Goal: Information Seeking & Learning: Learn about a topic

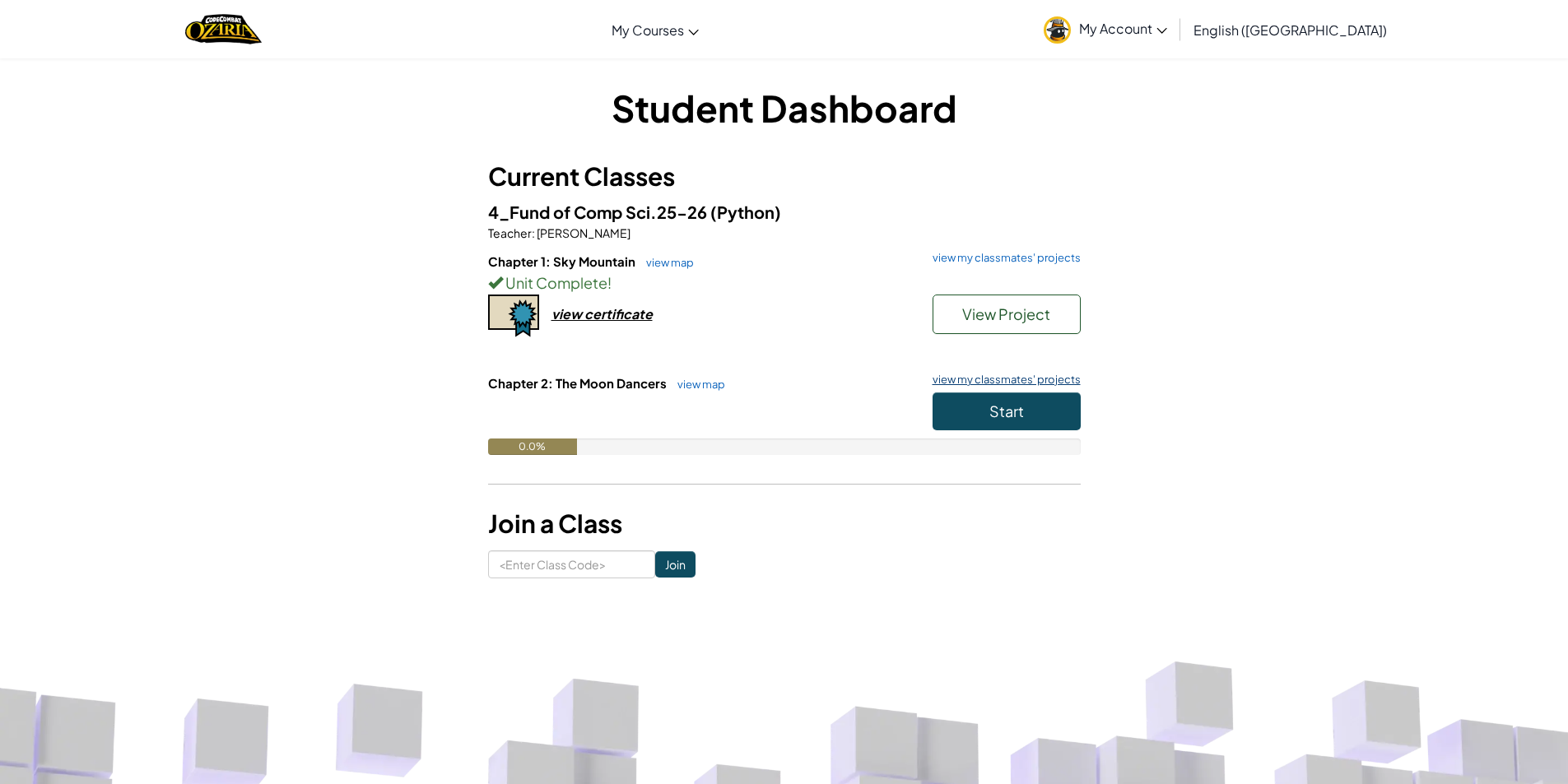
click at [987, 374] on link "view my classmates' projects" at bounding box center [1002, 379] width 156 height 11
click at [971, 424] on button "Start" at bounding box center [1007, 412] width 148 height 38
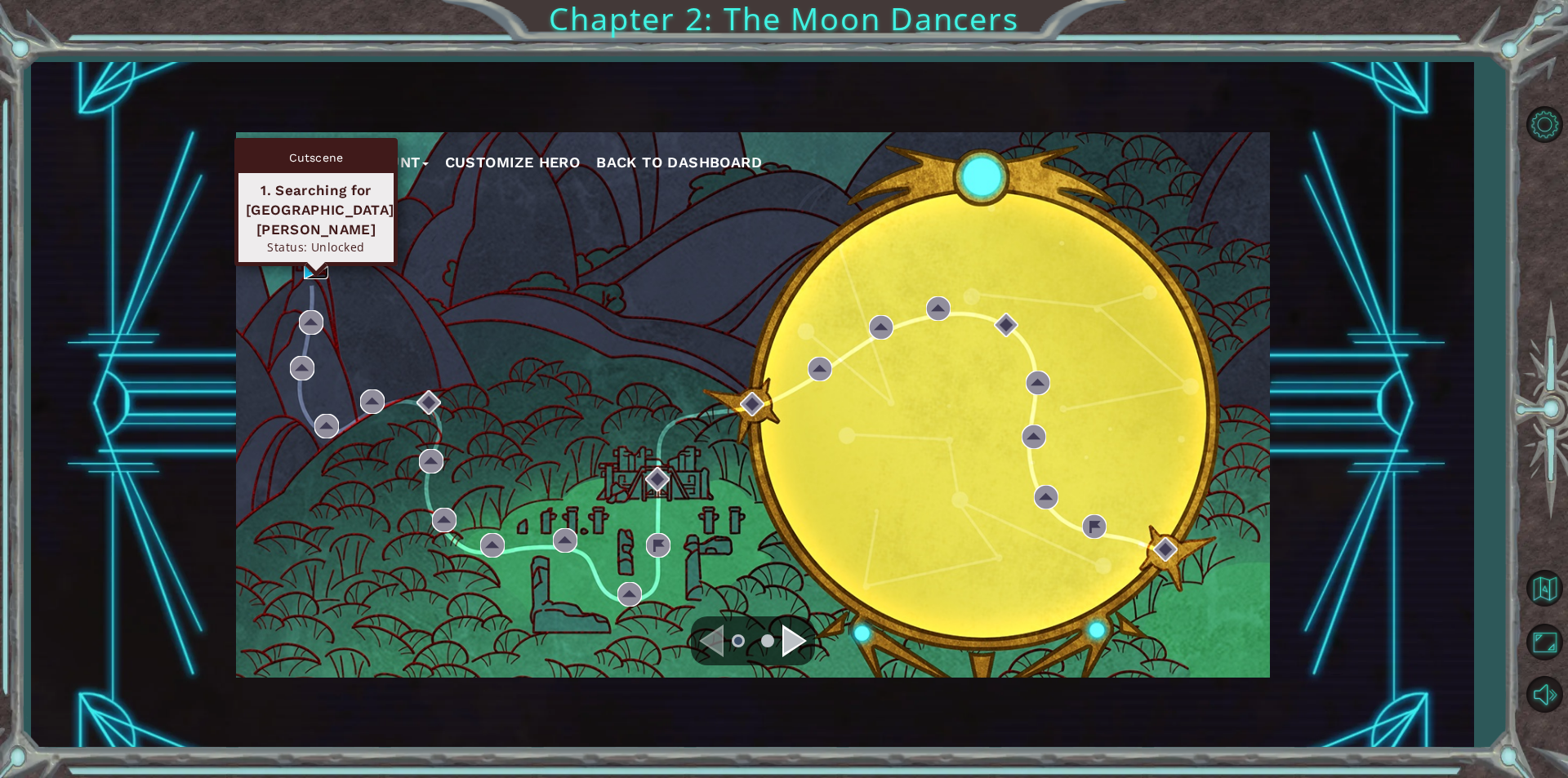
click at [307, 268] on img at bounding box center [316, 267] width 25 height 25
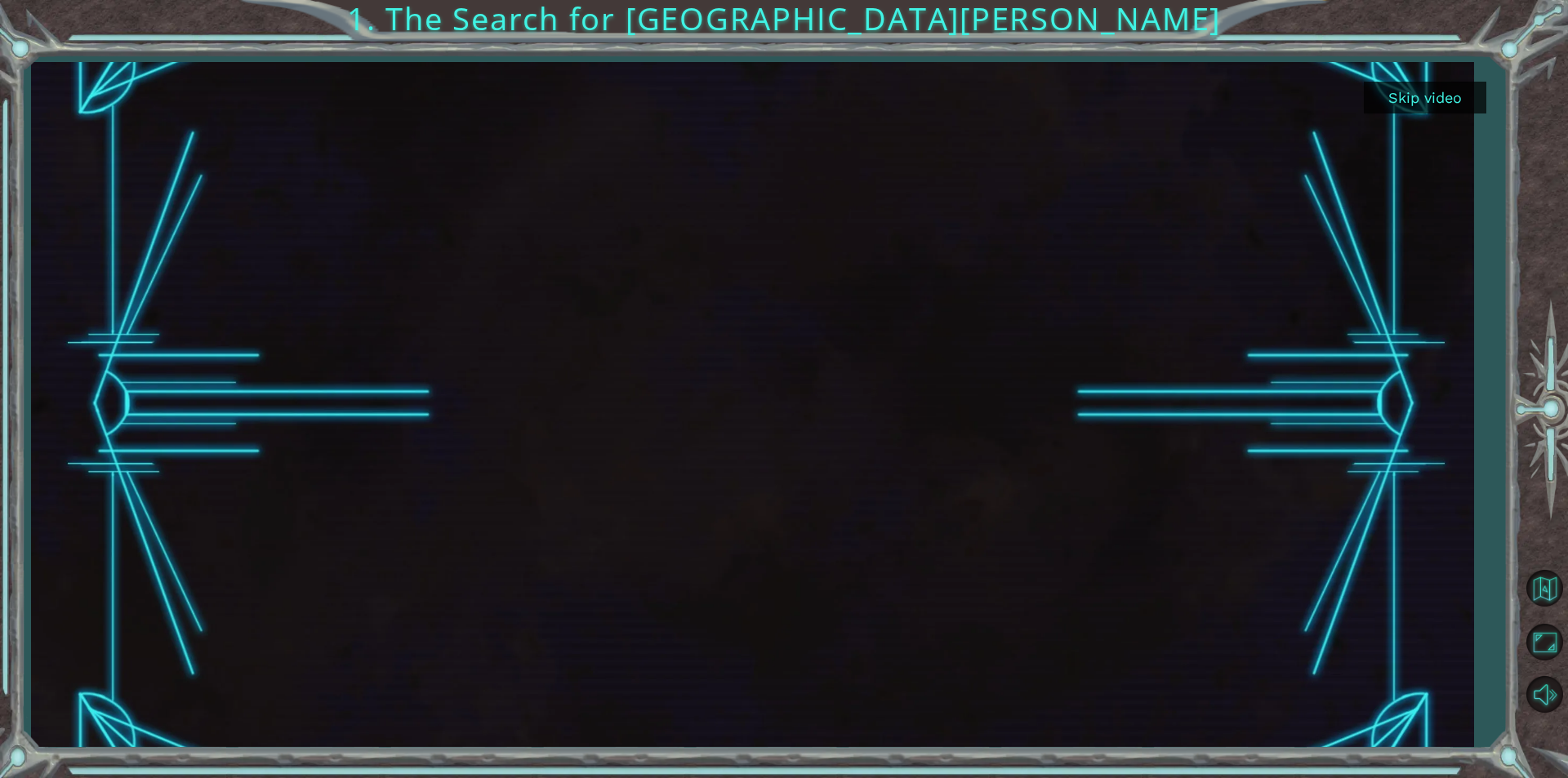
click at [1474, 351] on div "Skip video 1. The Search for [GEOGRAPHIC_DATA][PERSON_NAME]" at bounding box center [784, 389] width 1568 height 778
click at [1409, 560] on div at bounding box center [753, 404] width 1443 height 685
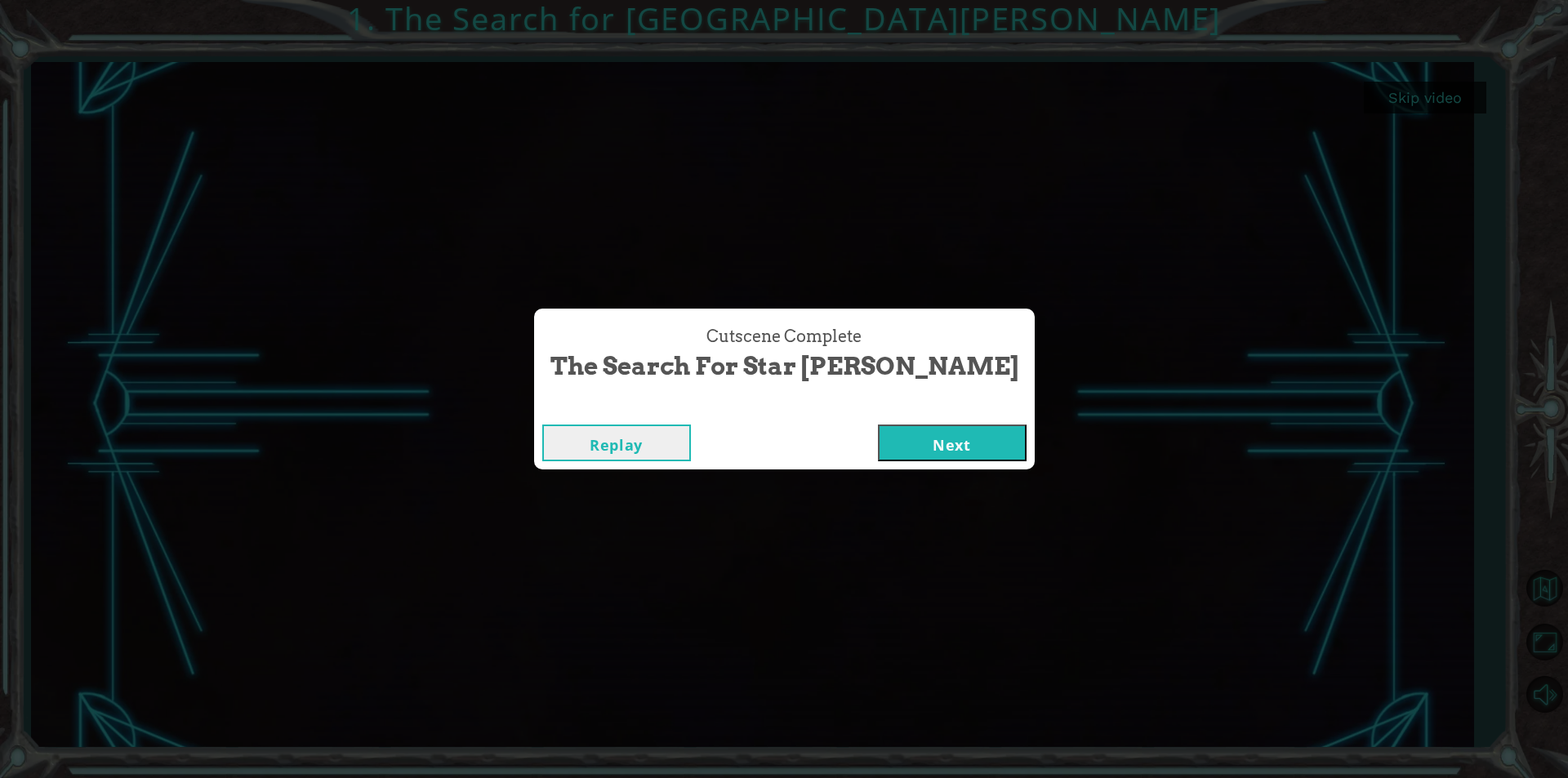
click at [927, 426] on button "Next" at bounding box center [952, 443] width 148 height 37
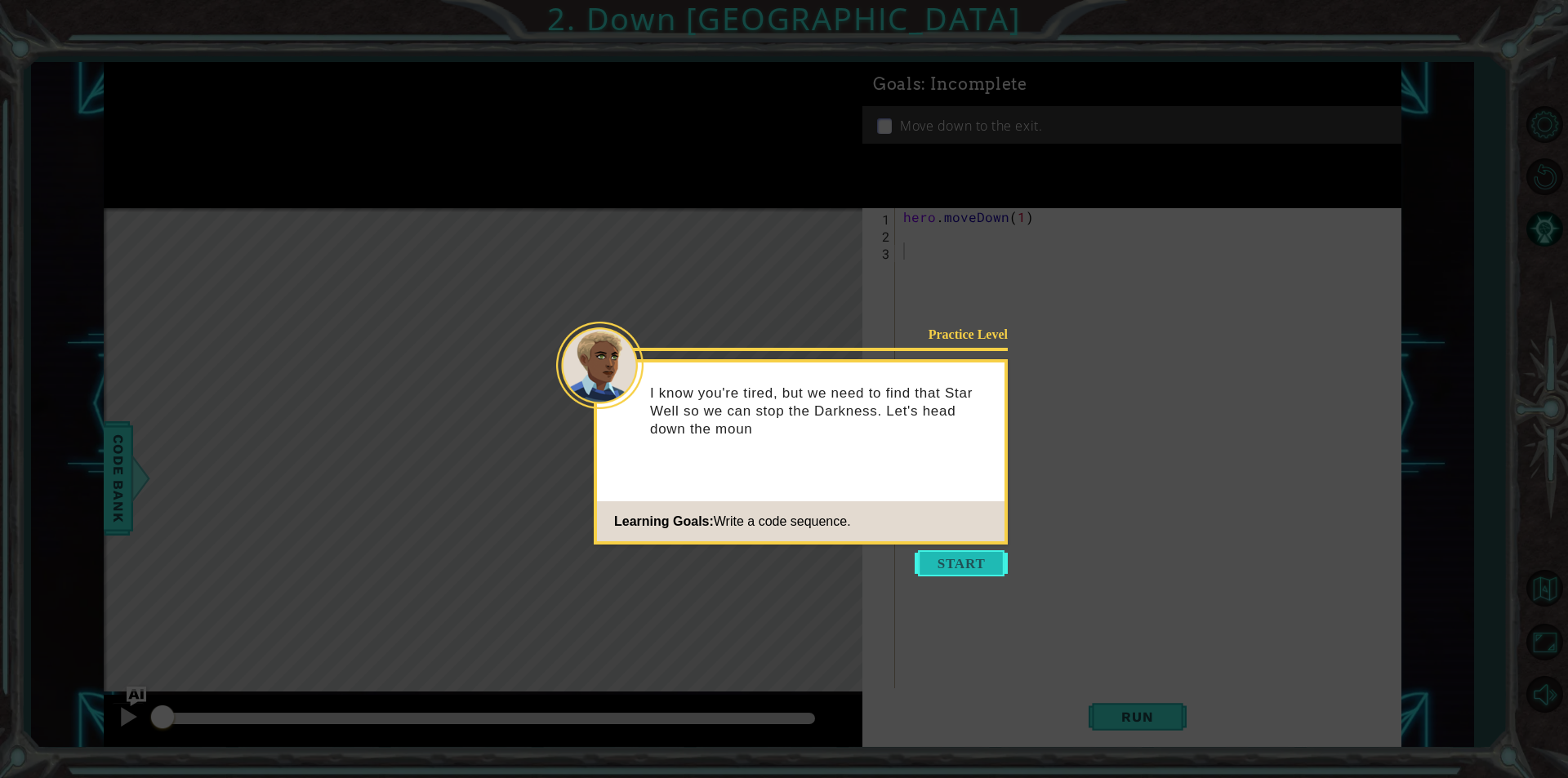
click at [946, 561] on button "Start" at bounding box center [962, 563] width 93 height 27
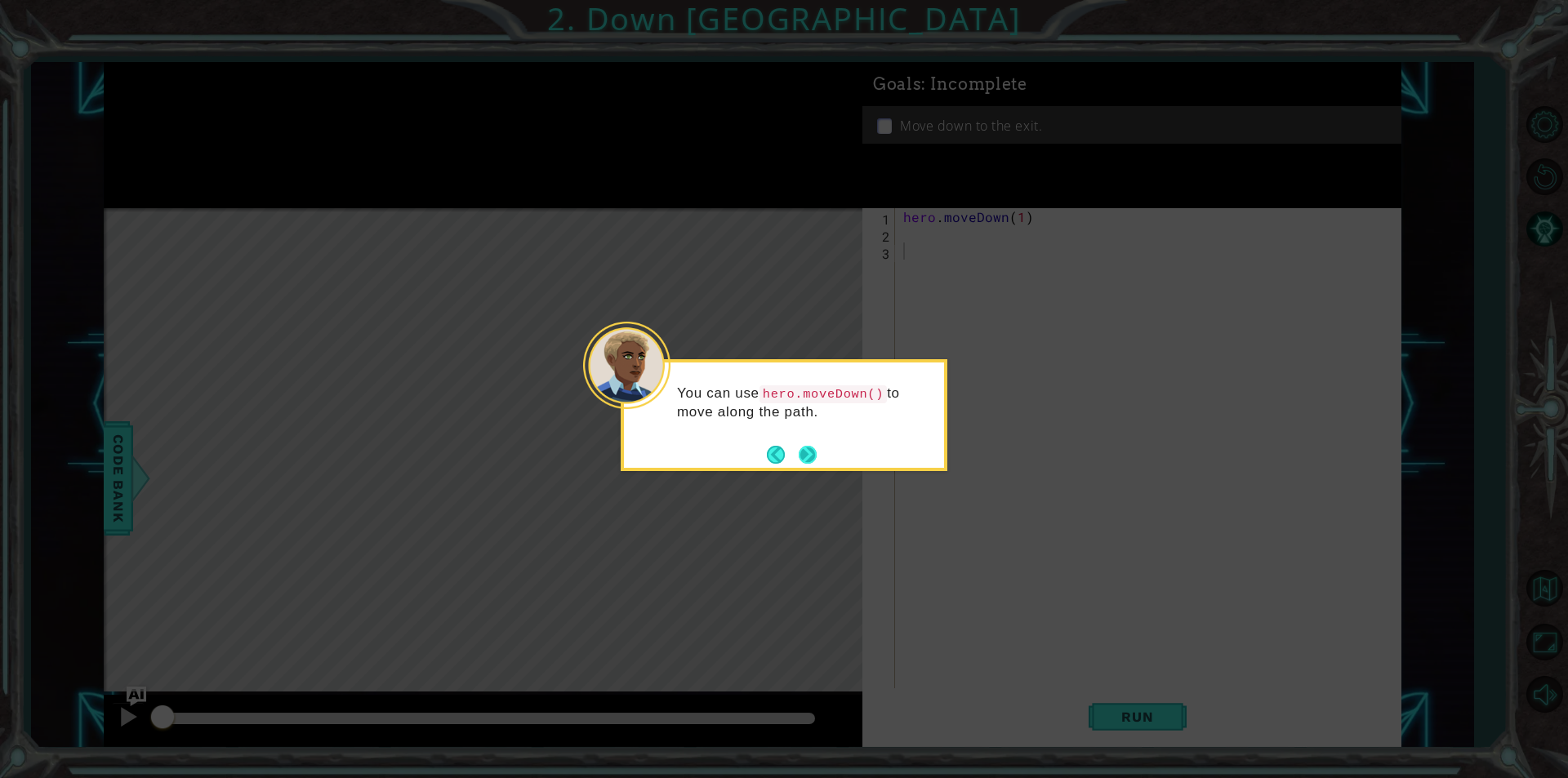
click at [803, 457] on button "Next" at bounding box center [808, 454] width 18 height 18
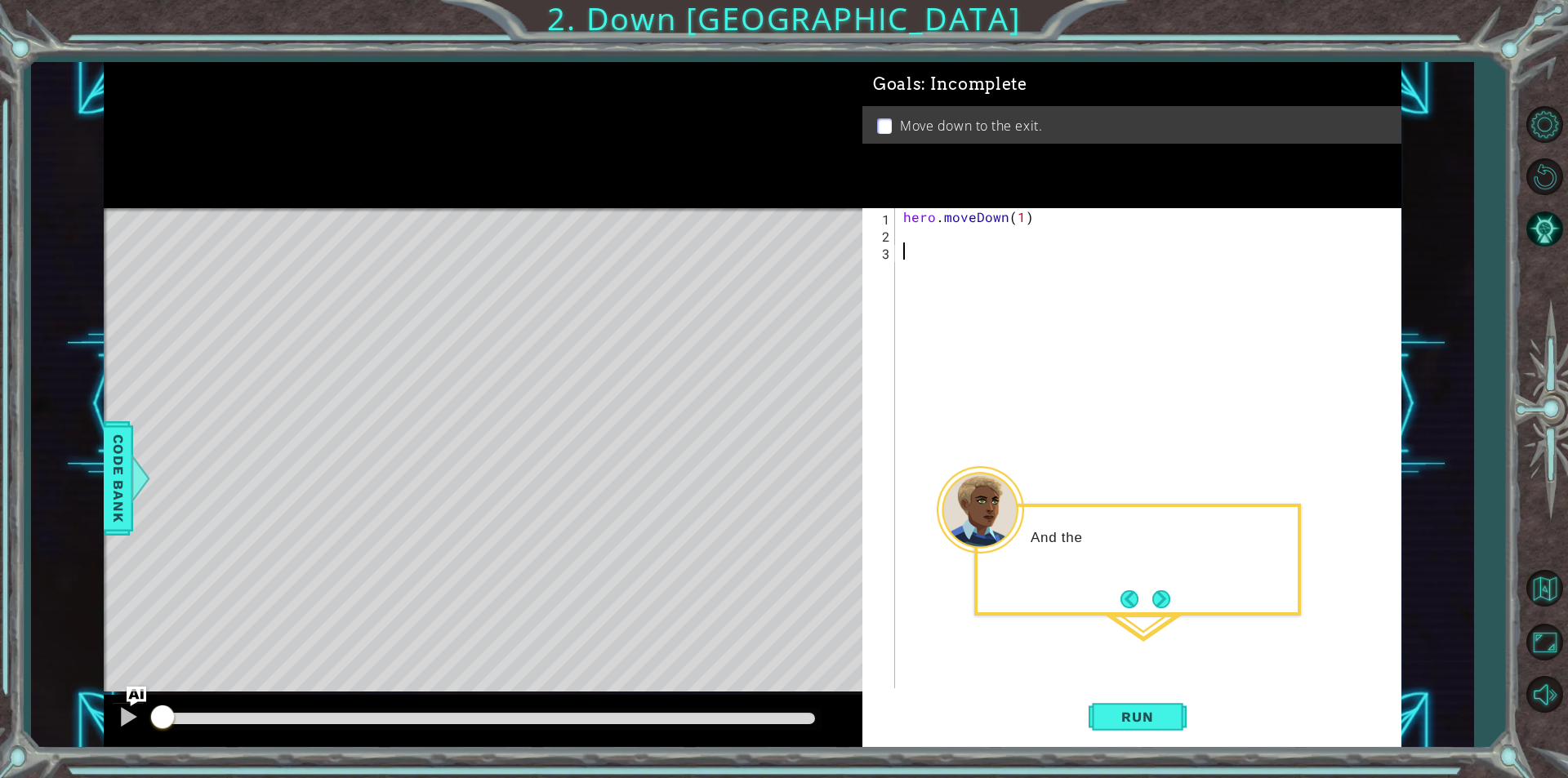
click at [948, 239] on div "hero . moveDown ( 1 )" at bounding box center [1152, 465] width 505 height 514
click at [1119, 716] on span "Run" at bounding box center [1138, 716] width 65 height 16
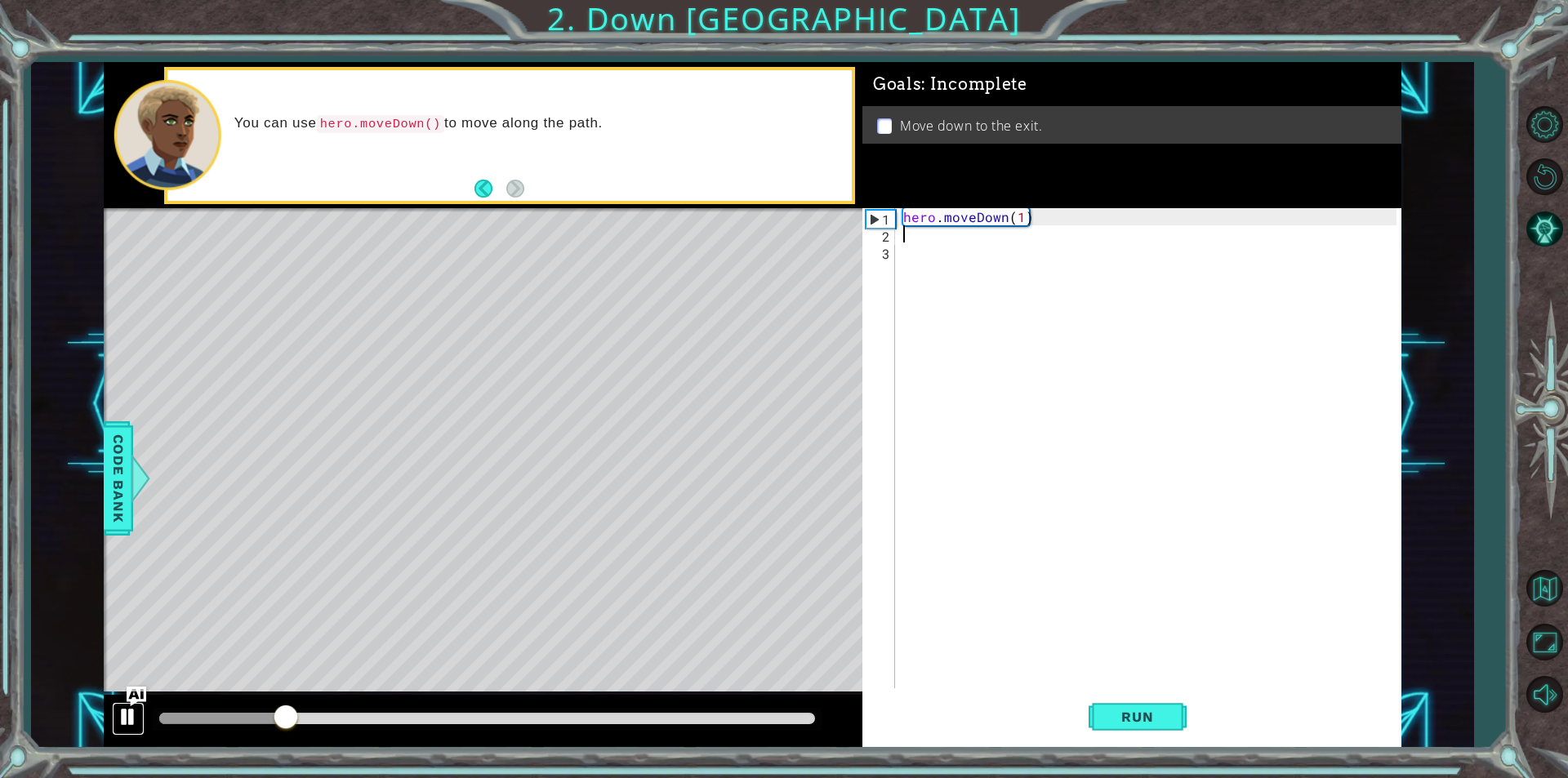
click at [132, 726] on div at bounding box center [128, 716] width 21 height 21
type textarea "g"
type textarea "d"
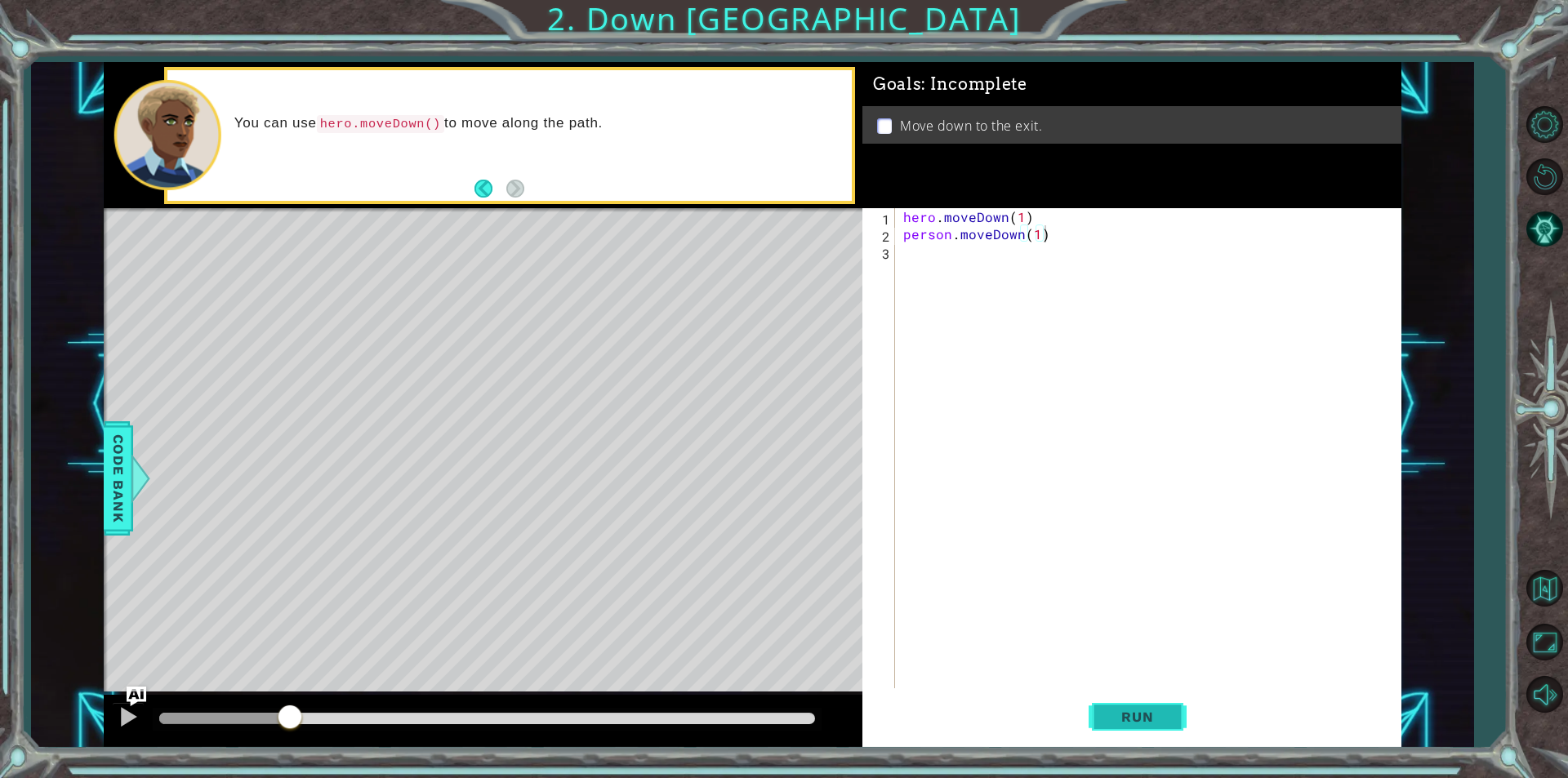
click at [1178, 712] on button "Run" at bounding box center [1138, 716] width 98 height 54
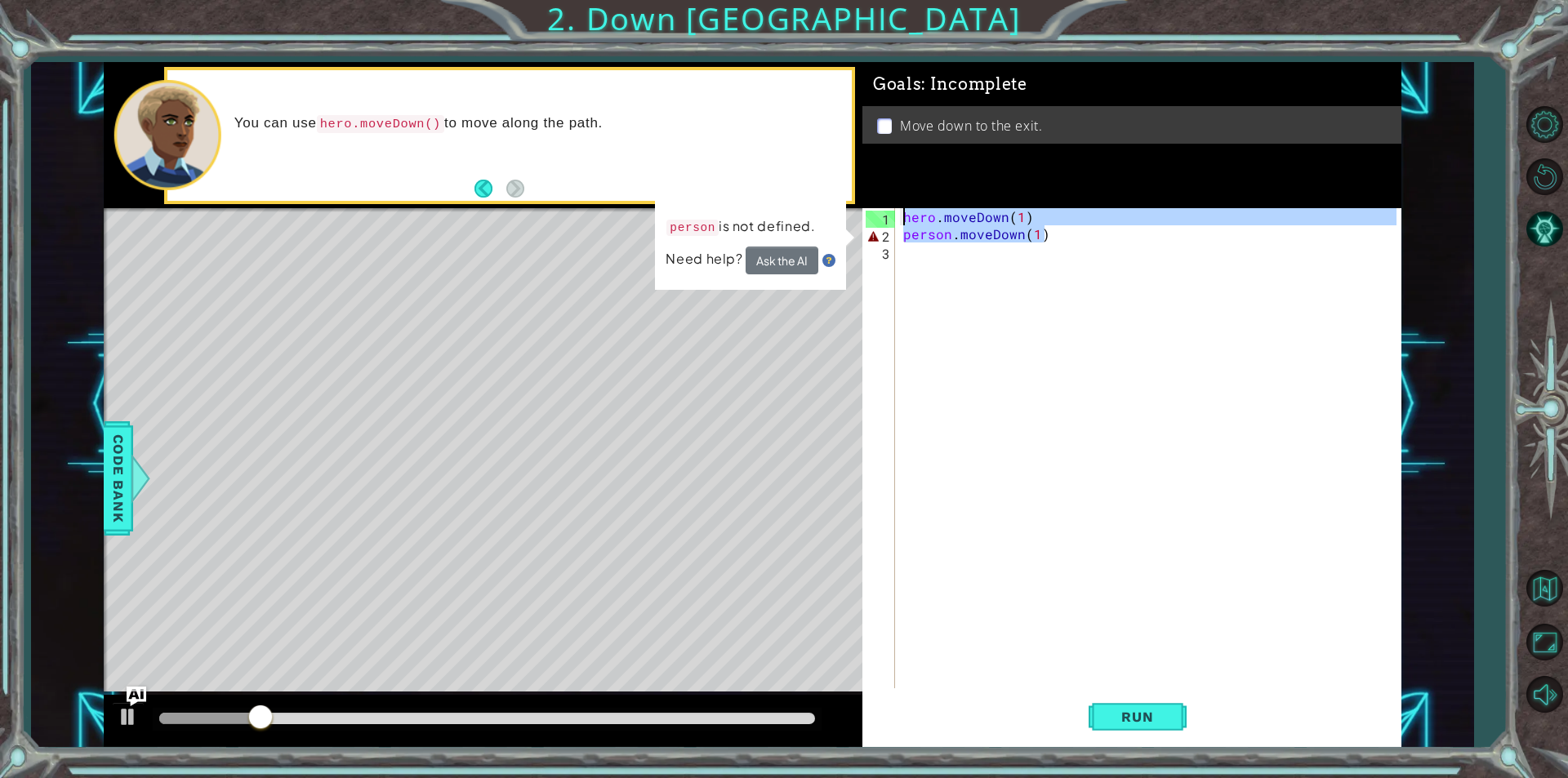
drag, startPoint x: 1058, startPoint y: 235, endPoint x: 885, endPoint y: 210, distance: 174.8
click at [885, 210] on div "person.moveDown(1) 1 2 3 hero . moveDown ( 1 ) person . moveDown ( 1 ) הההההההה…" at bounding box center [1130, 447] width 534 height 480
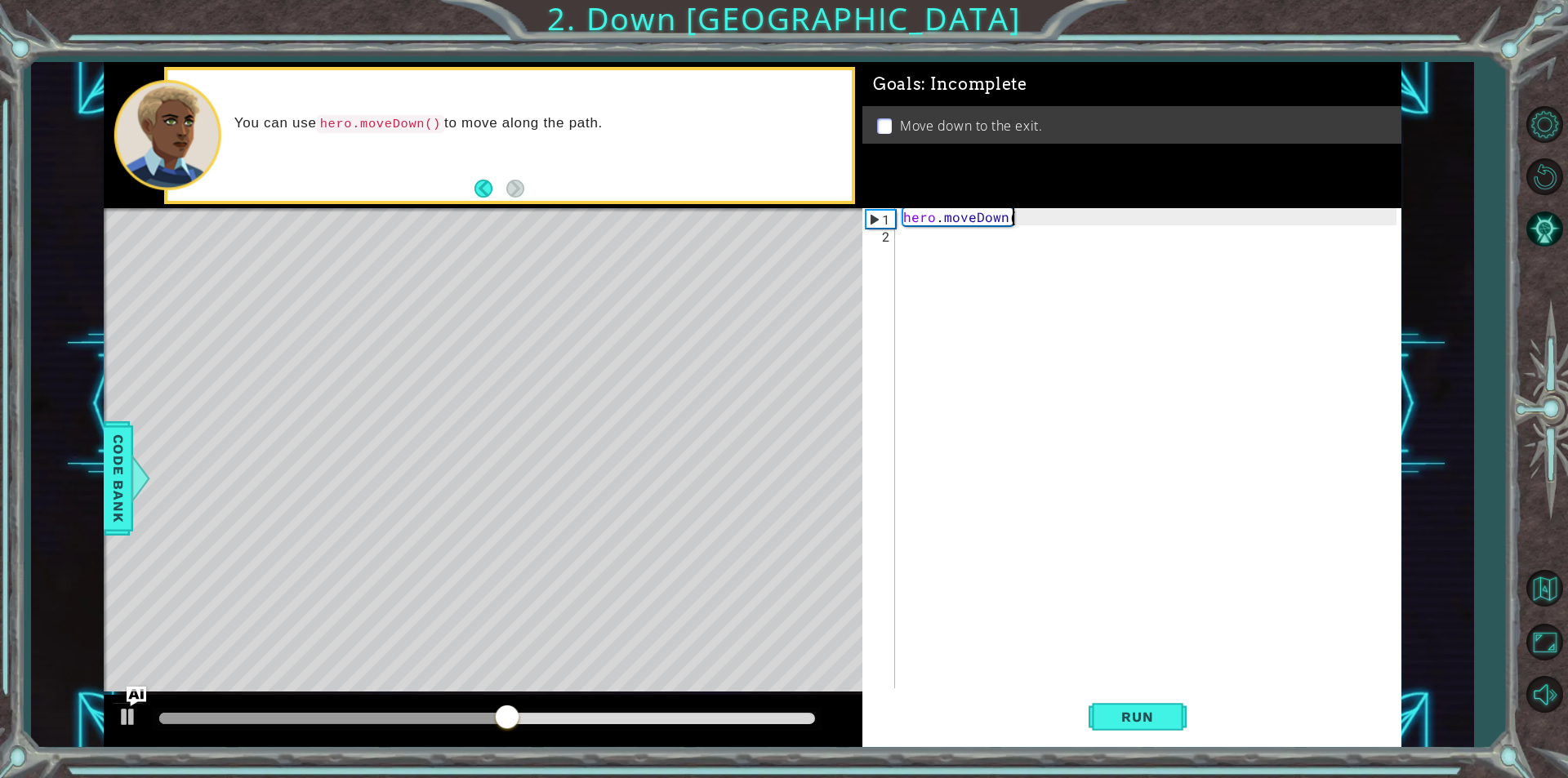
scroll to position [0, 7]
type textarea "hero.moveDown(2)"
click at [1138, 712] on span "Run" at bounding box center [1138, 716] width 65 height 16
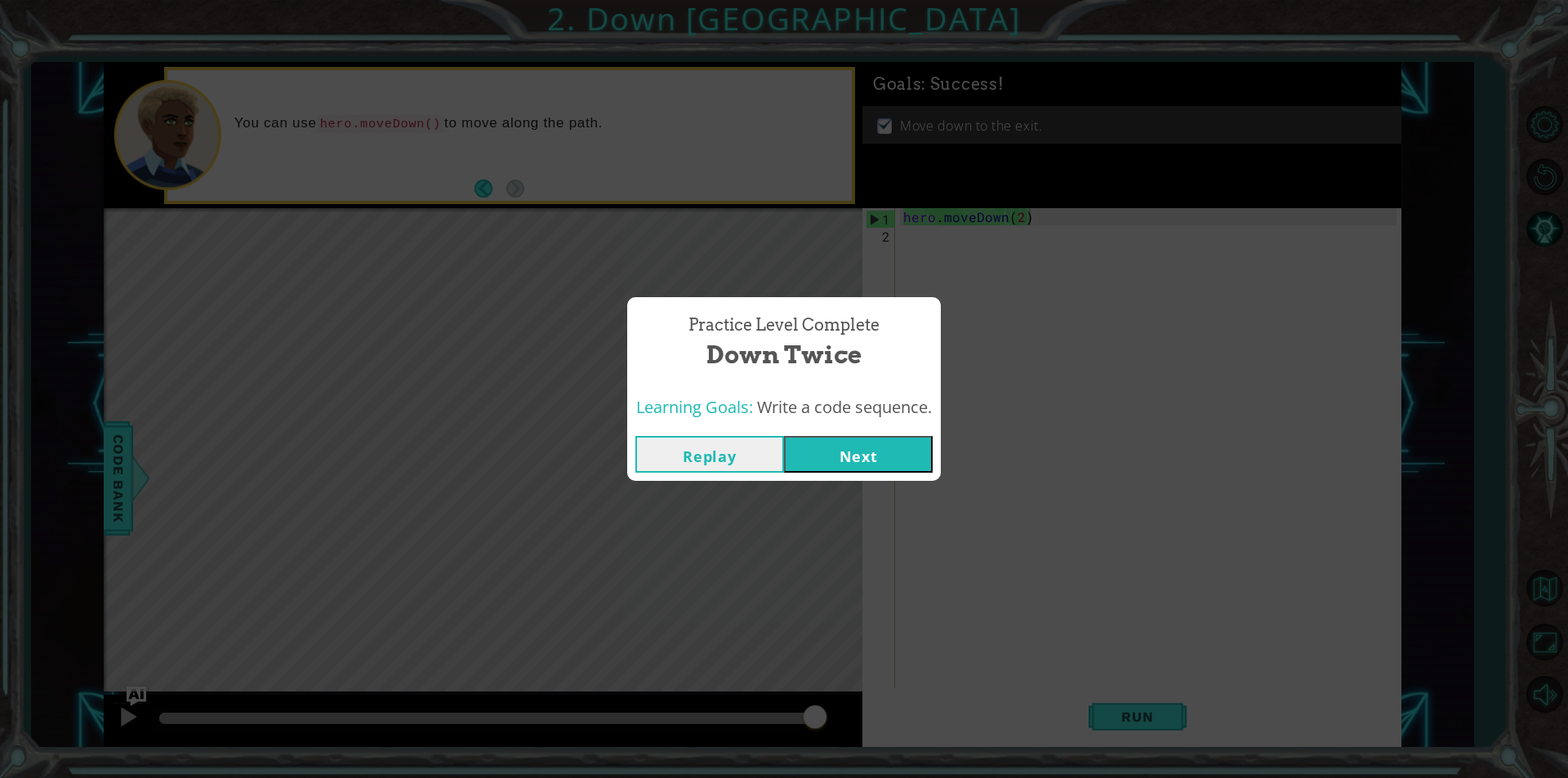
click at [898, 457] on button "Next" at bounding box center [858, 454] width 148 height 37
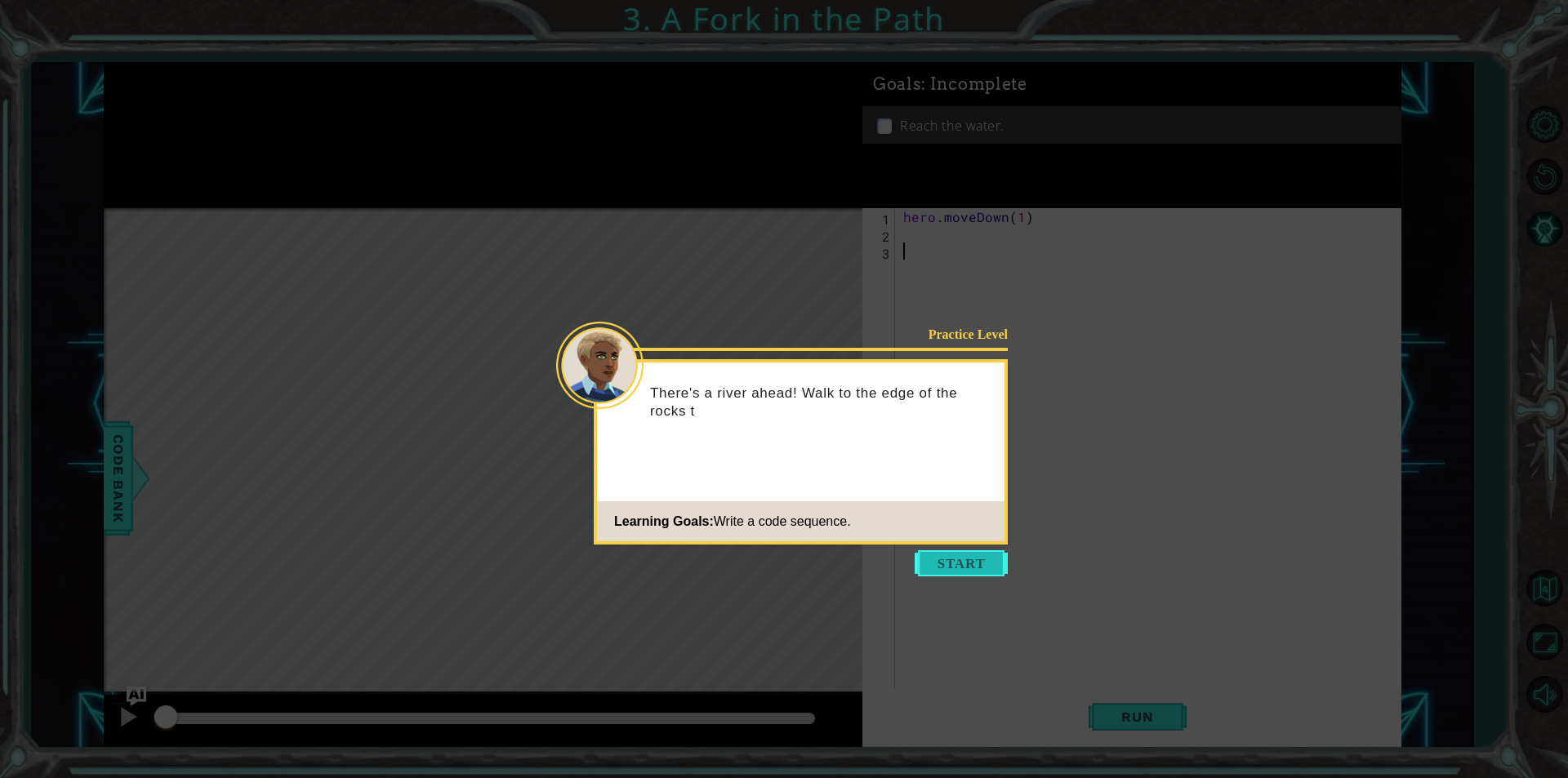
click at [964, 557] on button "Start" at bounding box center [962, 563] width 93 height 27
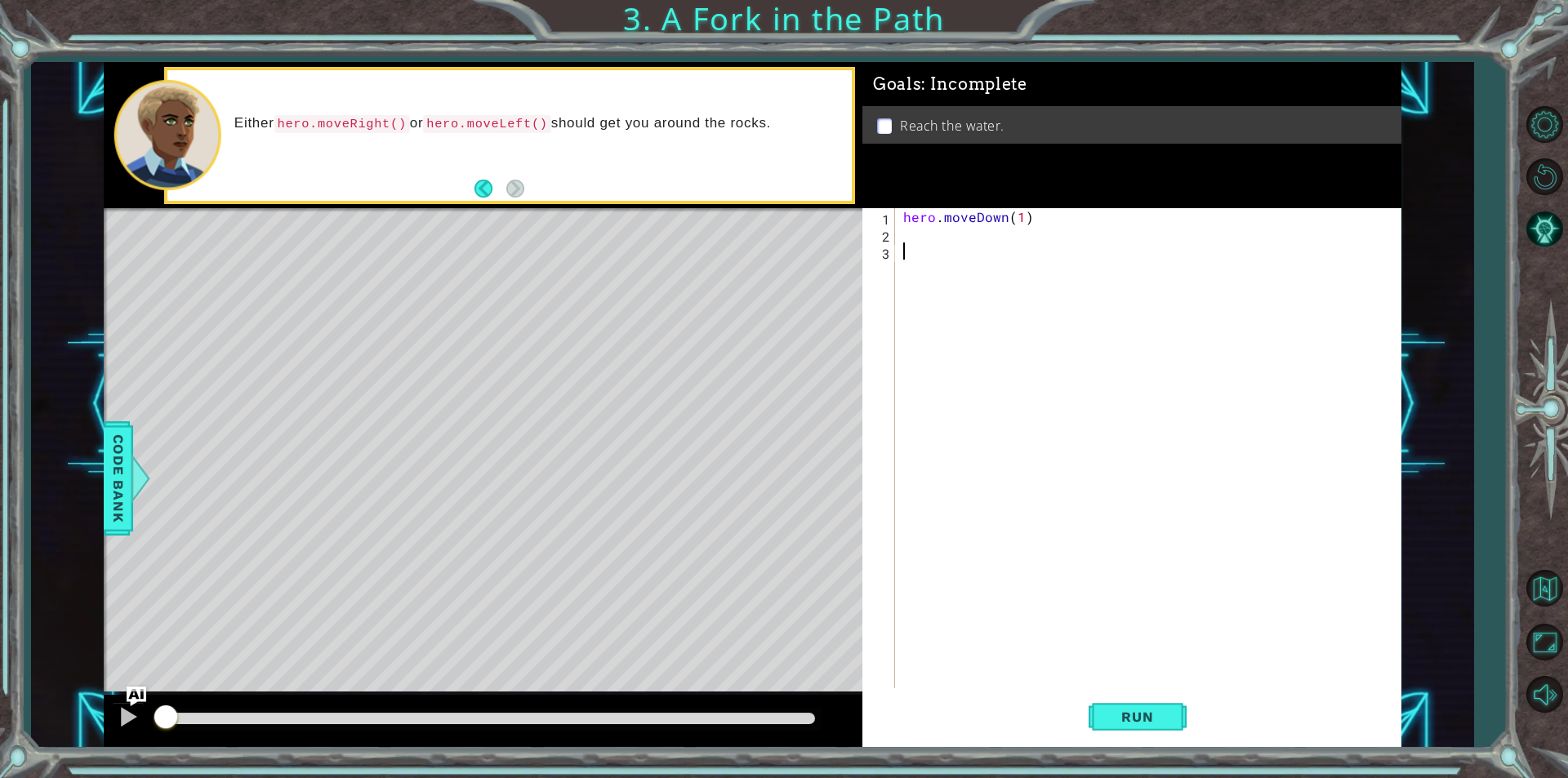
click at [923, 240] on div "hero . moveDown ( 1 )" at bounding box center [1152, 465] width 505 height 514
click at [950, 281] on div "hero .moveDown press enter hero .moveLeft press enter hero .moveRight press ent…" at bounding box center [1046, 293] width 309 height 98
type textarea "hero.moveLeft(1)"
click at [1024, 234] on div "hero . moveDown ( 1 ) hero . moveLeft ( 1 )" at bounding box center [1148, 447] width 497 height 480
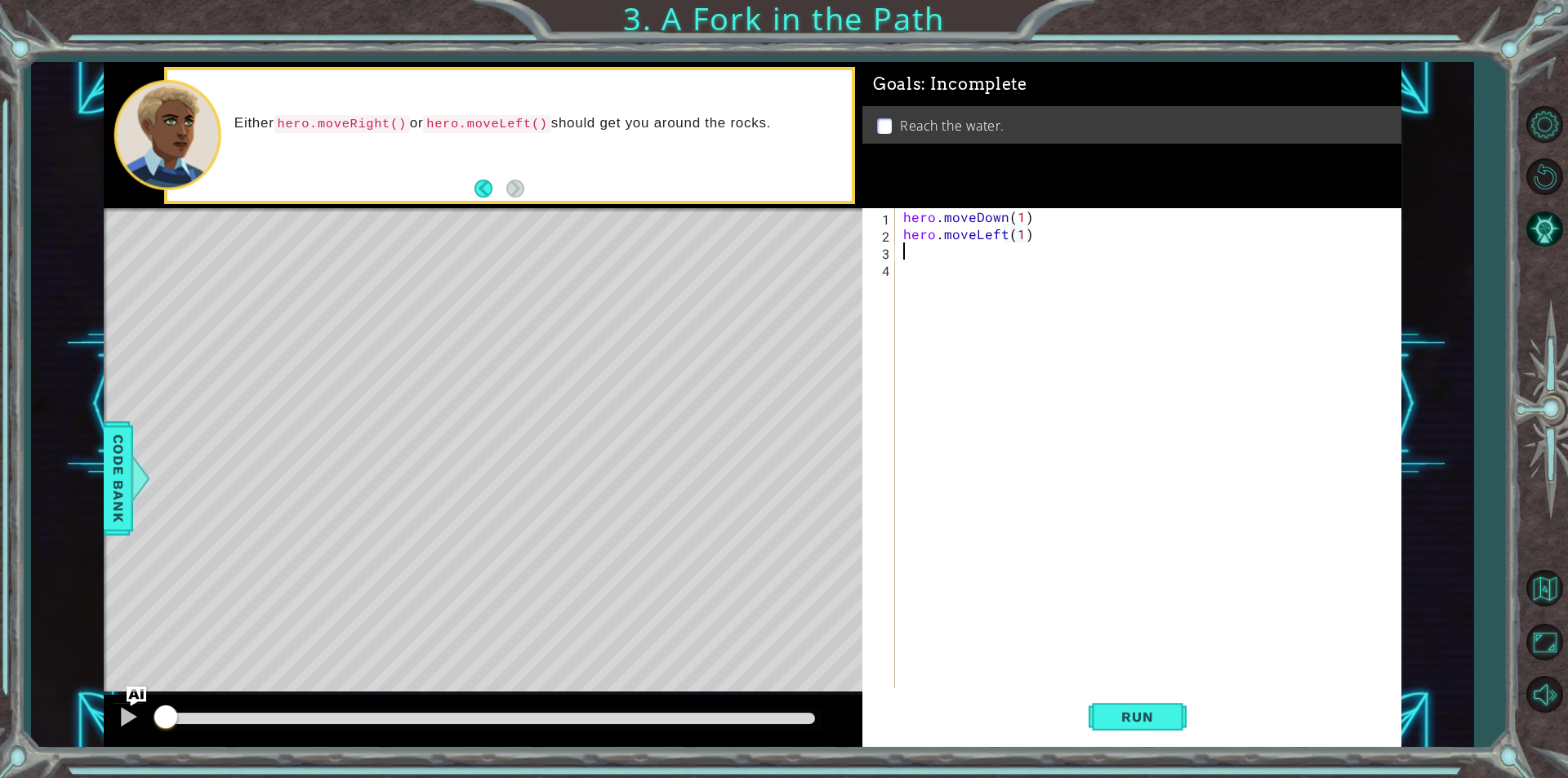
scroll to position [0, 0]
click at [949, 272] on div "hero.move Do wn press enter" at bounding box center [1046, 291] width 309 height 59
type textarea "hero.moveDown(1)"
click at [1159, 730] on button "Run" at bounding box center [1138, 716] width 98 height 54
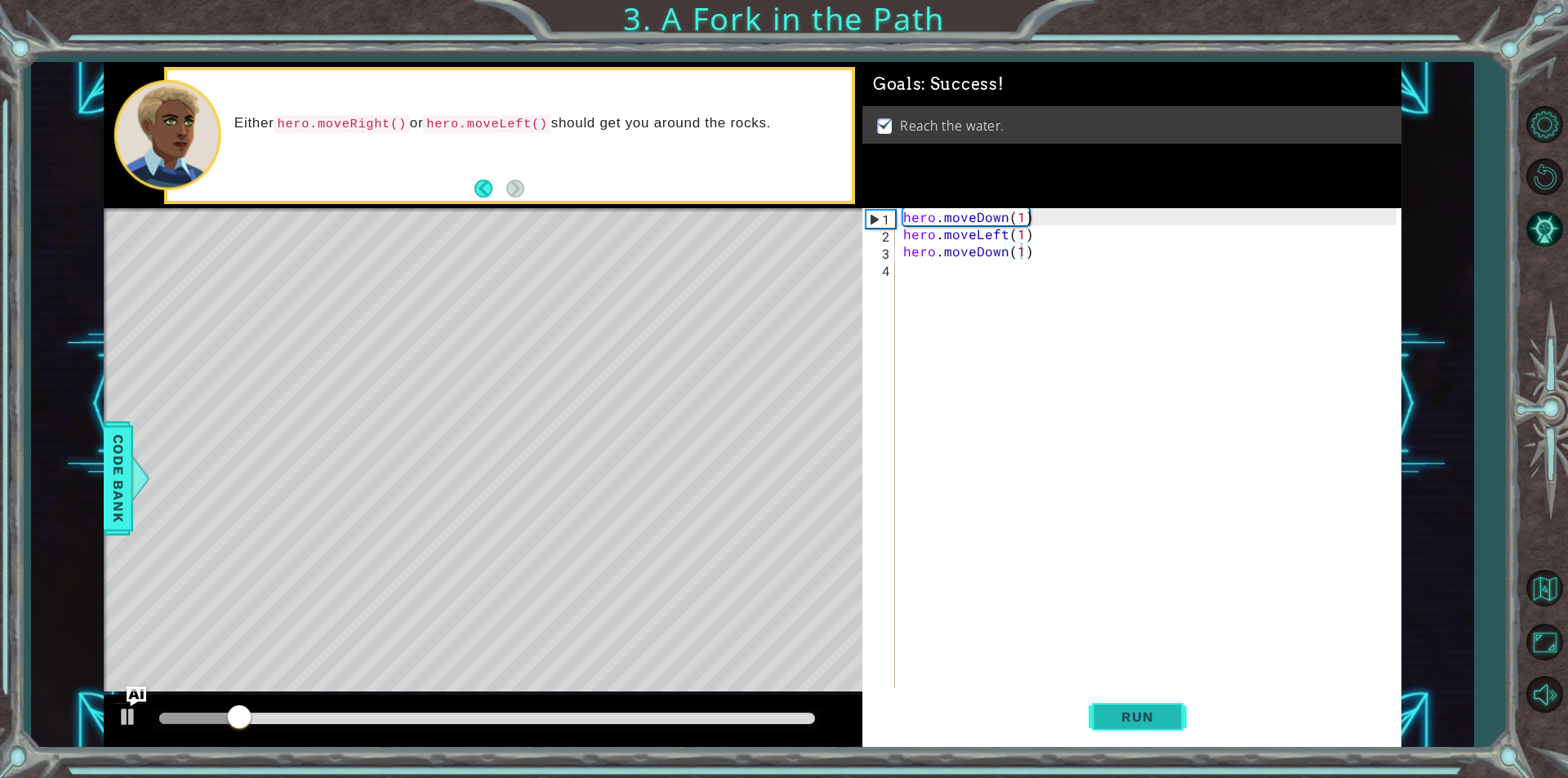
click at [1159, 730] on button "Run" at bounding box center [1138, 716] width 98 height 54
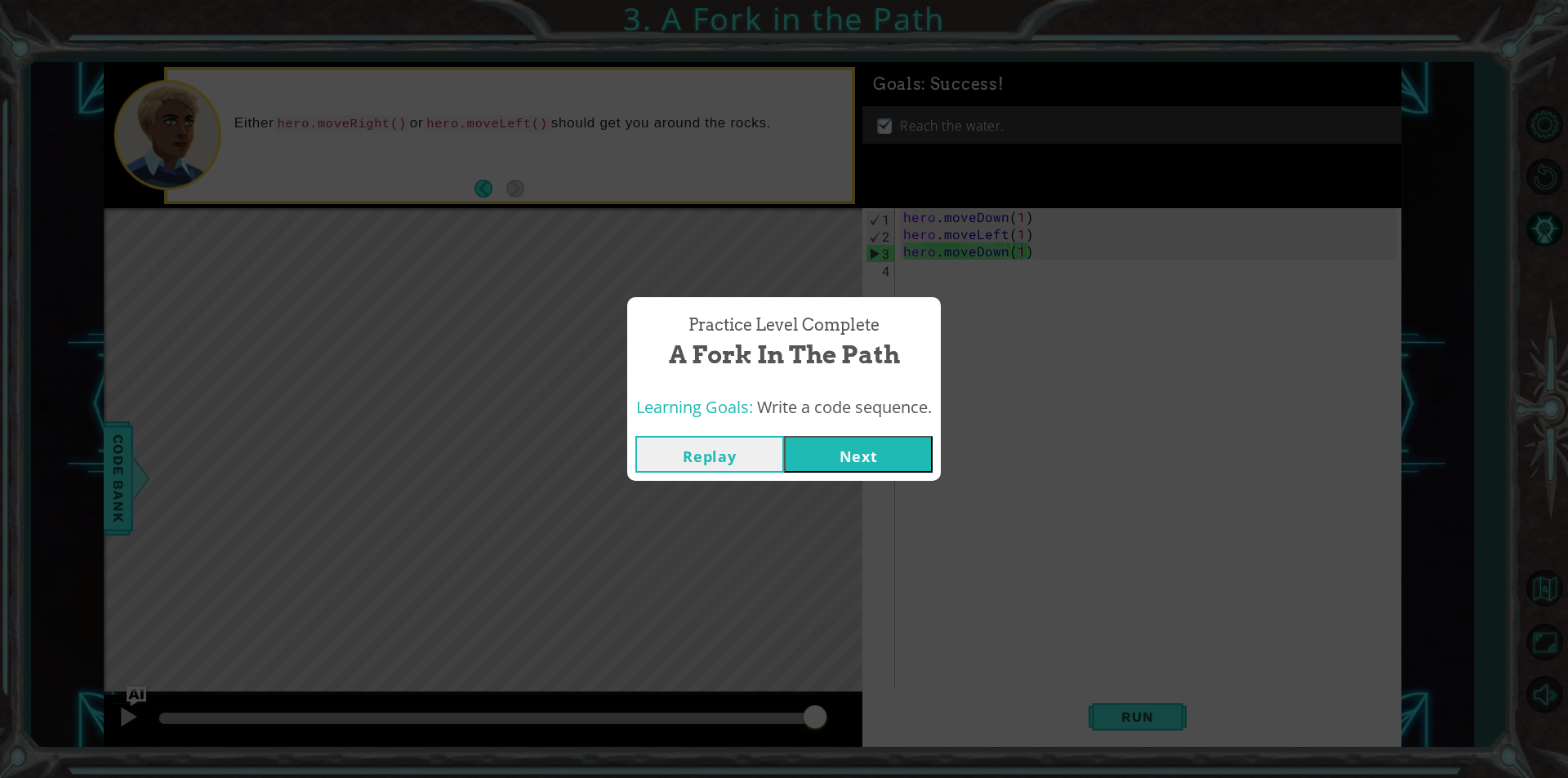
click at [829, 443] on button "Next" at bounding box center [858, 454] width 148 height 37
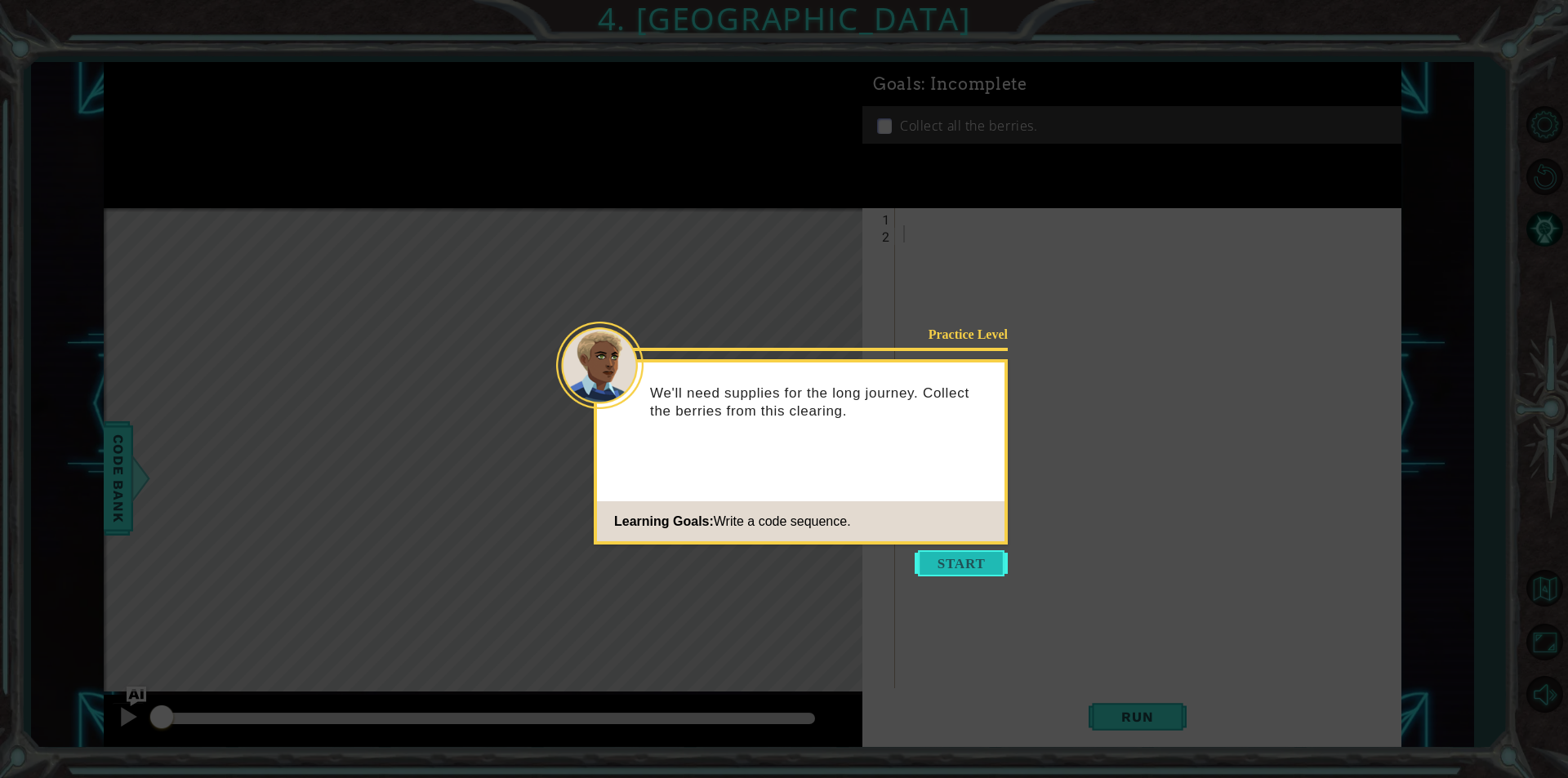
click at [940, 560] on button "Start" at bounding box center [962, 563] width 93 height 27
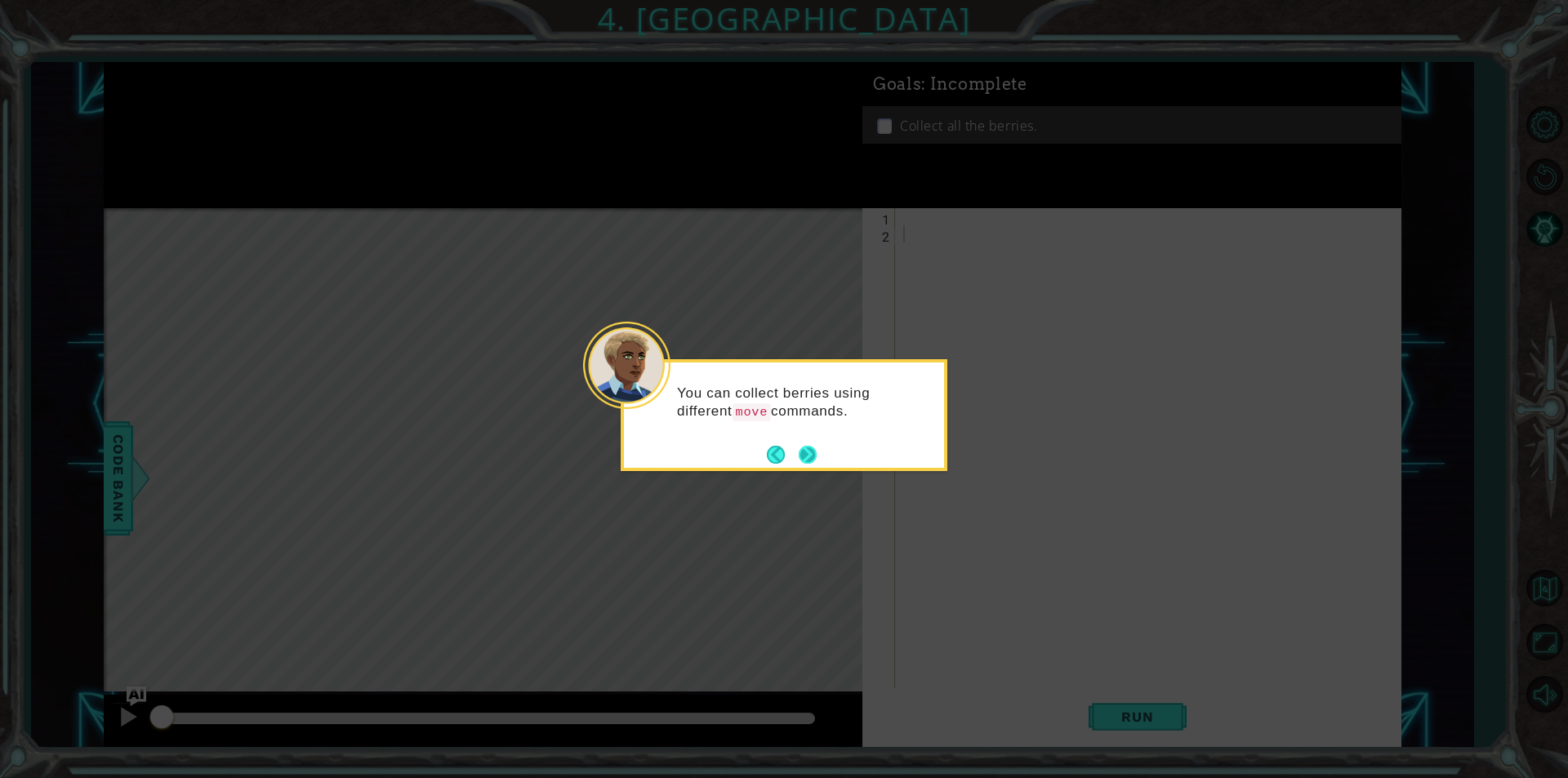
click at [807, 456] on button "Next" at bounding box center [808, 454] width 18 height 18
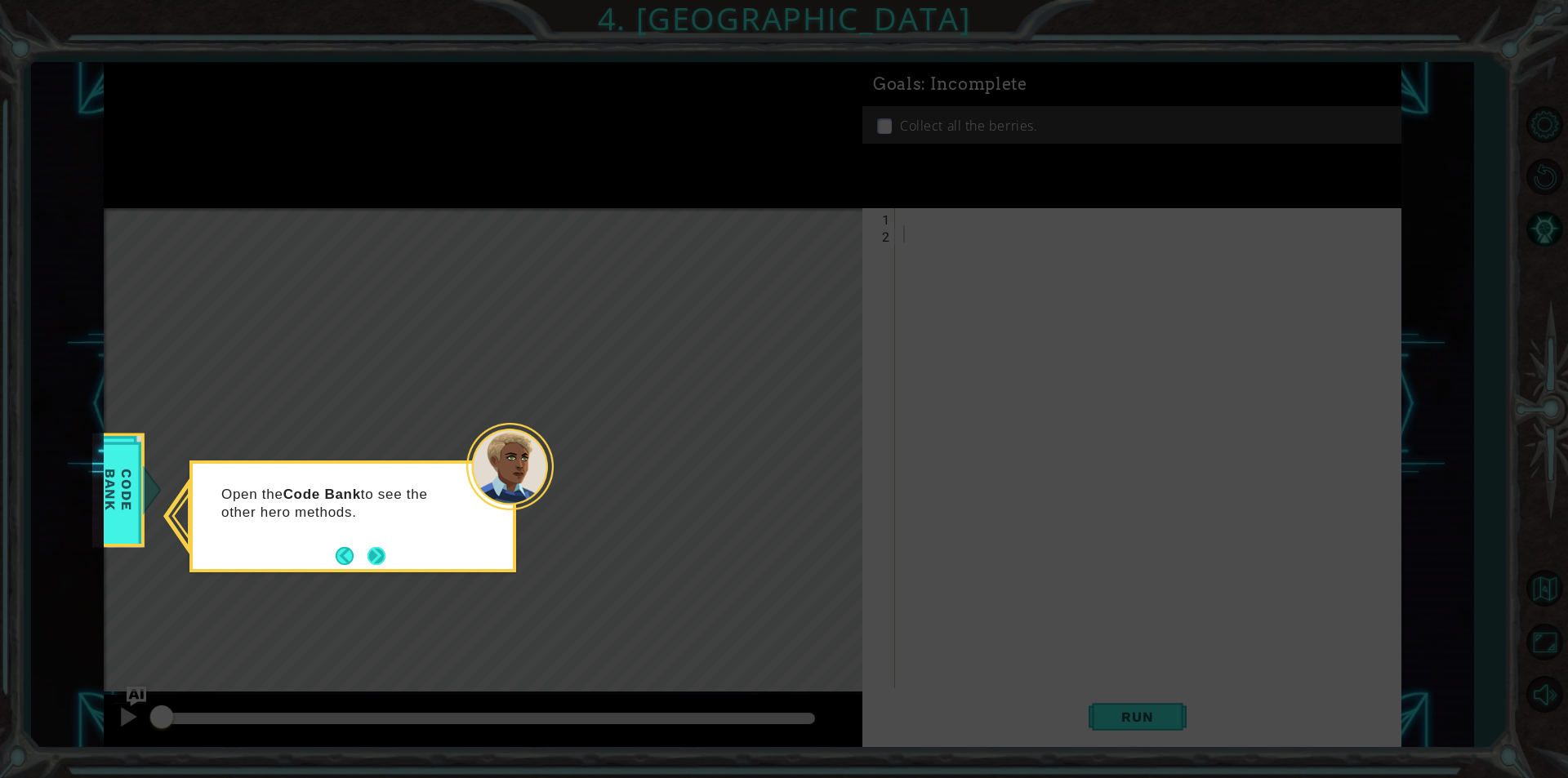
click at [376, 553] on button "Next" at bounding box center [376, 556] width 18 height 18
click at [380, 553] on button "Next" at bounding box center [376, 556] width 18 height 18
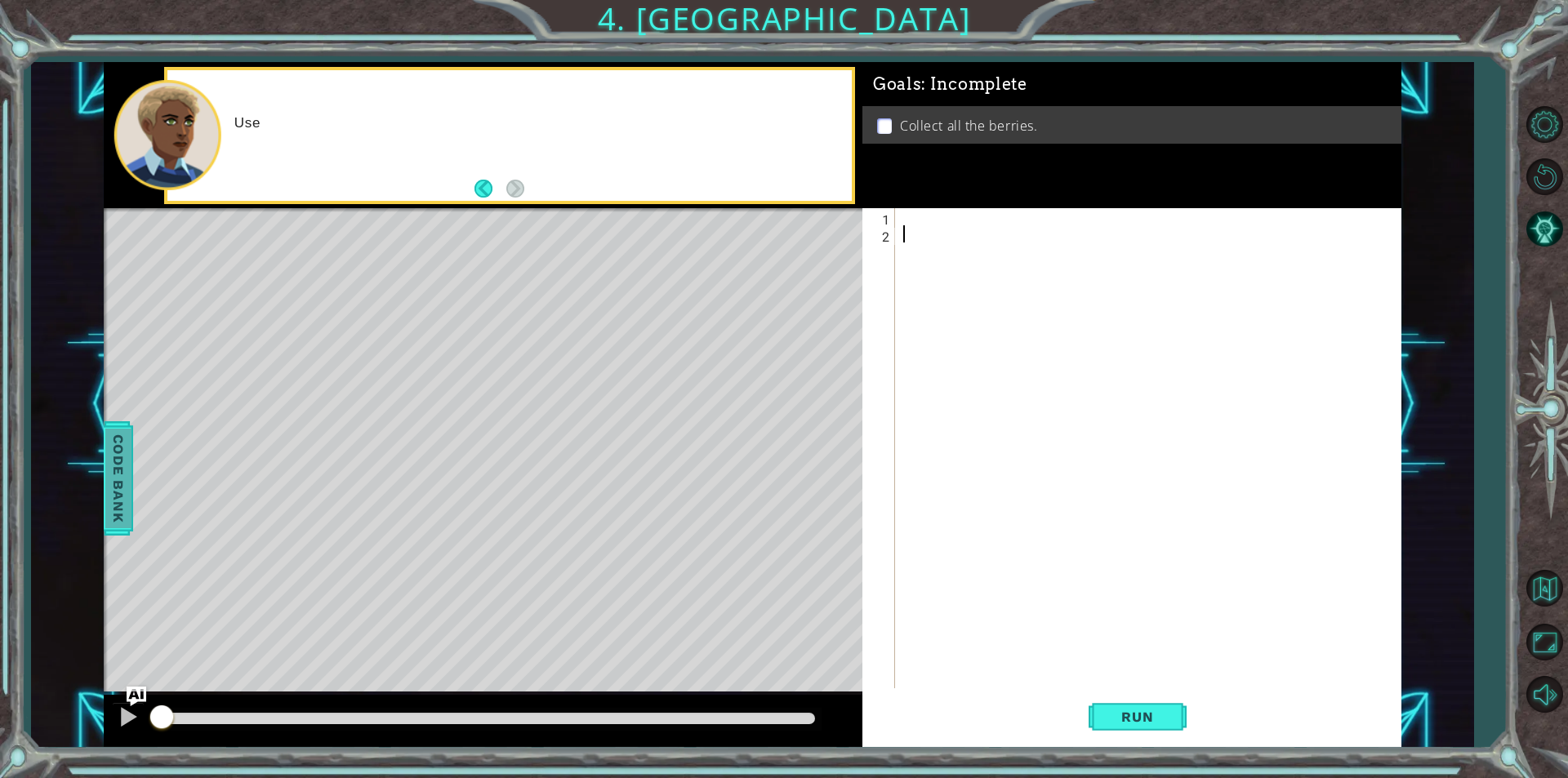
click at [117, 479] on span "Code Bank" at bounding box center [119, 478] width 27 height 100
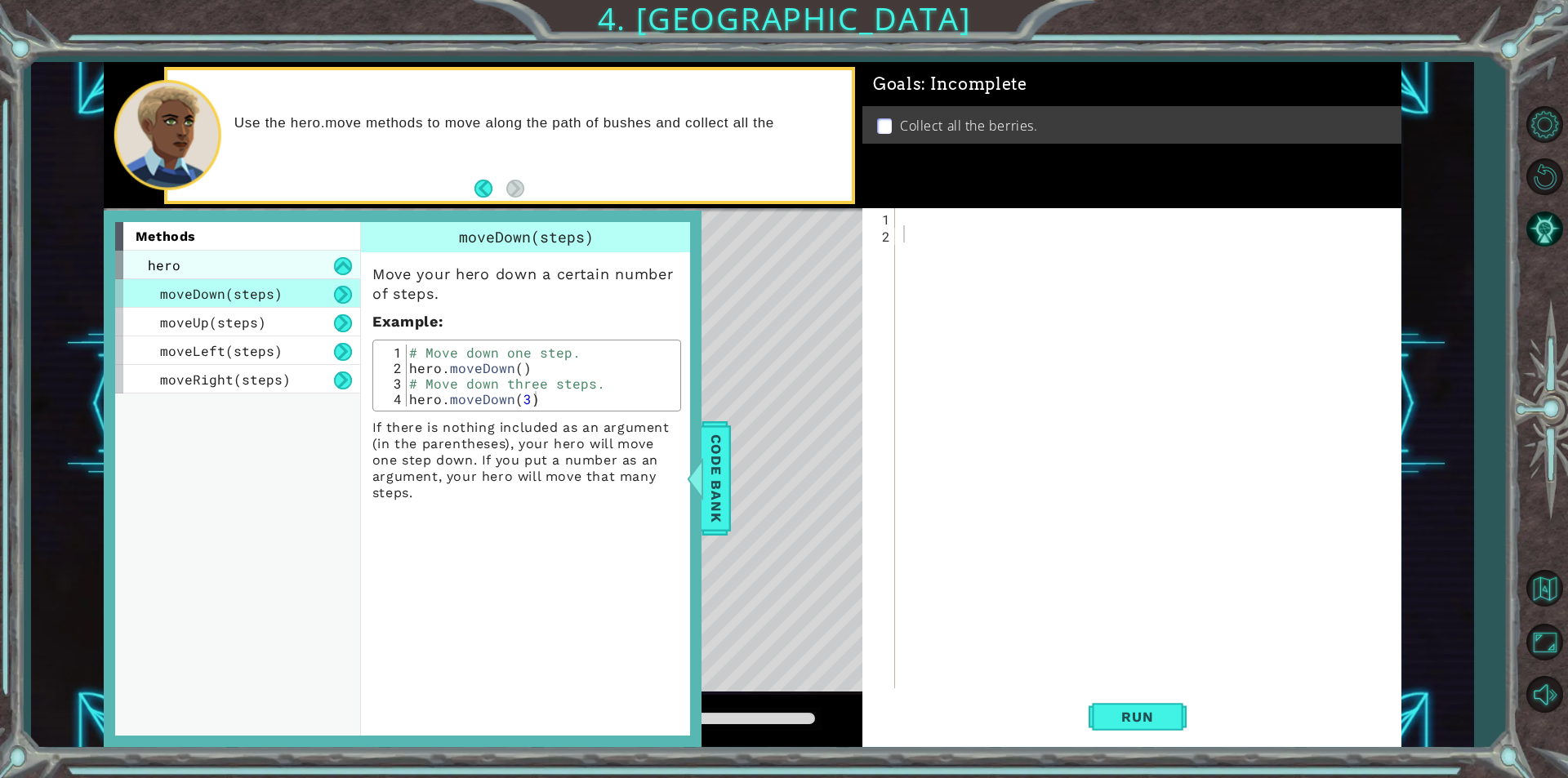
click at [241, 263] on div "hero" at bounding box center [238, 265] width 245 height 28
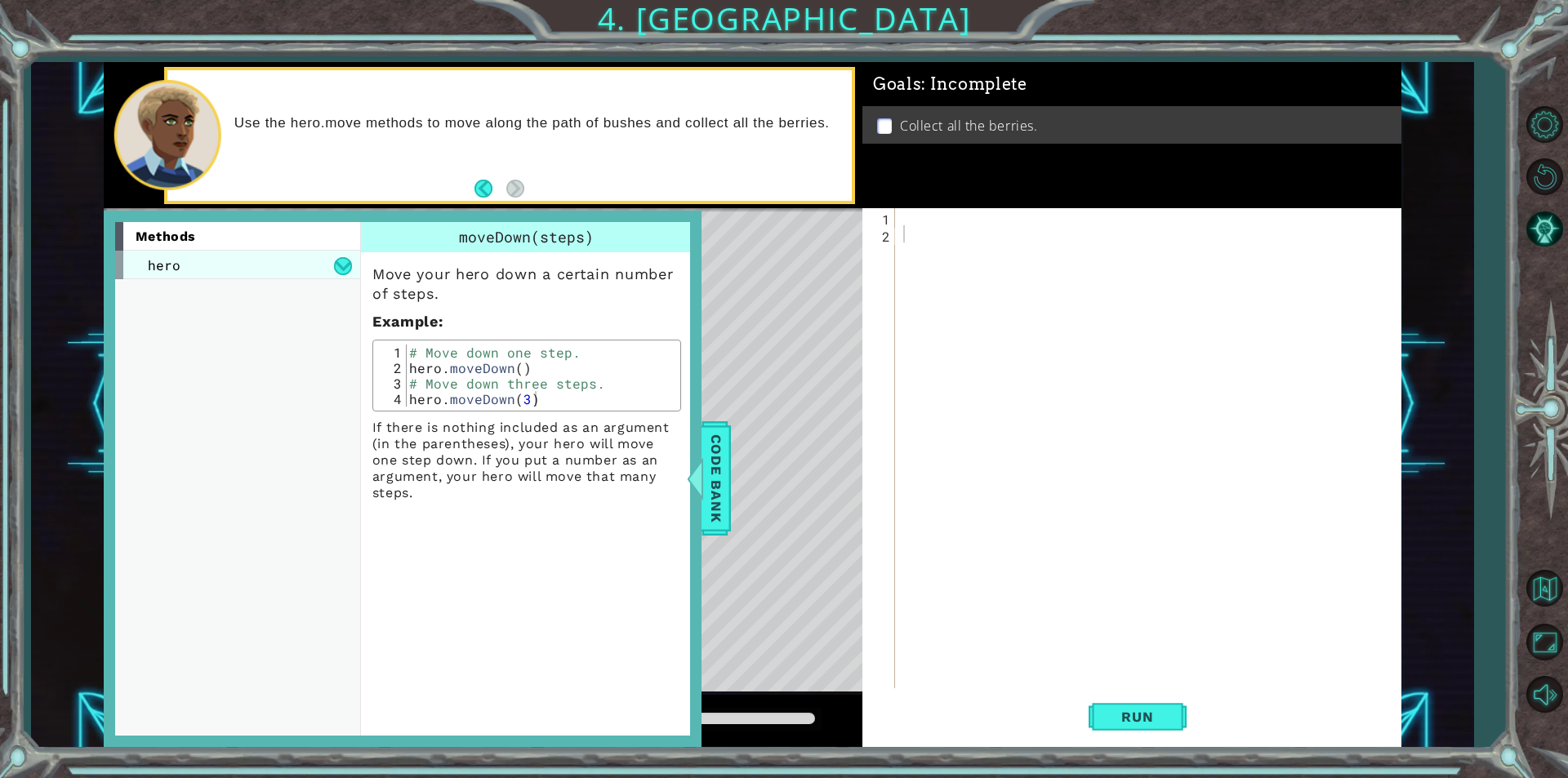
click at [241, 263] on div "hero" at bounding box center [238, 265] width 245 height 28
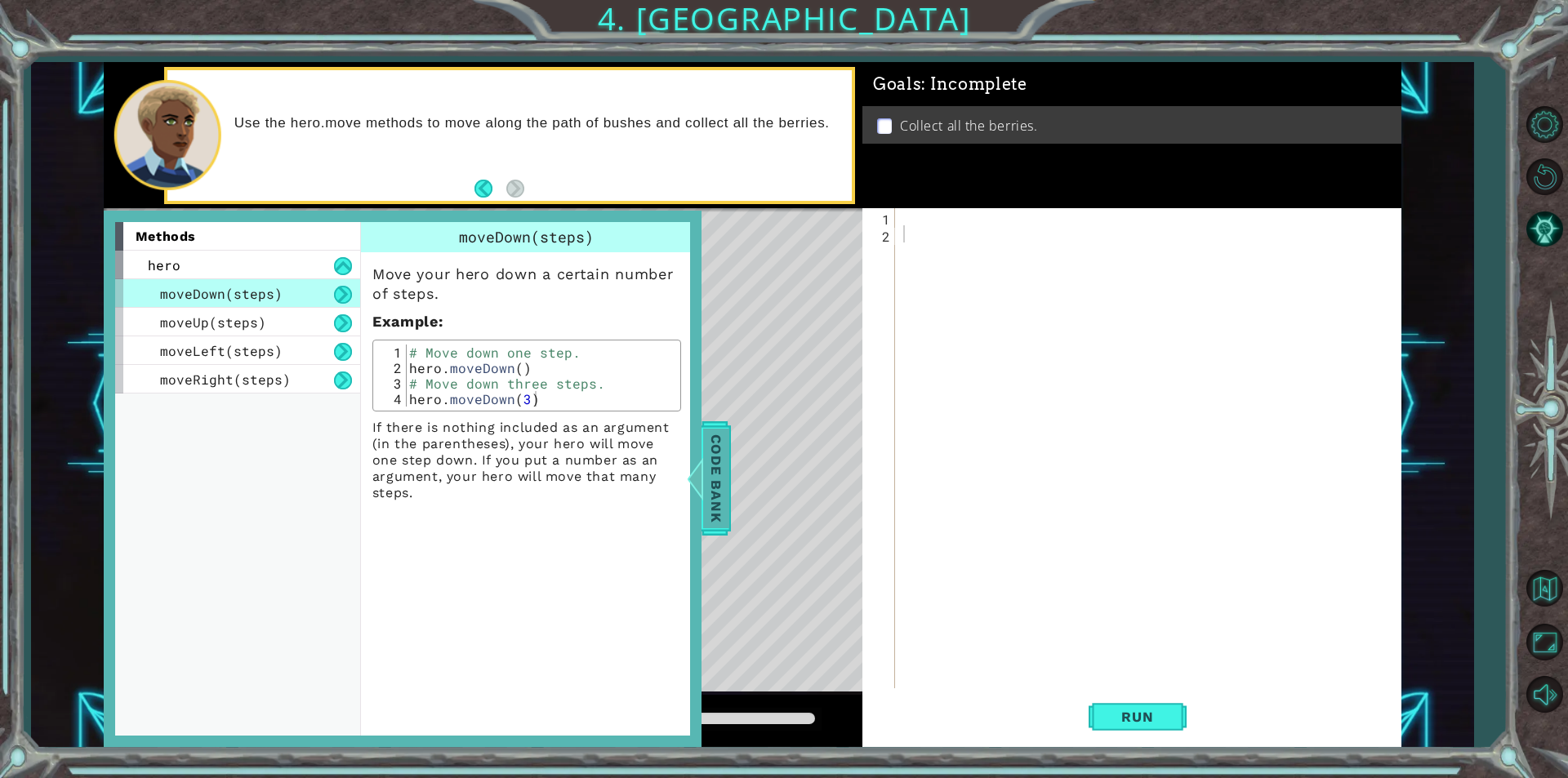
click at [722, 473] on span "Code Bank" at bounding box center [717, 478] width 27 height 100
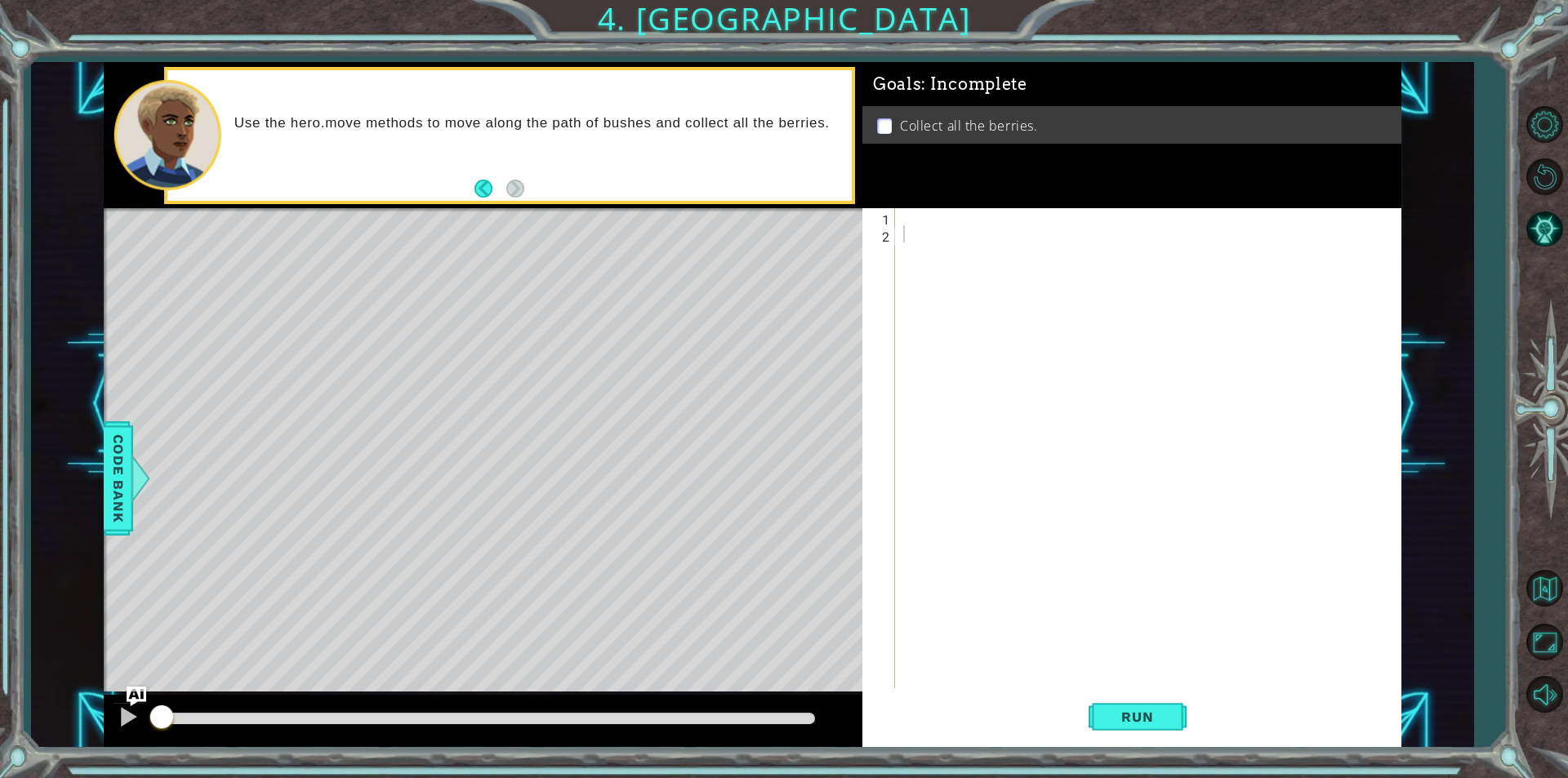
click at [1019, 226] on div at bounding box center [1152, 465] width 505 height 514
click at [1009, 216] on div at bounding box center [1152, 465] width 505 height 514
type textarea "#"
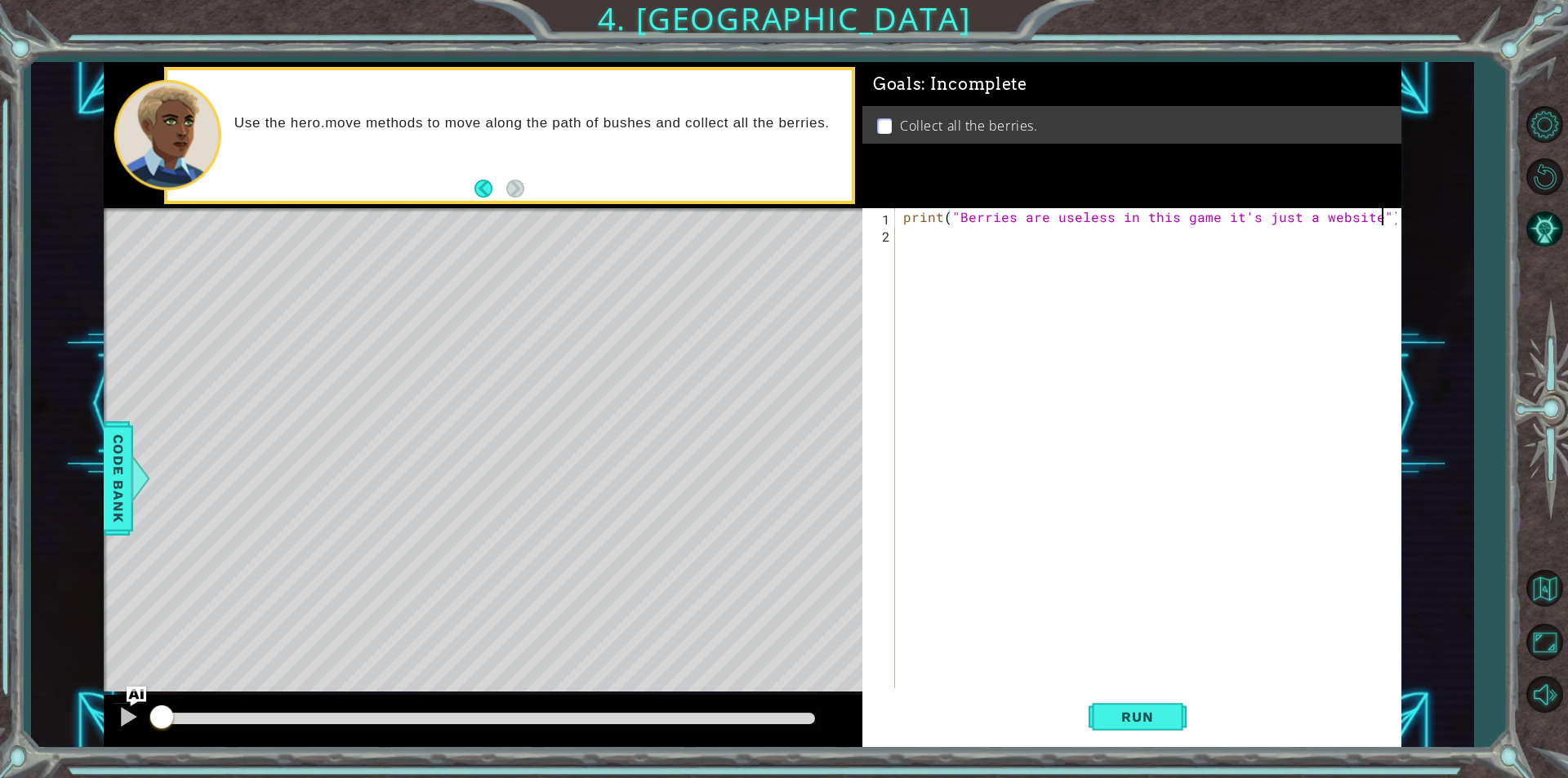
click at [1361, 217] on div "print ( "Berries are useless in this game it's just a website" )" at bounding box center [1152, 465] width 505 height 514
click at [1364, 213] on div "print ( "Berries are useless in this game it's just a website" )" at bounding box center [1152, 465] width 505 height 514
type textarea "print("Berries are useless in this game it's just a website we learn...")"
click at [1008, 258] on div "print ( "Berries are useless in this game it's just a website we learn..." )" at bounding box center [1152, 474] width 505 height 532
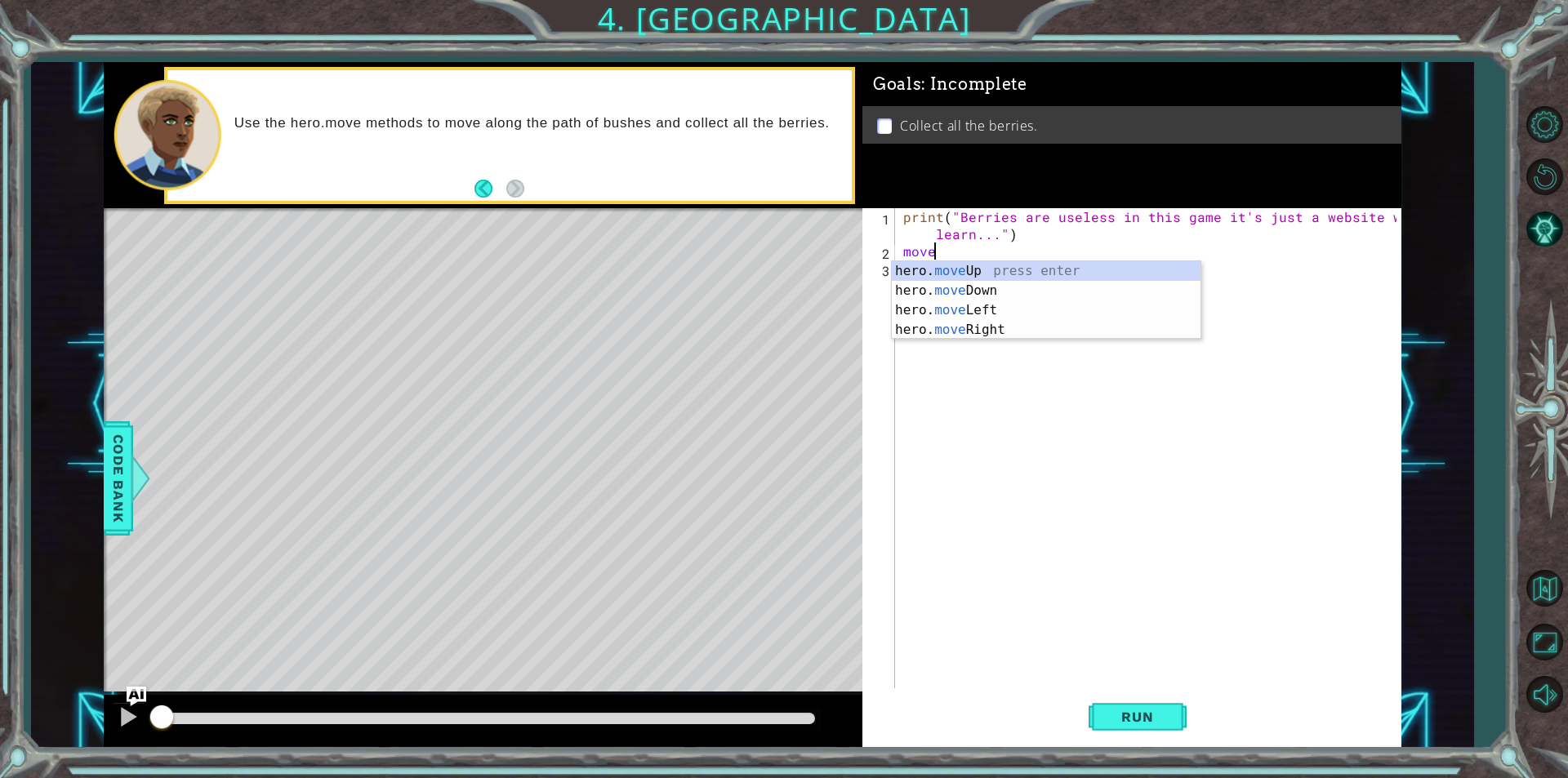
scroll to position [0, 1]
type textarea "m"
type textarea "print("Berries are useless in this game it's just a website we learn...")"
type textarea "l"
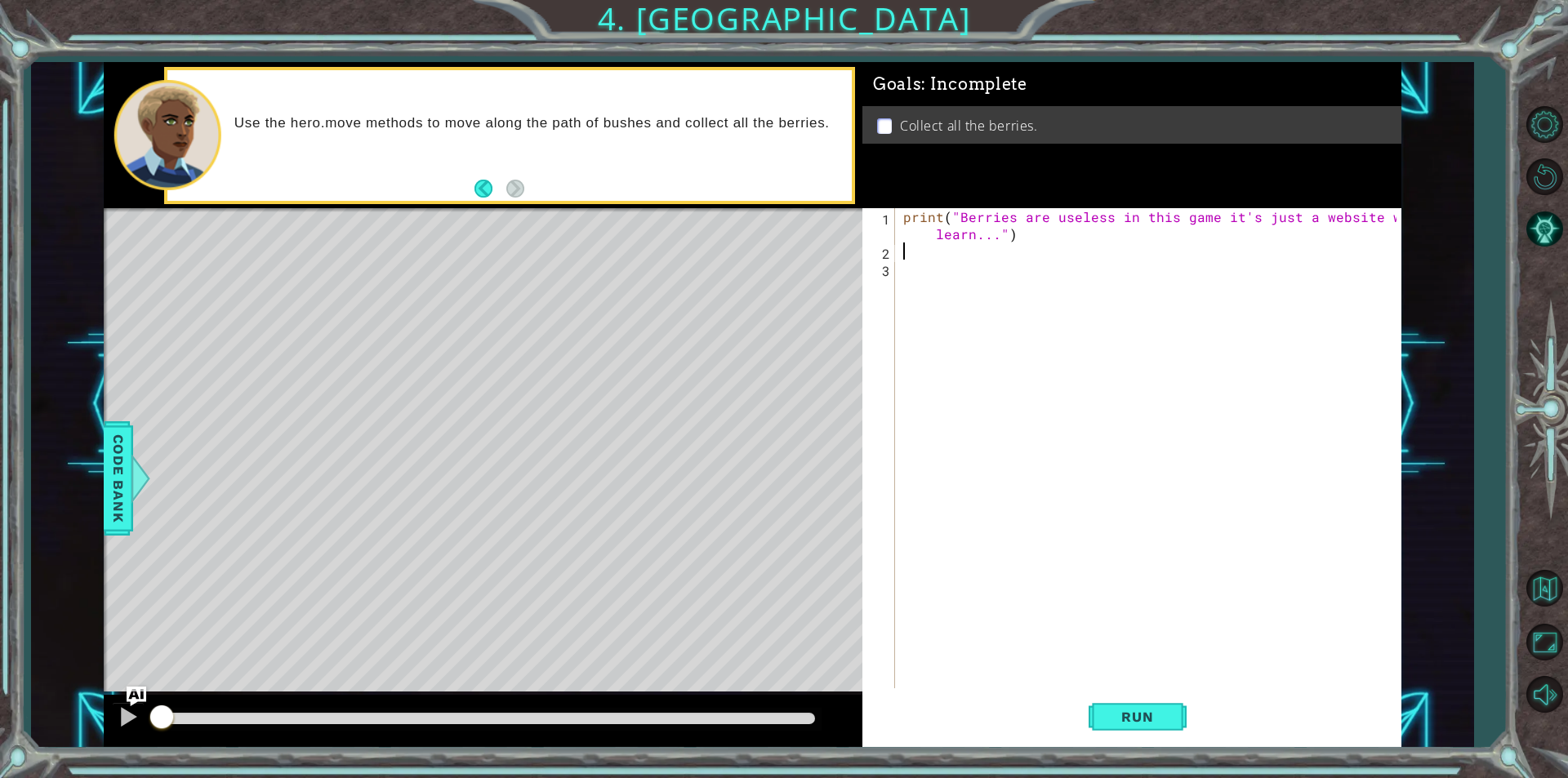
type textarea "le"
click at [1008, 281] on div "print ( "Berries are useless in this game it's just a website we learn..." ) le" at bounding box center [1152, 474] width 505 height 532
click at [969, 254] on div "print ( "Berries are useless in this game it's just a website we learn..." ) le" at bounding box center [1152, 474] width 505 height 532
click at [958, 258] on div "print ( "Berries are useless in this game it's just a website we learn..." ) lef" at bounding box center [1152, 474] width 505 height 532
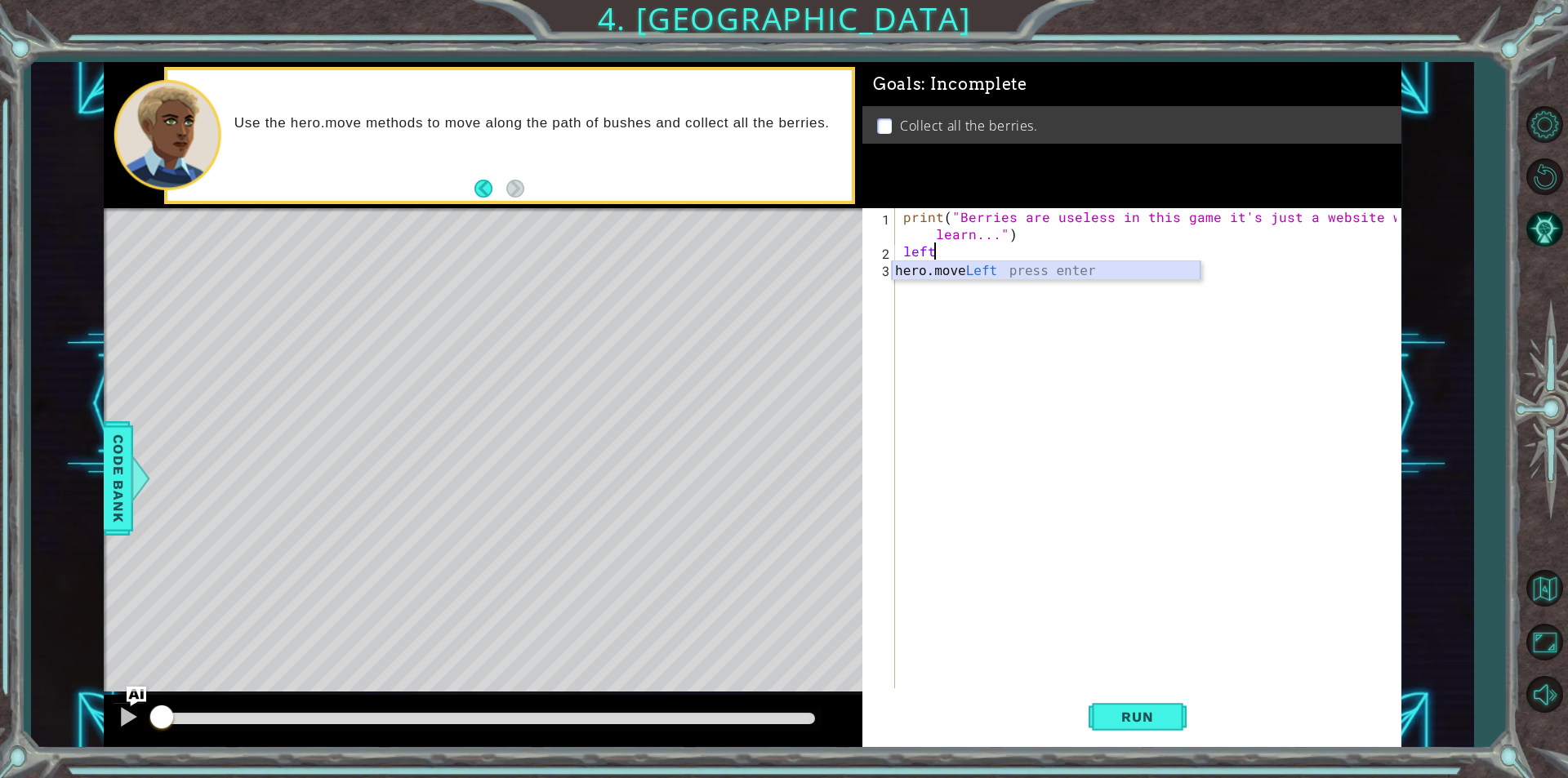
click at [964, 262] on div "hero.move Left press enter" at bounding box center [1046, 291] width 309 height 59
type textarea "hero.moveLeft(2)"
click at [971, 270] on div "print ( "Berries are useless in this game it's just a website we learn..." ) he…" at bounding box center [1152, 474] width 505 height 532
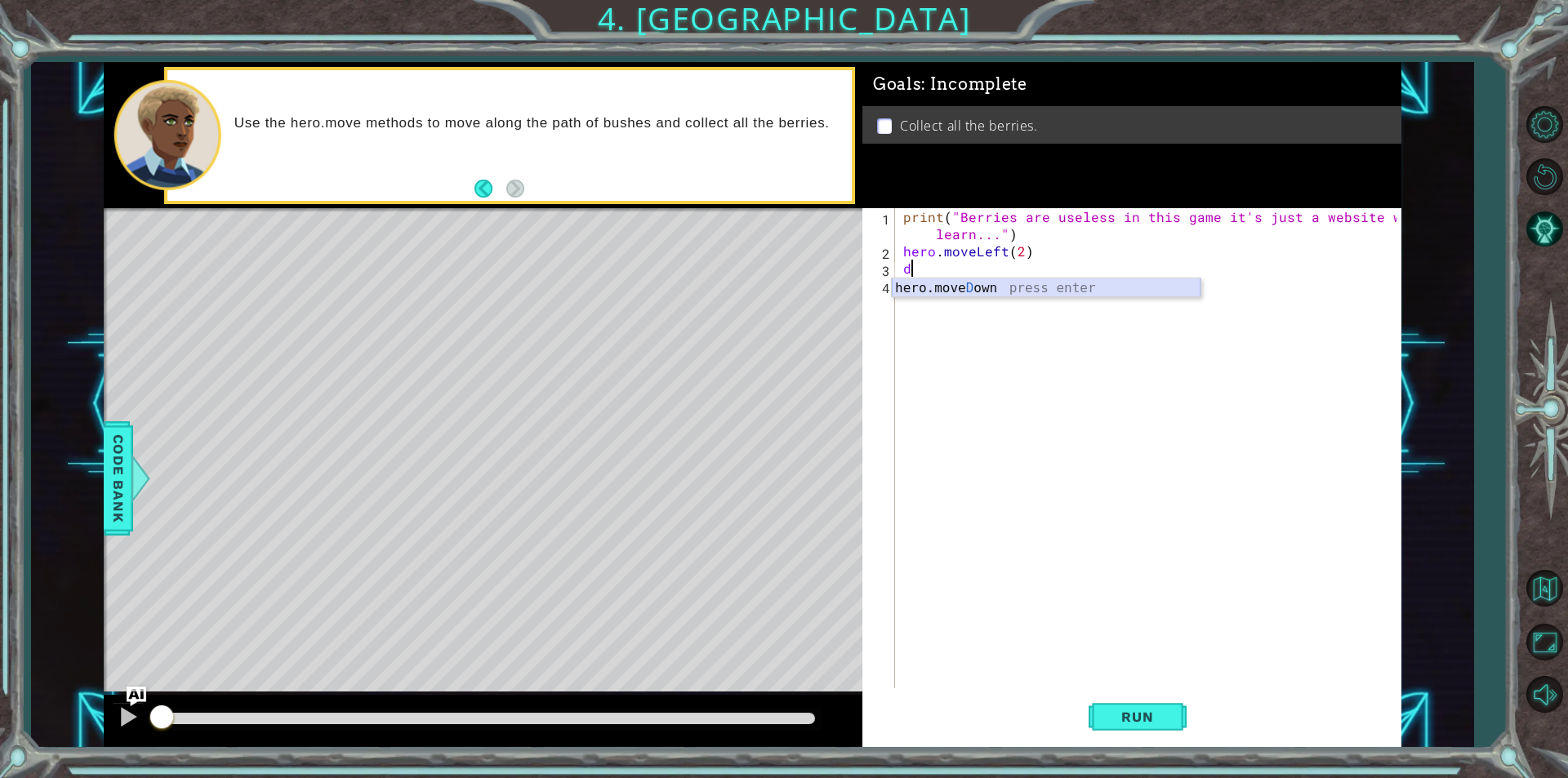
click at [952, 282] on div "hero.[PERSON_NAME] own press enter" at bounding box center [1046, 308] width 309 height 59
click at [946, 294] on div "print ( "Berries are useless in this game it's just a website we learn..." ) he…" at bounding box center [1152, 474] width 505 height 532
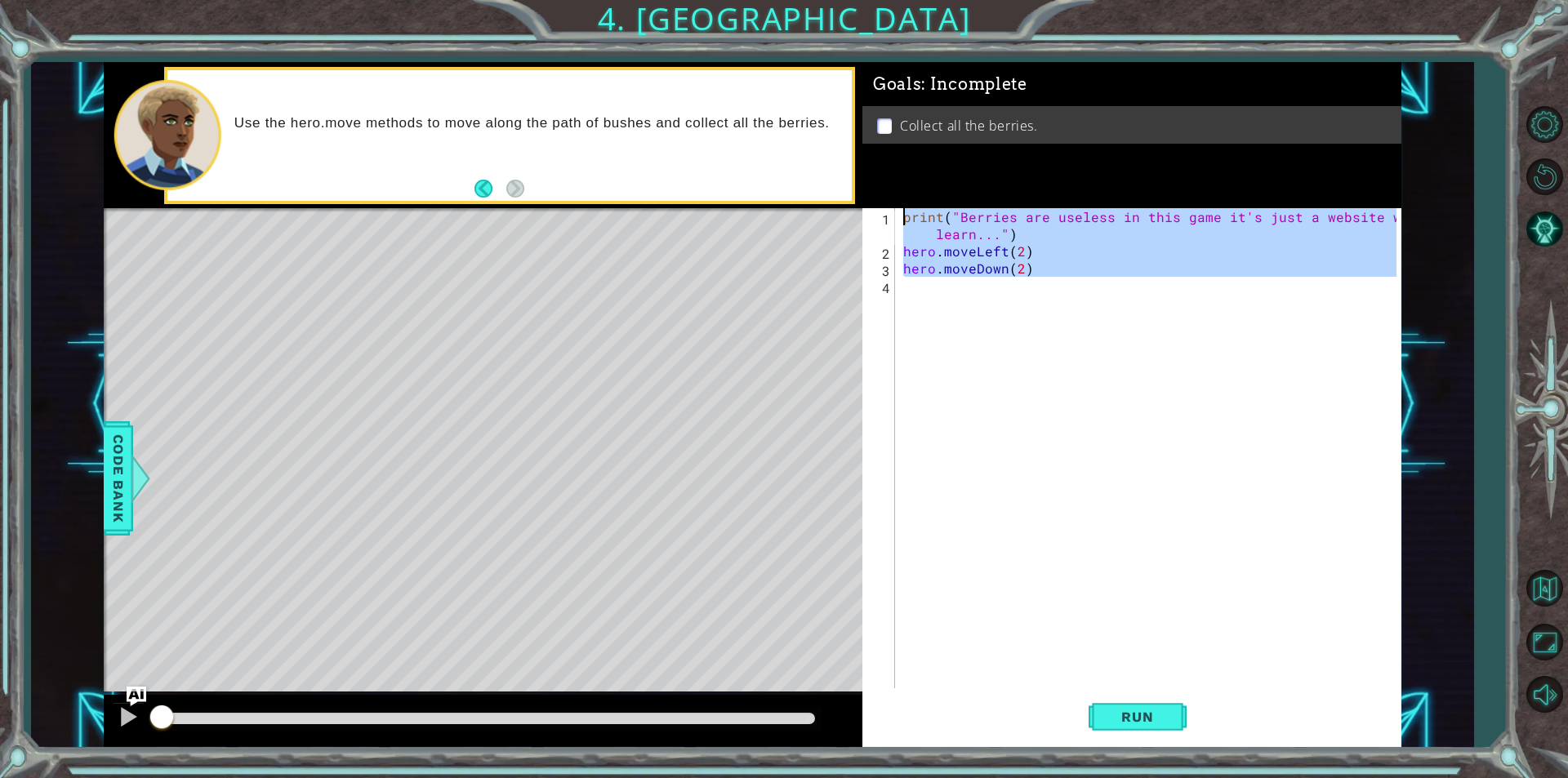
type textarea "print("Berries are useless in this game it's just a website we learn...") hero.…"
click at [946, 294] on div "print ( "Berries are useless in this game it's just a website we learn..." ) he…" at bounding box center [1148, 447] width 497 height 480
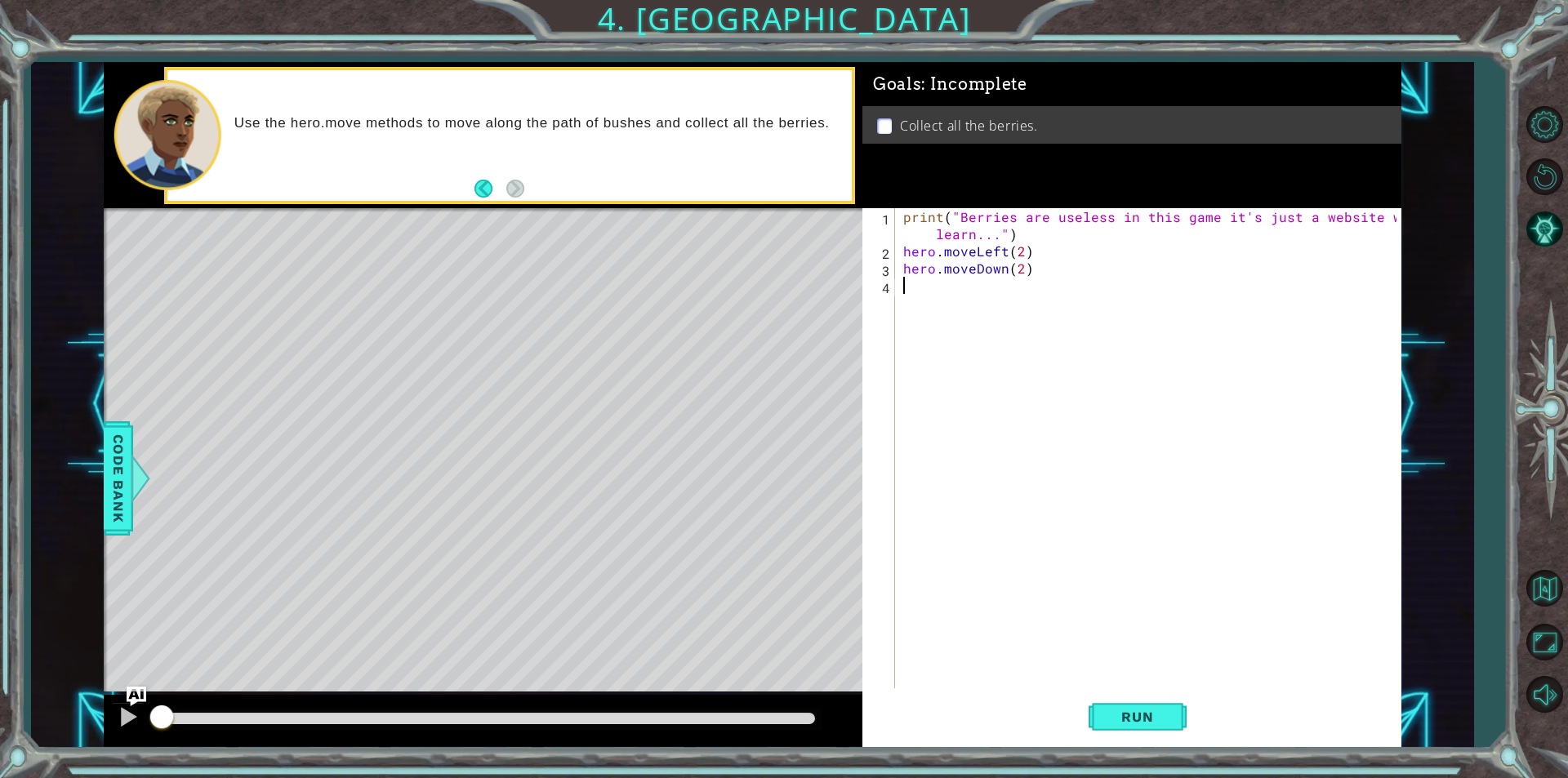
scroll to position [0, 0]
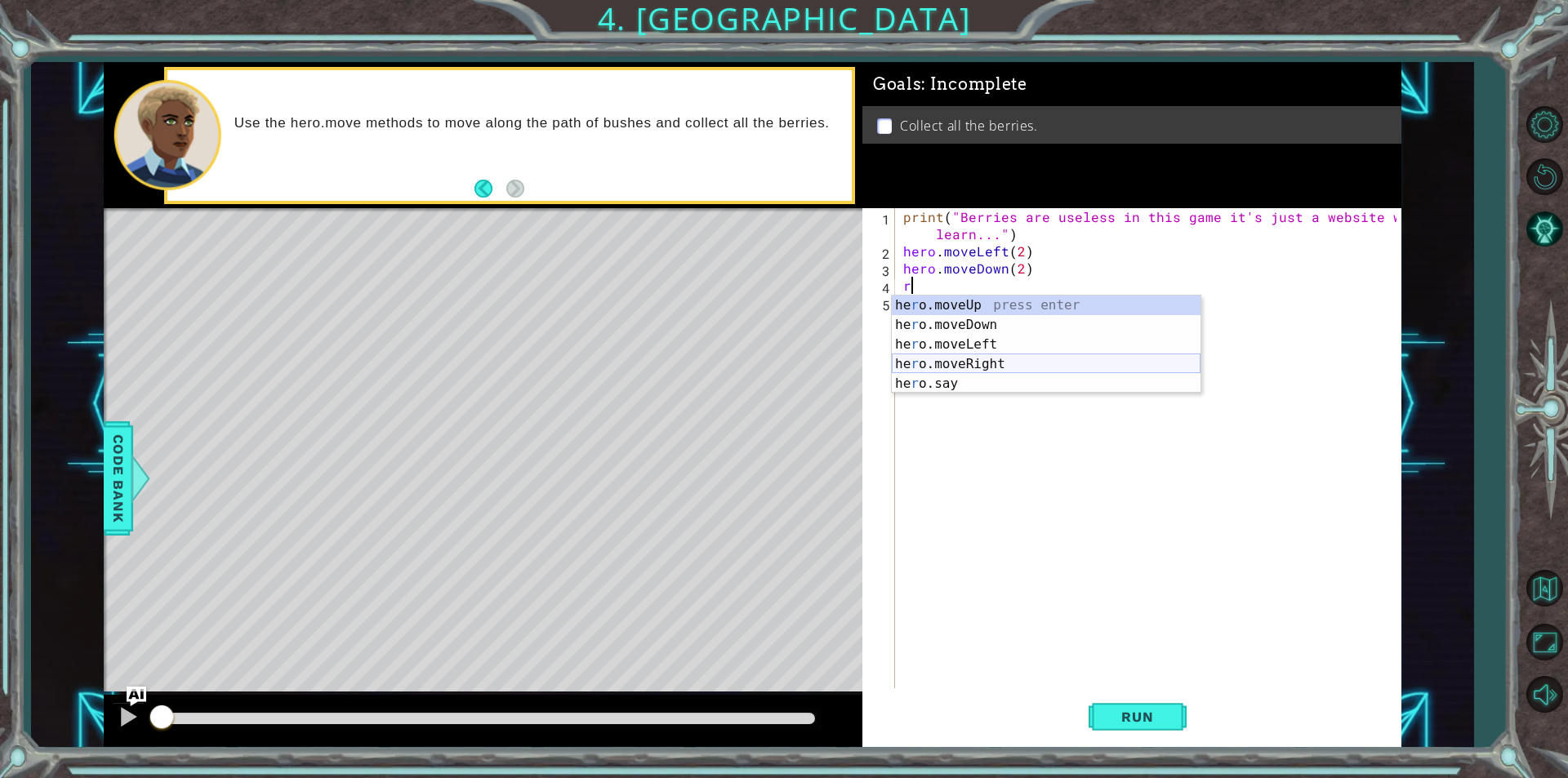
click at [960, 366] on div "he r o.moveUp press enter he r o.moveDown press enter he r o.moveLeft press ent…" at bounding box center [1046, 364] width 309 height 137
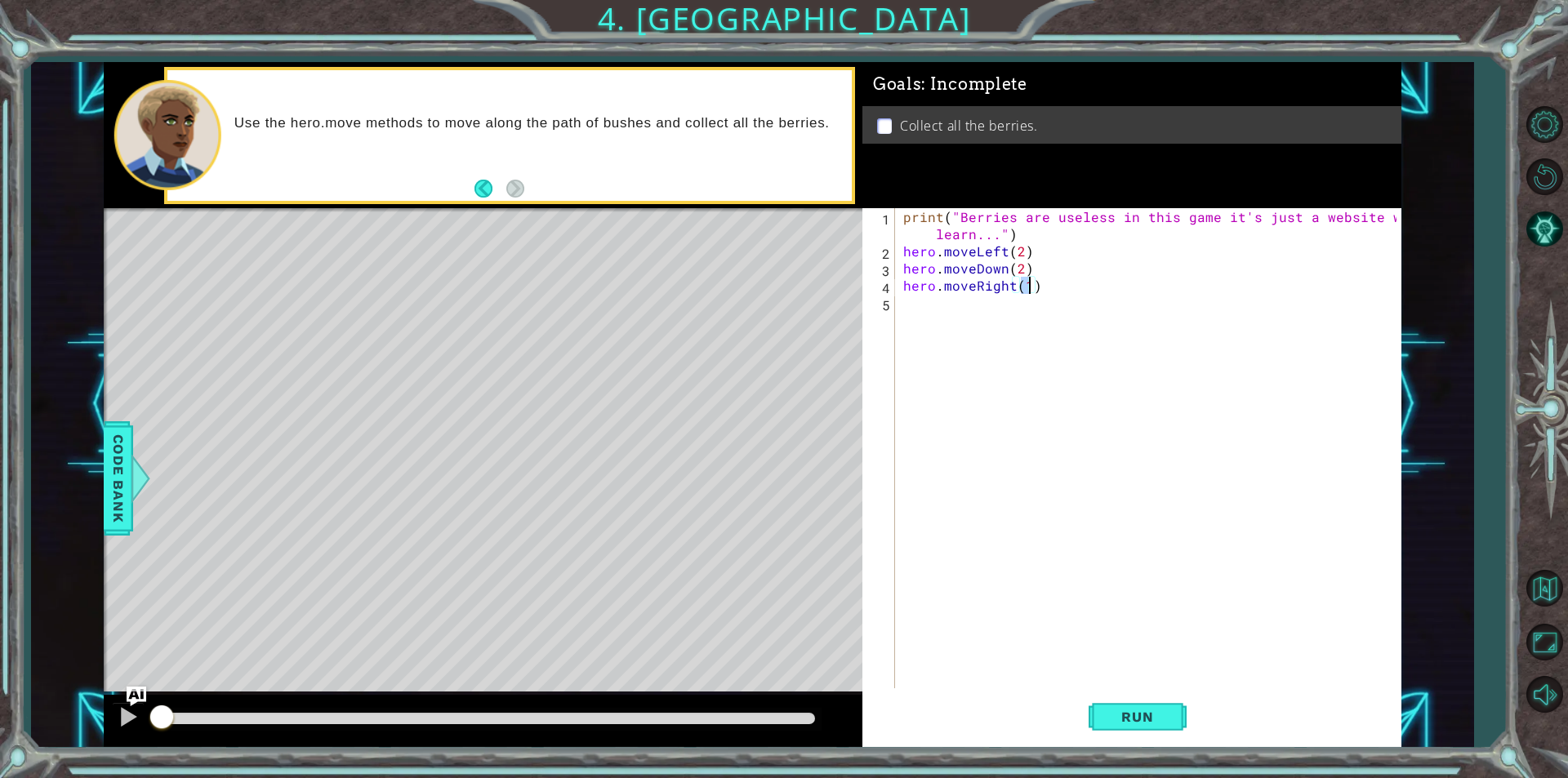
scroll to position [0, 8]
click at [996, 302] on div "print ( "Berries are useless in this game it's just a website we learn..." ) he…" at bounding box center [1152, 474] width 505 height 532
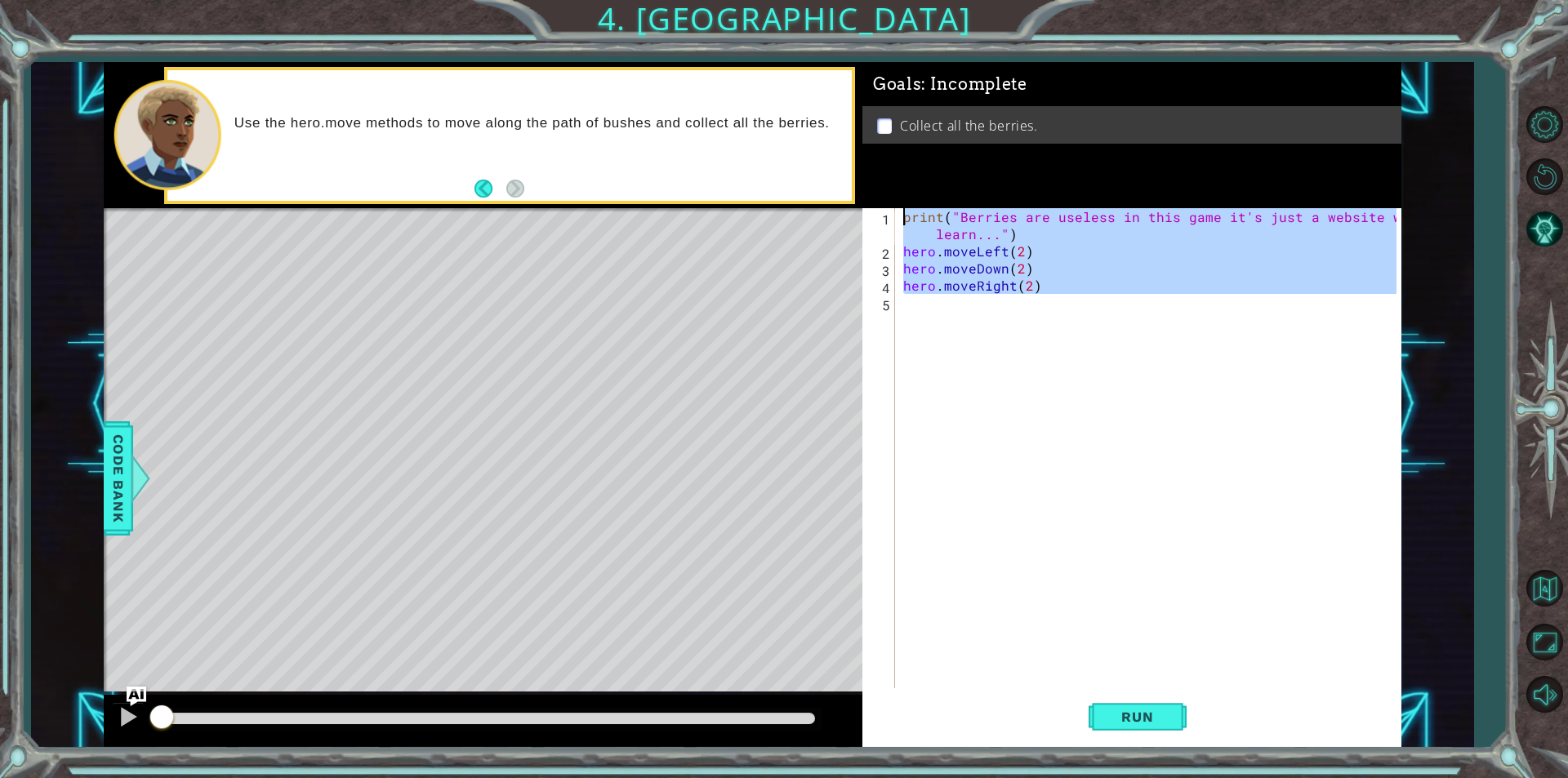
type textarea "print("Berries are useless in this game it's just a website we learn...") hero.…"
click at [991, 309] on div "print ( "Berries are useless in this game it's just a website we learn..." ) he…" at bounding box center [1148, 447] width 497 height 480
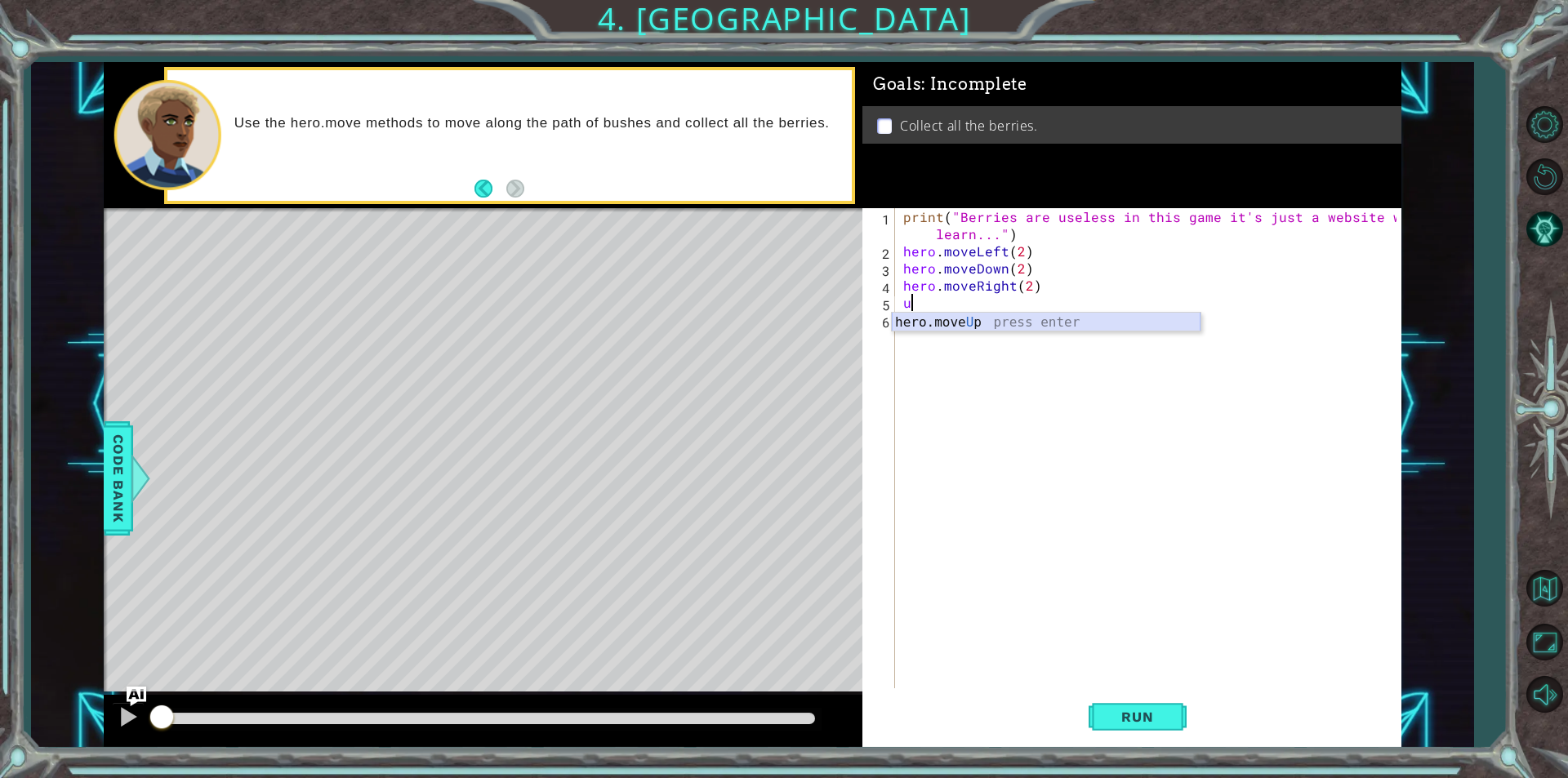
click at [970, 319] on div "hero.move U p press enter" at bounding box center [1046, 342] width 309 height 59
click at [1132, 715] on span "Run" at bounding box center [1138, 716] width 65 height 16
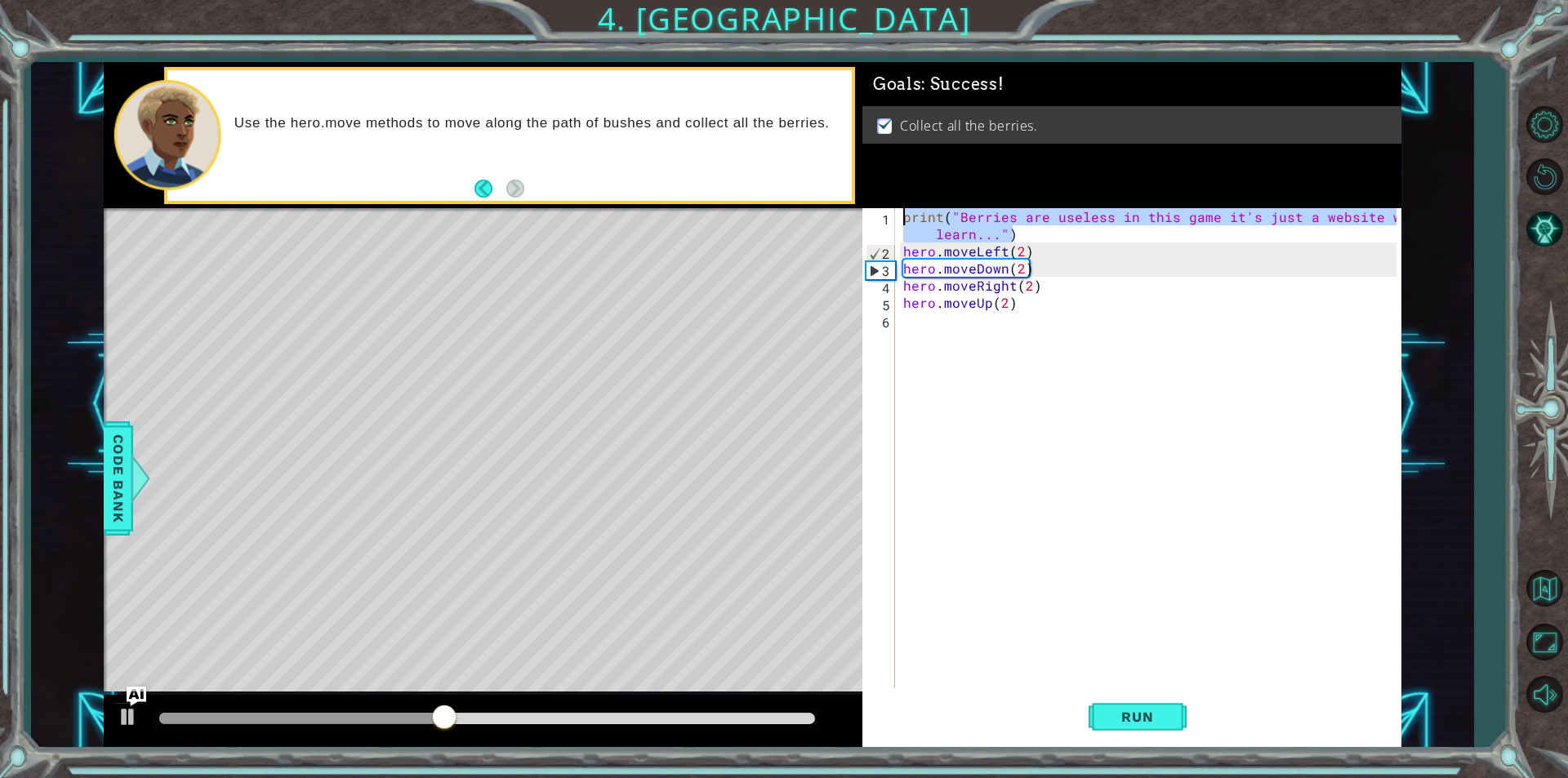
drag, startPoint x: 1086, startPoint y: 235, endPoint x: 857, endPoint y: 204, distance: 231.1
click at [857, 204] on div "1 ההההההההההההההההההההההההההההההההההההההההההההההההההההההההההההההההההההההההההההה…" at bounding box center [753, 404] width 1298 height 685
type textarea "print("Berries are useless in this game it's just a website we learn...")"
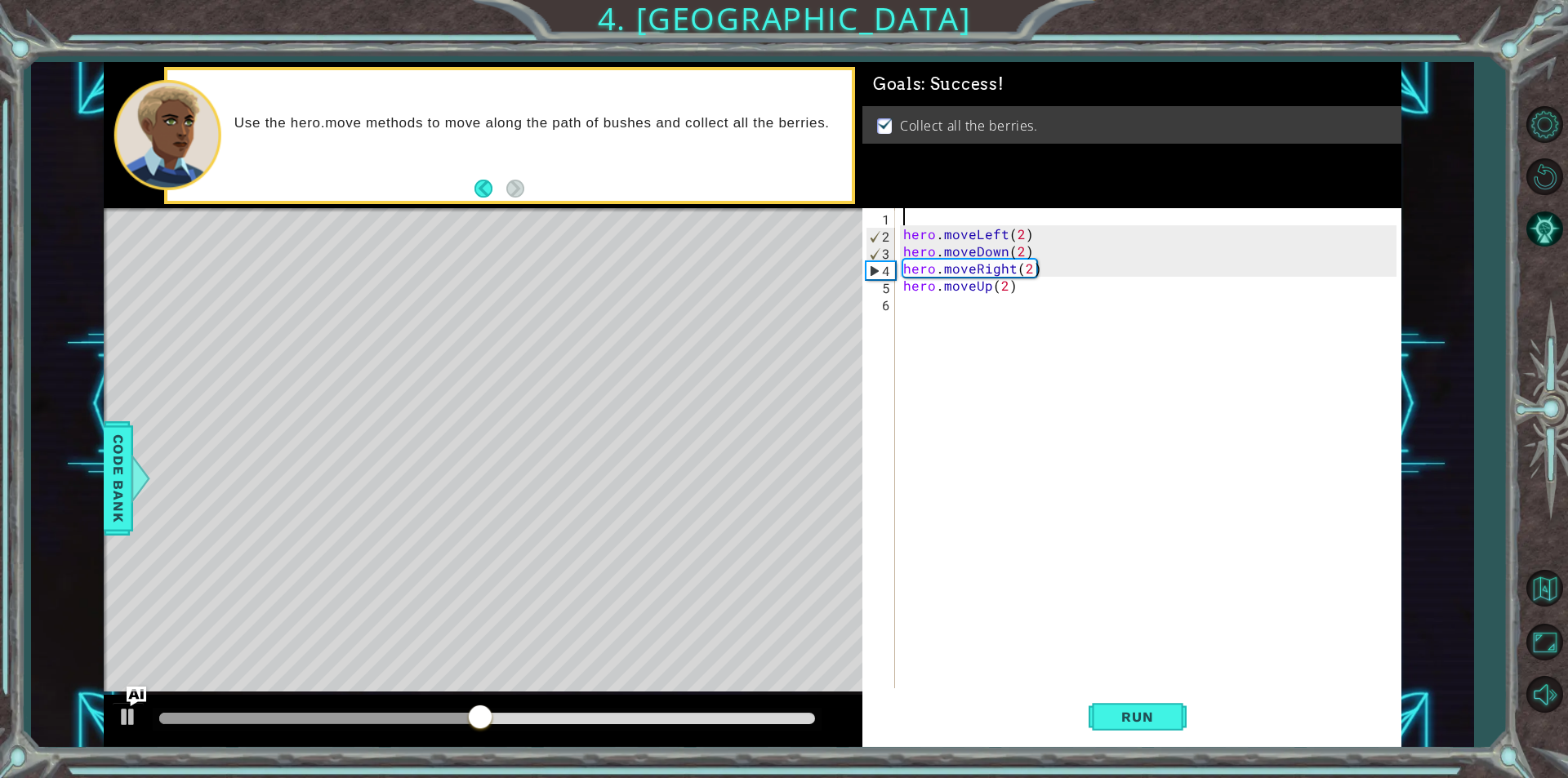
scroll to position [0, 0]
click at [1096, 716] on button "Run" at bounding box center [1138, 716] width 98 height 54
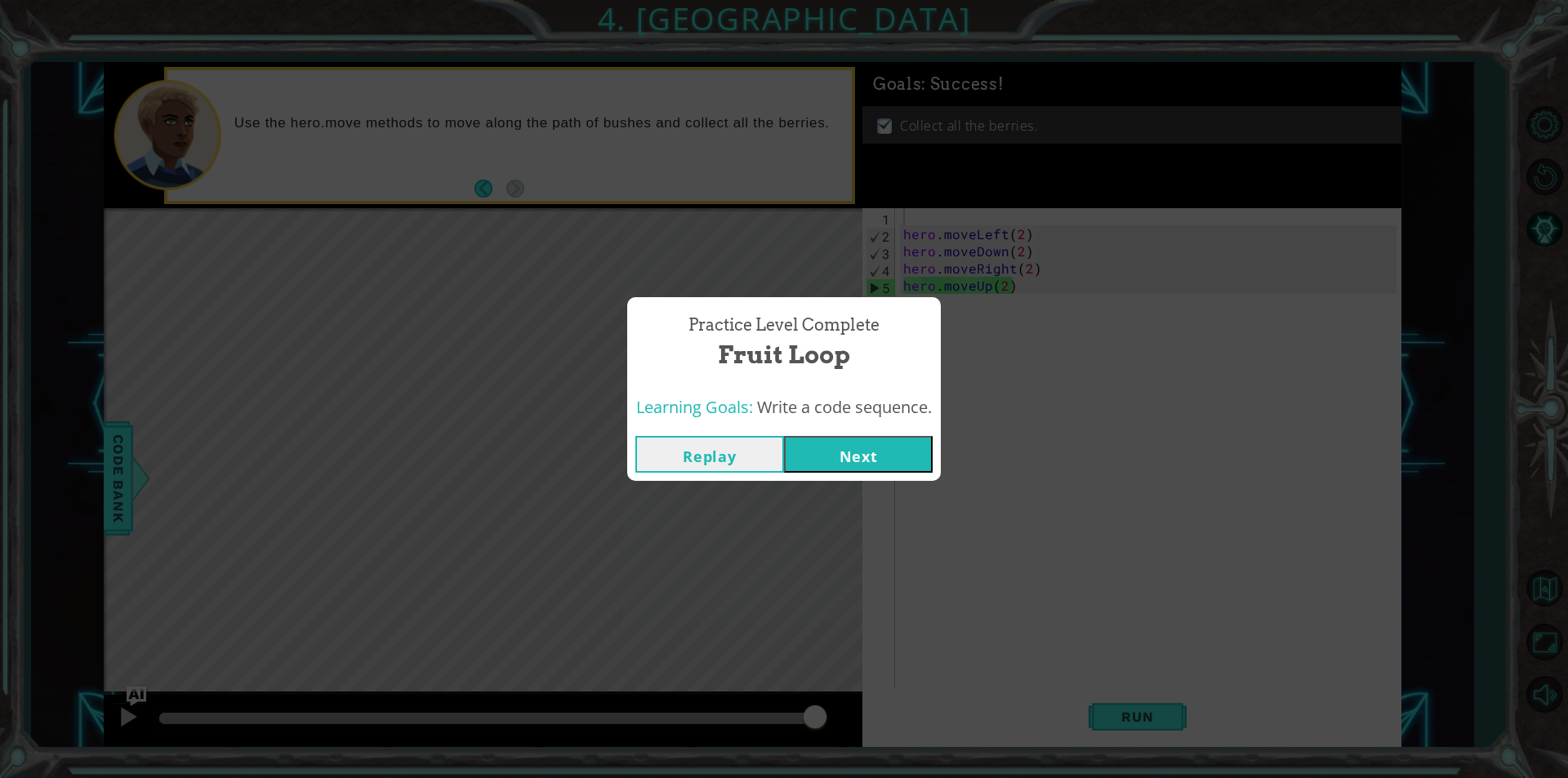
click at [840, 446] on button "Next" at bounding box center [858, 454] width 148 height 37
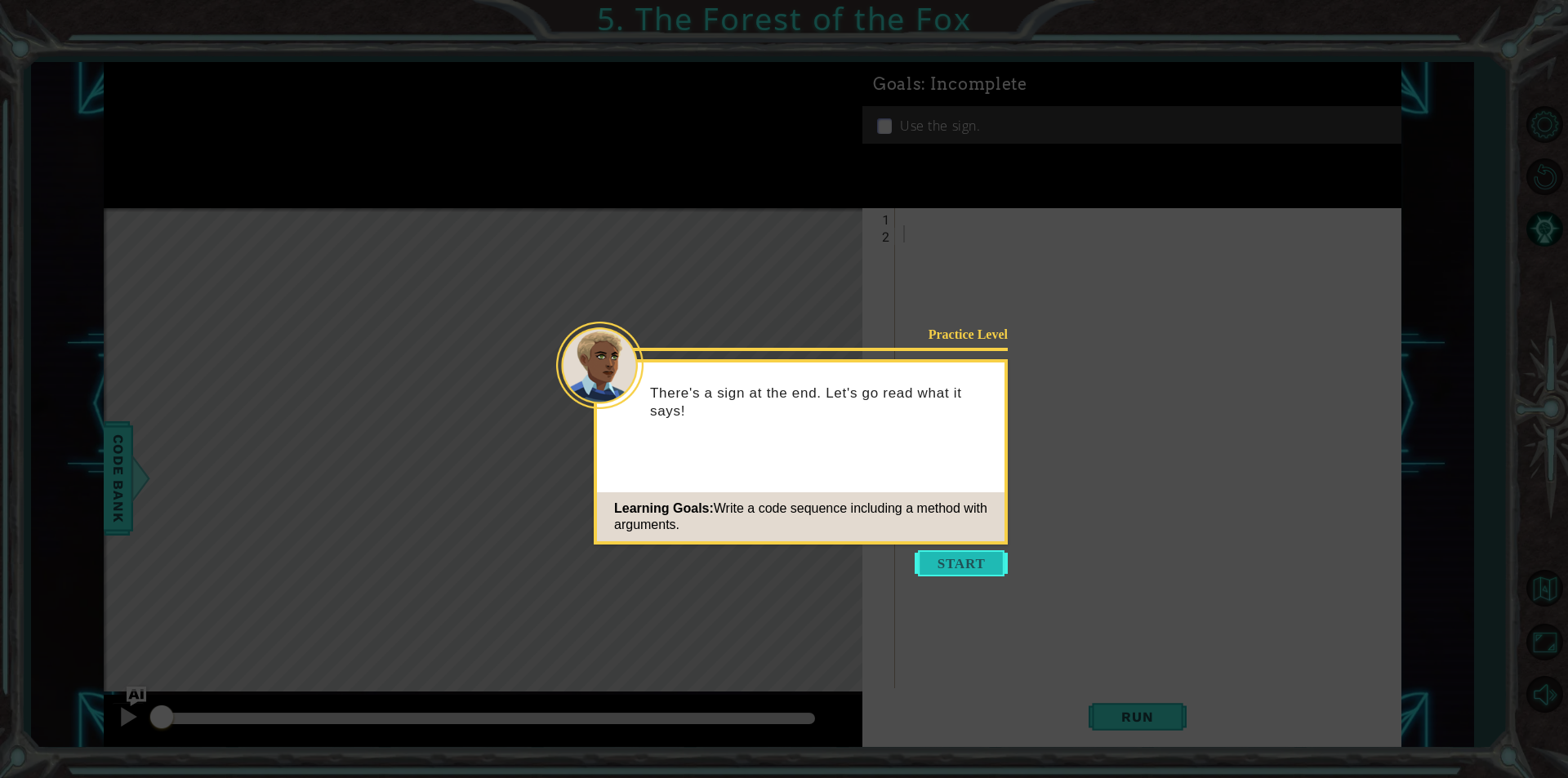
click at [926, 558] on button "Start" at bounding box center [962, 563] width 93 height 27
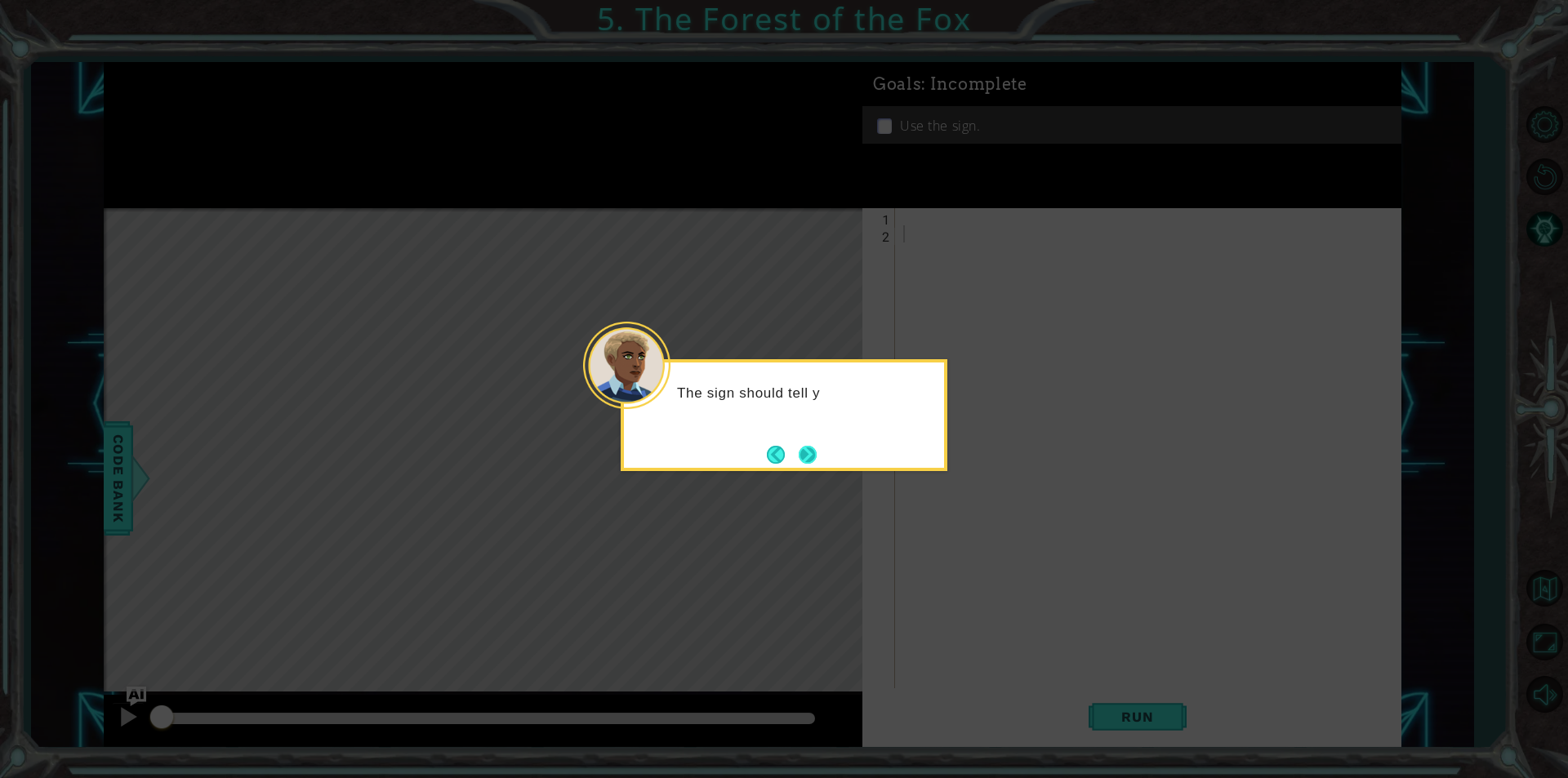
click at [805, 452] on button "Next" at bounding box center [808, 454] width 18 height 18
click at [805, 464] on button "Next" at bounding box center [808, 454] width 18 height 18
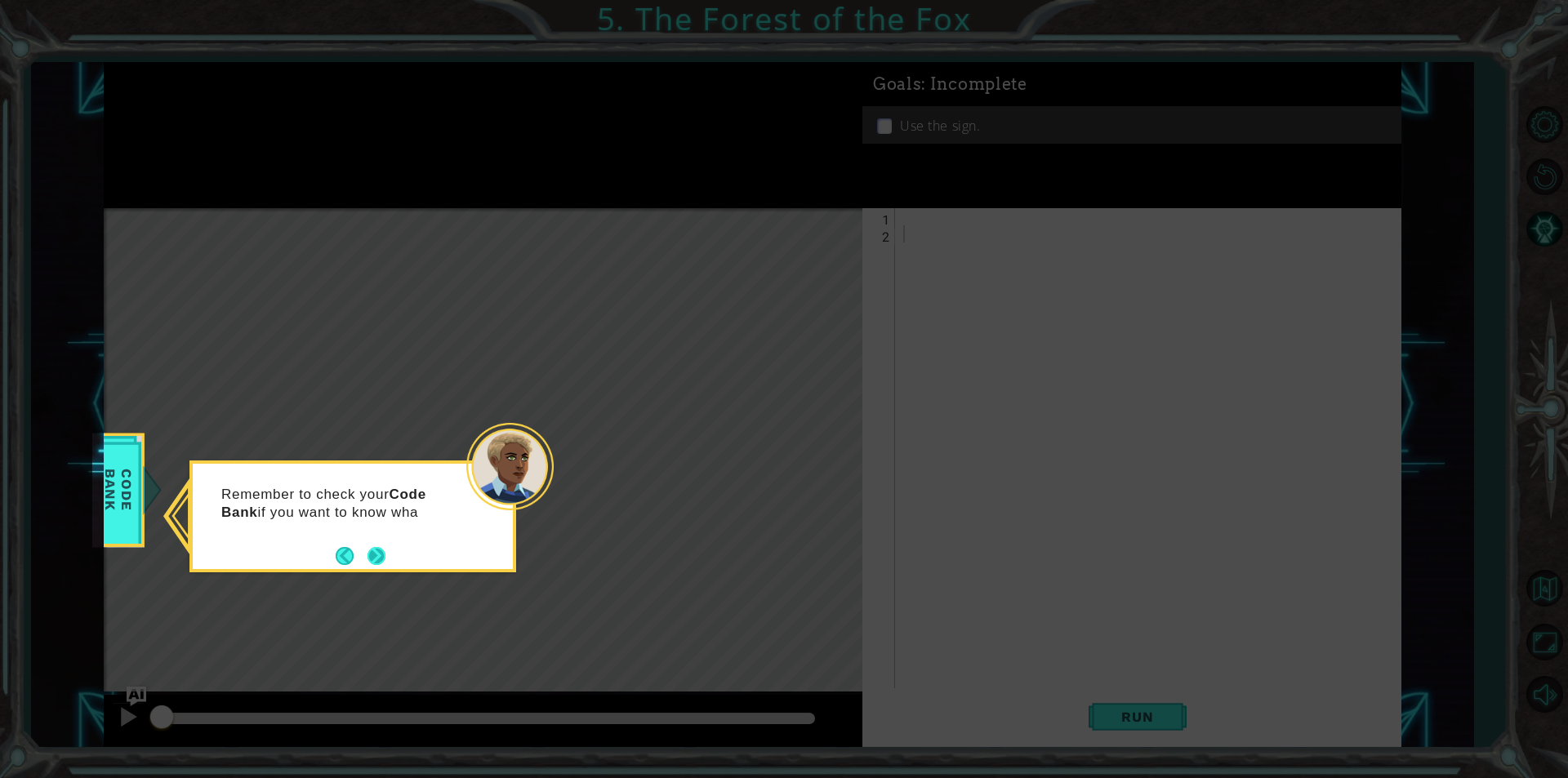
click at [379, 555] on button "Next" at bounding box center [376, 556] width 18 height 18
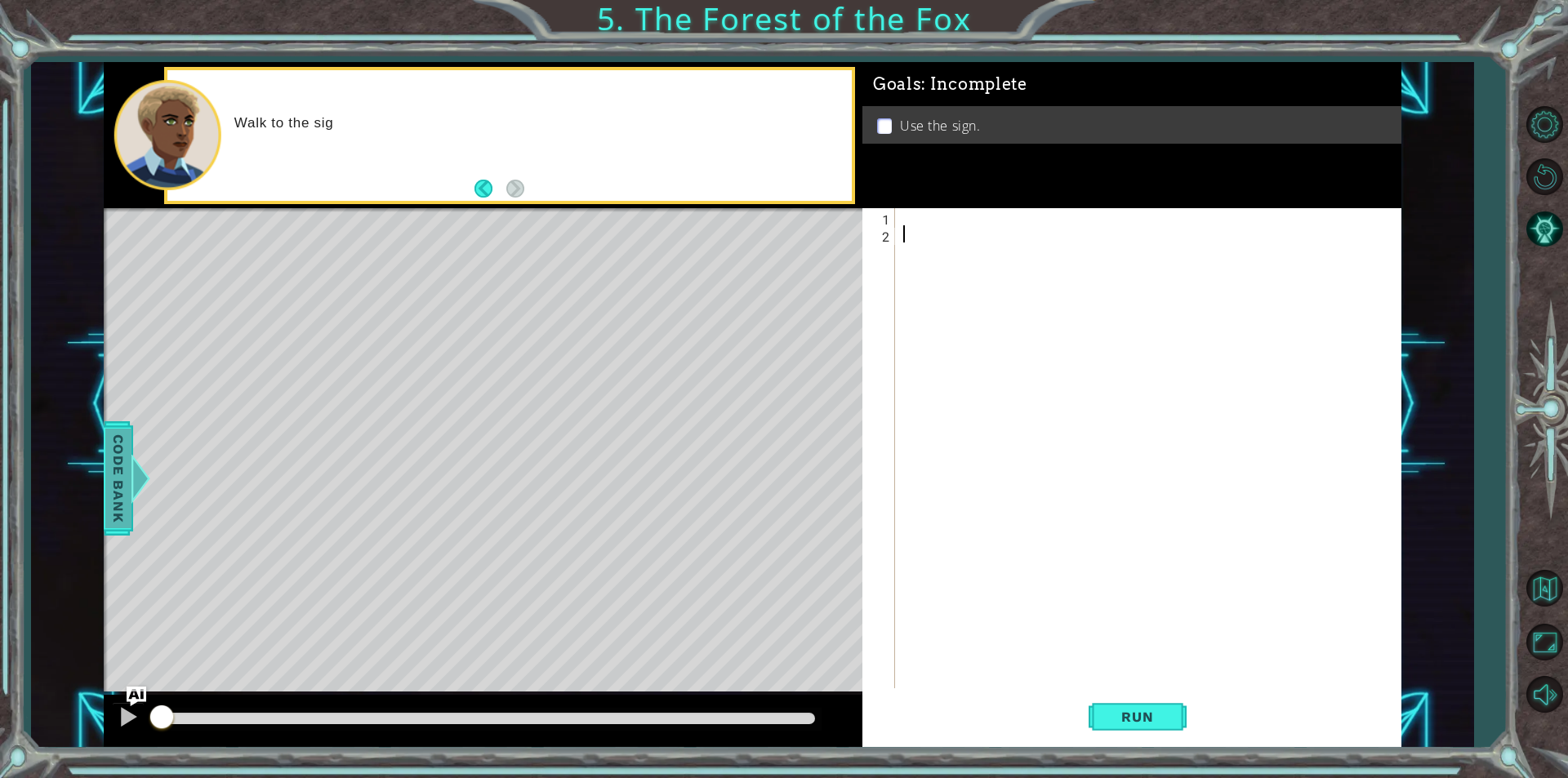
click at [135, 478] on div "methods hero moveDown(steps) moveUp(steps) moveLeft(steps) moveRight(steps) use…" at bounding box center [753, 404] width 1298 height 685
click at [132, 475] on div at bounding box center [140, 479] width 20 height 49
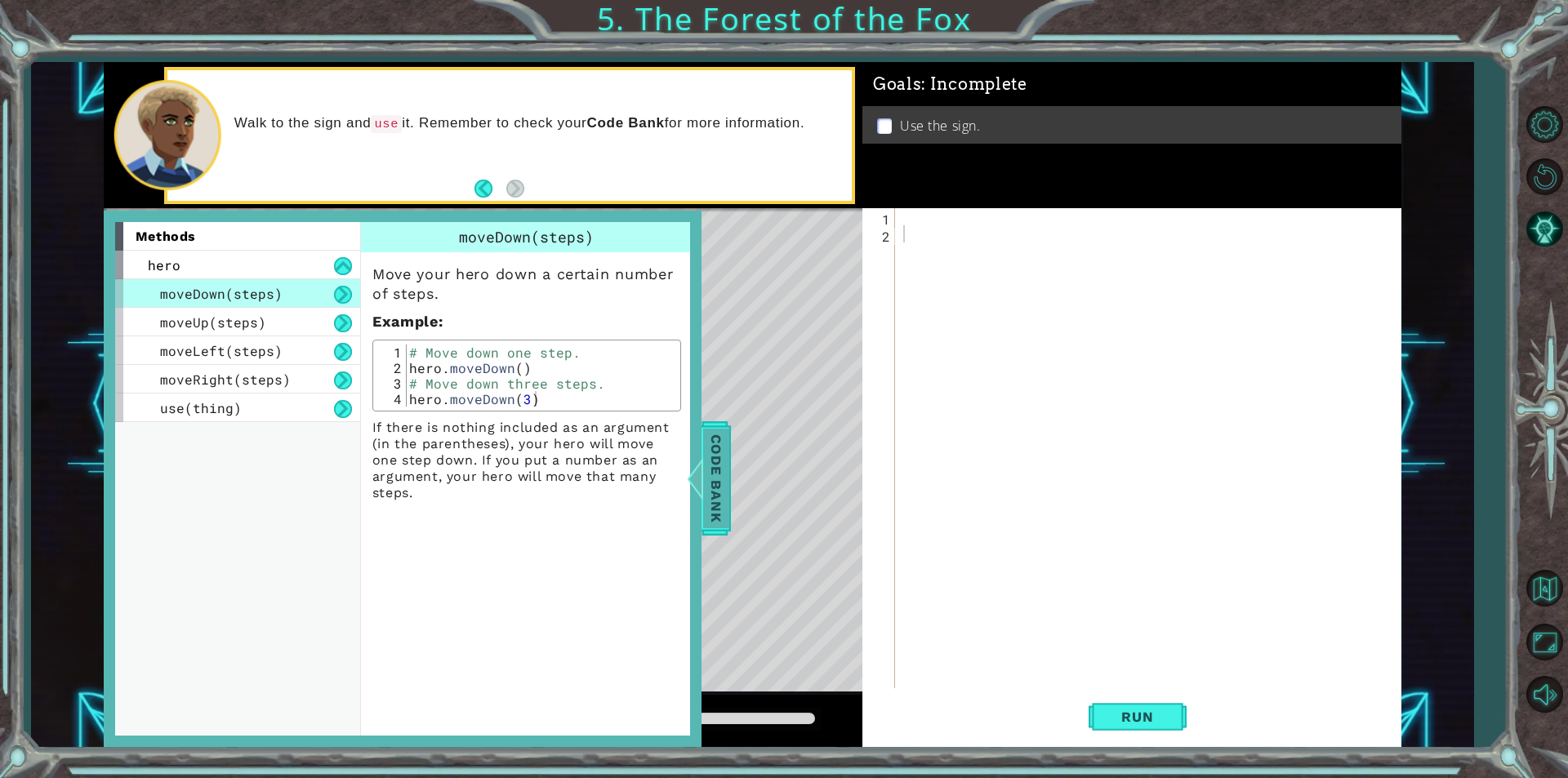
click at [704, 481] on div at bounding box center [694, 479] width 20 height 49
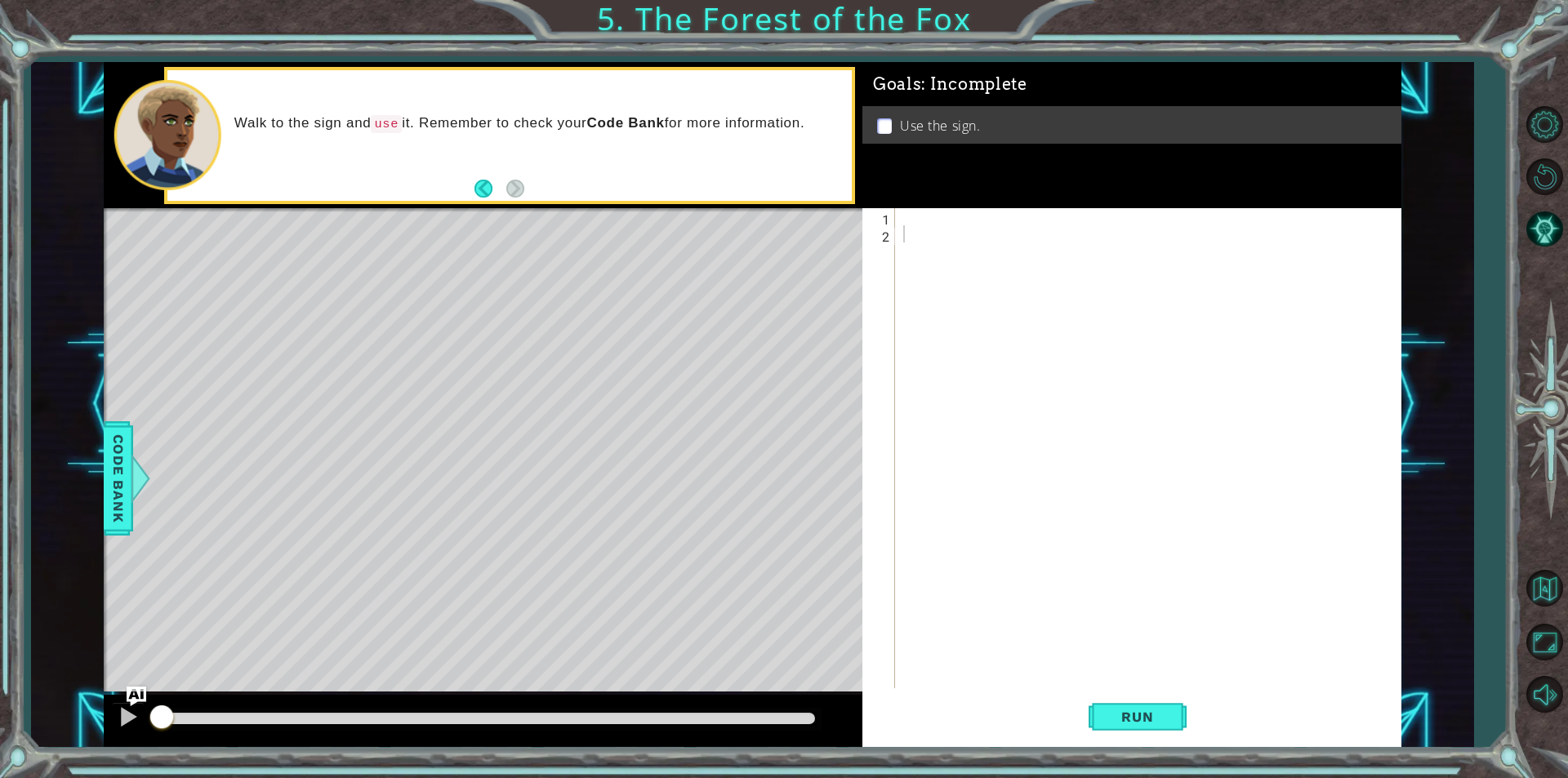
click at [1019, 231] on div at bounding box center [1152, 465] width 505 height 514
click at [985, 224] on div at bounding box center [1152, 465] width 505 height 514
click at [953, 238] on div "hero.move Ri ght press enter" at bounding box center [1046, 256] width 309 height 59
type textarea "hero.moveRight(1)"
click at [975, 255] on div "hero . moveRight ( 1 )" at bounding box center [1152, 465] width 505 height 514
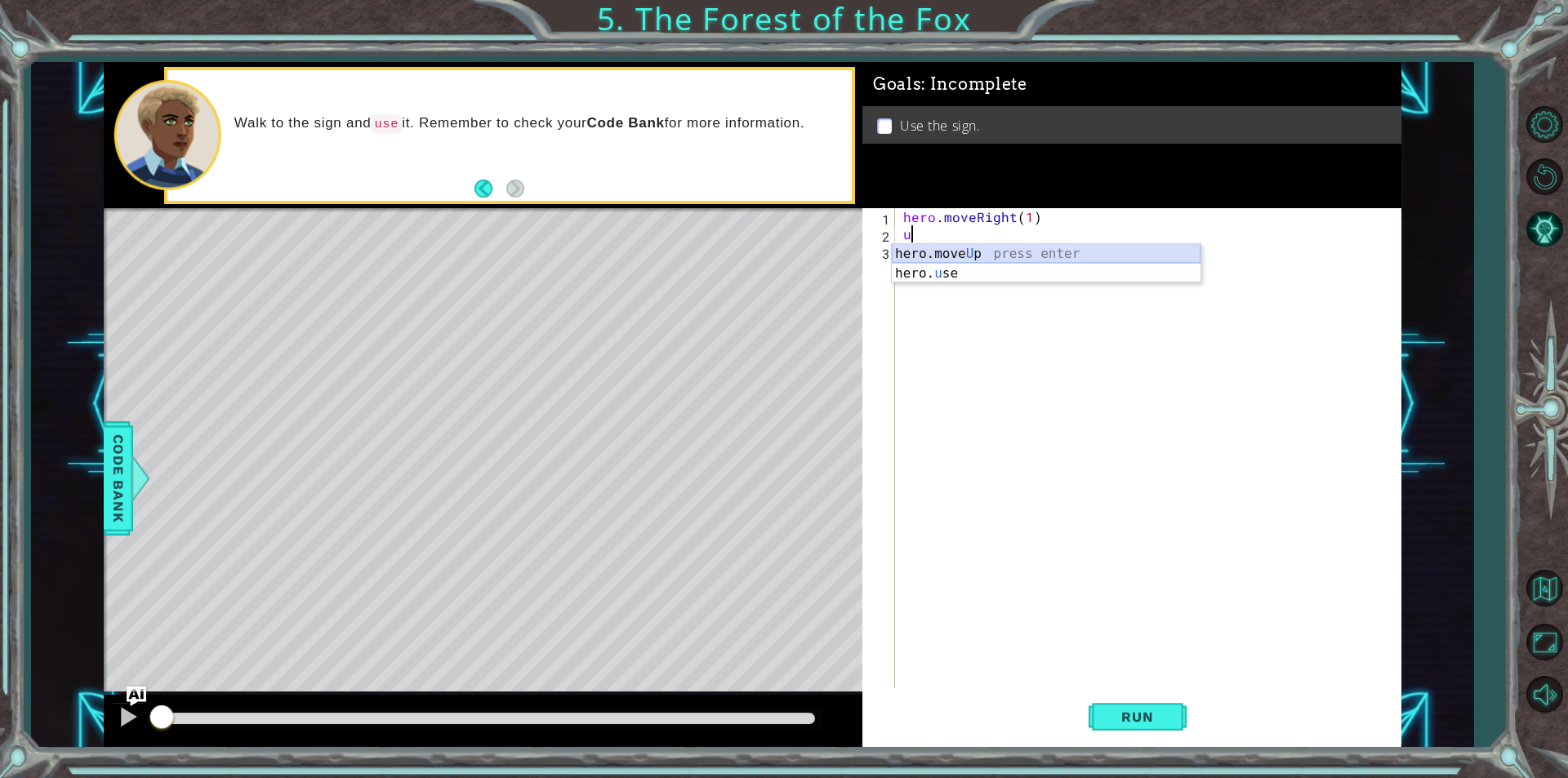
click at [973, 253] on div "hero.move U p press enter hero. u se press enter" at bounding box center [1046, 283] width 309 height 79
type textarea "hero.moveUp(1)"
click at [973, 253] on div "hero . moveRight ( 1 ) hero . moveUp ( 1 )" at bounding box center [1152, 465] width 505 height 514
click at [1004, 274] on div "hero.move L eft press enter" at bounding box center [1046, 291] width 309 height 59
type textarea "hero.moveLeft(1)"
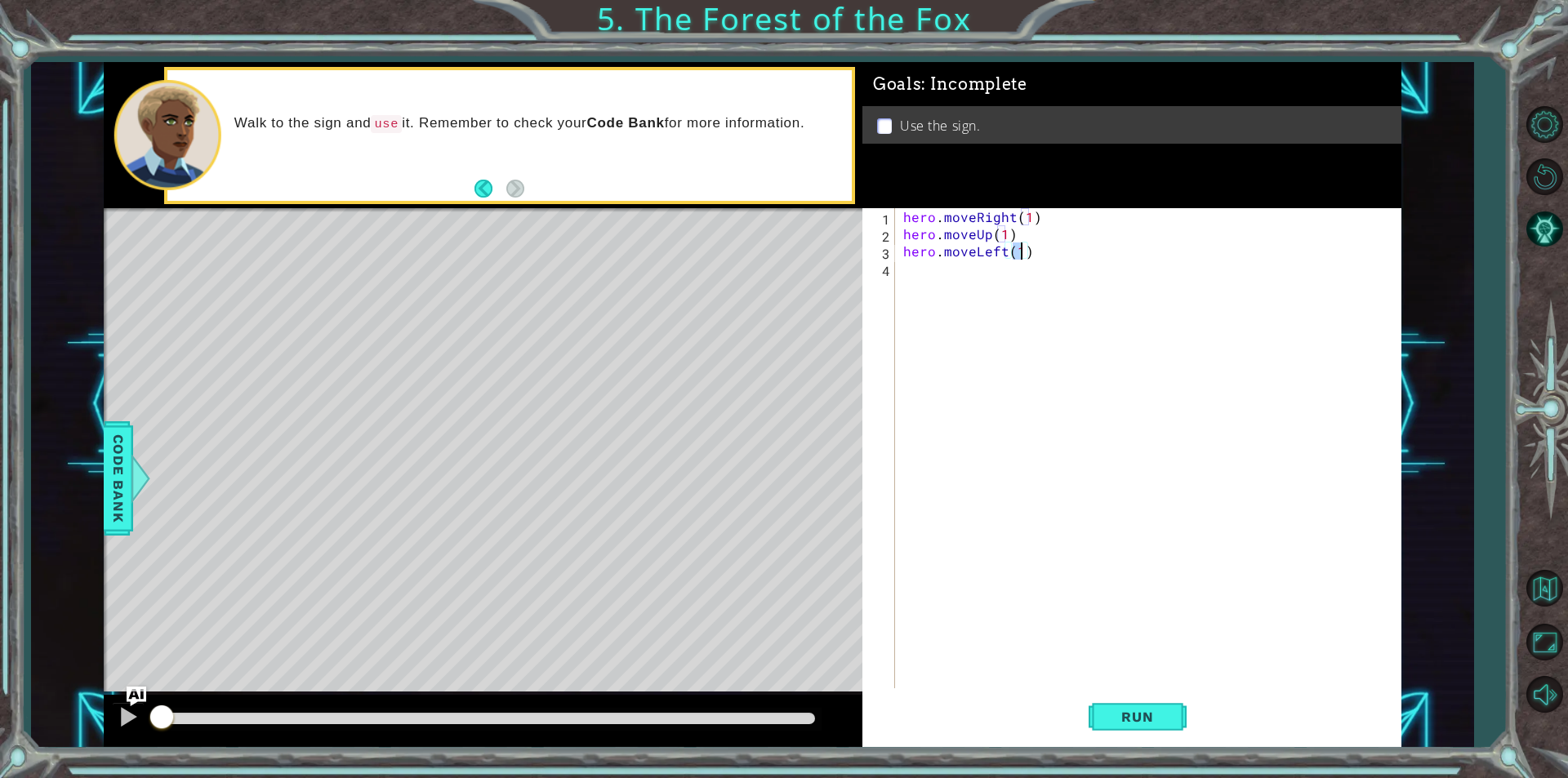
click at [984, 272] on div "hero . moveRight ( 1 ) hero . moveUp ( 1 ) hero . moveLeft ( 1 )" at bounding box center [1152, 465] width 505 height 514
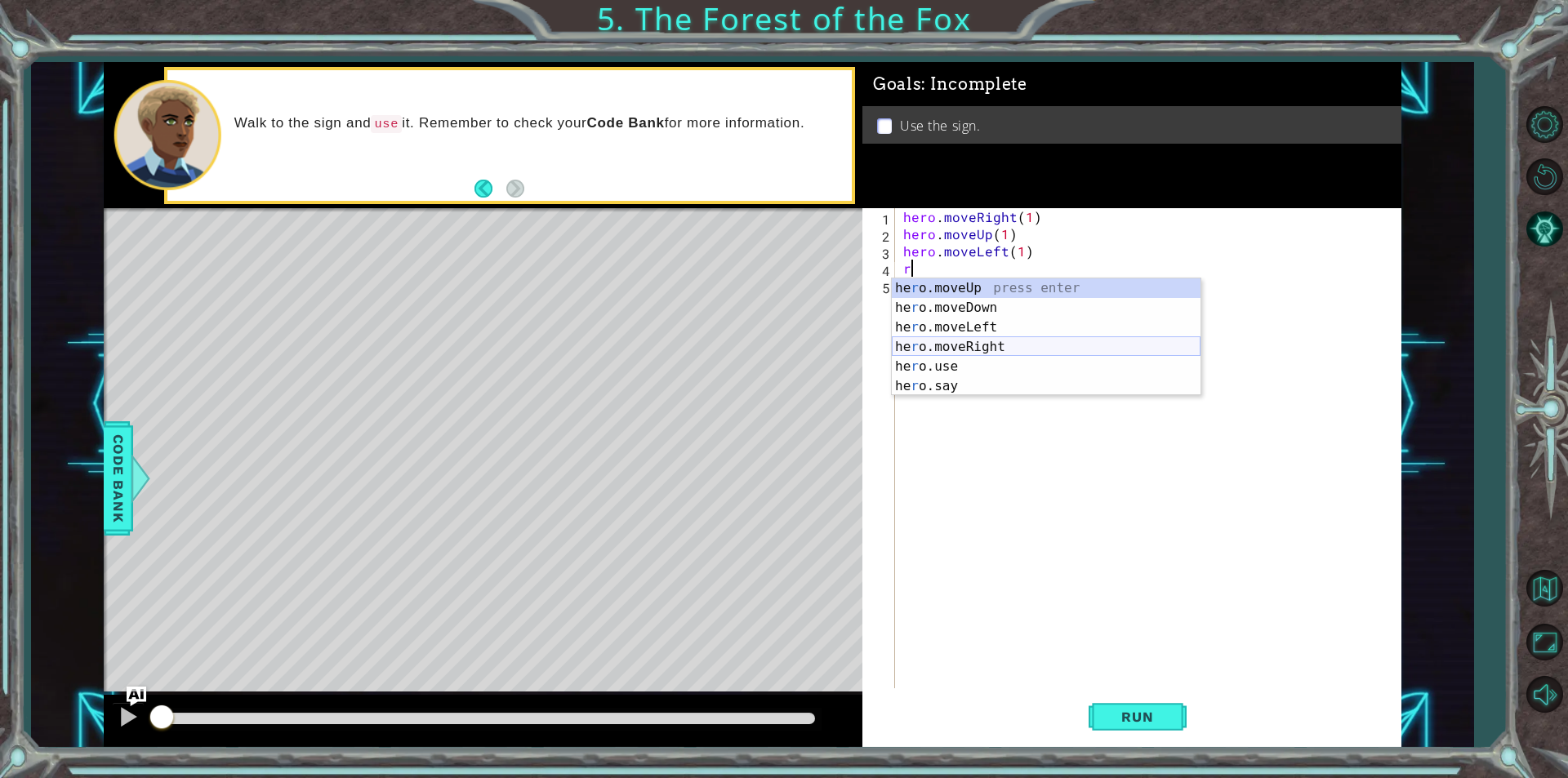
click at [975, 350] on div "he r o.moveUp press enter he r o.moveDown press enter he r o.moveLeft press ent…" at bounding box center [1046, 356] width 309 height 157
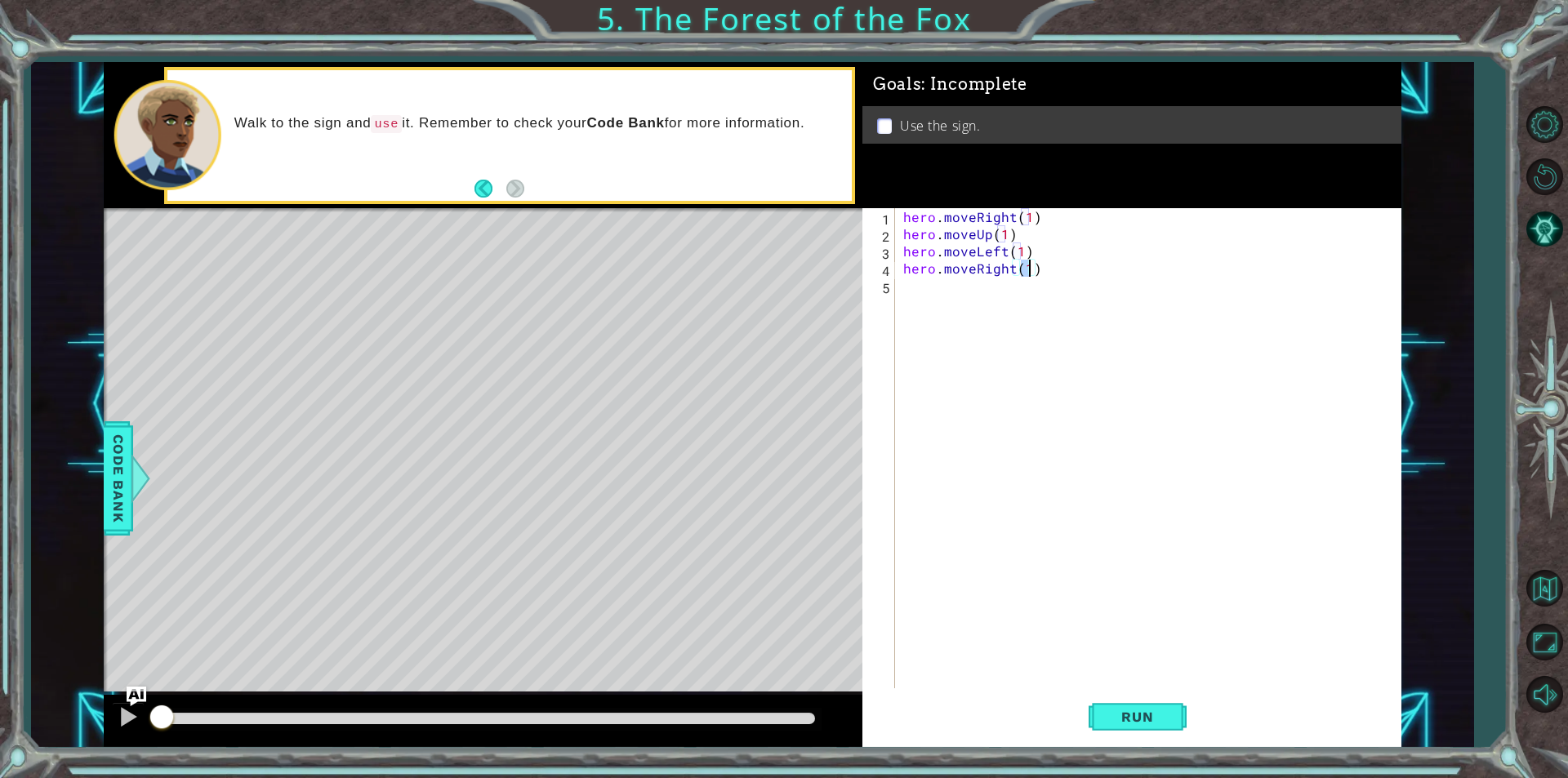
click at [956, 294] on div "hero . moveRight ( 1 ) hero . moveUp ( 1 ) hero . moveLeft ( 1 ) hero . moveRig…" at bounding box center [1152, 465] width 505 height 514
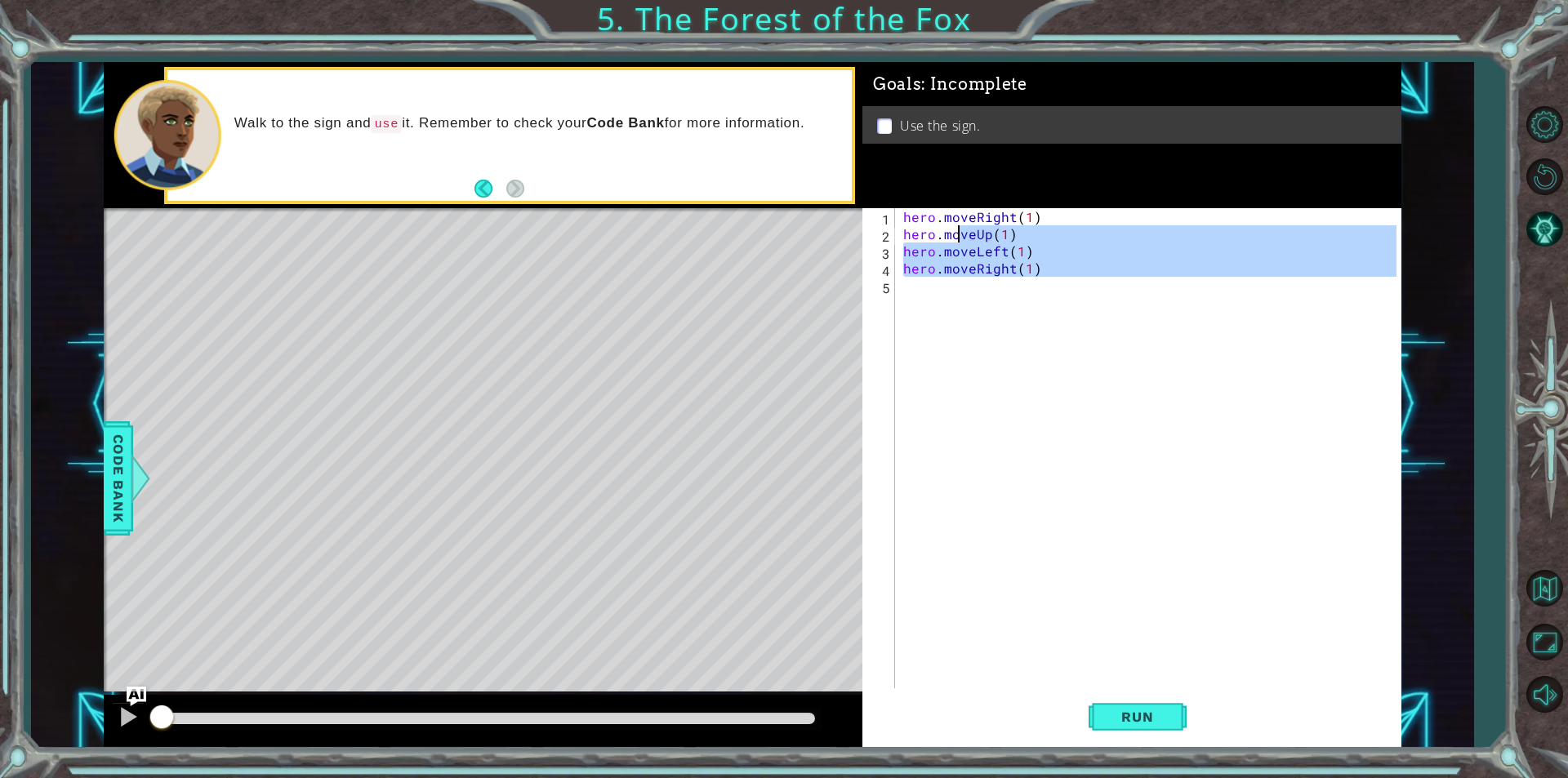
type textarea "hero.moveUp(1) hero.moveLeft(1)"
click at [956, 294] on div "hero . moveRight ( 1 ) hero . moveUp ( 1 ) hero . moveLeft ( 1 ) hero . moveRig…" at bounding box center [1148, 447] width 497 height 480
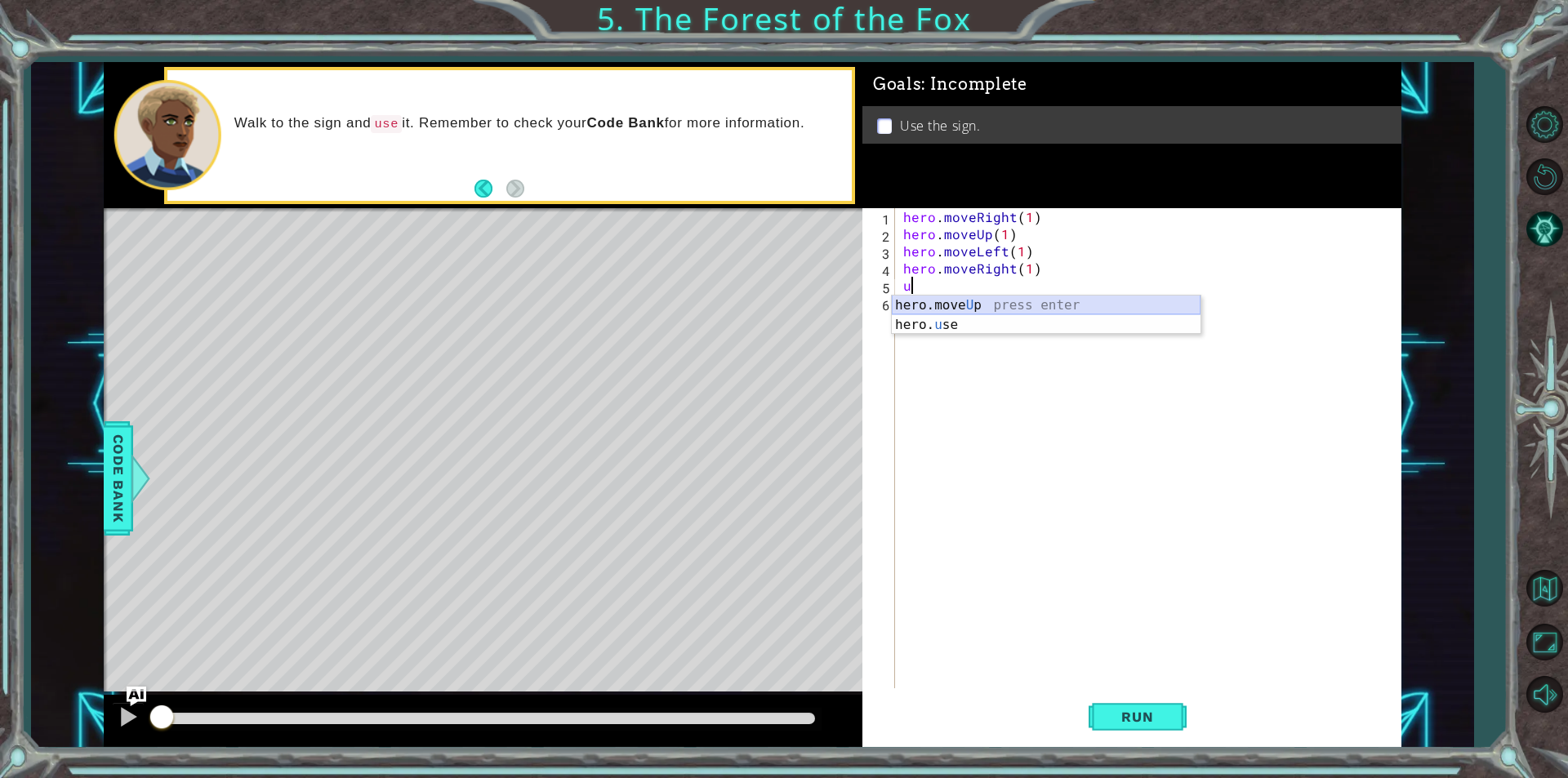
click at [952, 305] on div "hero.move U p press enter hero. u se press enter" at bounding box center [1046, 334] width 309 height 79
type textarea "hero.moveUp(1)"
click at [940, 310] on div "hero . moveRight ( 1 ) hero . moveUp ( 1 ) hero . moveLeft ( 1 ) hero . moveRig…" at bounding box center [1152, 465] width 505 height 514
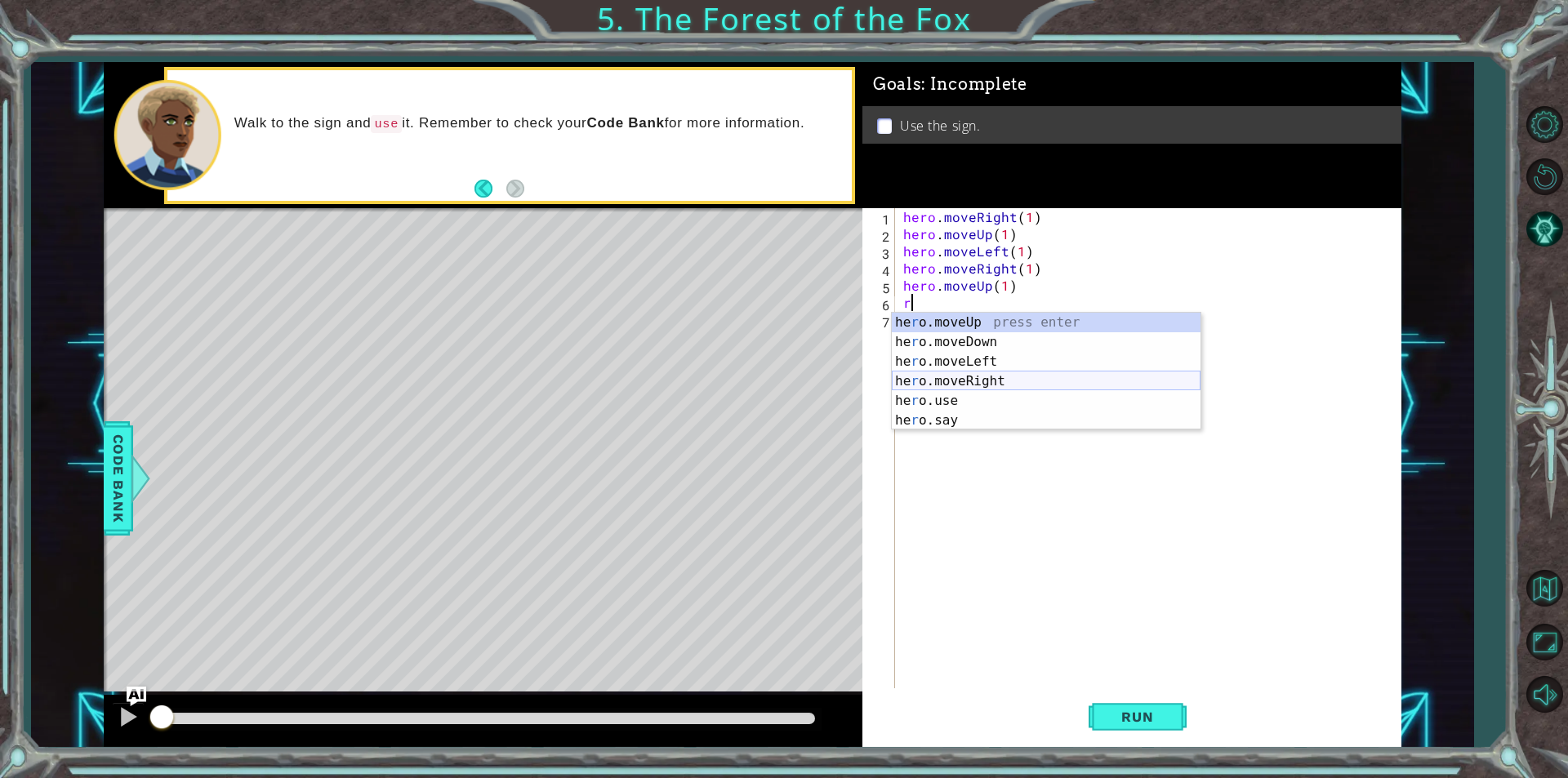
click at [987, 384] on div "he r o.moveUp press enter he r o.moveDown press enter he r o.moveLeft press ent…" at bounding box center [1046, 390] width 309 height 157
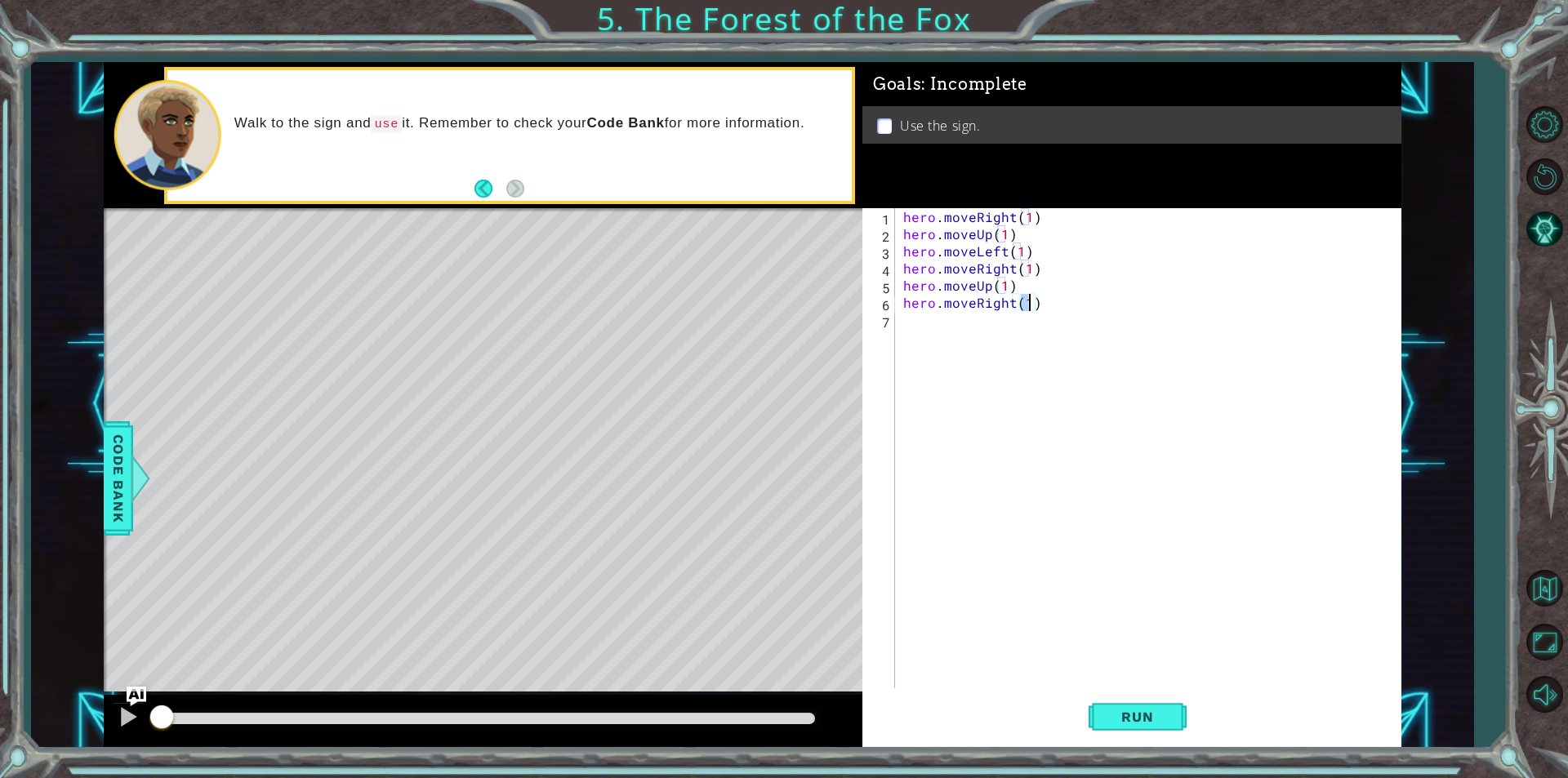
click at [1030, 301] on div "hero . moveRight ( 1 ) hero . moveUp ( 1 ) hero . moveLeft ( 1 ) hero . moveRig…" at bounding box center [1148, 447] width 497 height 480
type textarea "hero.moveRight(2)"
click at [1054, 370] on div "hero . moveRight ( 1 ) hero . moveUp ( 1 ) hero . moveLeft ( 1 ) hero . moveRig…" at bounding box center [1152, 465] width 505 height 514
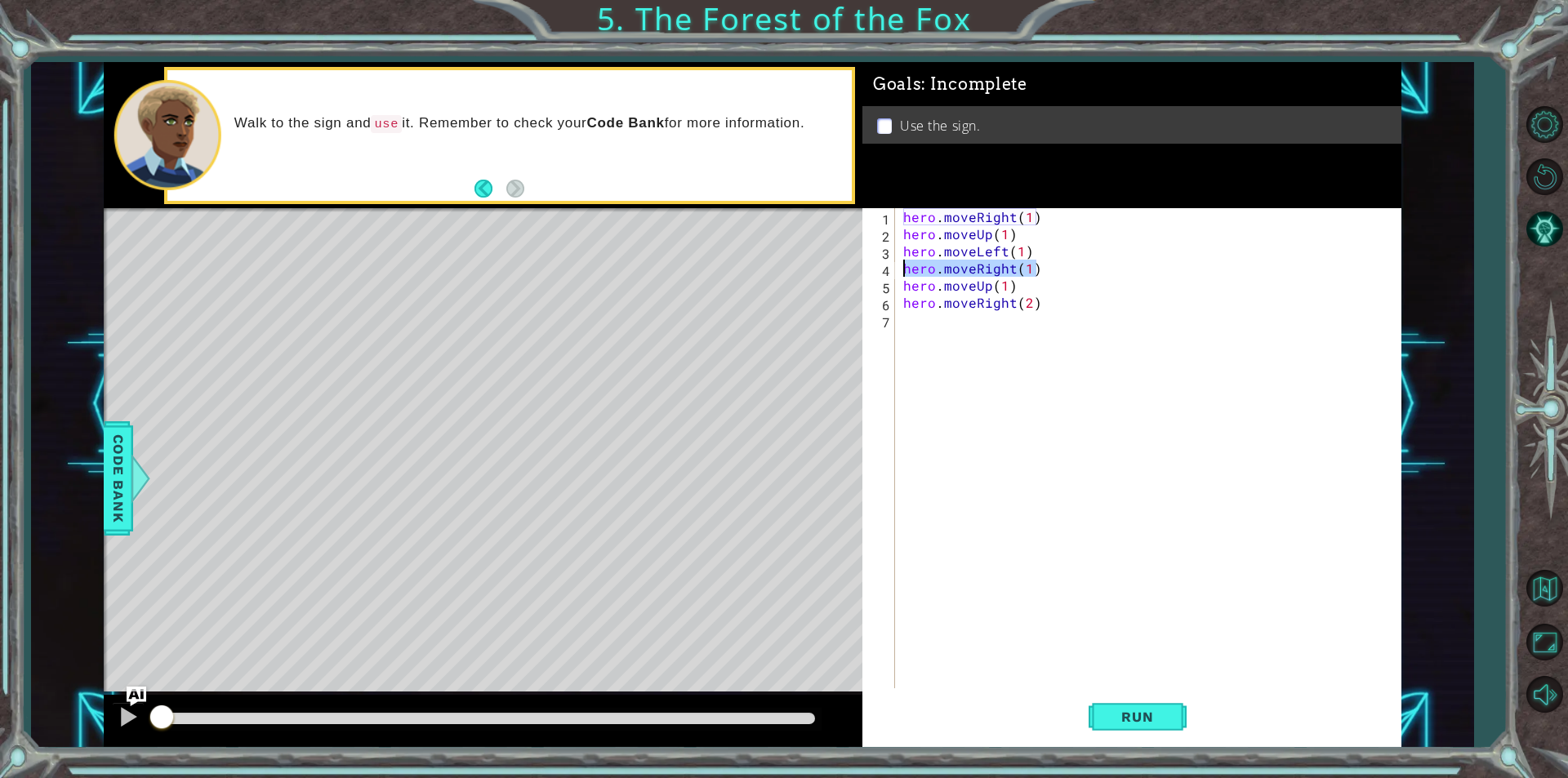
drag, startPoint x: 1053, startPoint y: 269, endPoint x: 897, endPoint y: 274, distance: 156.1
click at [897, 274] on div "1 2 3 4 5 6 7 hero . moveRight ( 1 ) hero . moveUp ( 1 ) hero . moveLeft ( 1 ) …" at bounding box center [1130, 447] width 534 height 480
type textarea "hero.moveRight(1)"
type textarea "hero.moveLeft(1)"
click at [939, 316] on div "hero . moveRight ( 1 ) hero . moveUp ( 1 ) hero . moveLeft ( 1 ) hero . moveUp …" at bounding box center [1152, 465] width 505 height 514
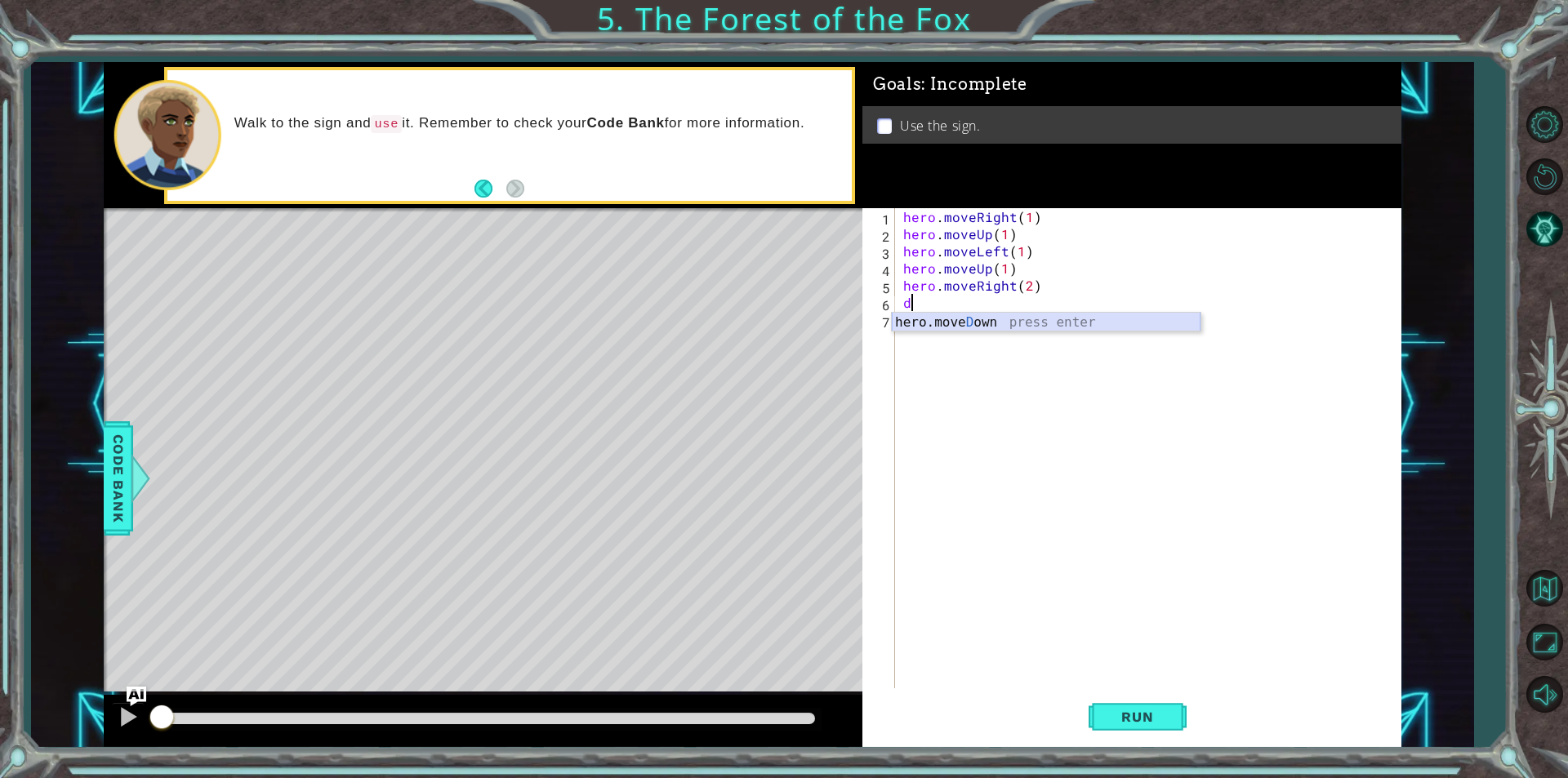
click at [985, 328] on div "hero.[PERSON_NAME] own press enter" at bounding box center [1046, 342] width 309 height 59
type textarea "hero.moveDown(1)"
click at [985, 328] on div "hero . moveRight ( 1 ) hero . moveUp ( 1 ) hero . moveLeft ( 1 ) hero . moveUp …" at bounding box center [1152, 465] width 505 height 514
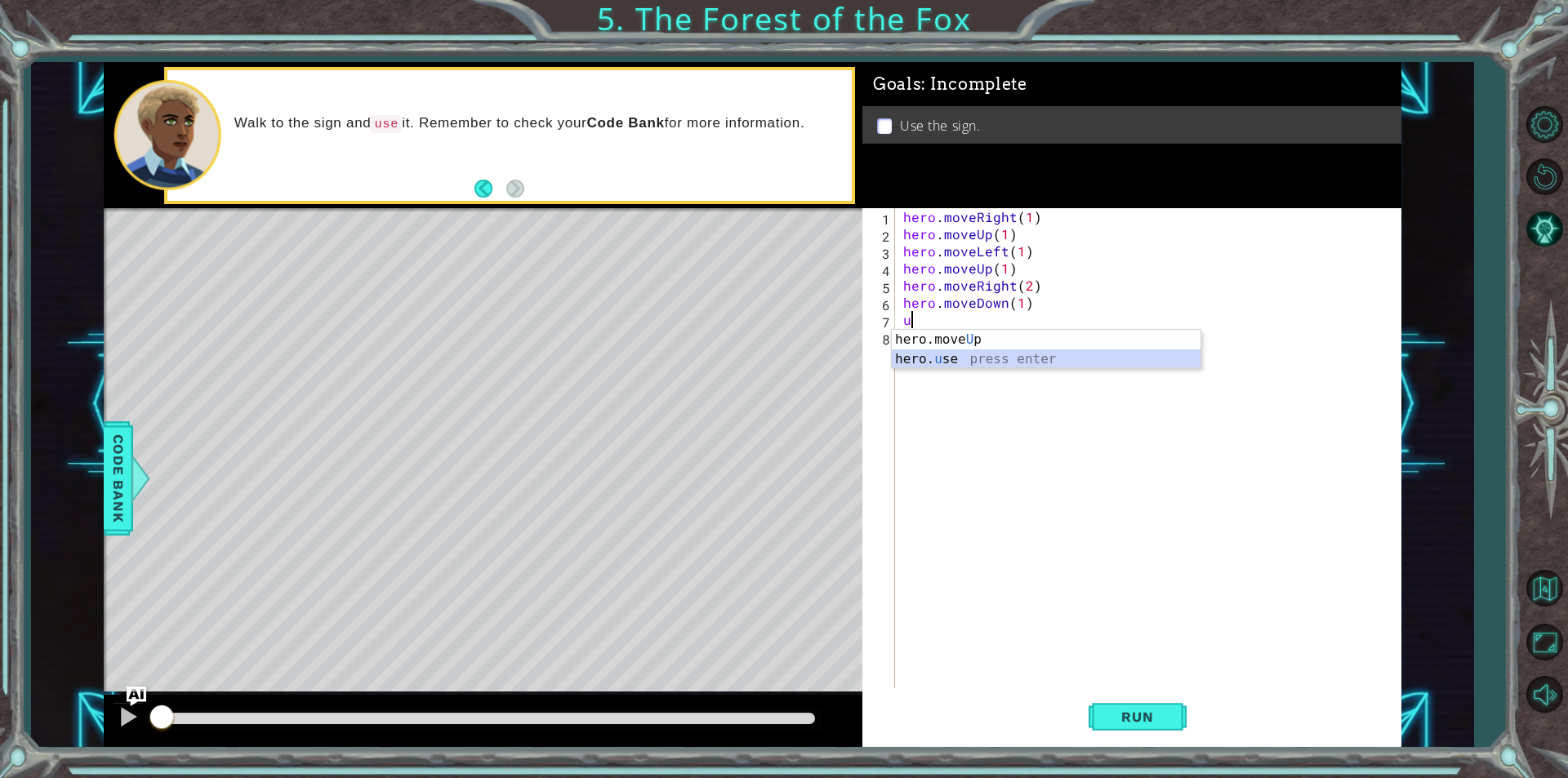
click at [973, 351] on div "hero.move U p press enter hero. u se press enter" at bounding box center [1046, 369] width 309 height 79
type textarea "hero.use("sign")"
click at [1104, 718] on button "Run" at bounding box center [1138, 716] width 98 height 54
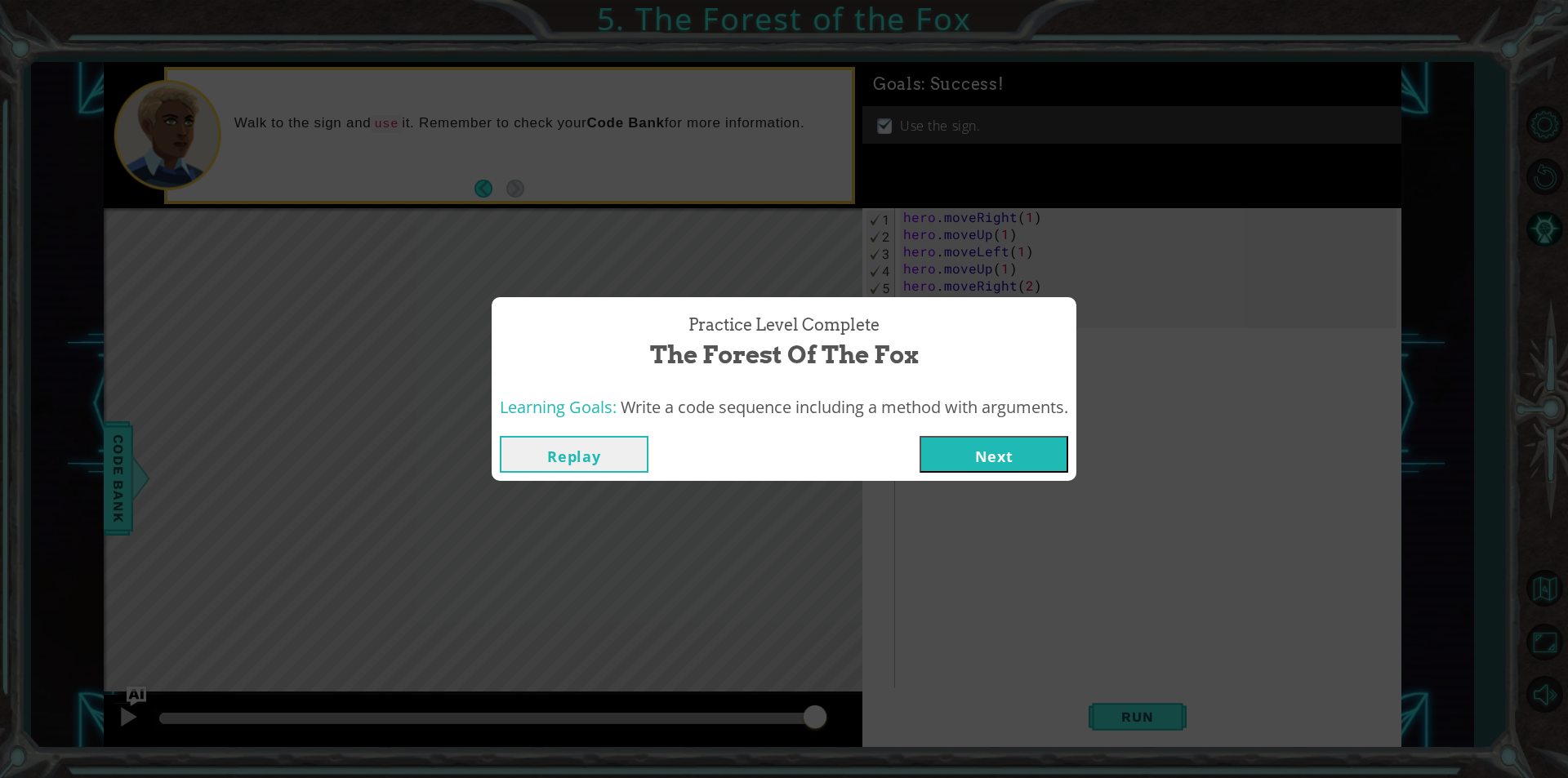
click at [1049, 456] on button "Next" at bounding box center [994, 454] width 148 height 37
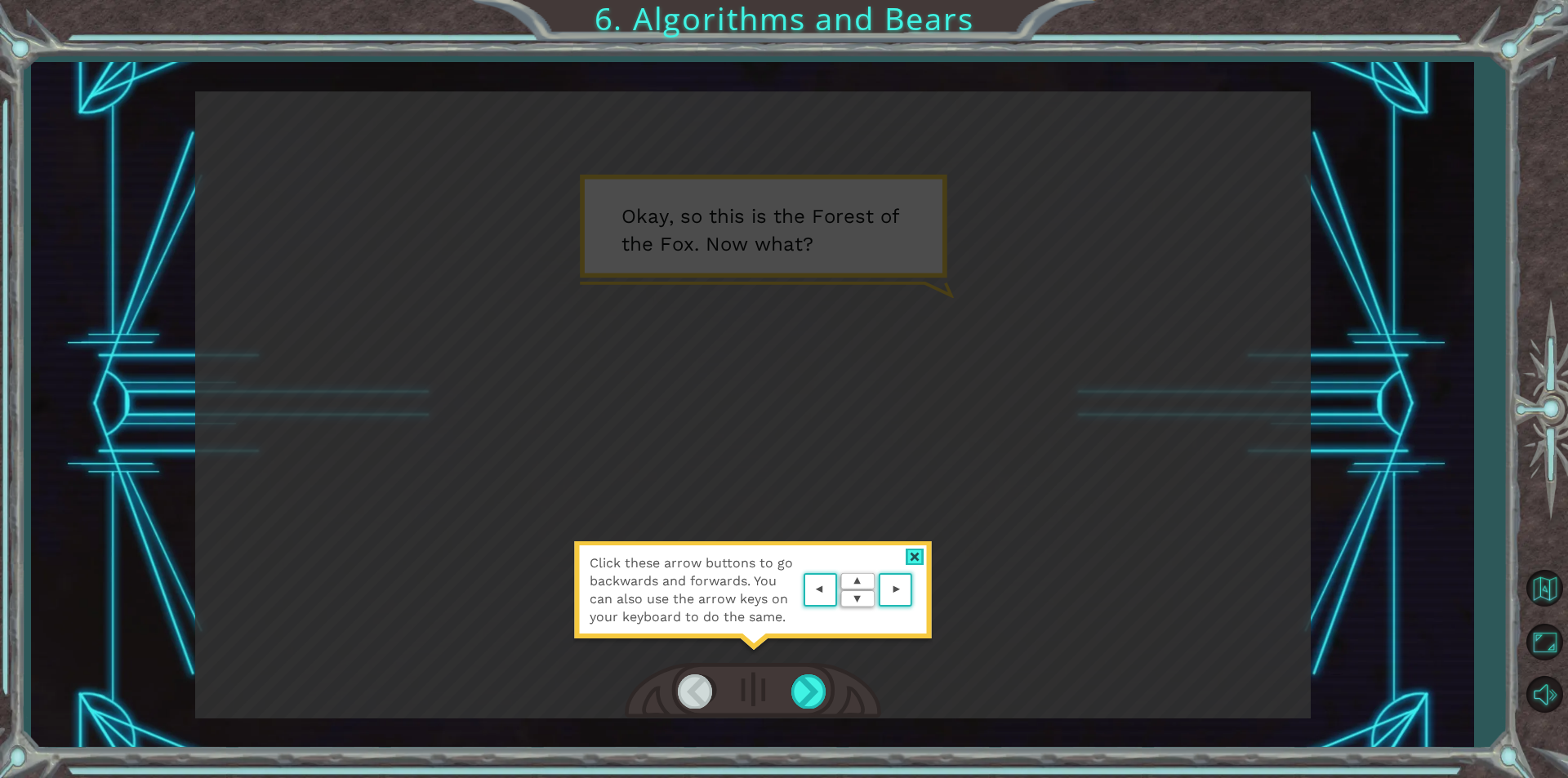
click at [908, 546] on div "Click these arrow buttons to go backwards and forwards. You can also use the ar…" at bounding box center [753, 598] width 359 height 114
click at [910, 552] on div at bounding box center [915, 558] width 19 height 17
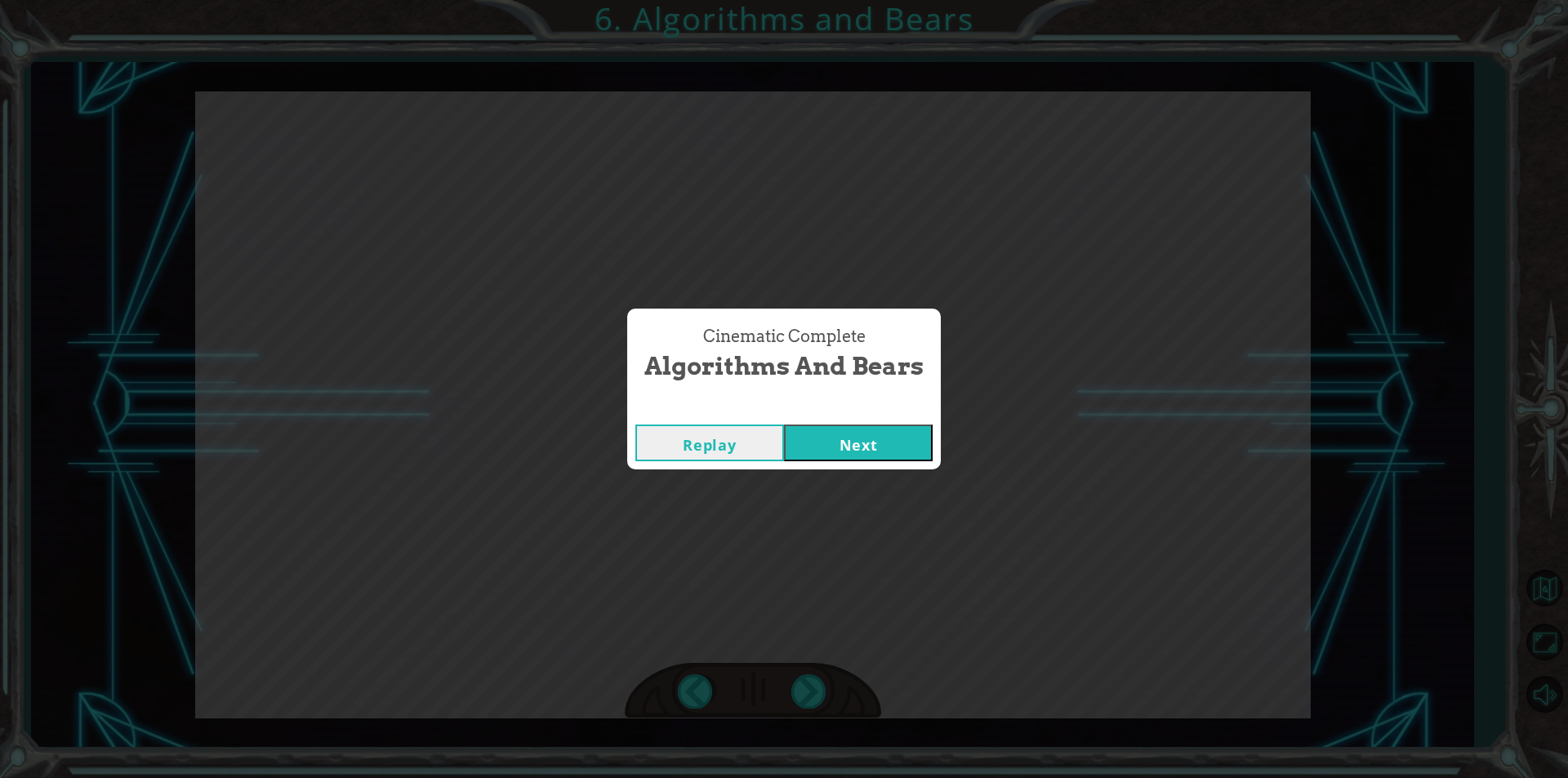
click at [859, 457] on button "Next" at bounding box center [858, 443] width 148 height 37
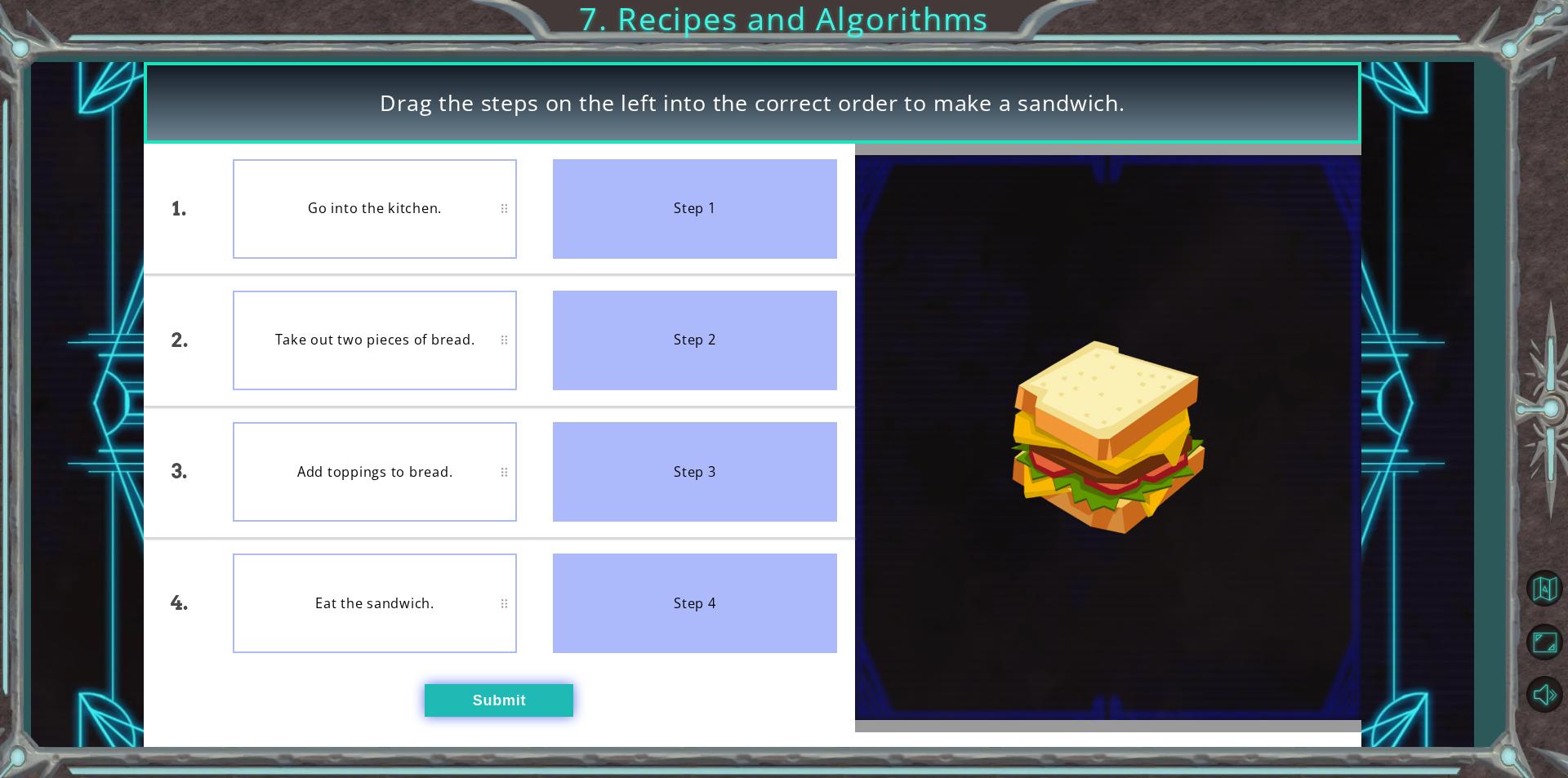
click at [463, 705] on button "Submit" at bounding box center [499, 700] width 148 height 32
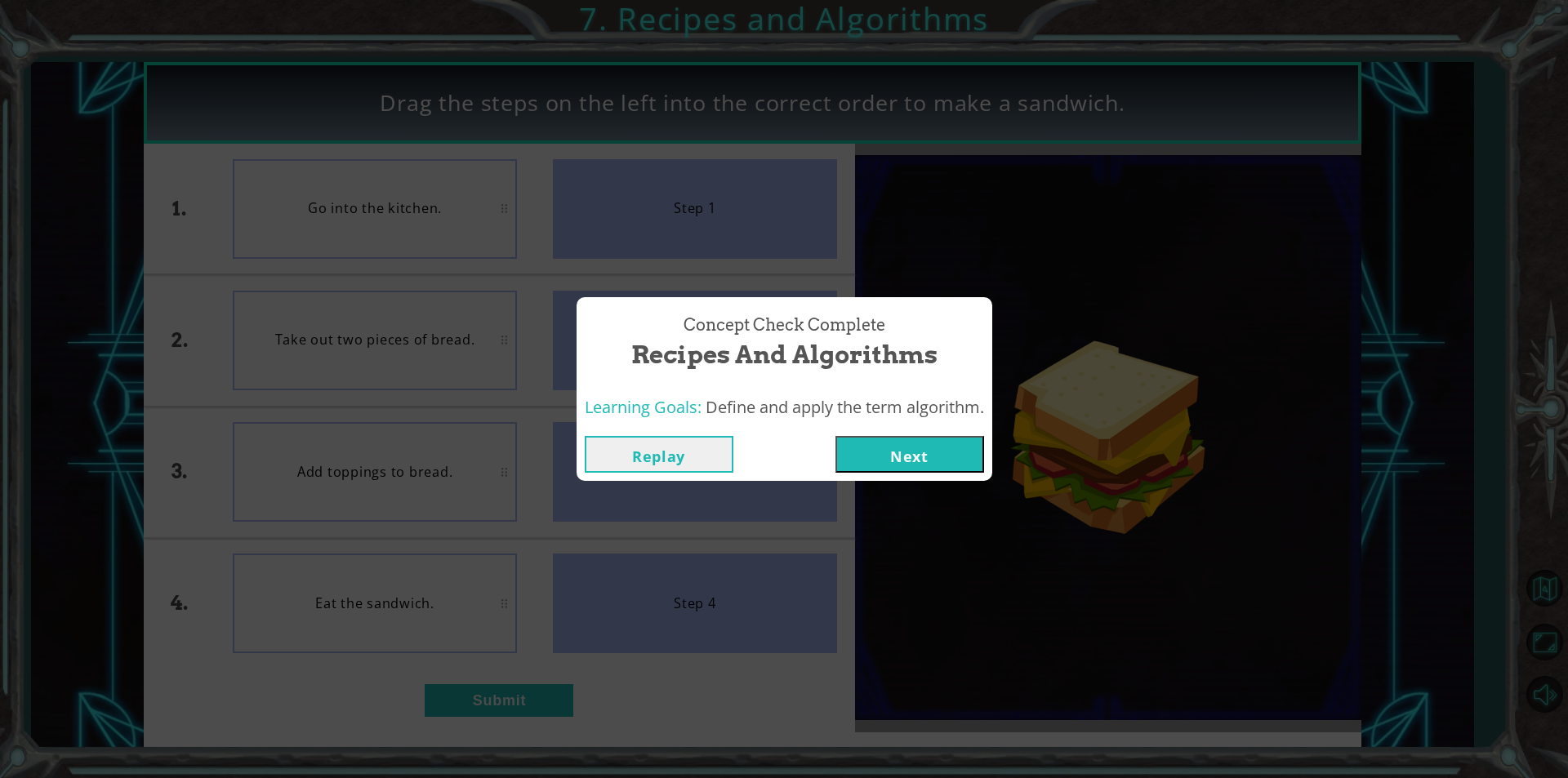
click at [926, 457] on button "Next" at bounding box center [909, 454] width 148 height 37
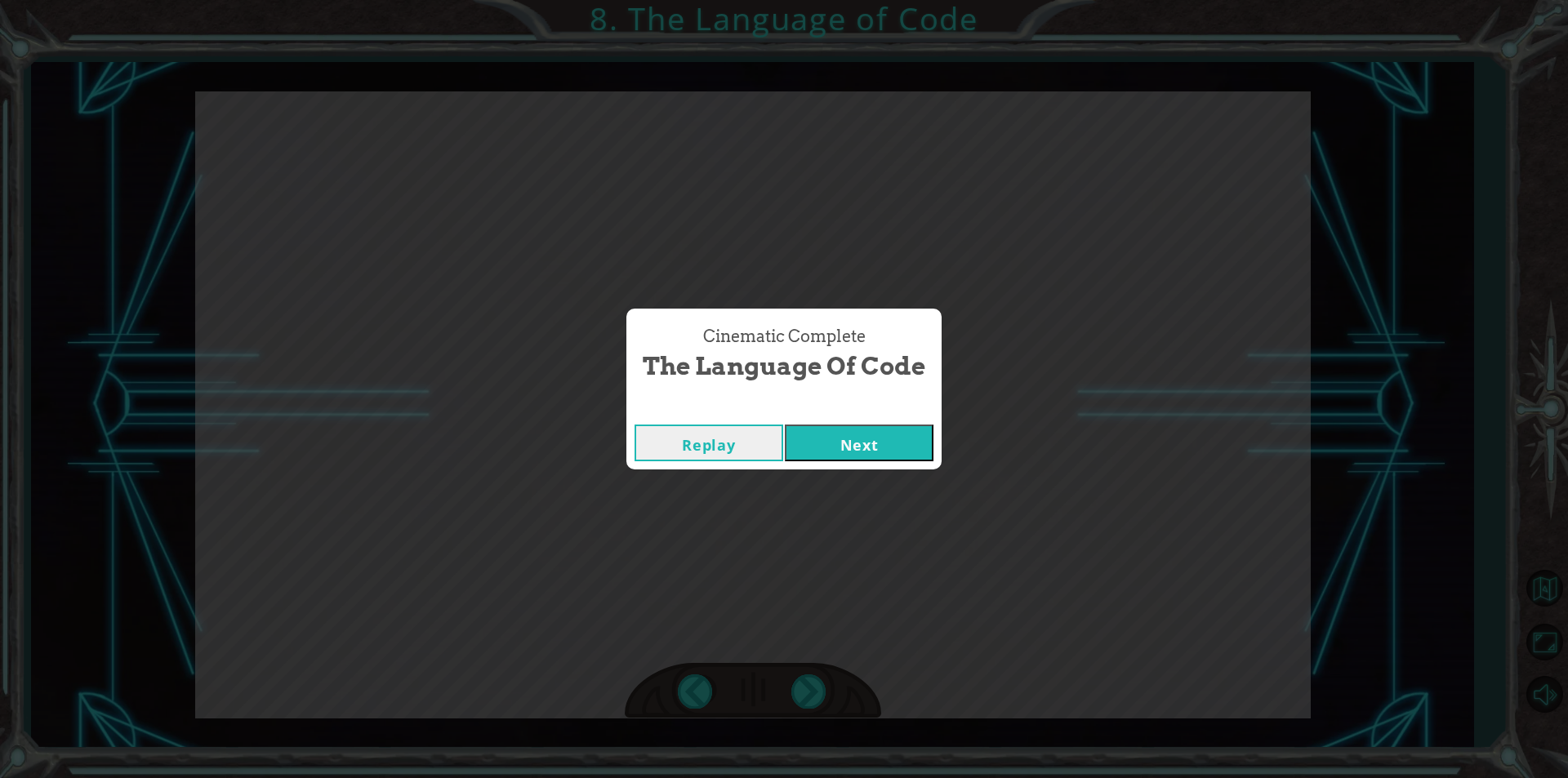
click at [904, 438] on button "Next" at bounding box center [859, 443] width 148 height 37
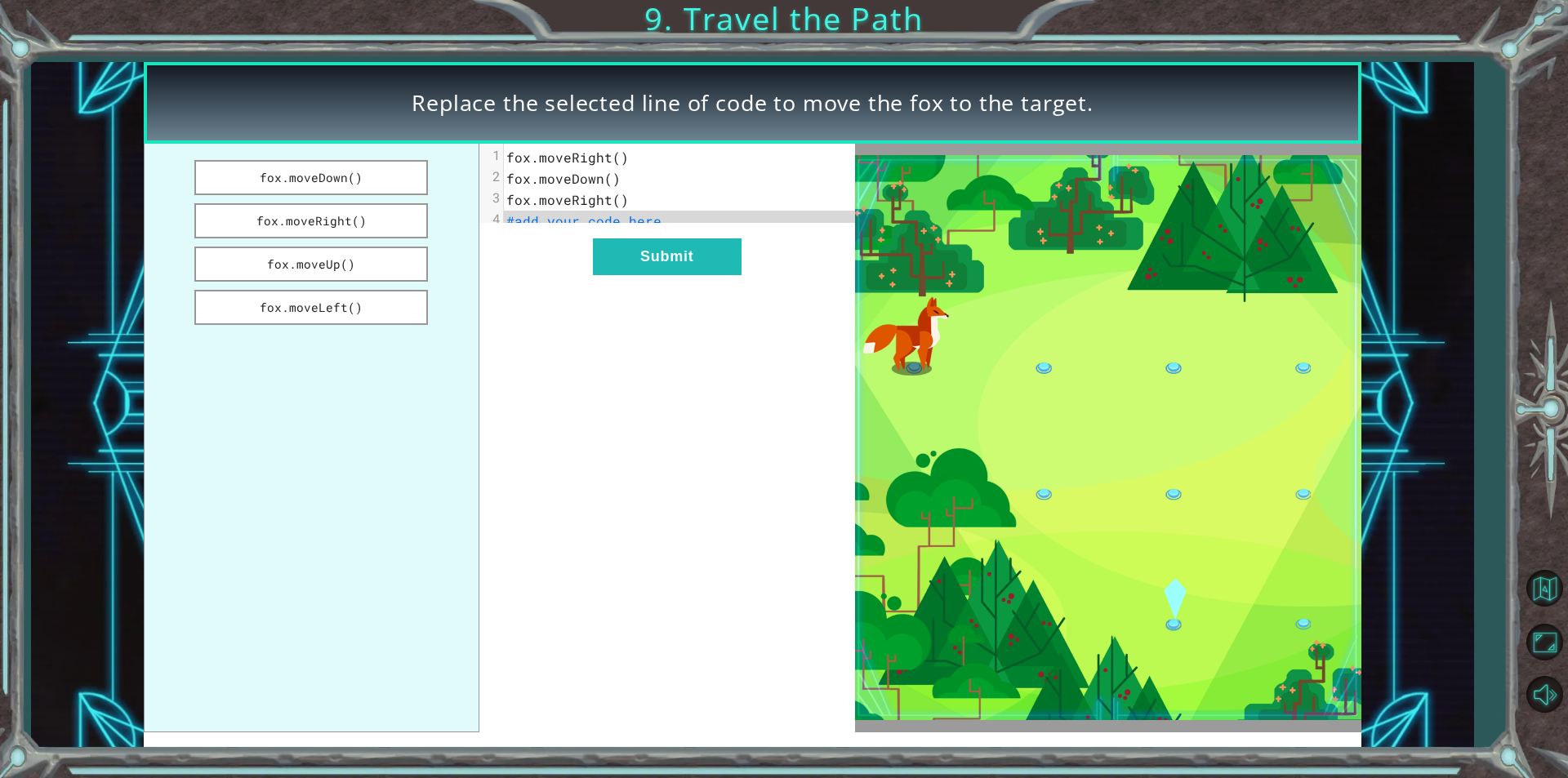
click at [665, 217] on pre "#add your code here" at bounding box center [685, 221] width 363 height 21
click at [621, 203] on span "fox.moveRight()" at bounding box center [567, 199] width 123 height 17
click at [625, 203] on pre "fox.moveRight()" at bounding box center [685, 199] width 363 height 21
click at [561, 224] on span "#add your code here" at bounding box center [583, 220] width 155 height 17
drag, startPoint x: 253, startPoint y: 177, endPoint x: 559, endPoint y: 218, distance: 308.7
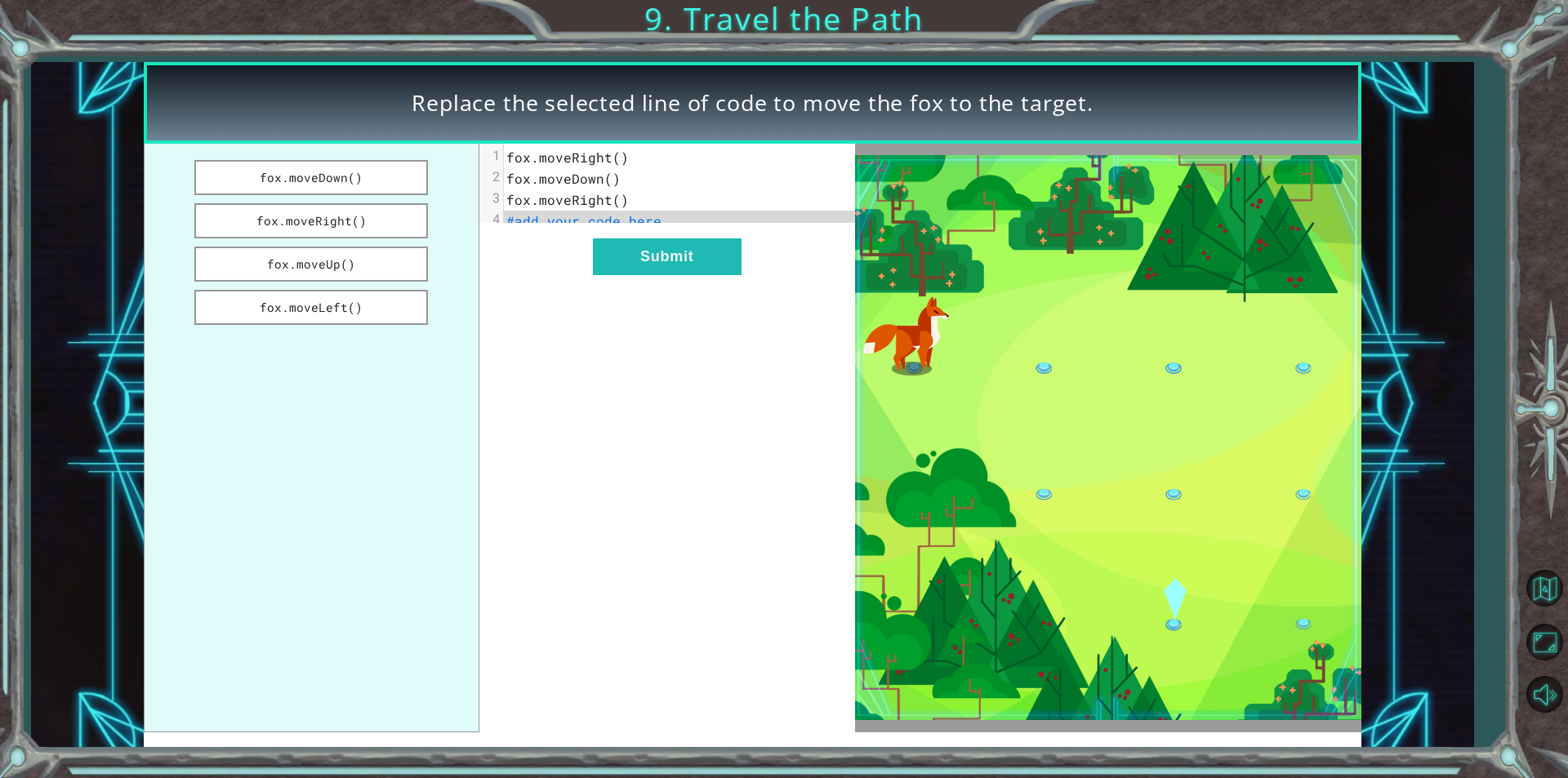
click at [561, 218] on div "fox.moveDown() fox.moveRight() fox.moveUp() fox.moveLeft() xxxxxxxxxx 4 1 fox.m…" at bounding box center [499, 437] width 712 height 588
click at [368, 165] on button "fox.moveDown()" at bounding box center [312, 177] width 234 height 35
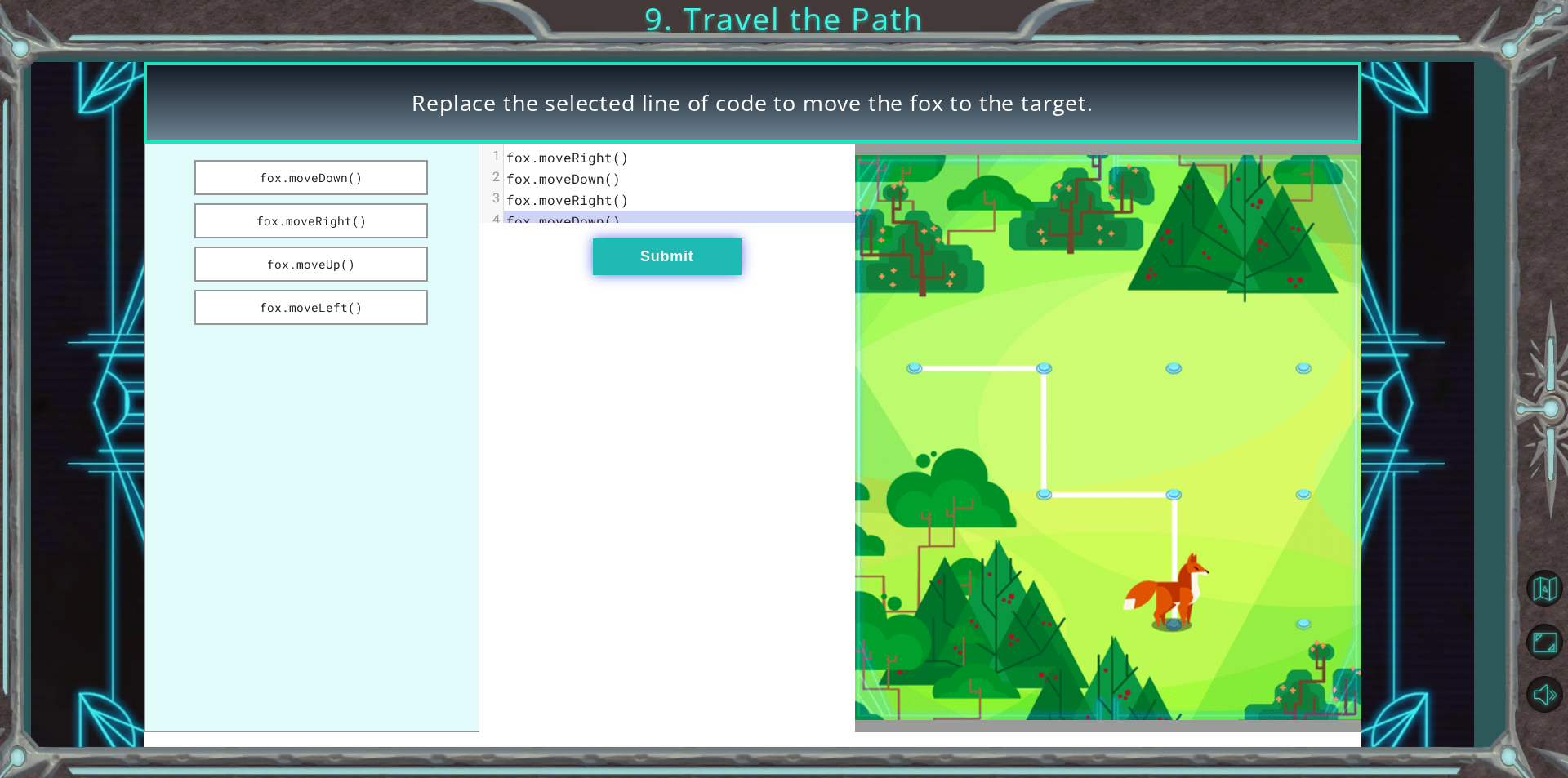
click at [658, 275] on button "Submit" at bounding box center [667, 256] width 148 height 37
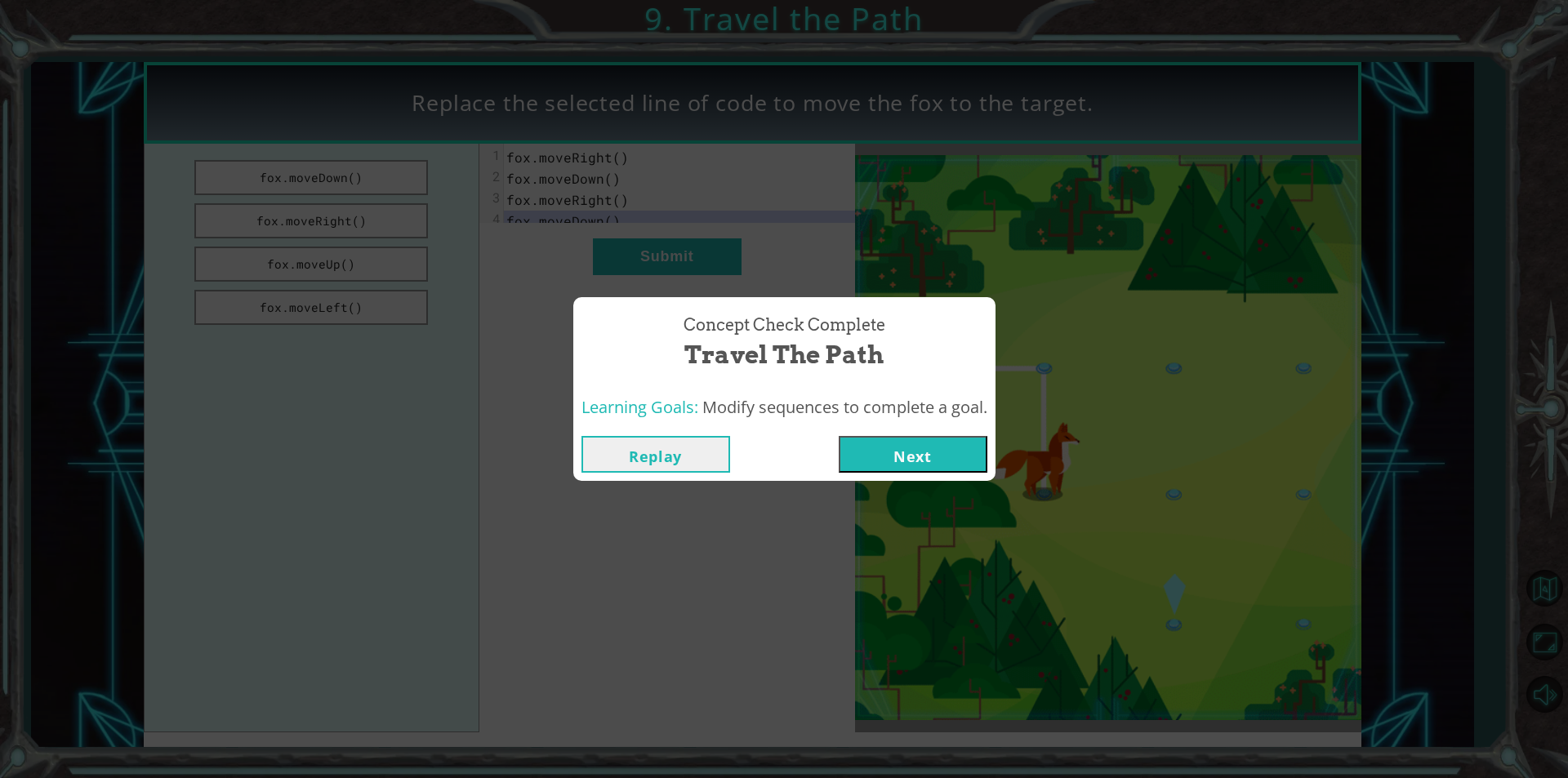
click at [918, 443] on button "Next" at bounding box center [913, 454] width 148 height 37
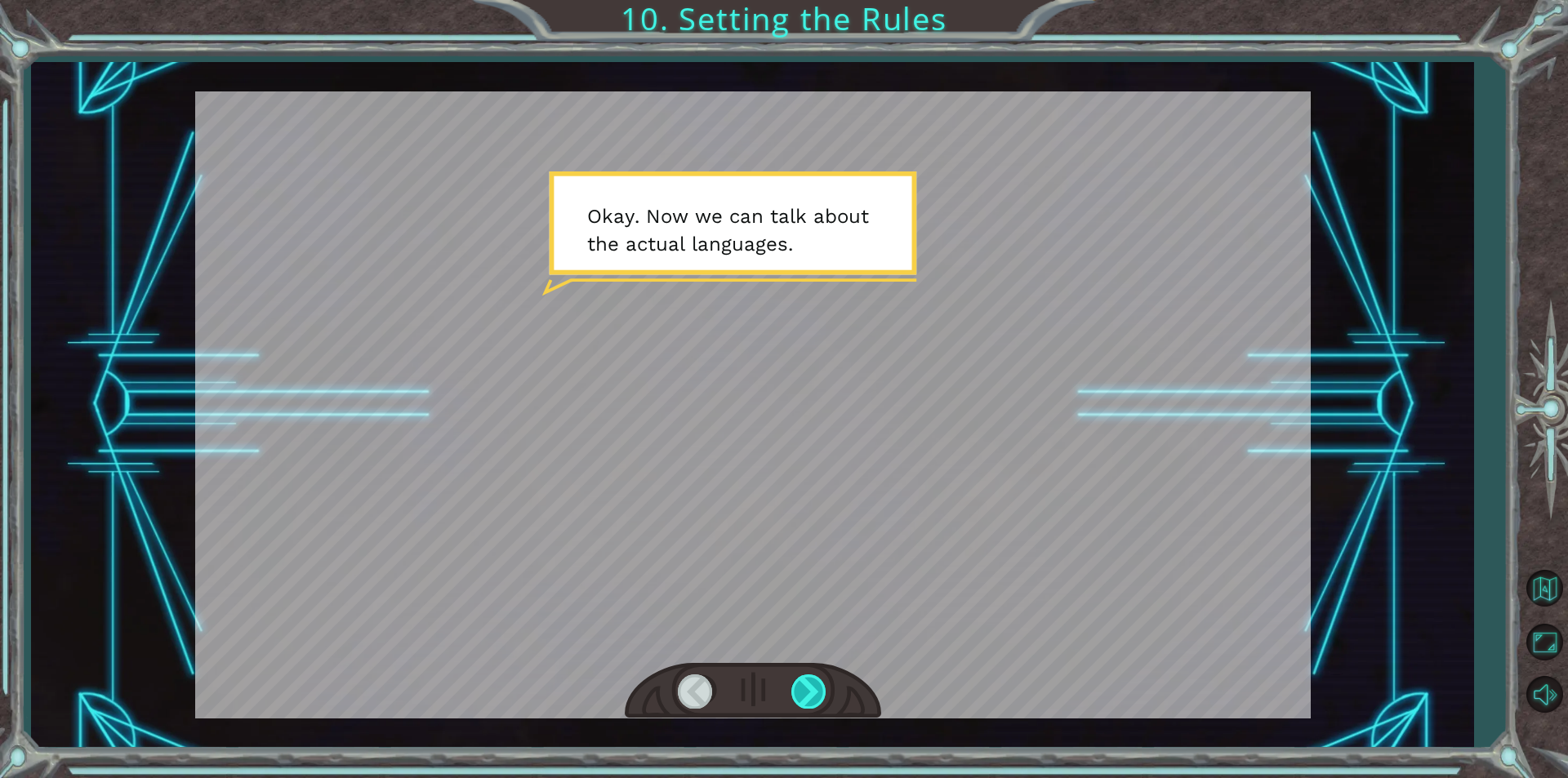
click at [819, 681] on div at bounding box center [810, 691] width 37 height 33
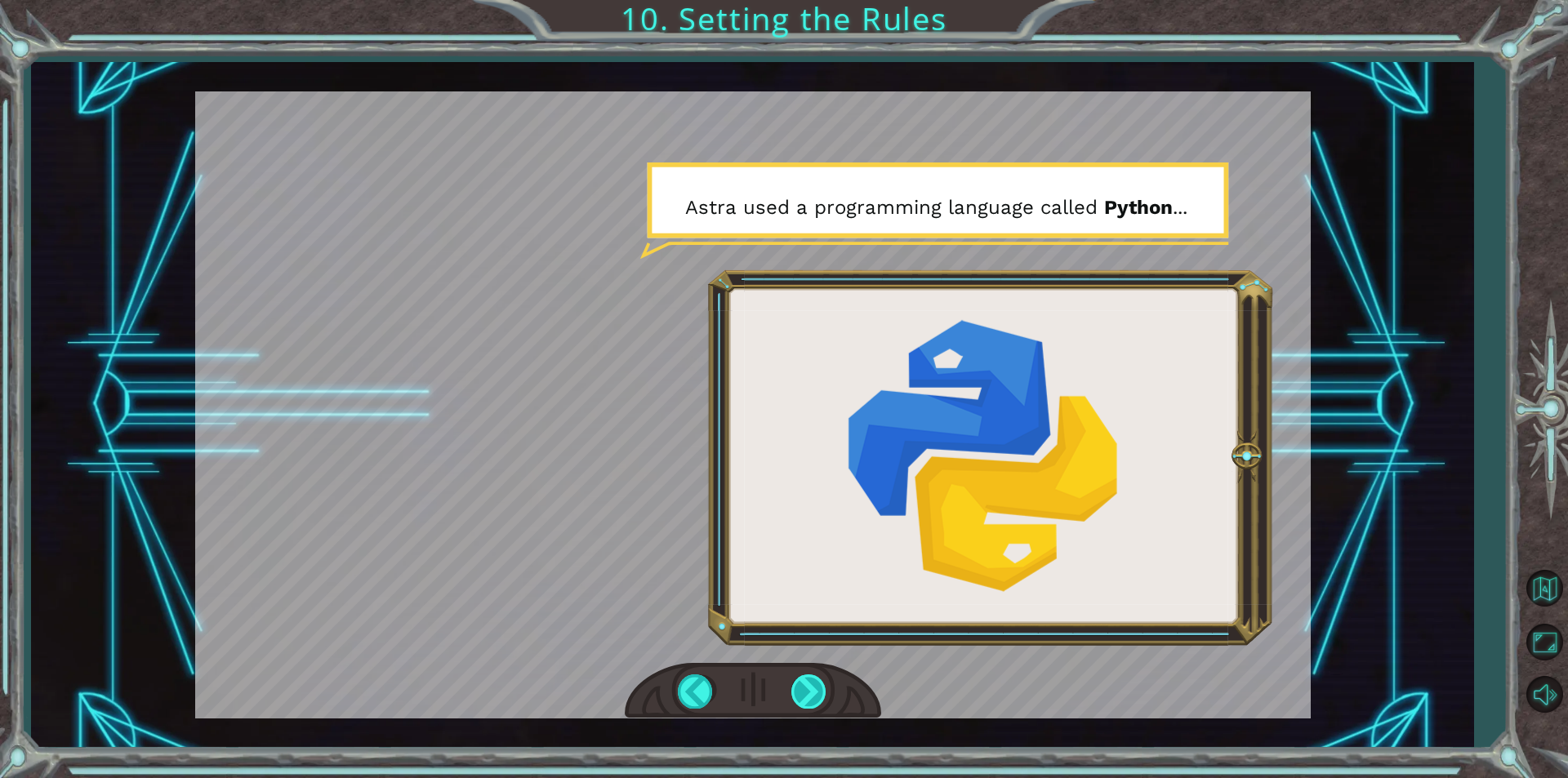
click at [816, 691] on div at bounding box center [810, 691] width 37 height 33
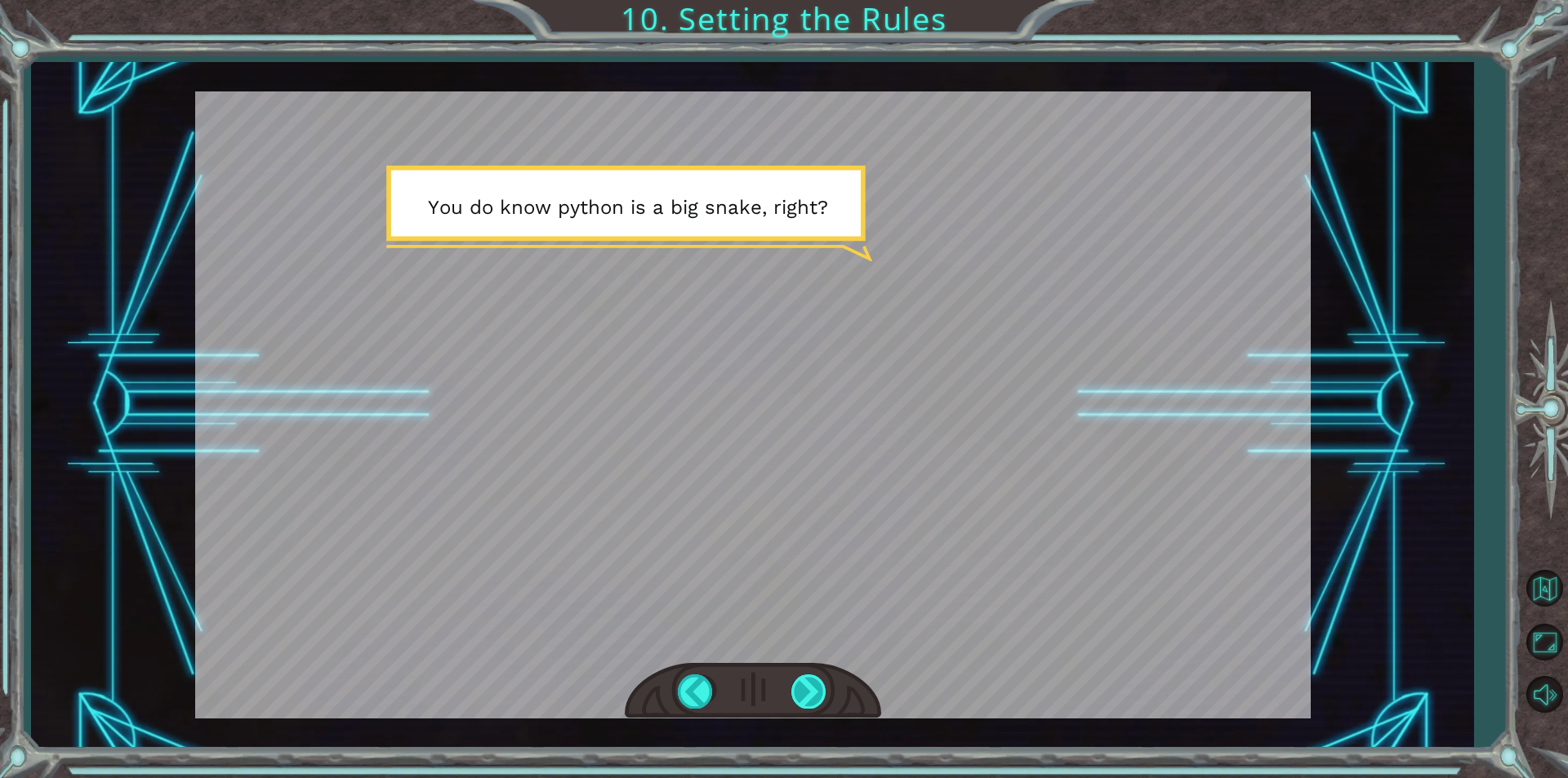
click at [816, 691] on div at bounding box center [810, 691] width 37 height 33
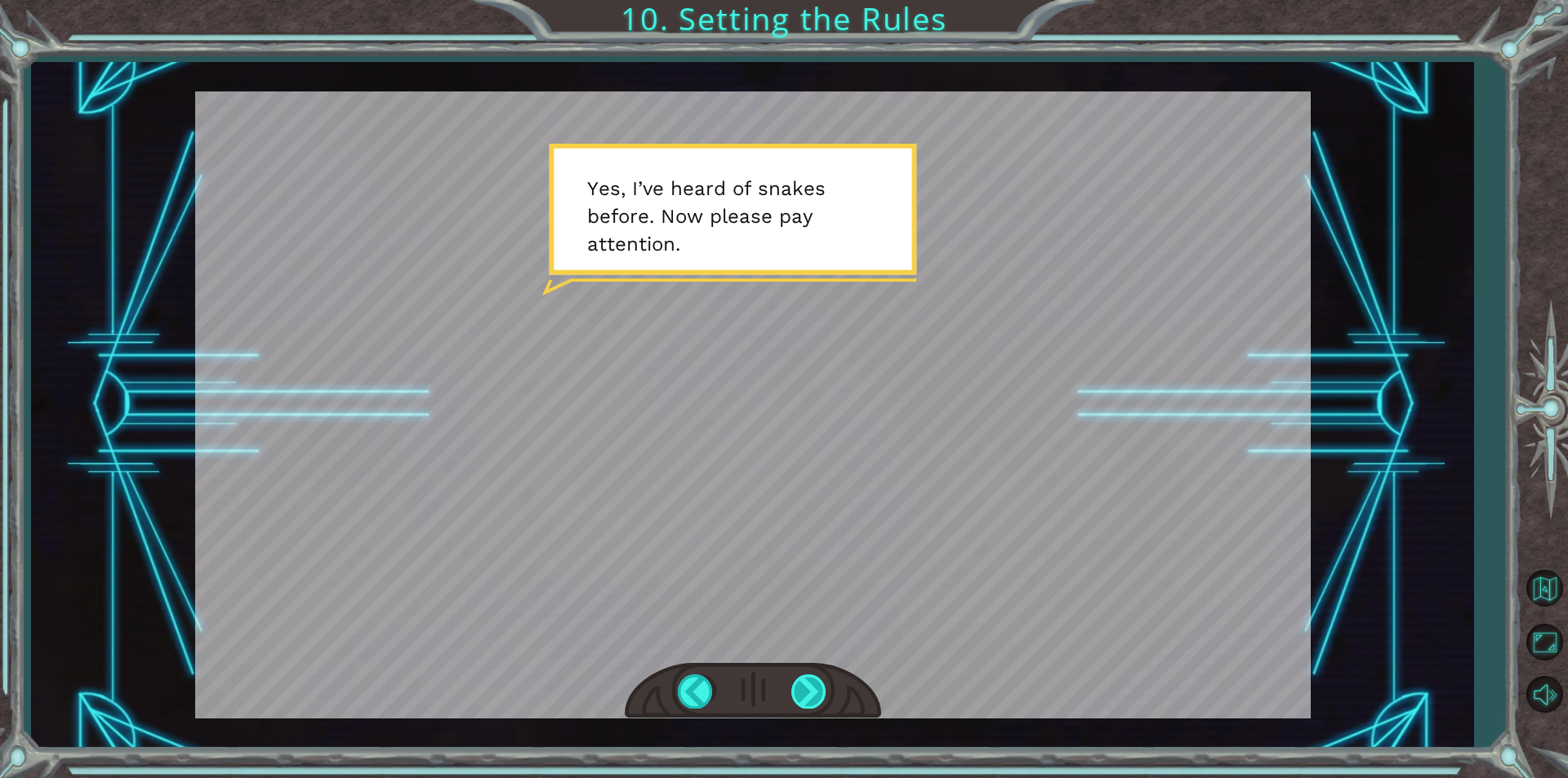
click at [816, 691] on div at bounding box center [810, 691] width 37 height 33
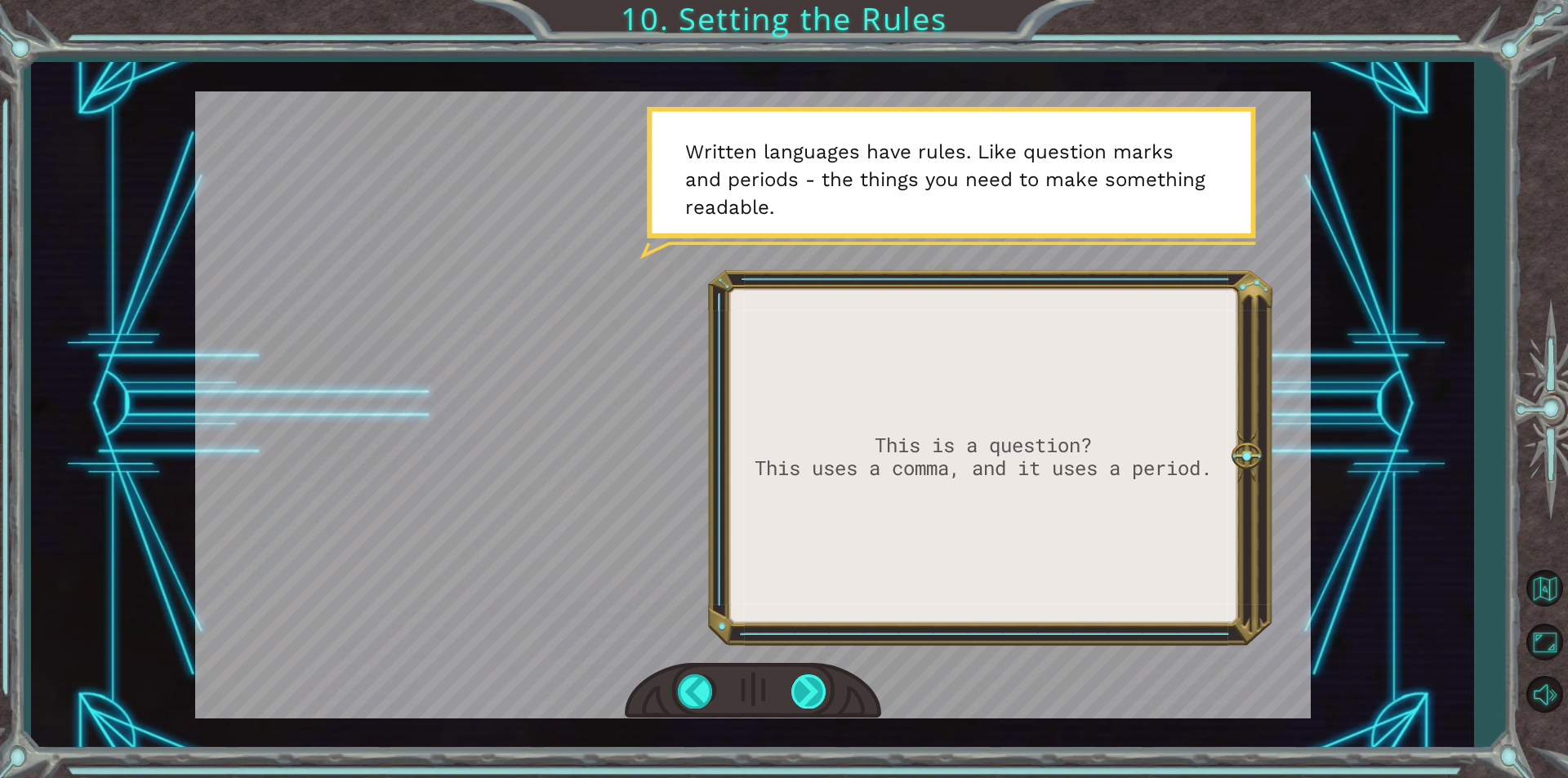
click at [816, 691] on div at bounding box center [810, 691] width 37 height 33
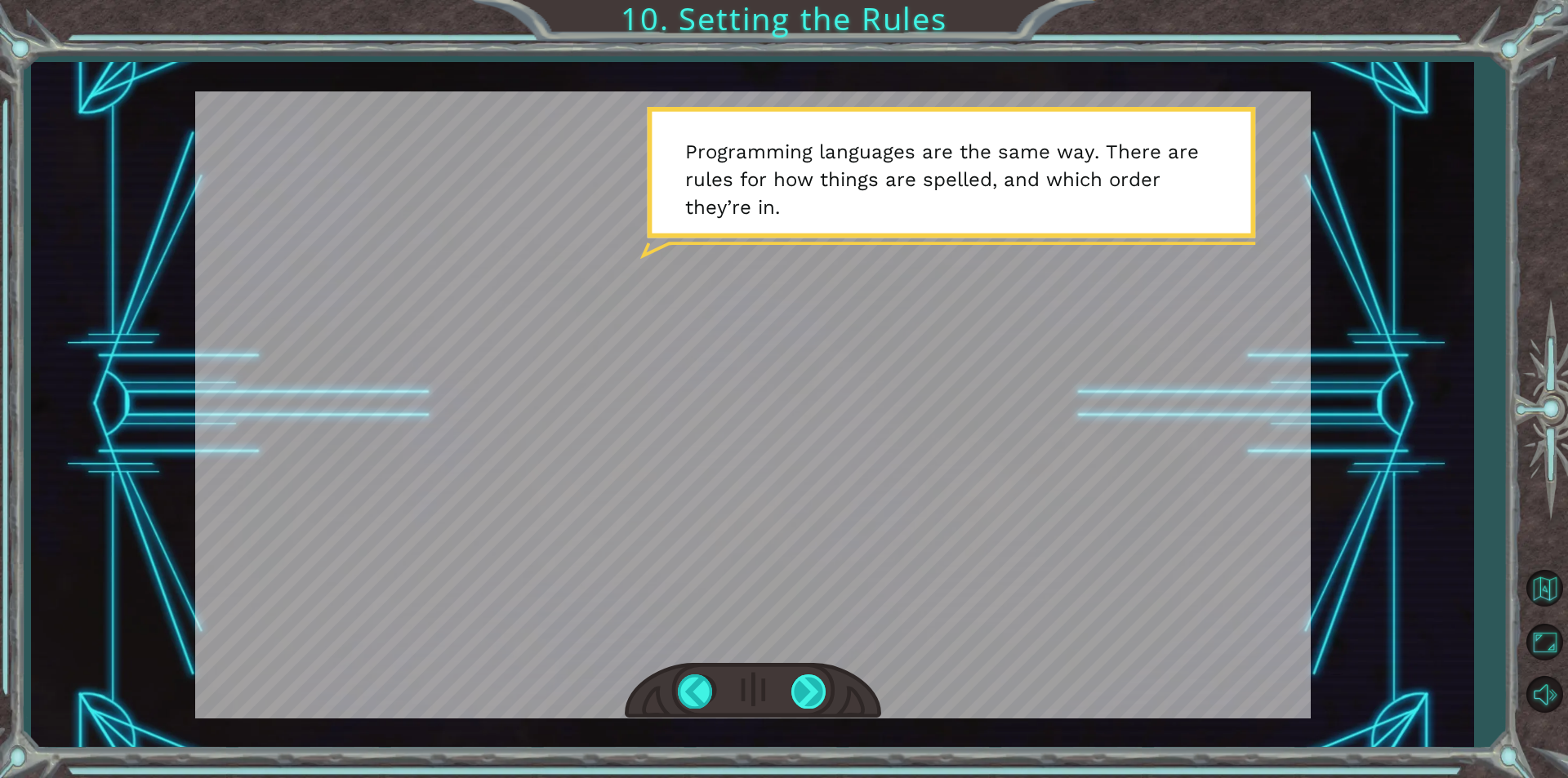
click at [816, 691] on div at bounding box center [810, 691] width 37 height 33
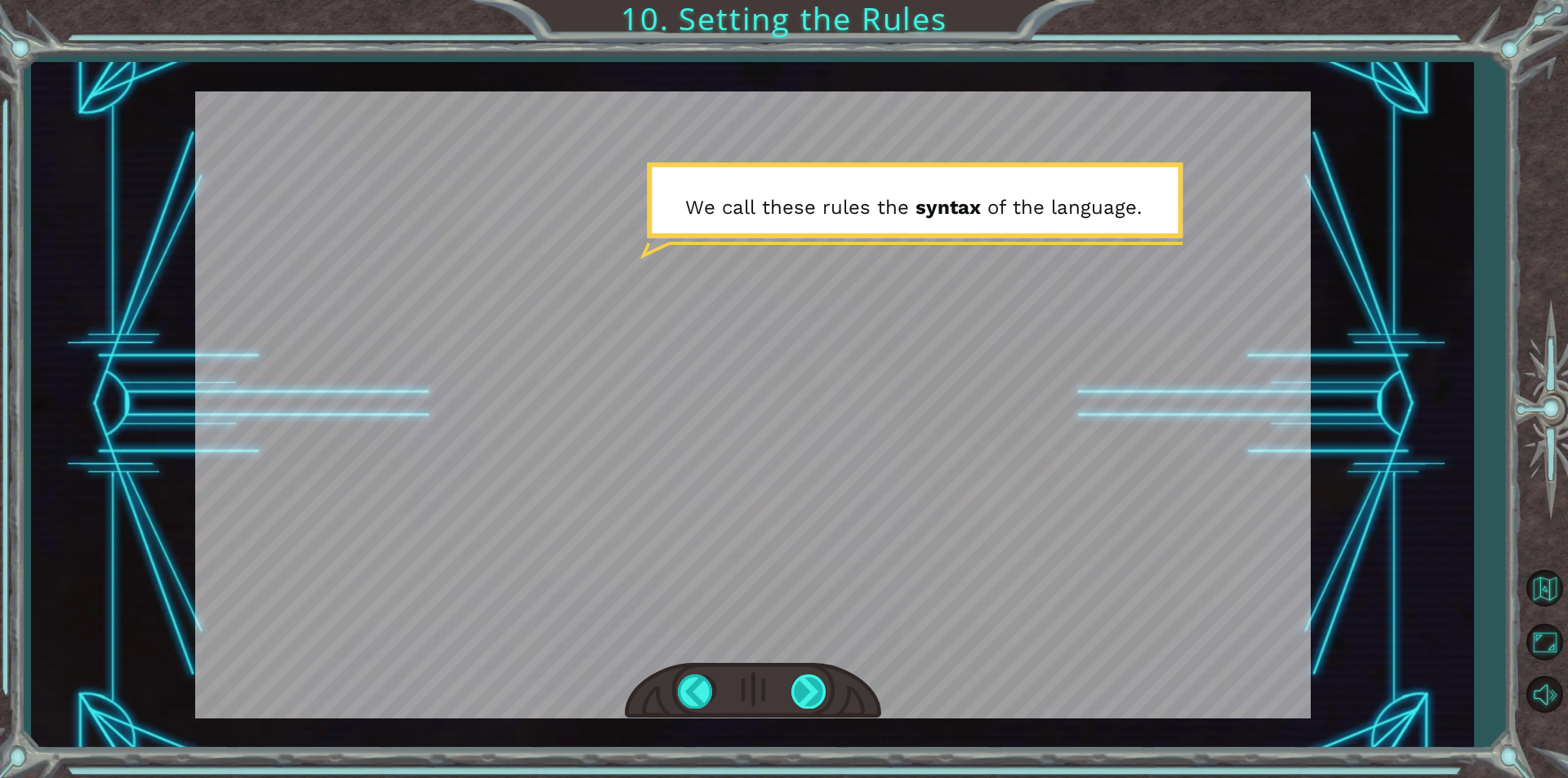
click at [816, 691] on div at bounding box center [810, 691] width 37 height 33
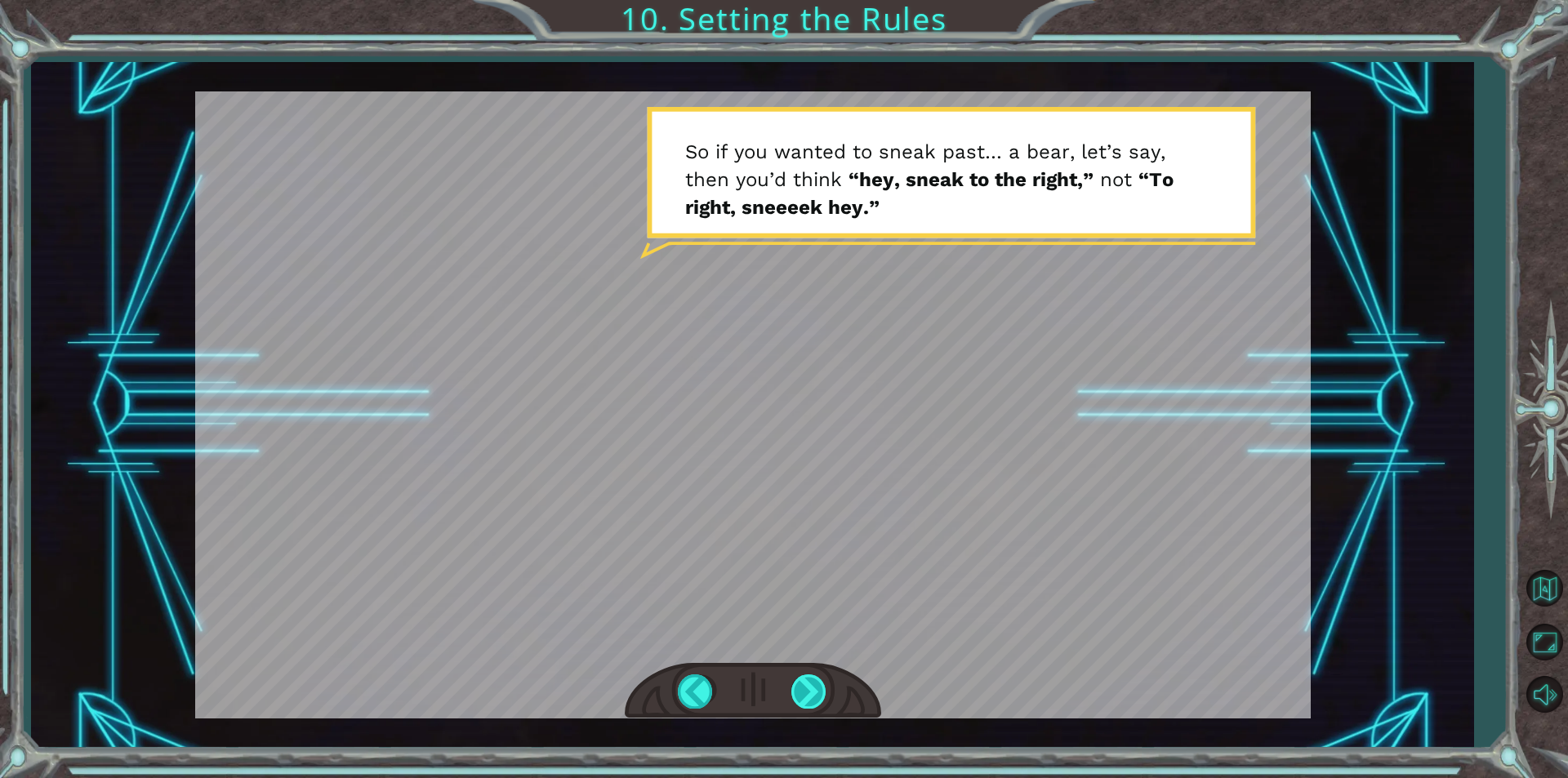
click at [816, 691] on div at bounding box center [810, 691] width 37 height 33
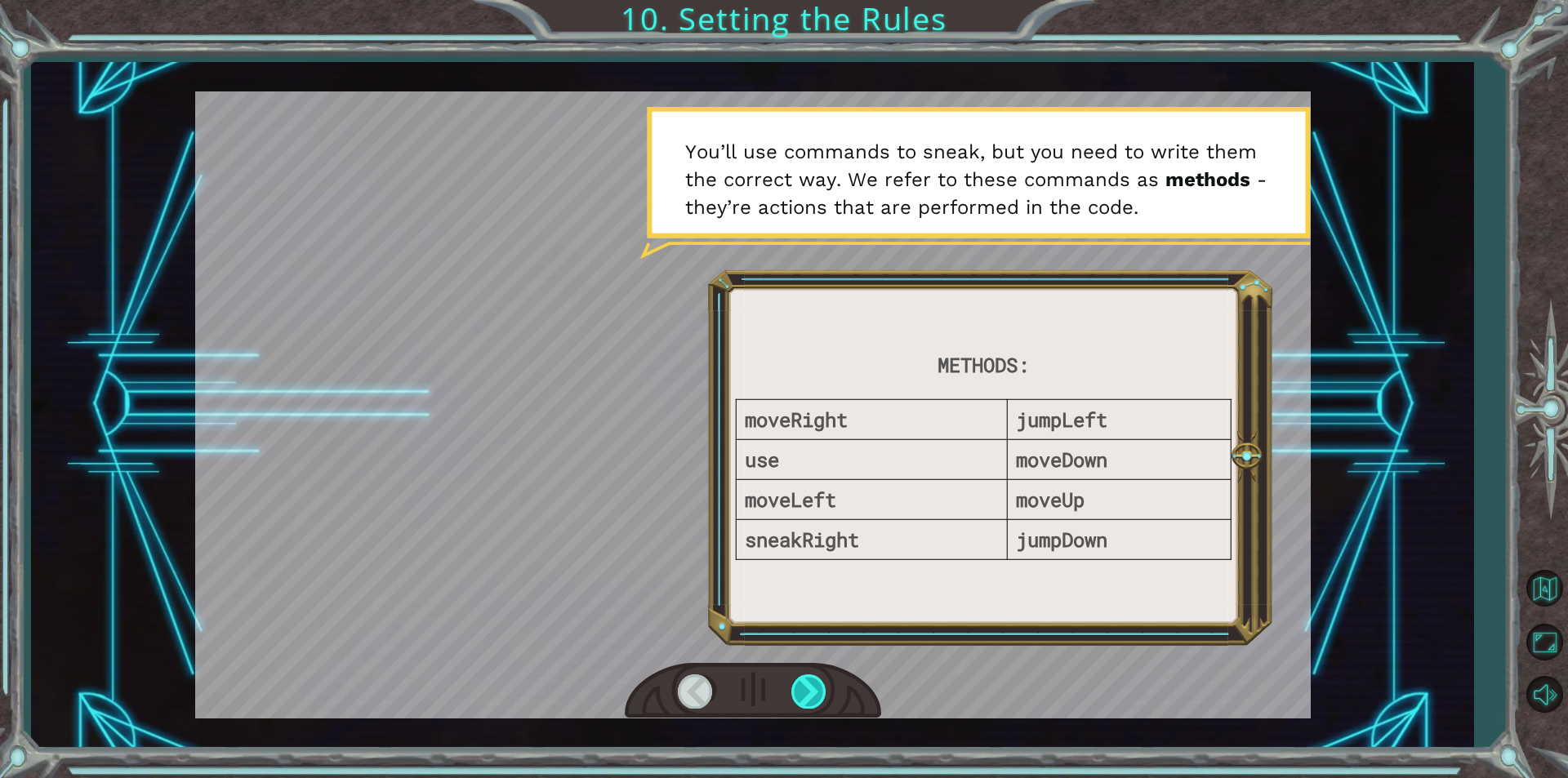
click at [816, 691] on div at bounding box center [810, 691] width 37 height 33
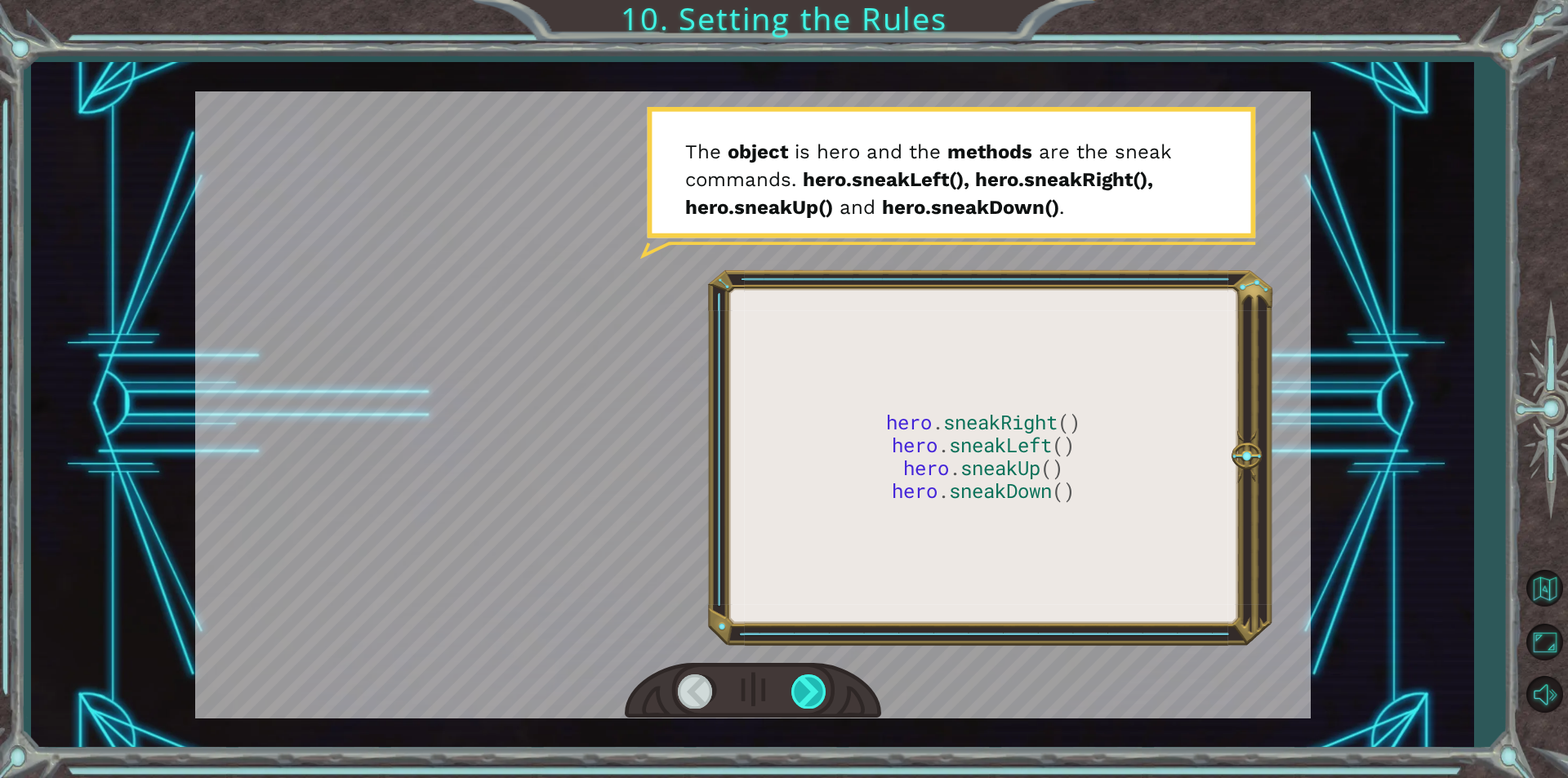
click at [816, 691] on div at bounding box center [810, 691] width 37 height 33
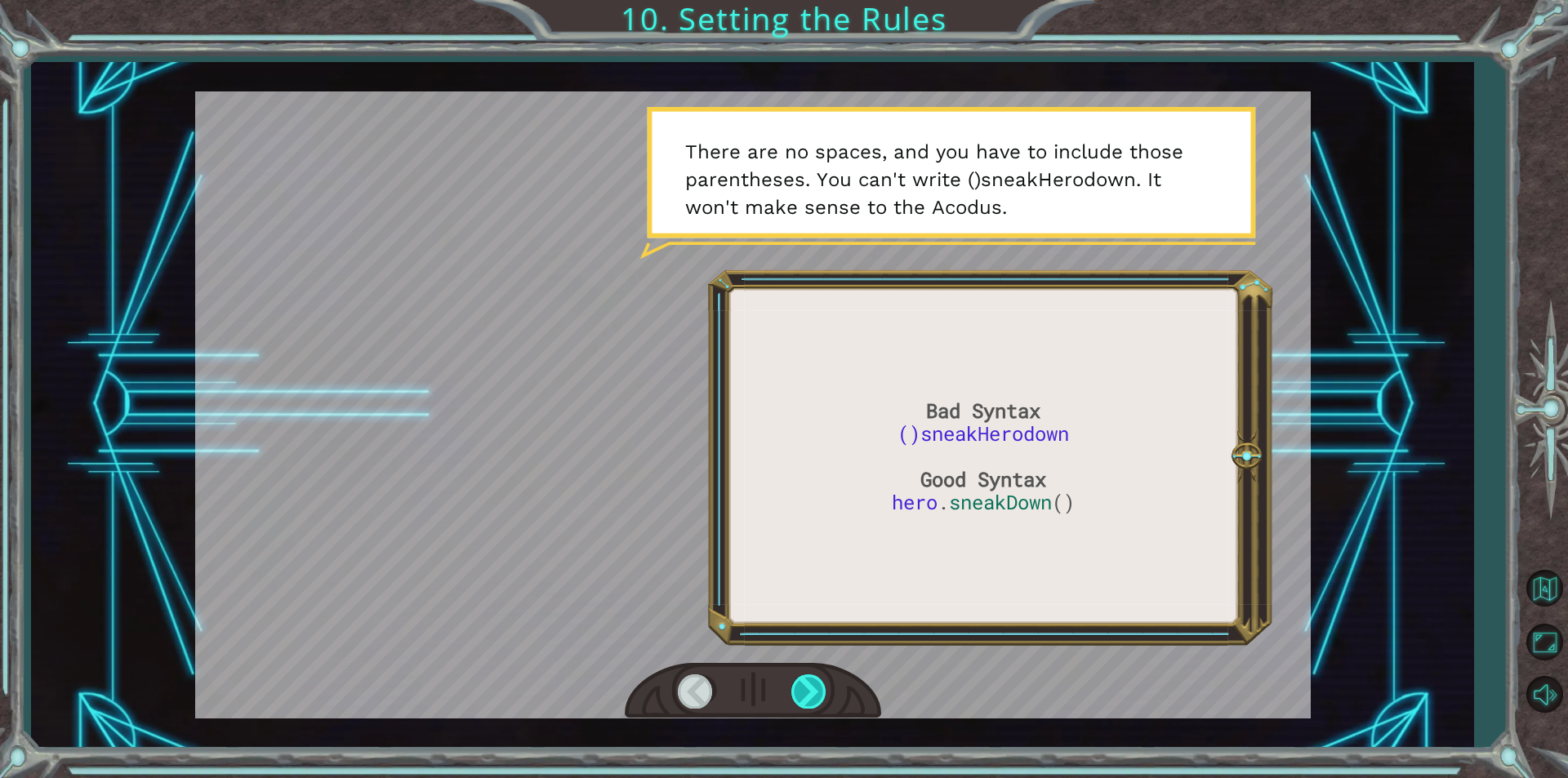
click at [816, 691] on div at bounding box center [810, 691] width 37 height 33
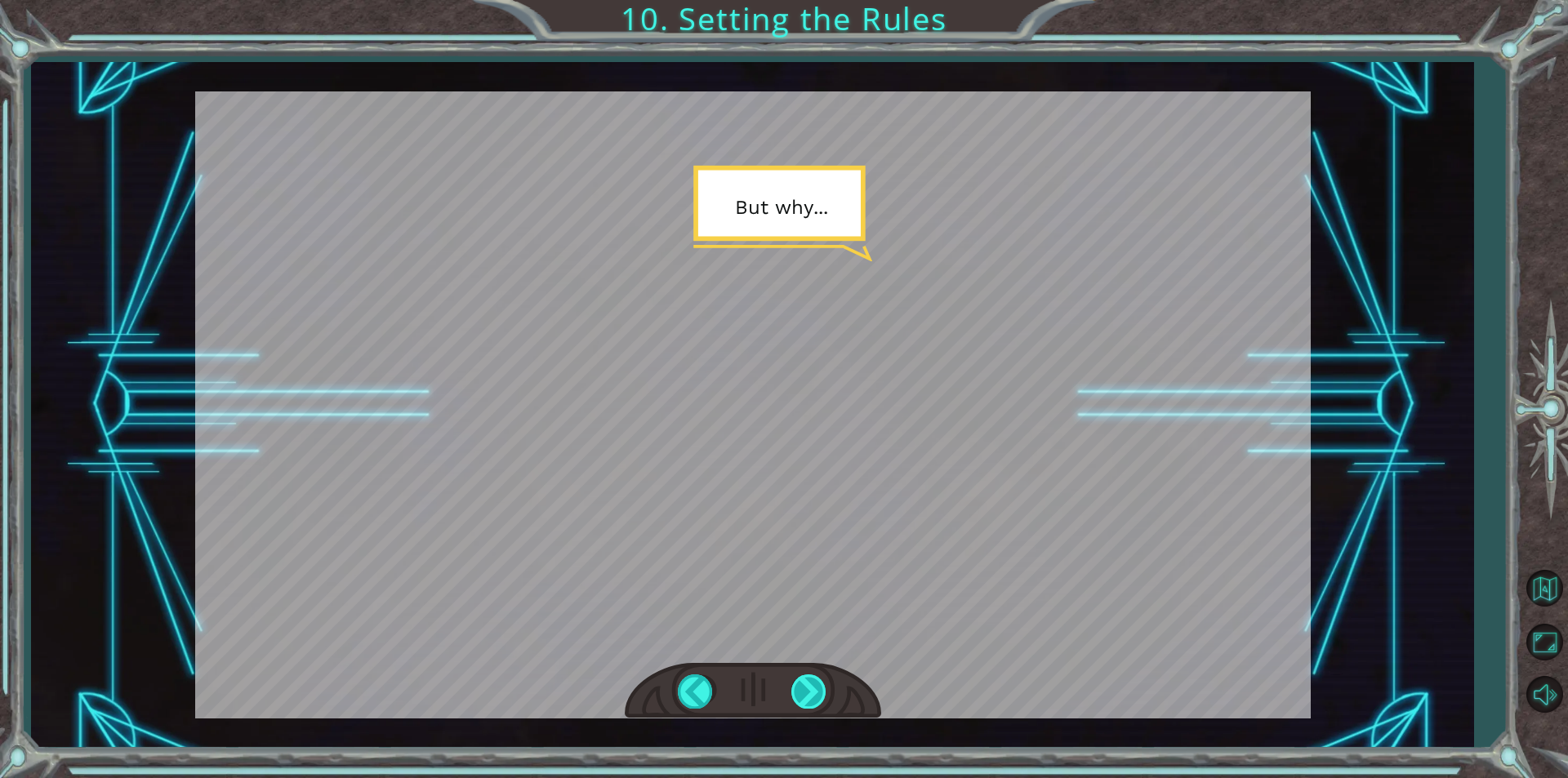
click at [816, 691] on div at bounding box center [810, 691] width 37 height 33
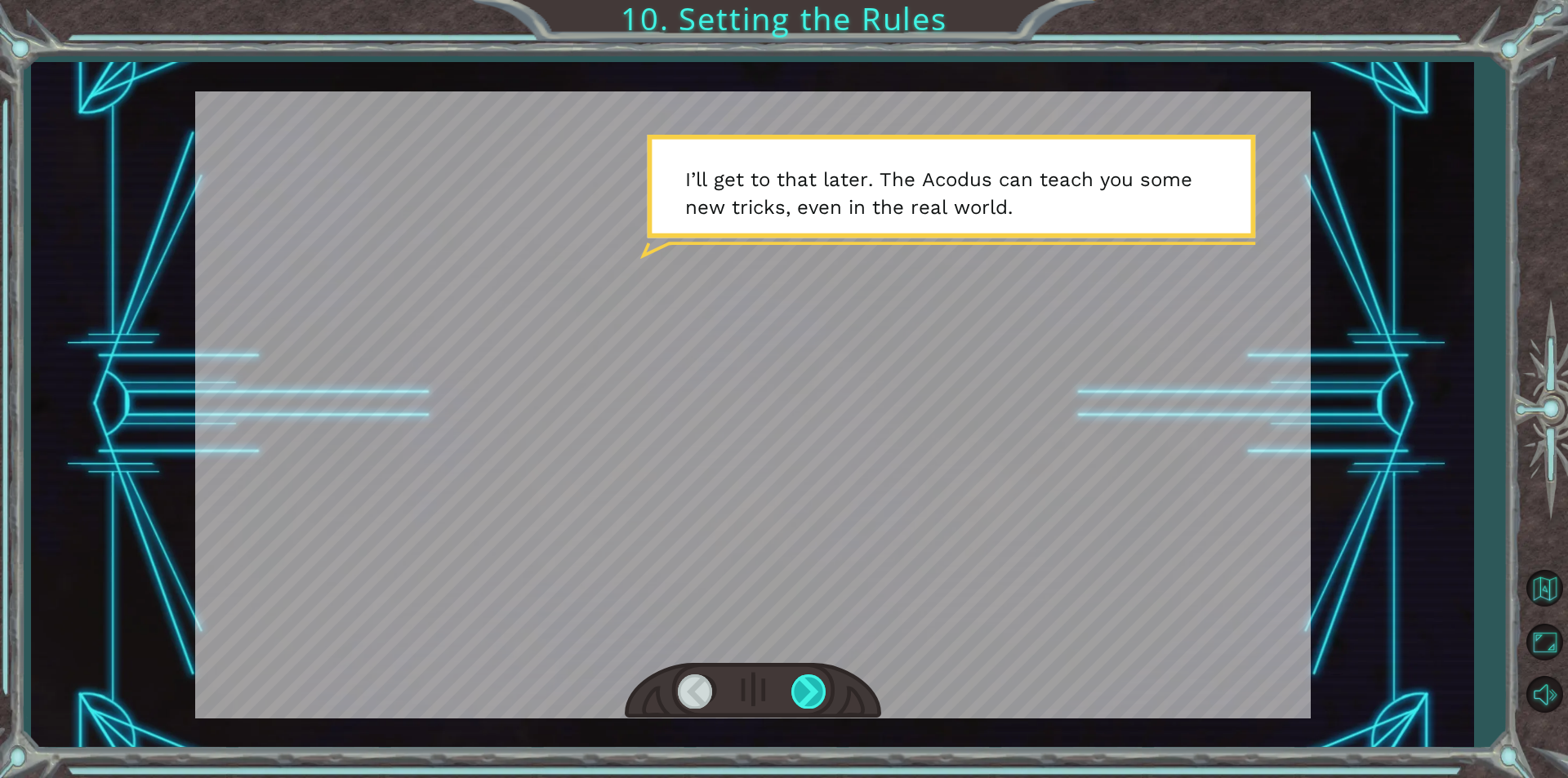
click at [816, 691] on div at bounding box center [810, 691] width 37 height 33
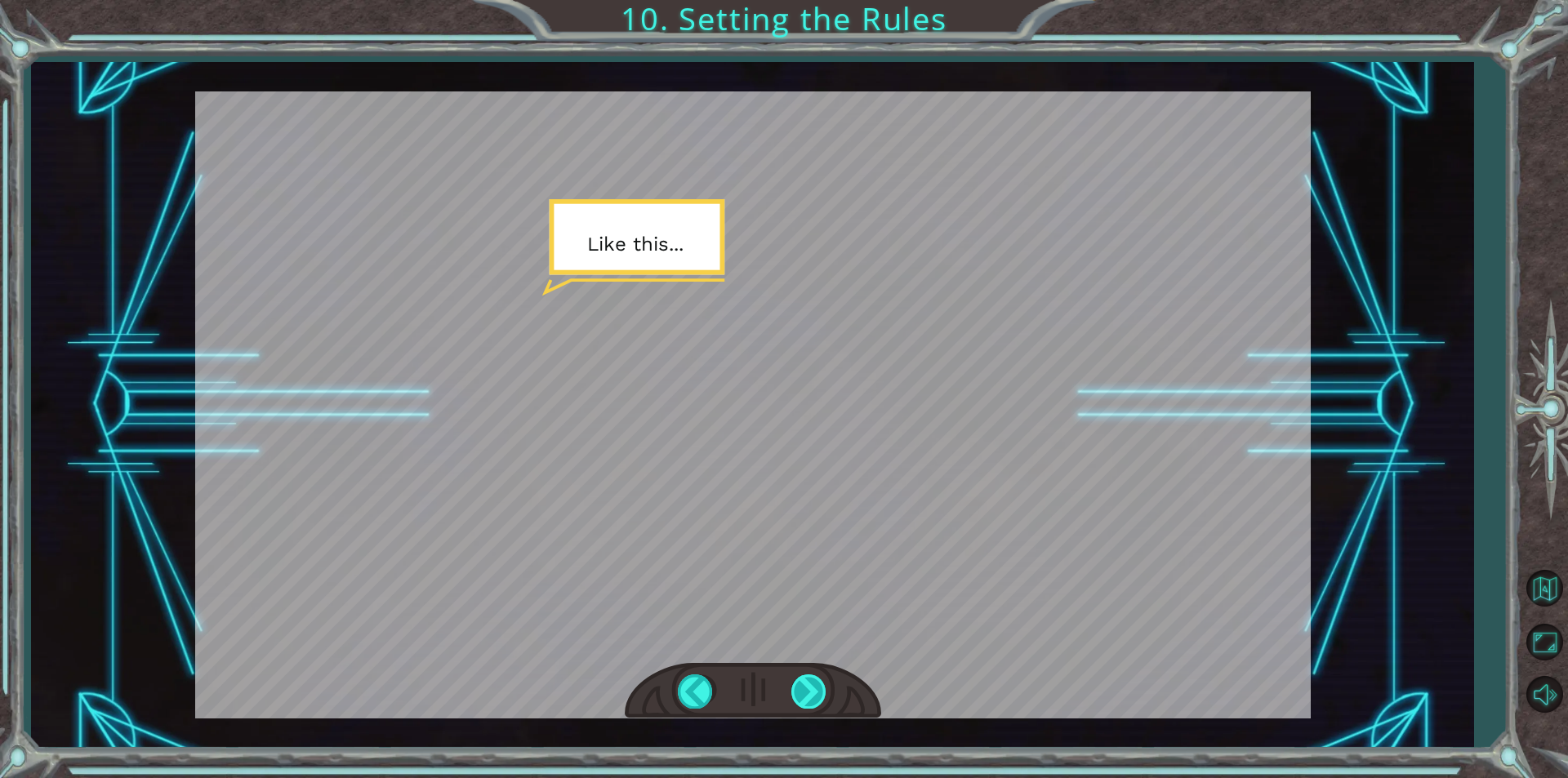
click at [816, 691] on div at bounding box center [810, 691] width 37 height 33
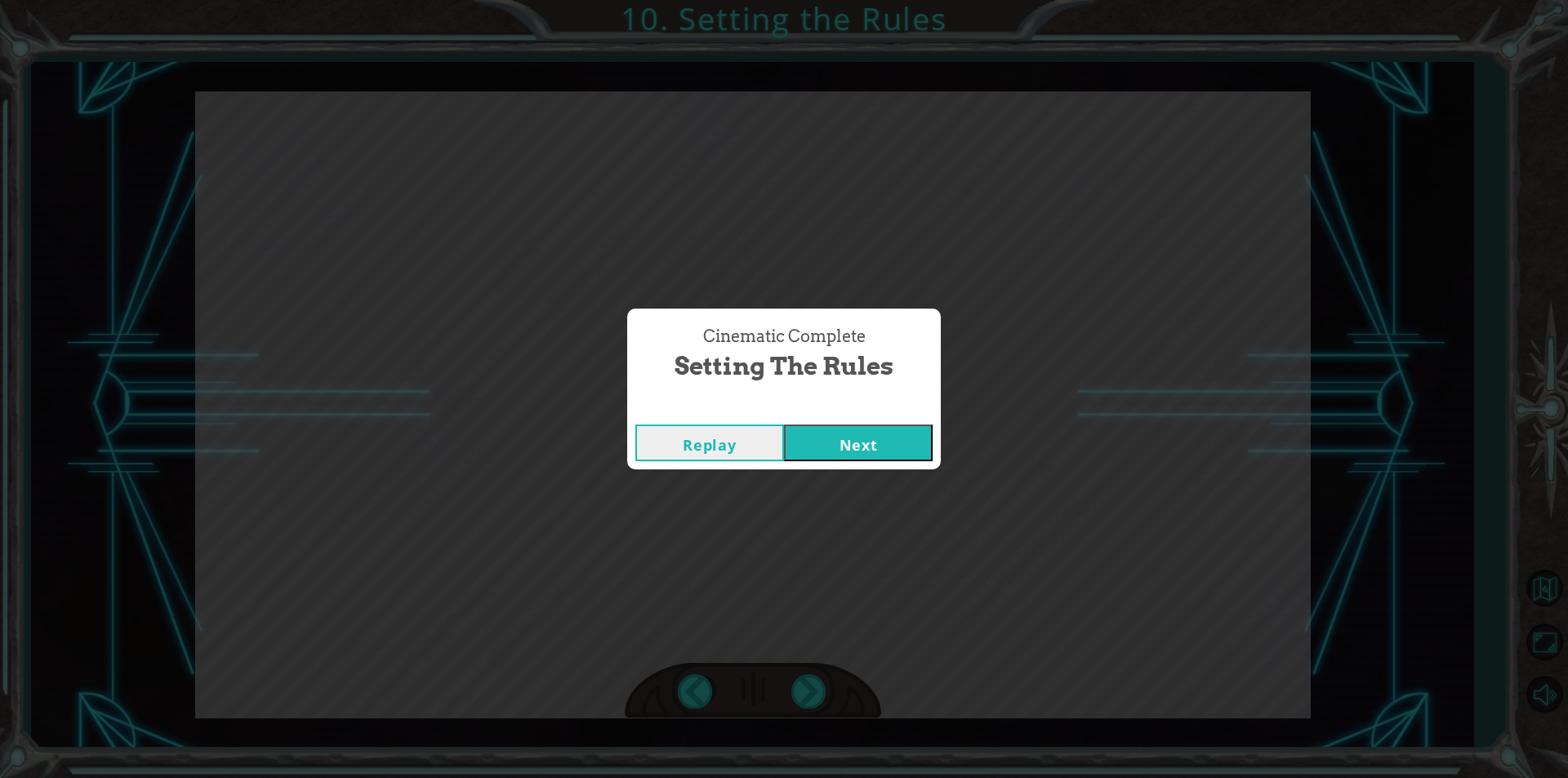
click at [864, 431] on button "Next" at bounding box center [858, 443] width 148 height 37
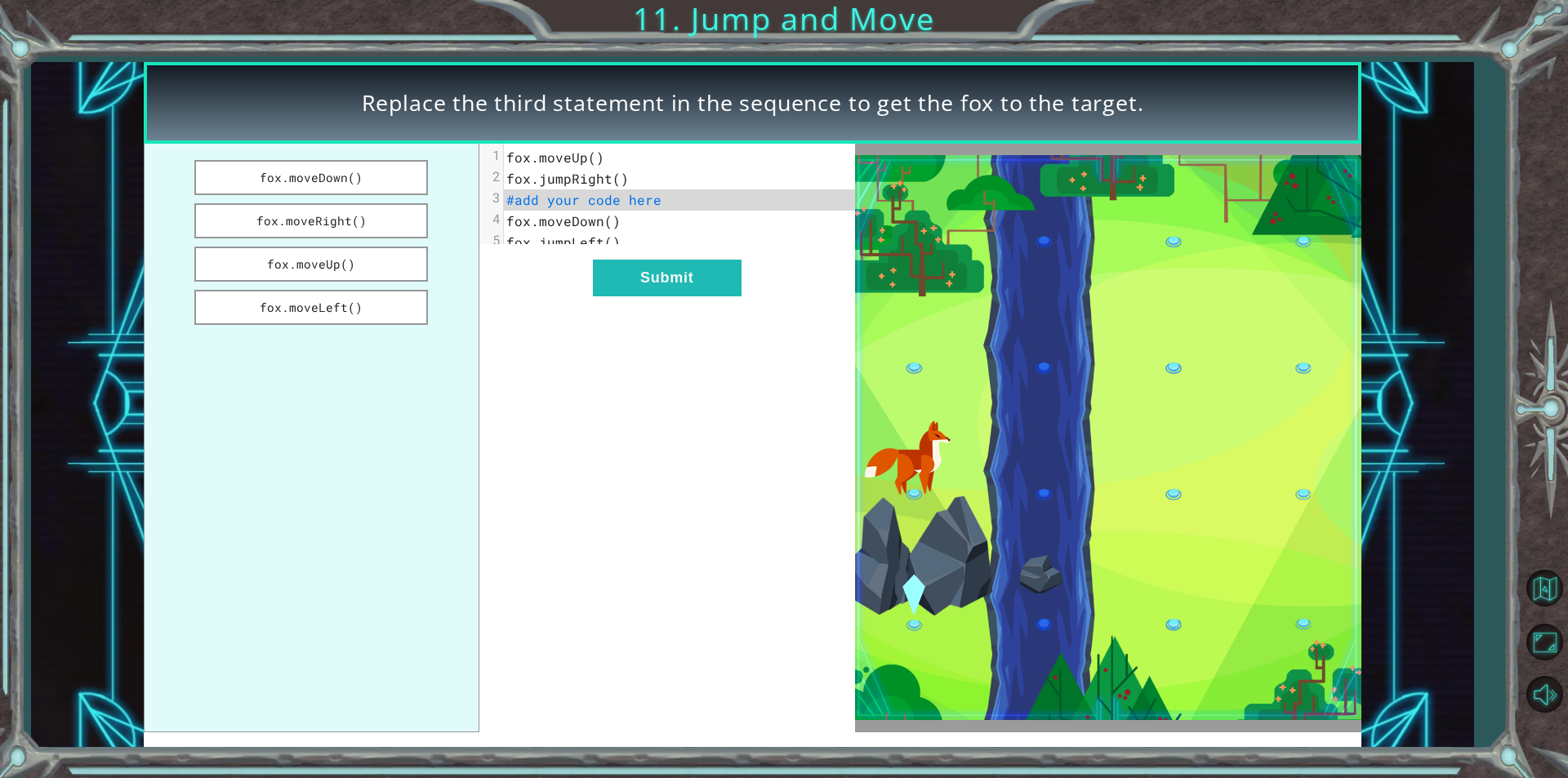
click at [592, 214] on span "fox.moveDown()" at bounding box center [564, 220] width 114 height 17
click at [581, 195] on span "#add your code here" at bounding box center [583, 199] width 155 height 17
click at [341, 180] on button "fox.moveDown()" at bounding box center [312, 177] width 234 height 35
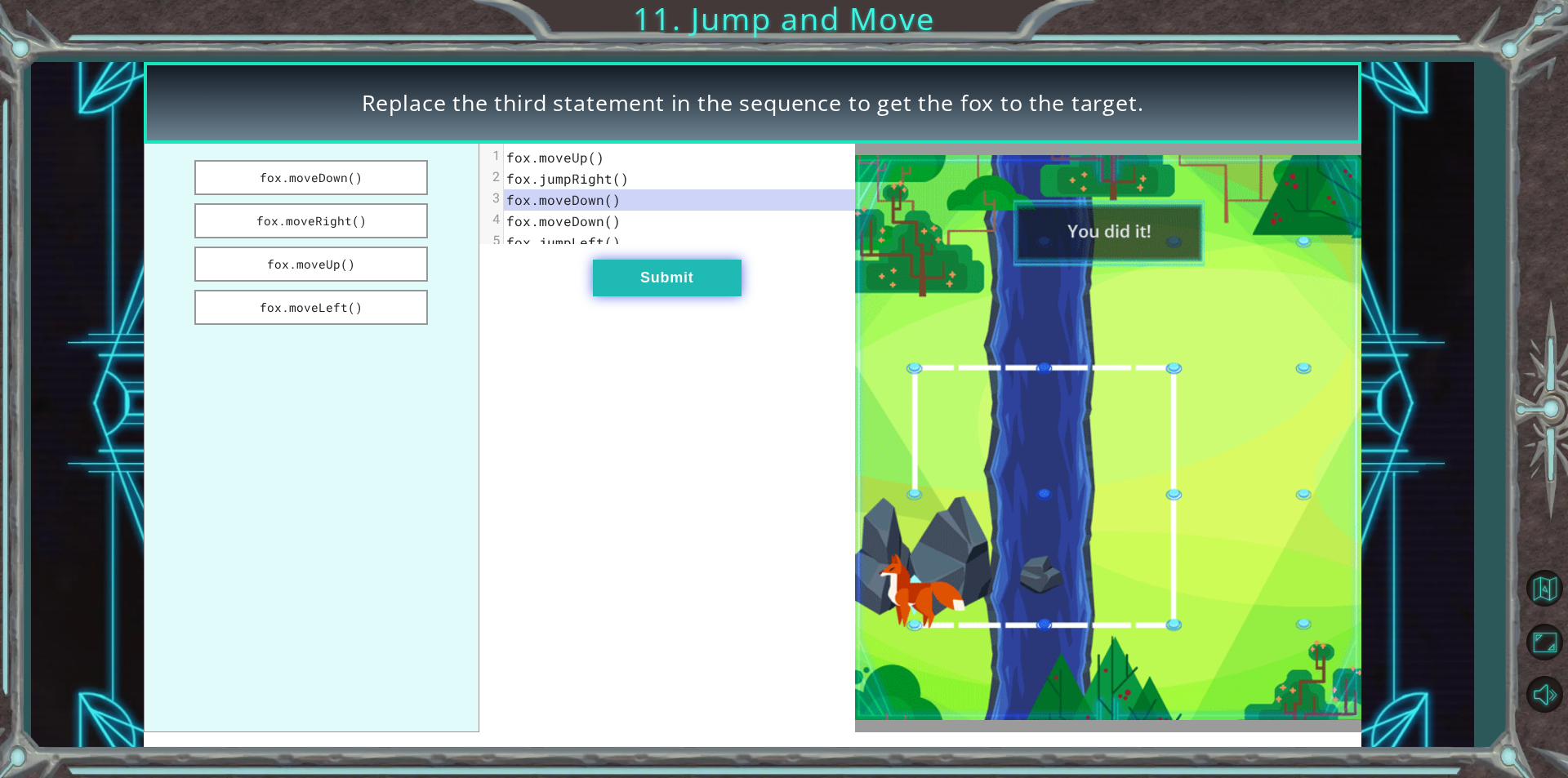
click at [628, 288] on button "Submit" at bounding box center [667, 277] width 148 height 37
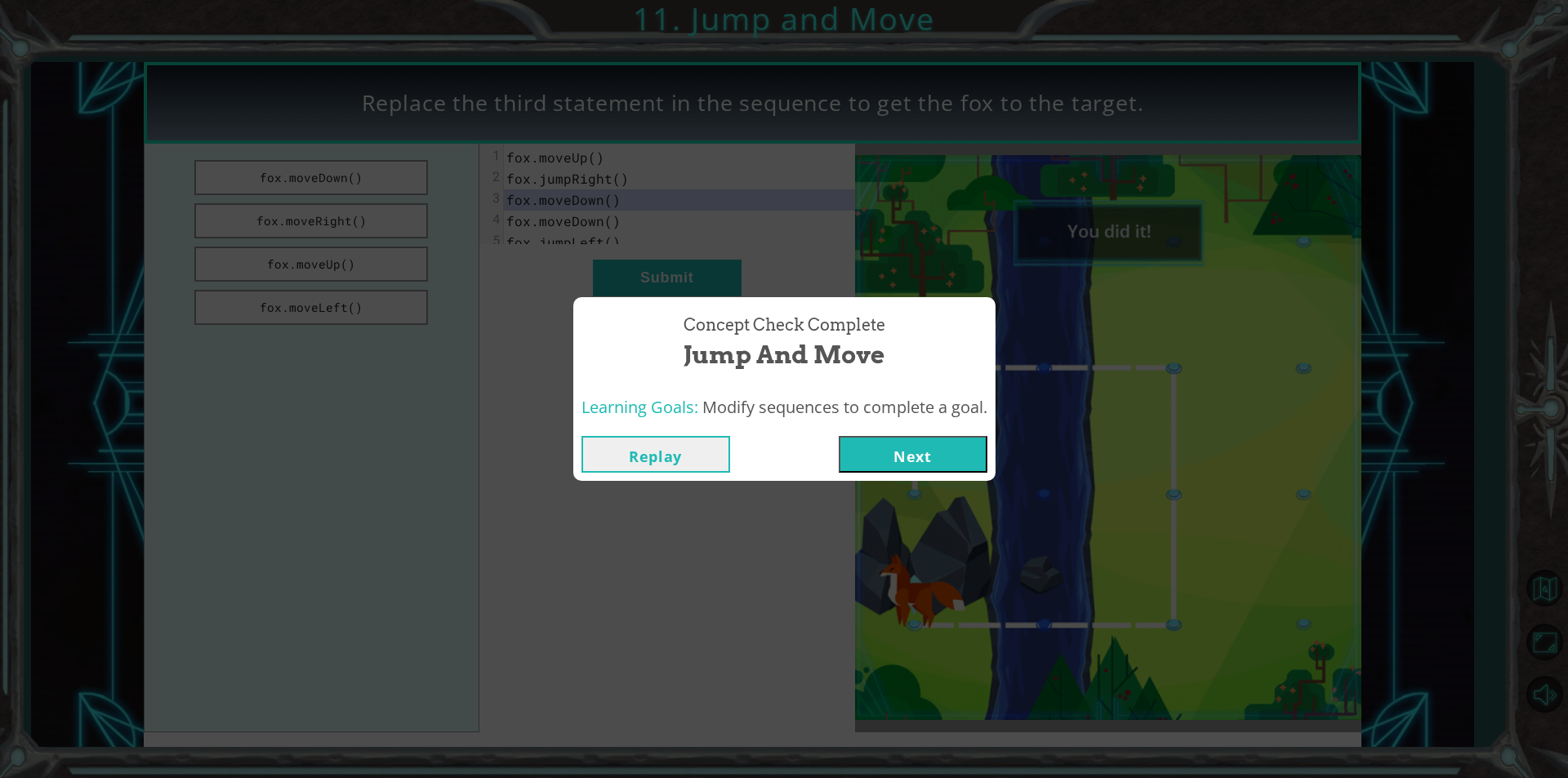
click at [906, 440] on button "Next" at bounding box center [913, 454] width 148 height 37
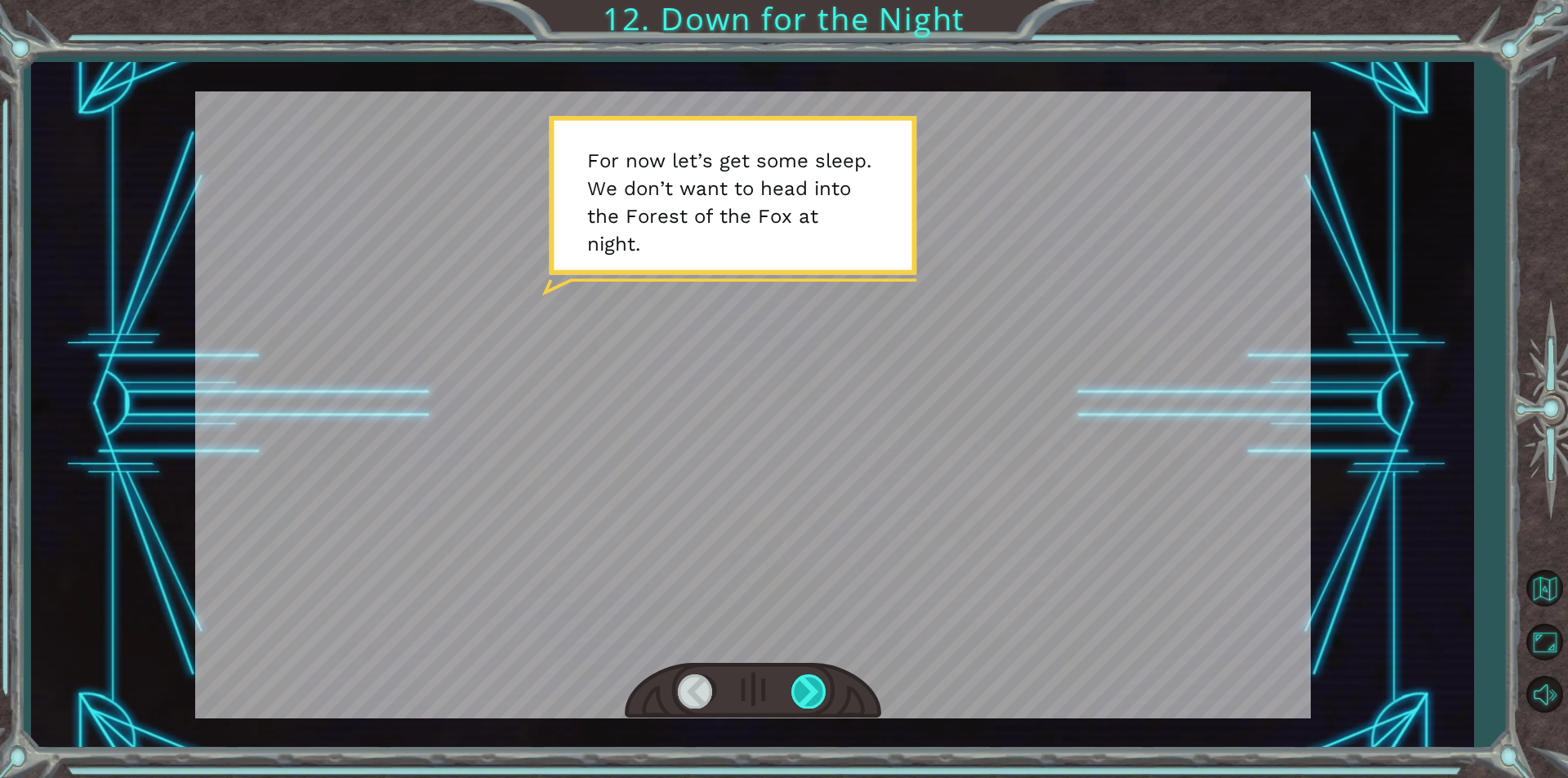
click at [813, 686] on div at bounding box center [810, 691] width 37 height 33
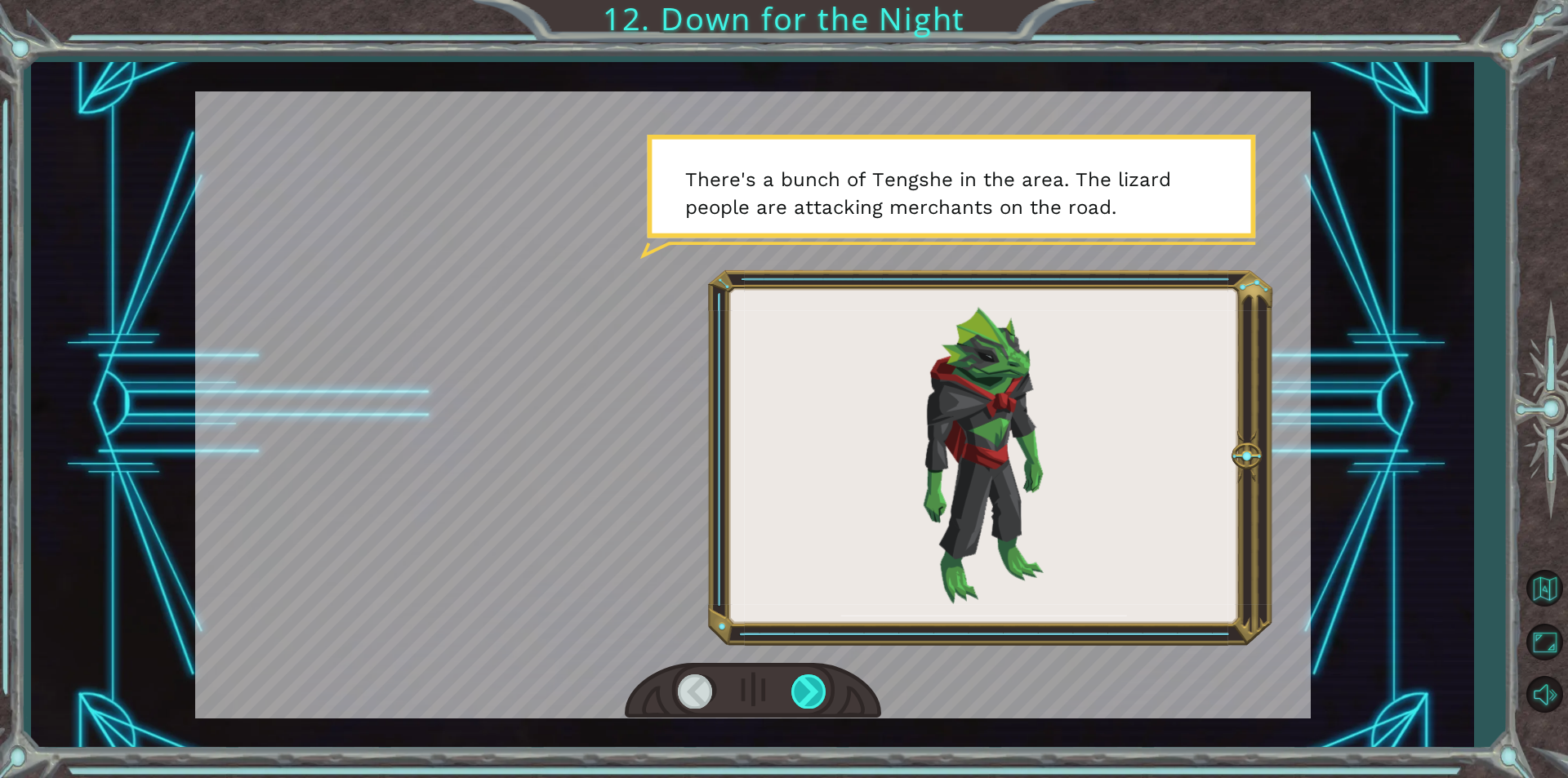
click at [806, 687] on div at bounding box center [810, 691] width 37 height 33
click at [799, 689] on div at bounding box center [810, 691] width 37 height 33
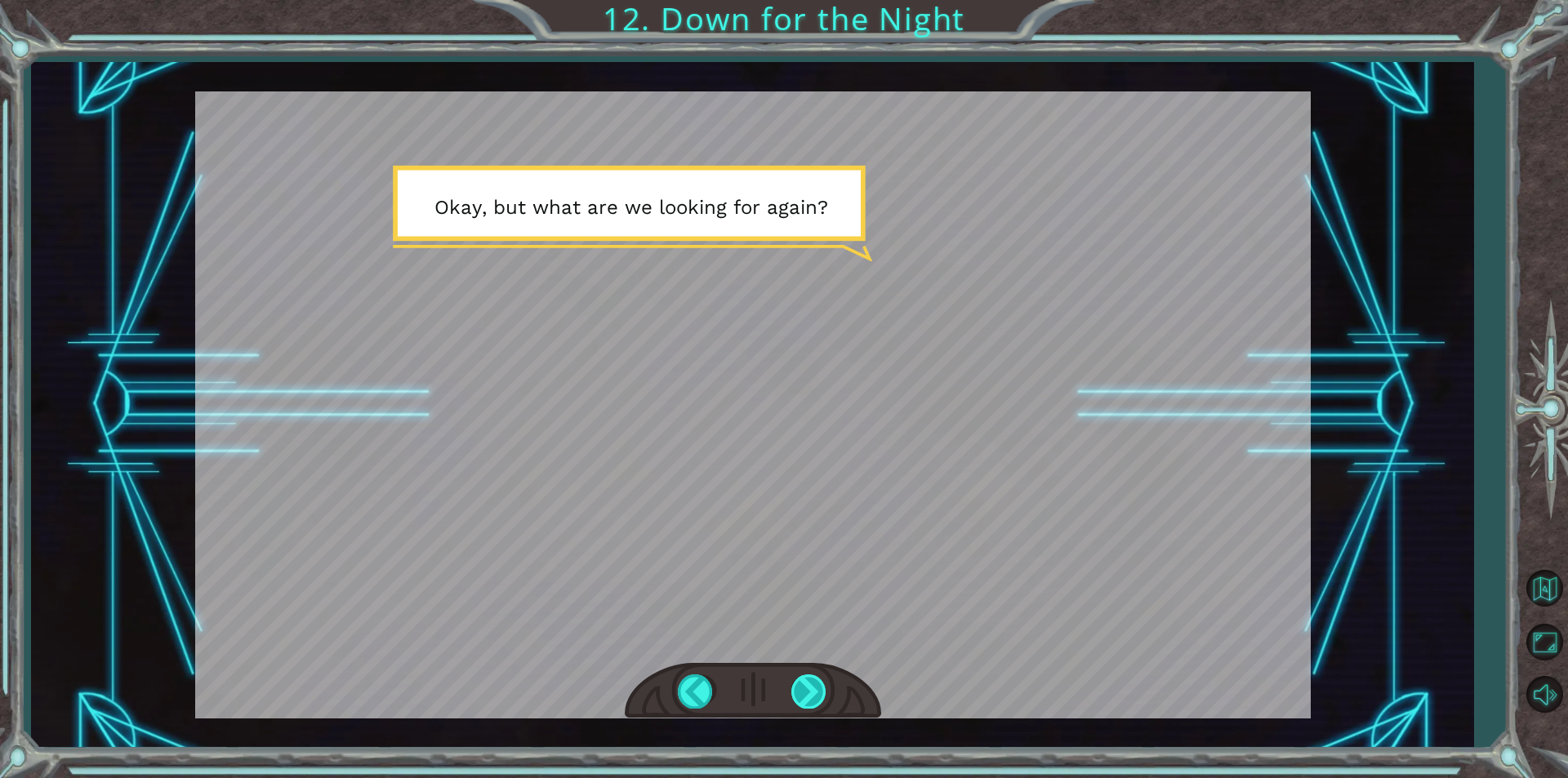
click at [799, 689] on div at bounding box center [810, 691] width 37 height 33
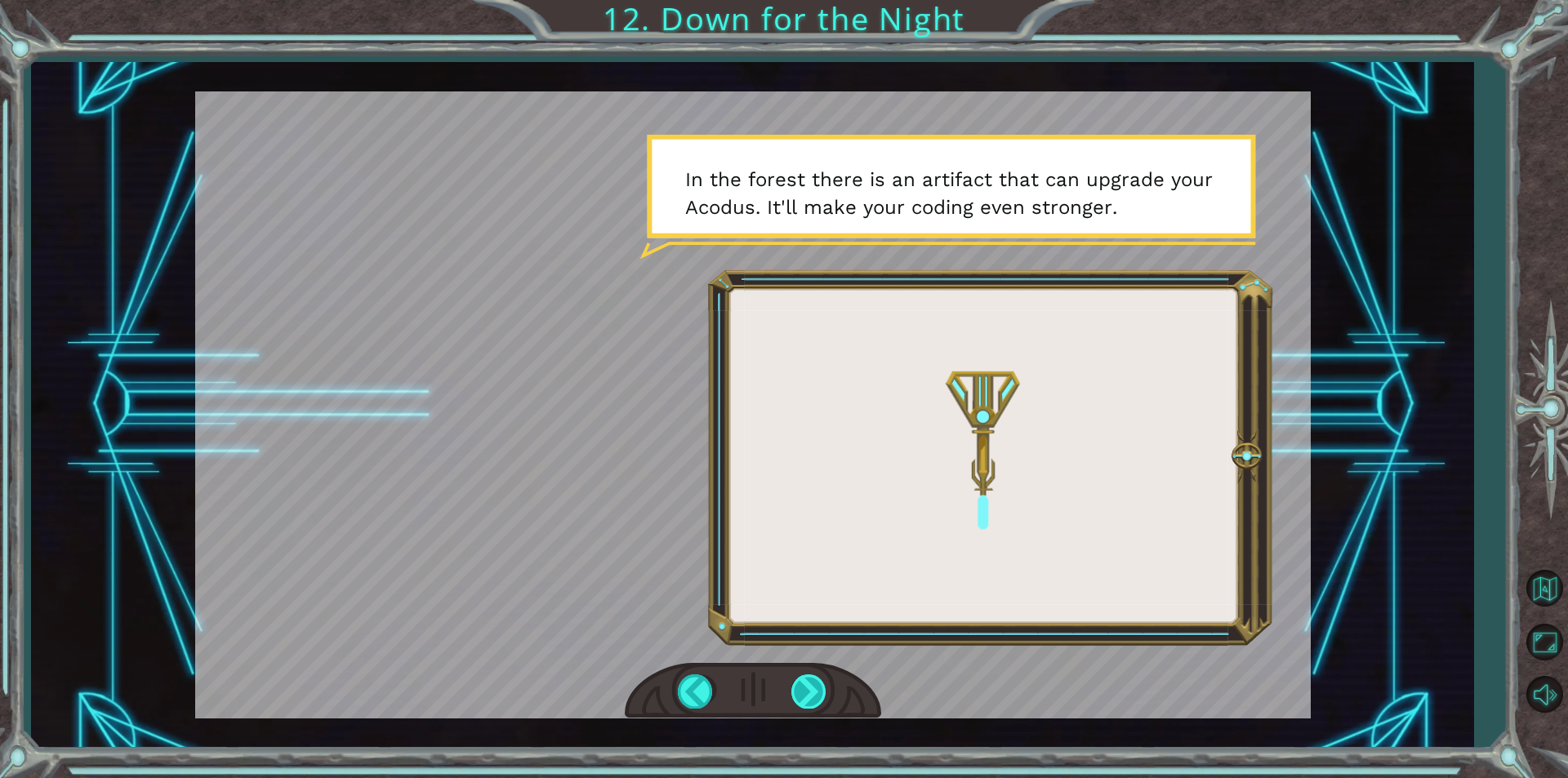
click at [799, 689] on div at bounding box center [810, 691] width 37 height 33
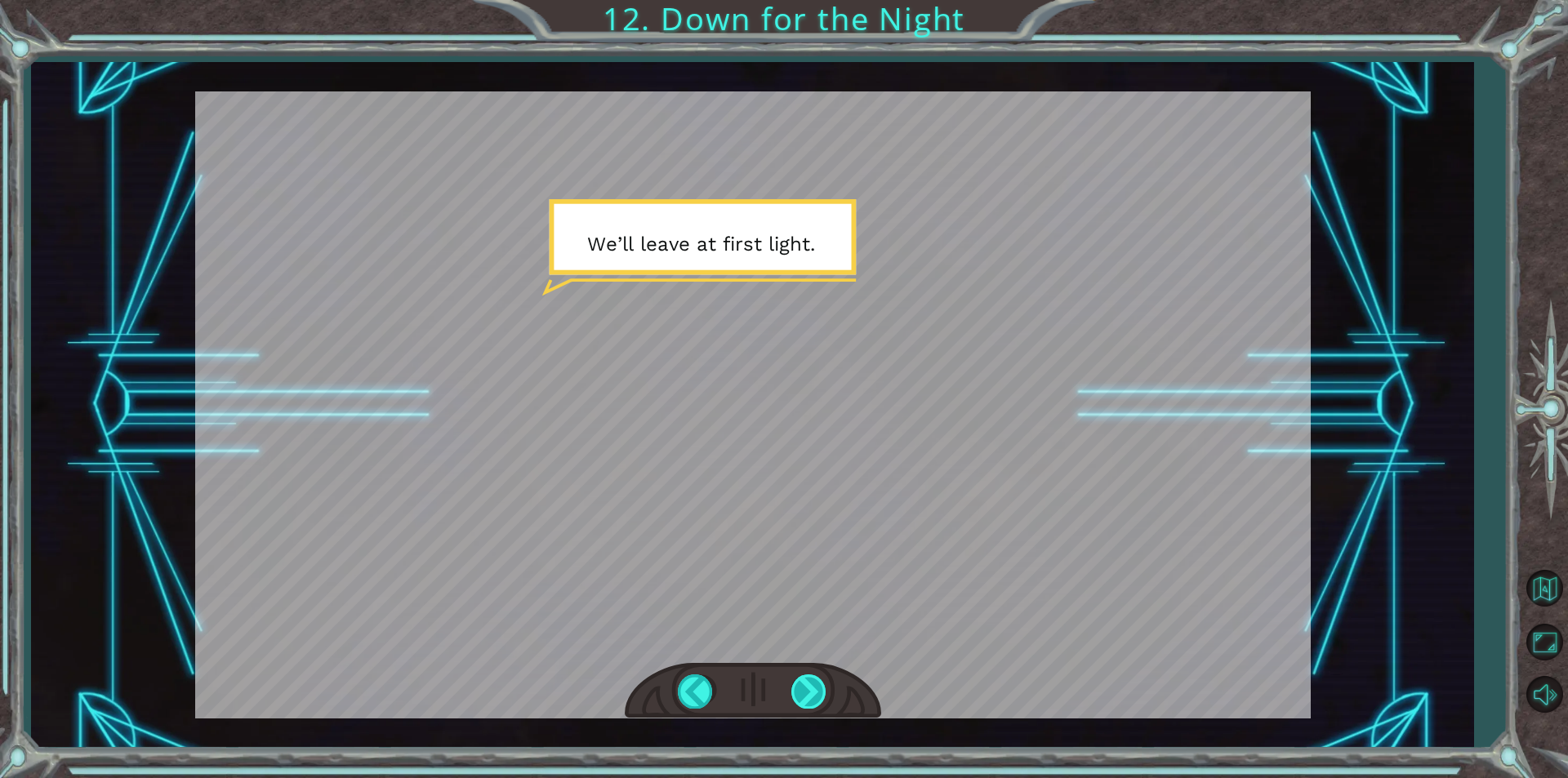
click at [799, 689] on div at bounding box center [810, 691] width 37 height 33
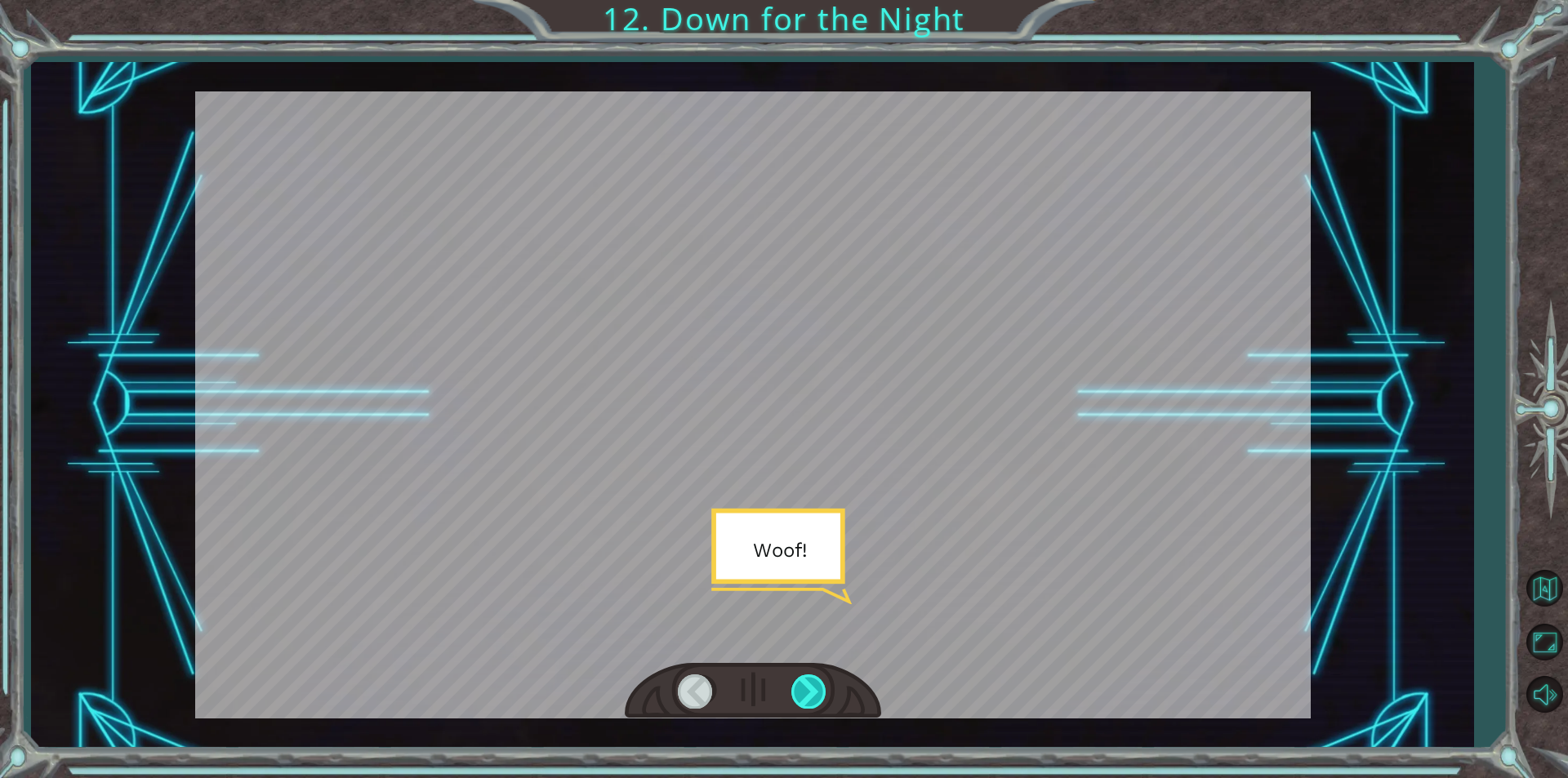
click at [799, 689] on div at bounding box center [810, 691] width 37 height 33
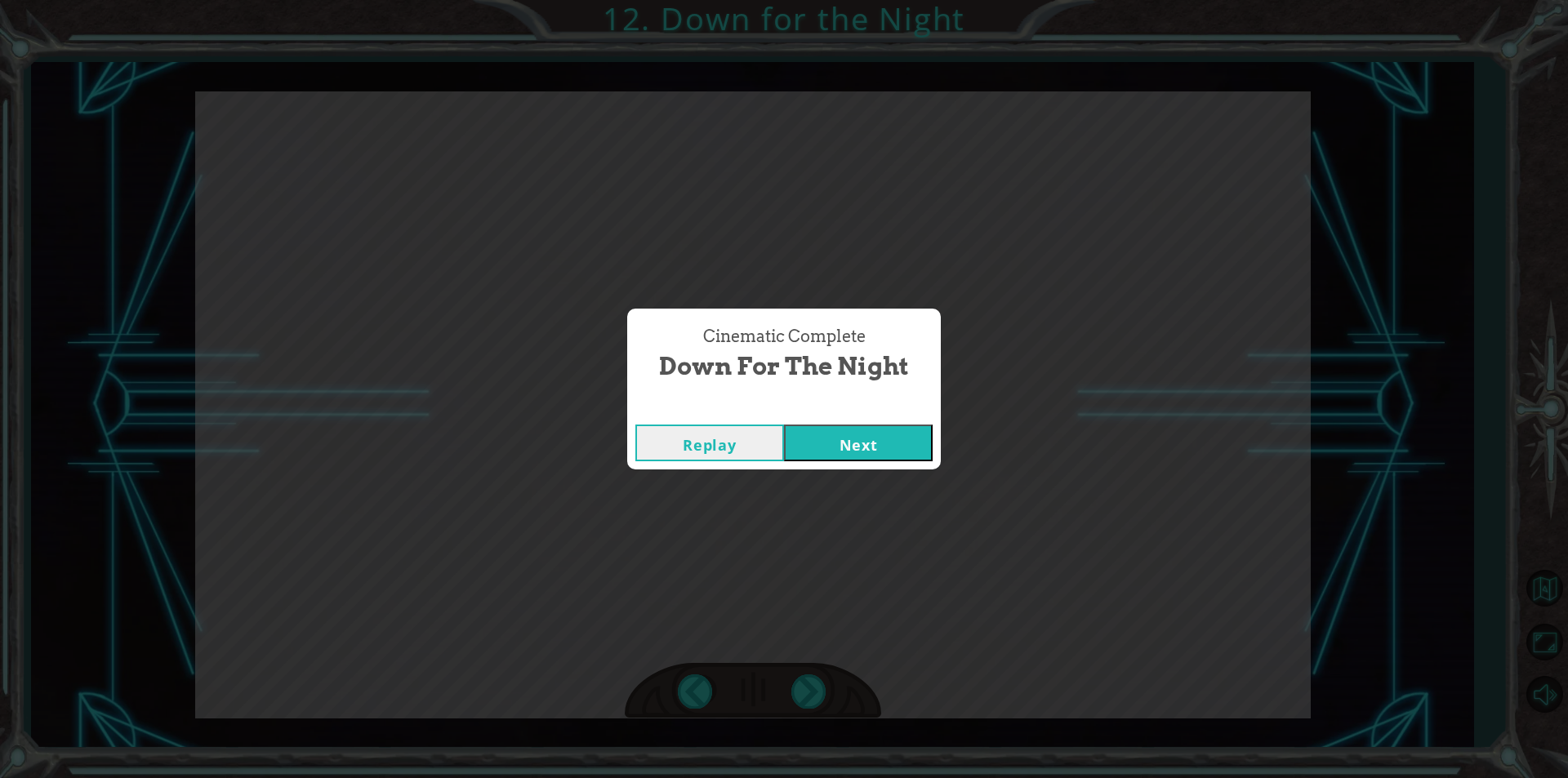
click at [658, 448] on button "Replay" at bounding box center [710, 443] width 148 height 37
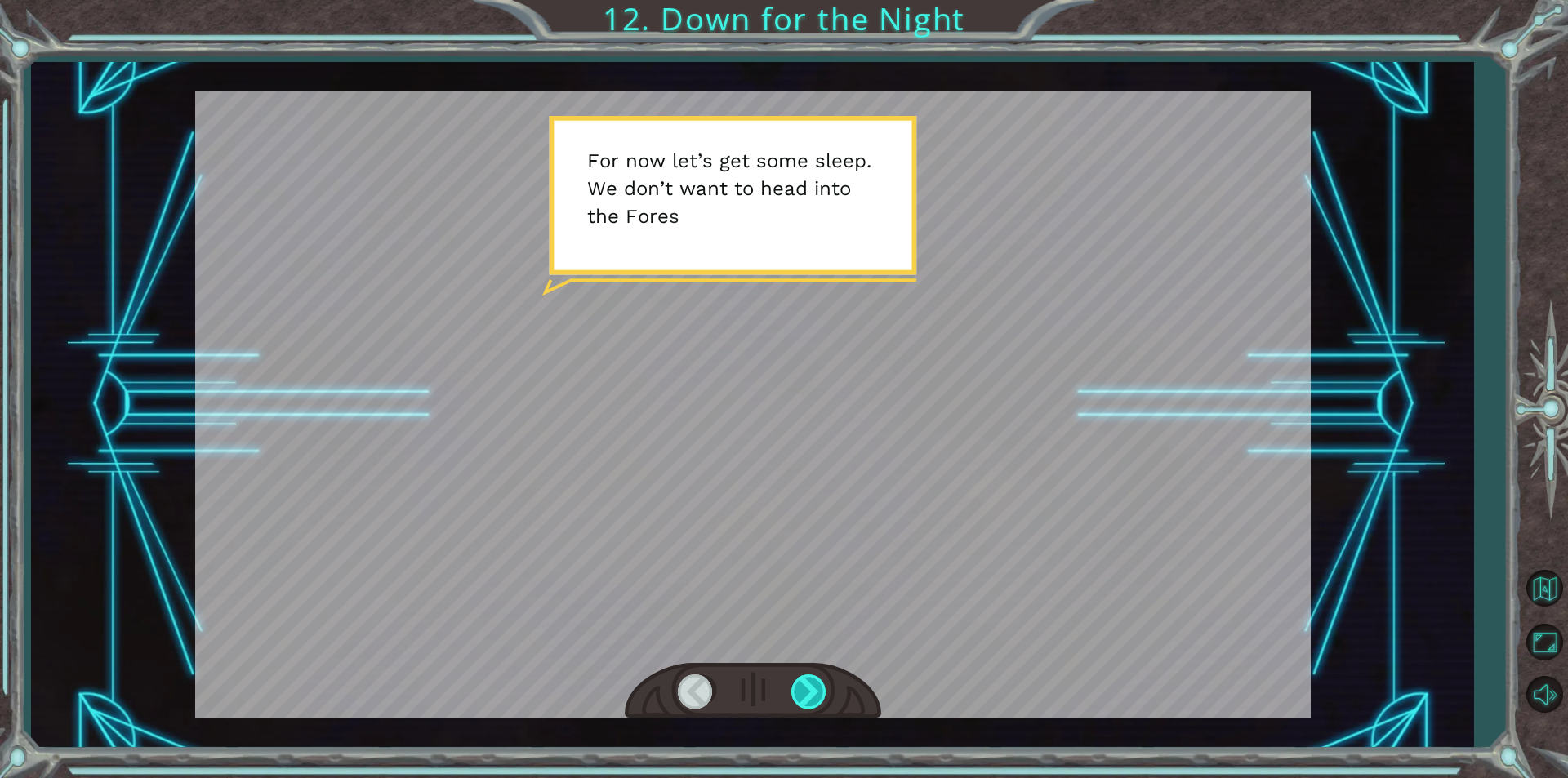
click at [803, 692] on div at bounding box center [810, 691] width 37 height 33
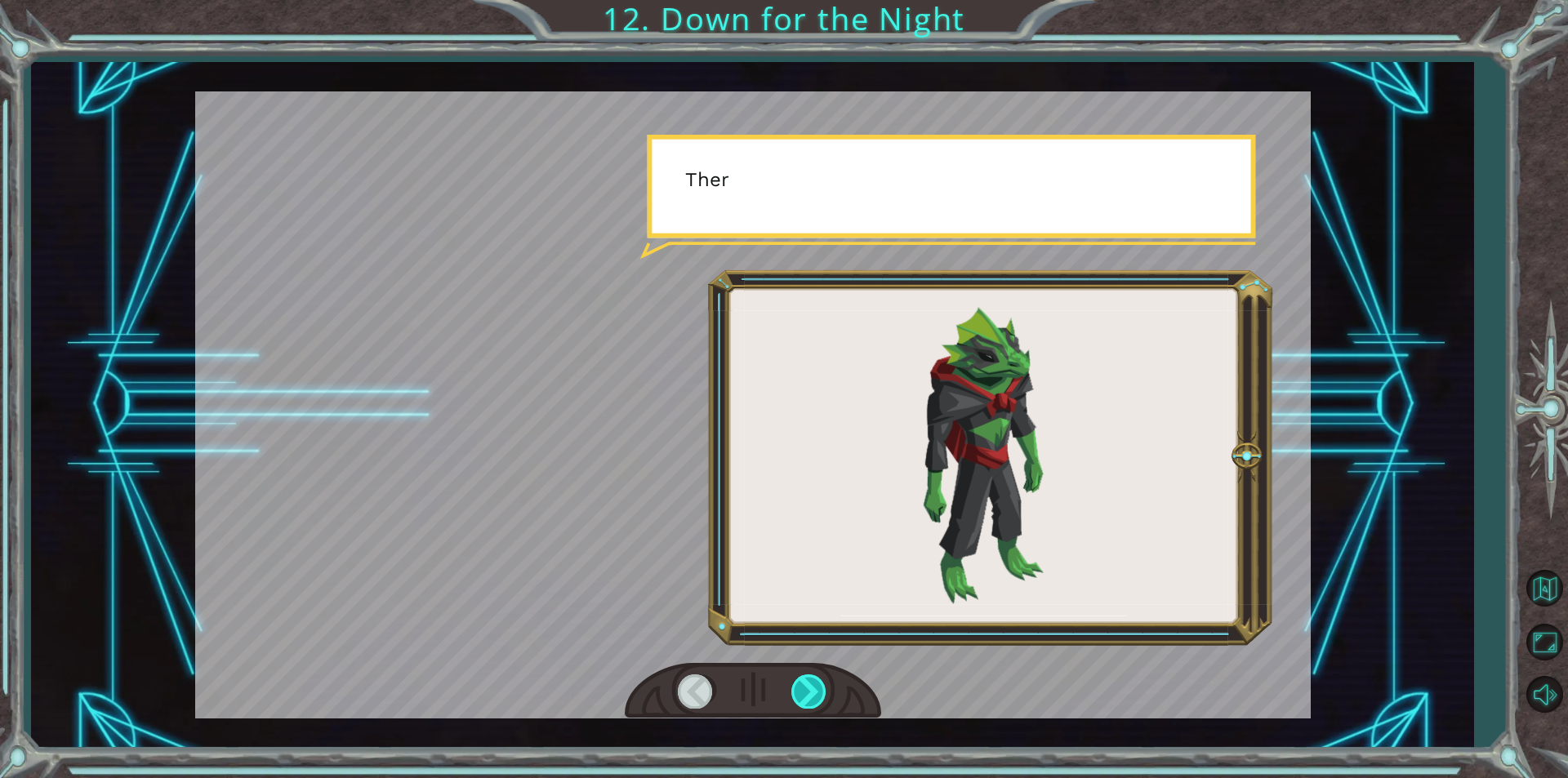
click at [803, 692] on div at bounding box center [810, 691] width 37 height 33
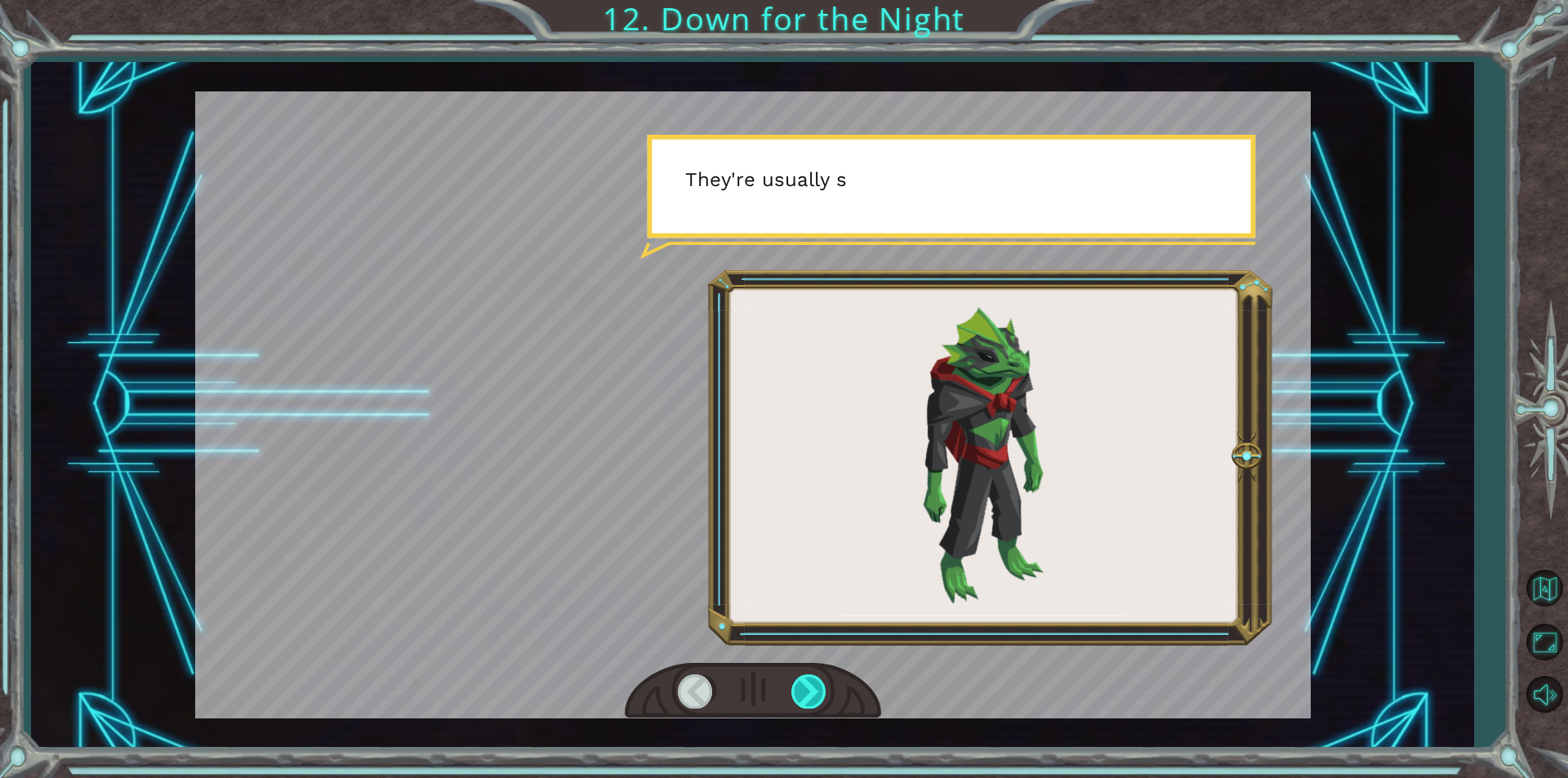
click at [803, 692] on div at bounding box center [810, 691] width 37 height 33
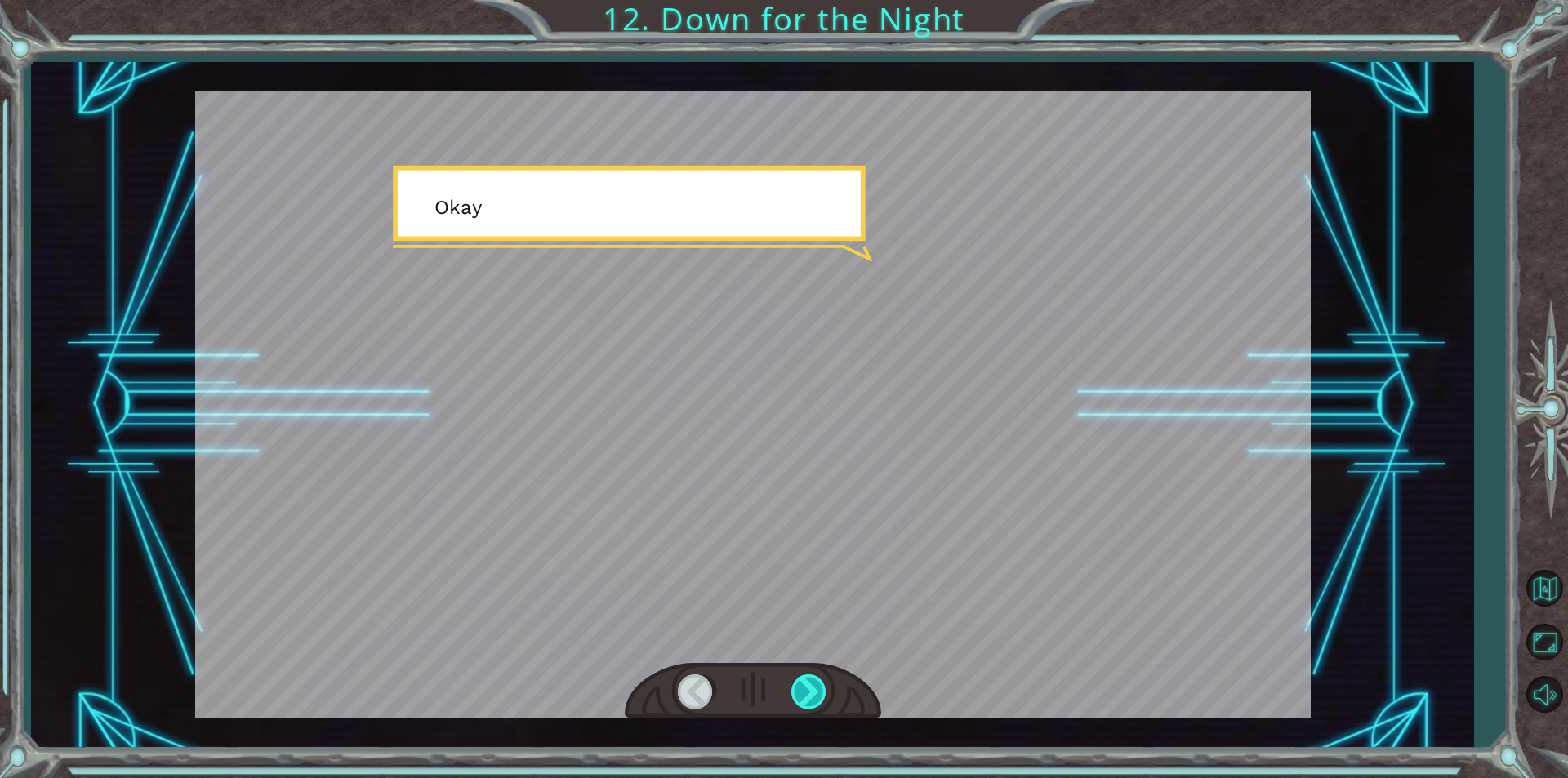
click at [803, 692] on div at bounding box center [810, 691] width 37 height 33
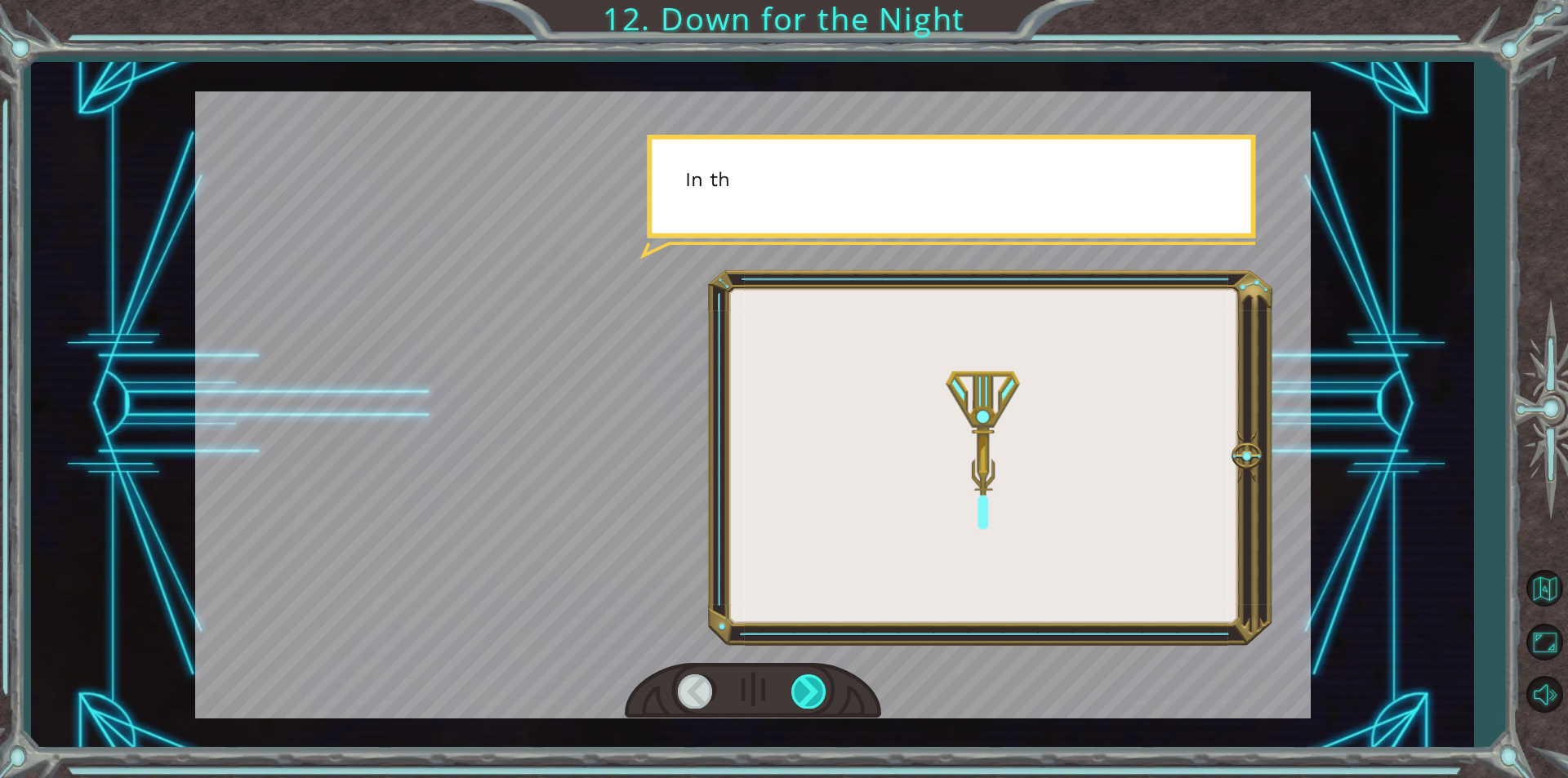
click at [803, 692] on div at bounding box center [810, 691] width 37 height 33
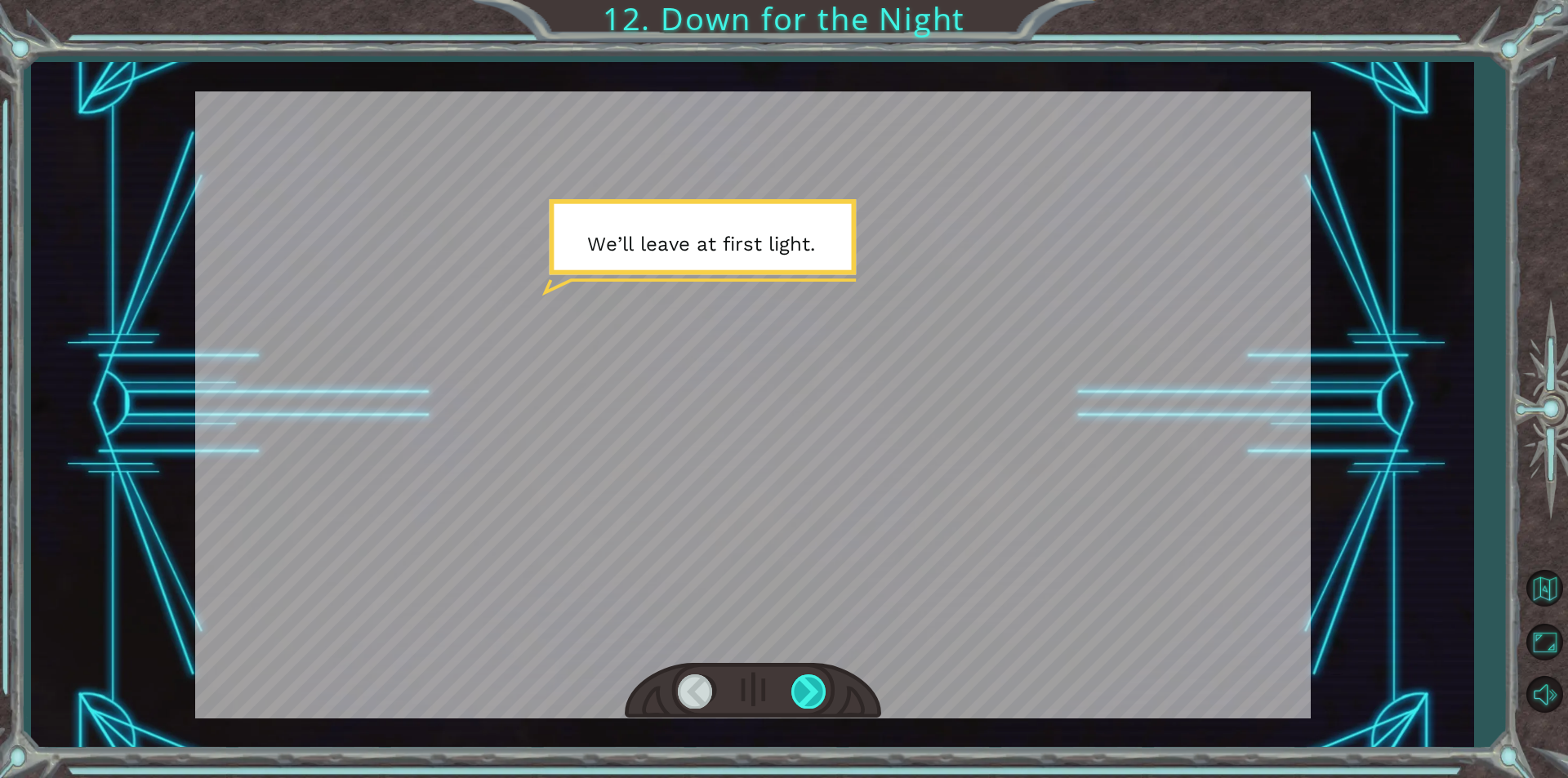
click at [803, 692] on div at bounding box center [810, 691] width 37 height 33
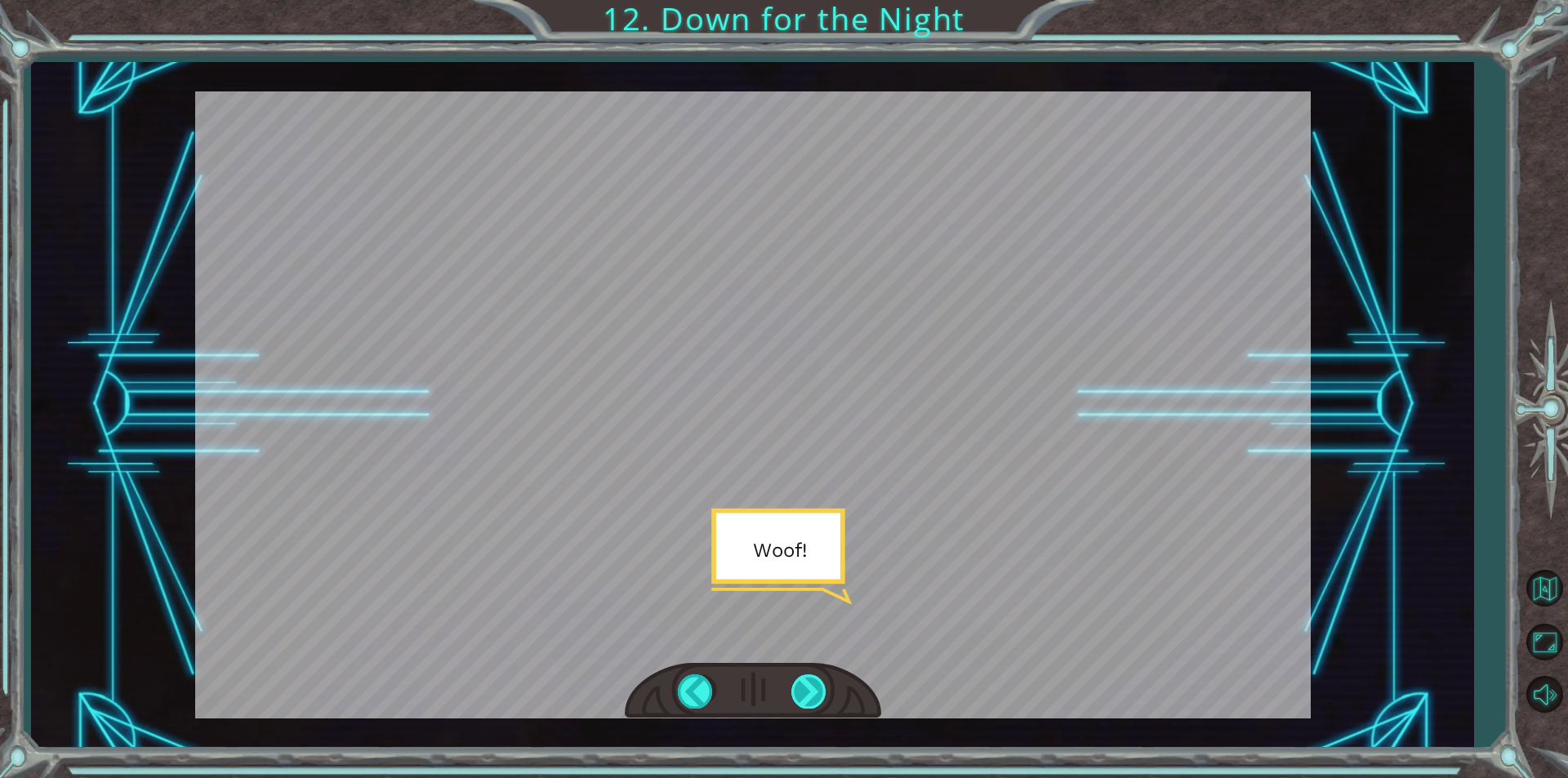
click at [805, 696] on div at bounding box center [810, 691] width 37 height 33
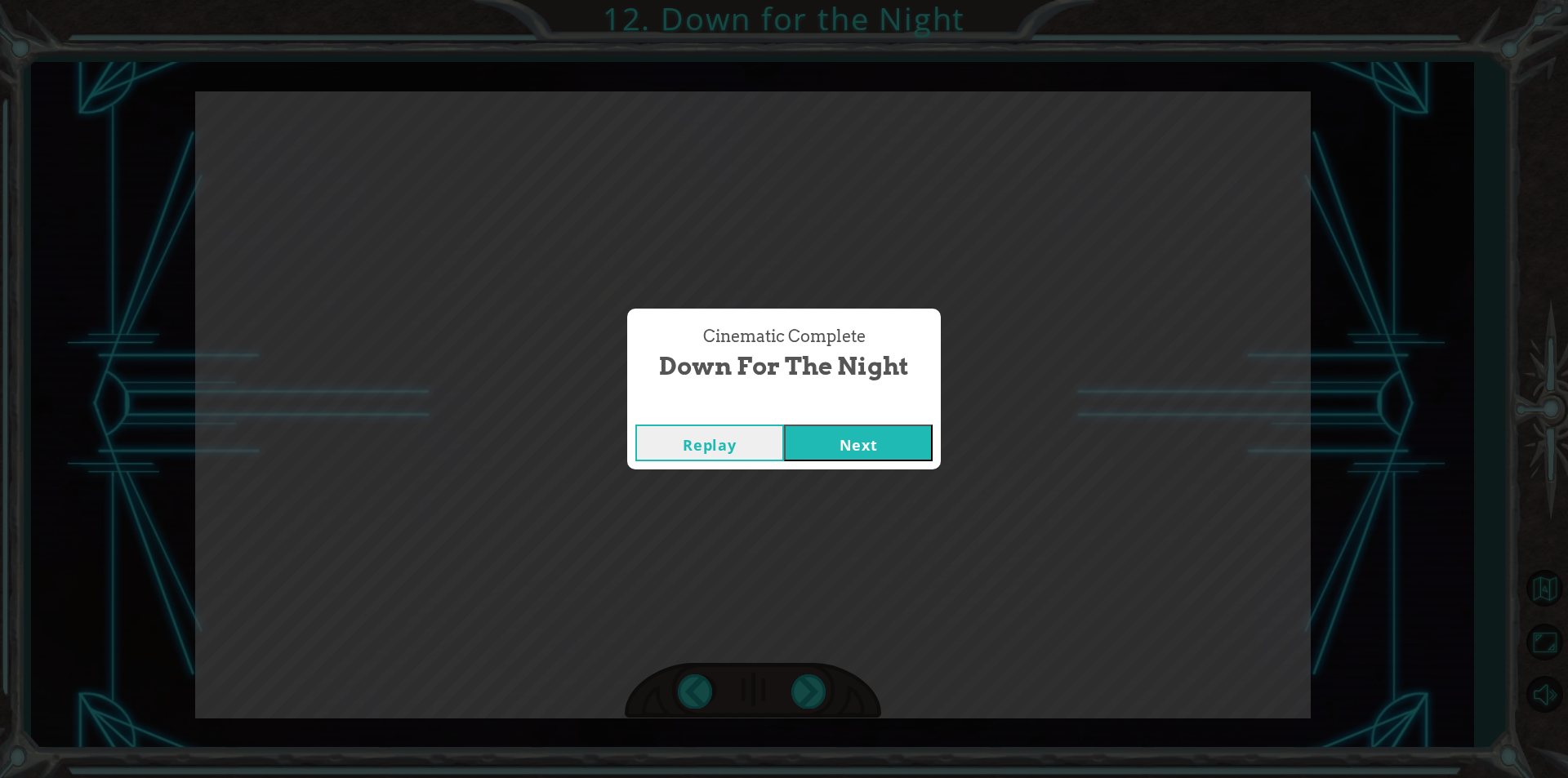
click at [915, 432] on button "Next" at bounding box center [858, 443] width 148 height 37
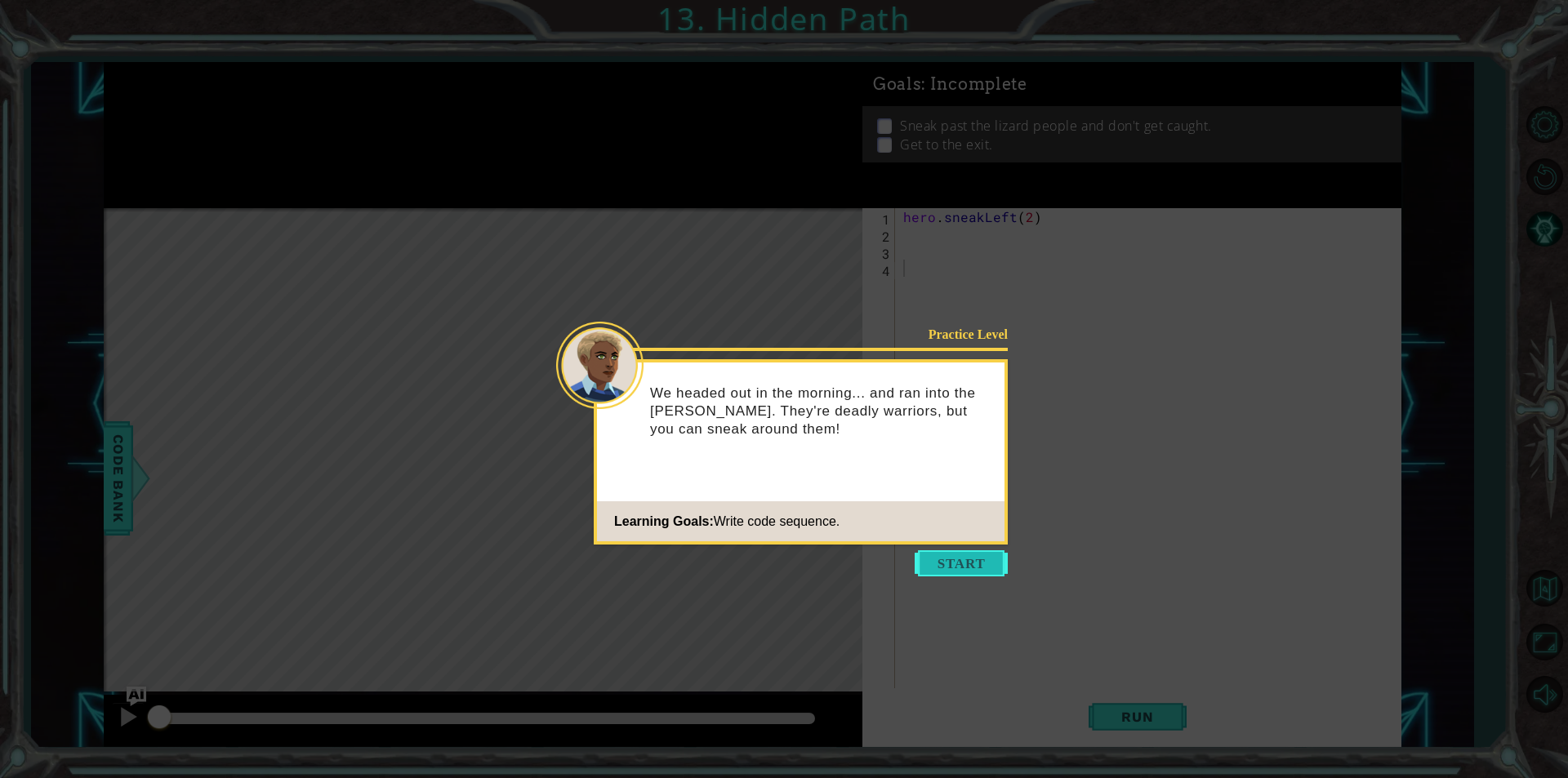
click at [949, 553] on button "Start" at bounding box center [962, 563] width 93 height 27
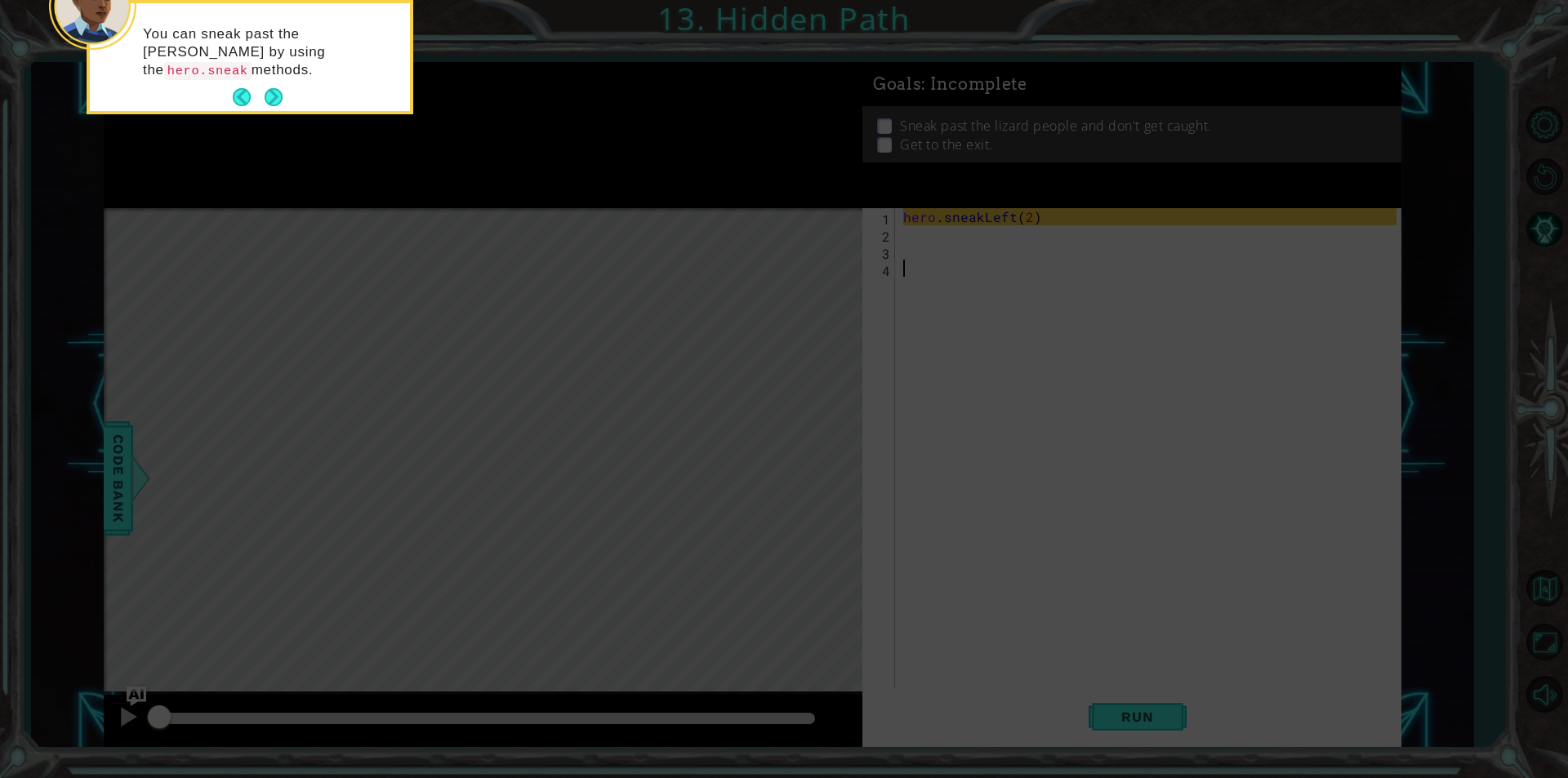
click at [265, 88] on button "Next" at bounding box center [273, 97] width 18 height 18
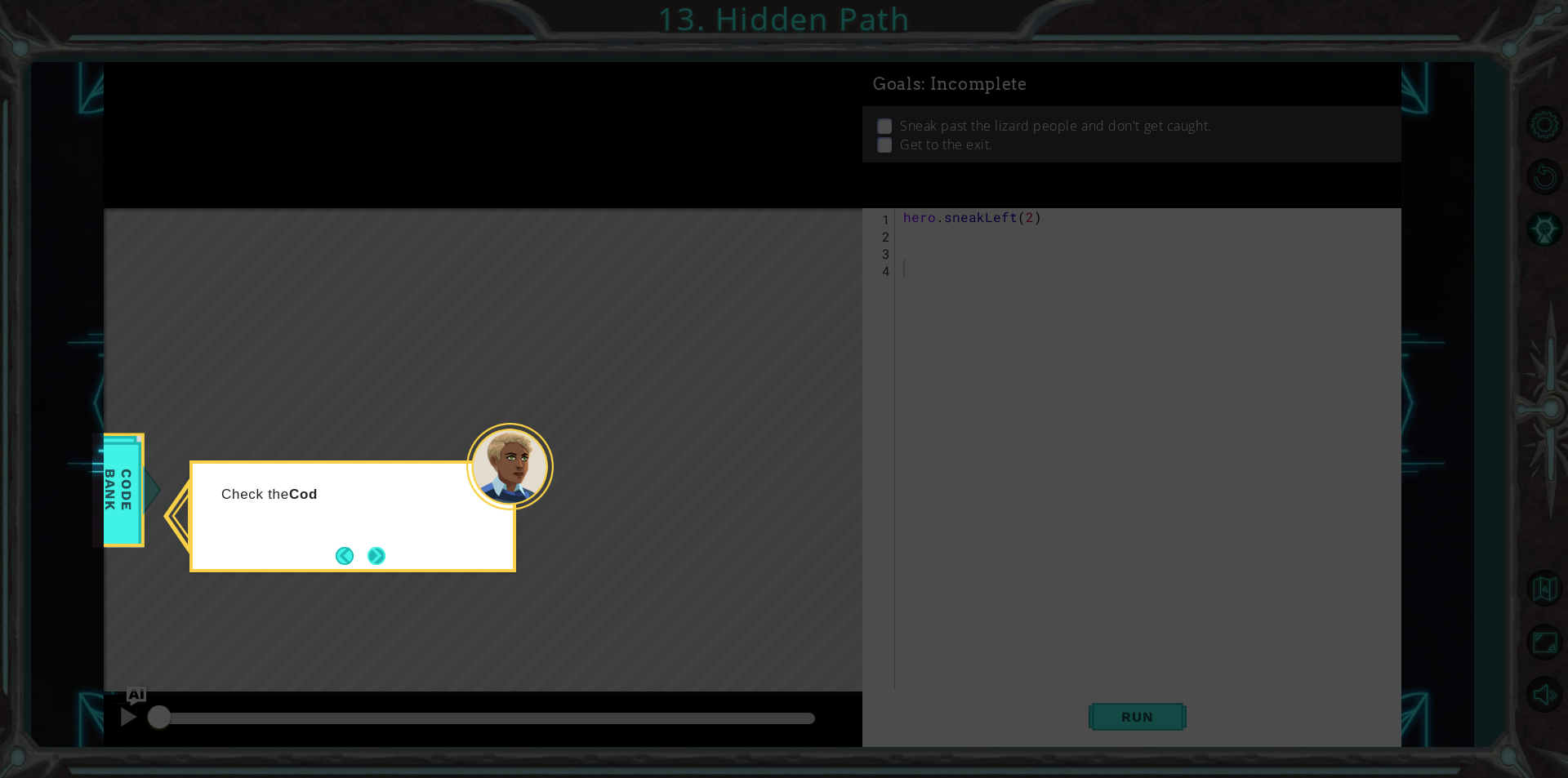
click at [372, 548] on button "Next" at bounding box center [376, 556] width 18 height 18
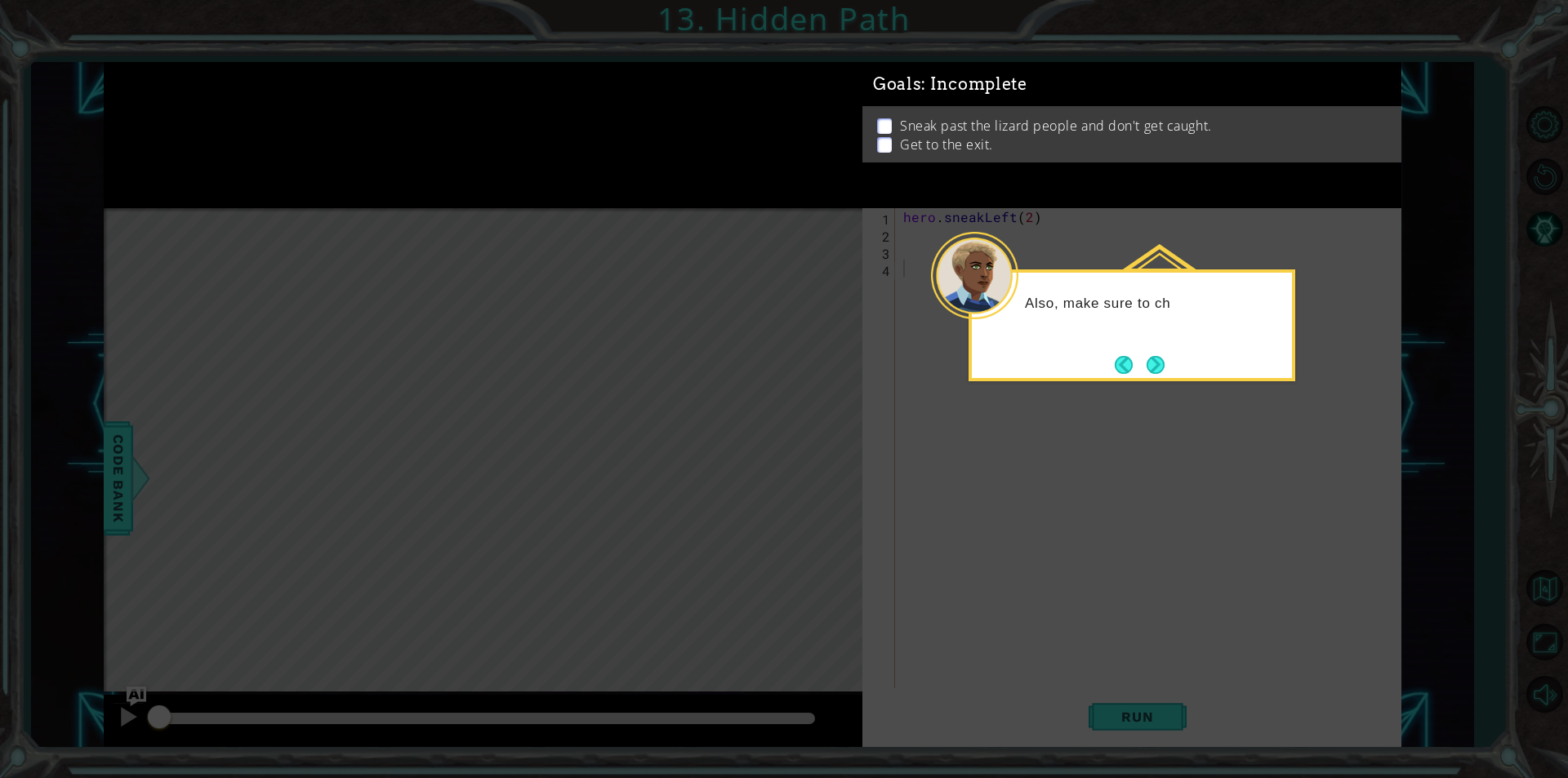
click at [1146, 363] on button "Next" at bounding box center [1156, 365] width 20 height 20
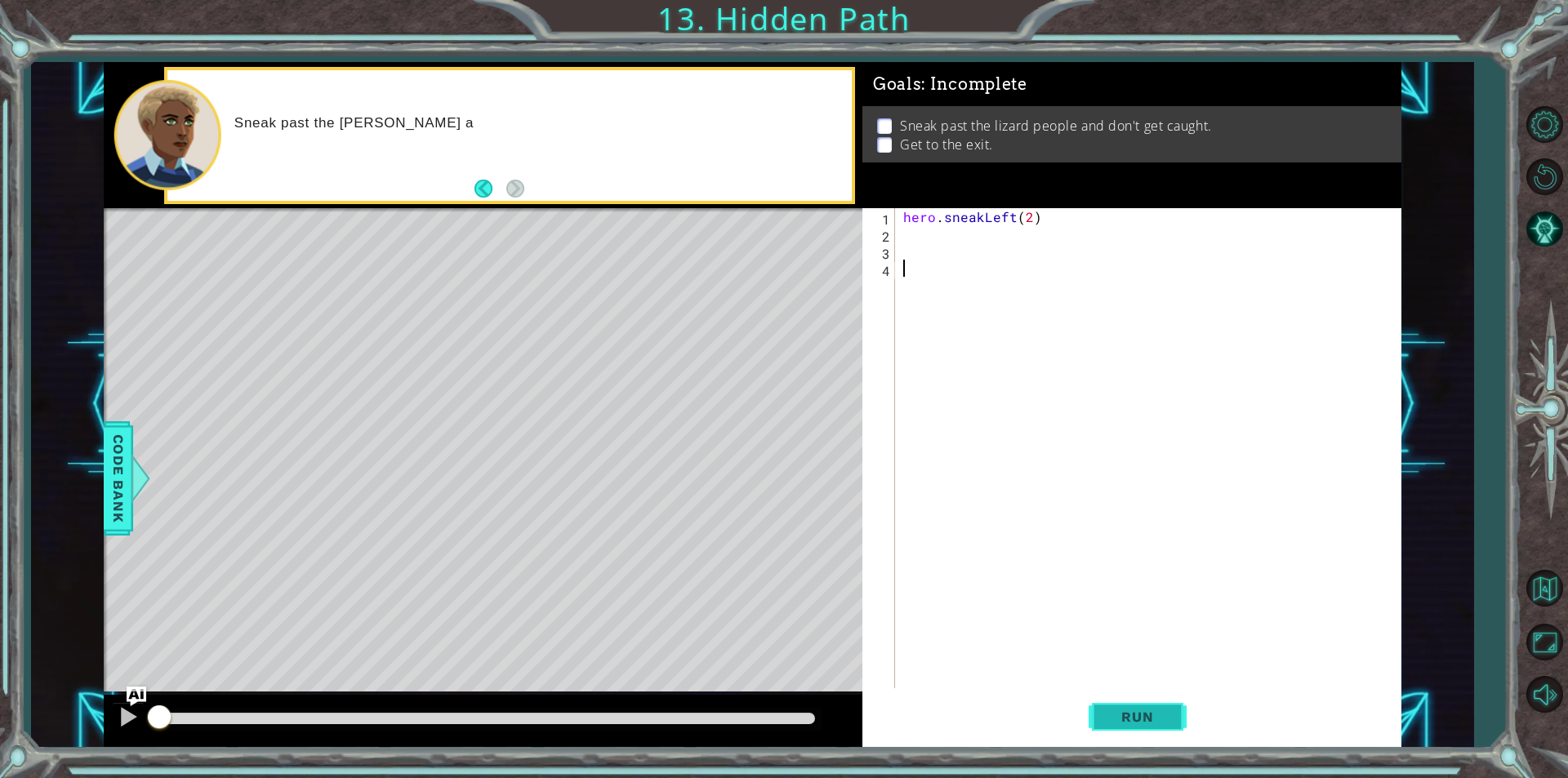
click at [1152, 702] on button "Run" at bounding box center [1138, 716] width 98 height 54
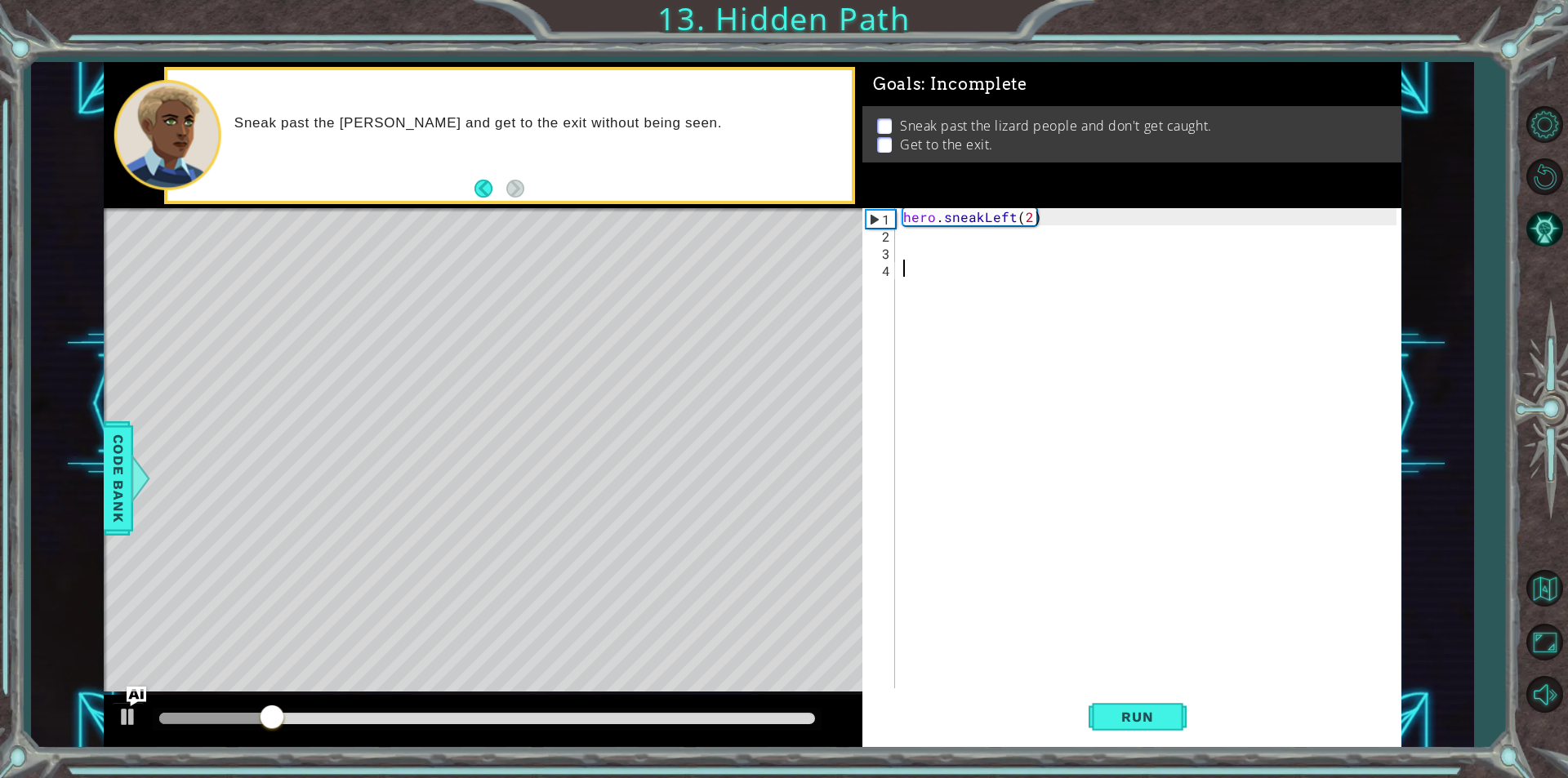
click at [990, 226] on div "hero . sneakLeft ( 2 )" at bounding box center [1152, 465] width 505 height 514
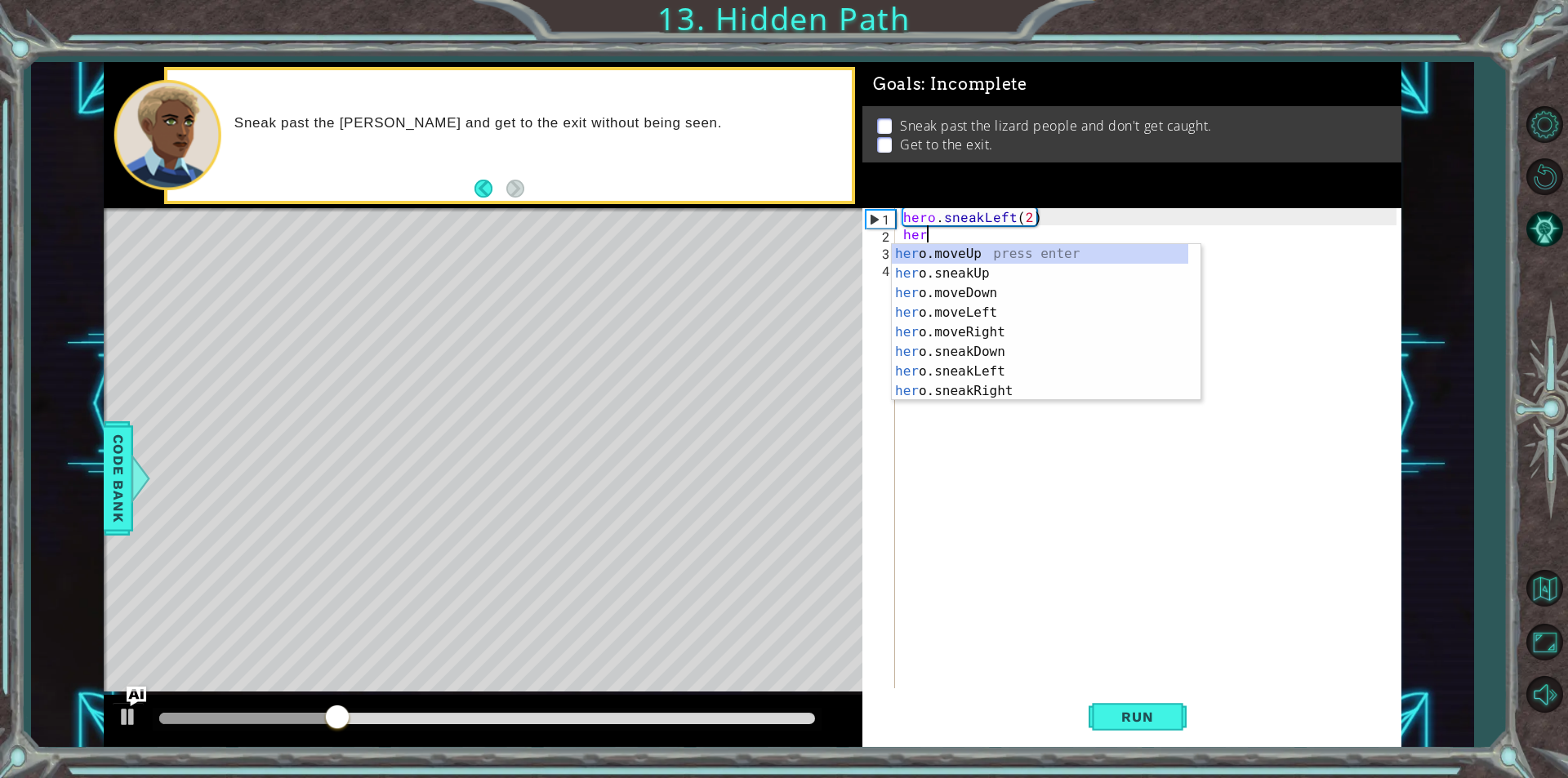
scroll to position [0, 1]
click at [992, 248] on div "hero .moveUp press enter hero .sneakUp press enter hero .moveDown press enter h…" at bounding box center [1041, 342] width 296 height 196
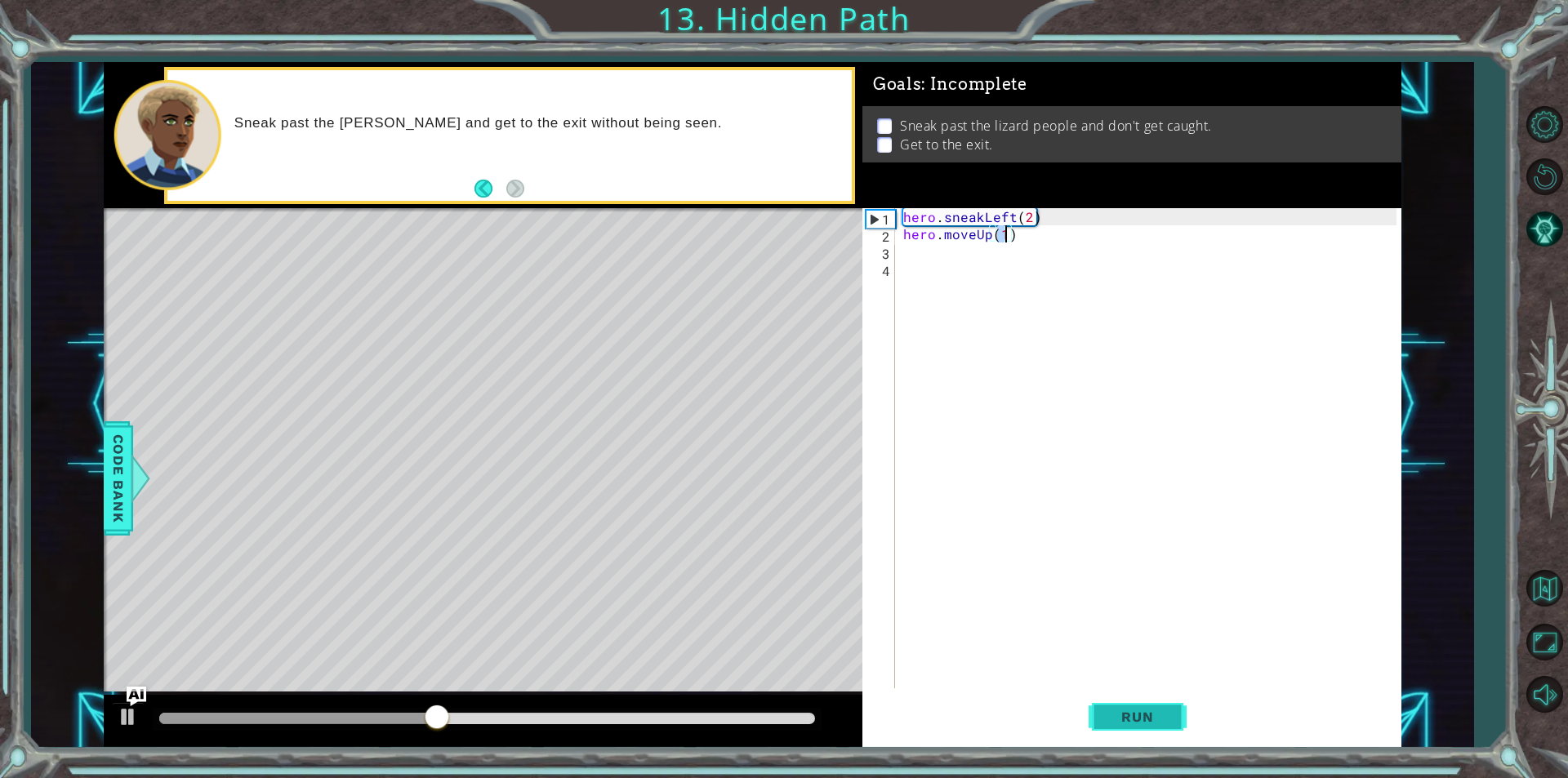
type textarea "hero.moveUp(1)"
click at [1142, 704] on button "Run" at bounding box center [1138, 716] width 98 height 54
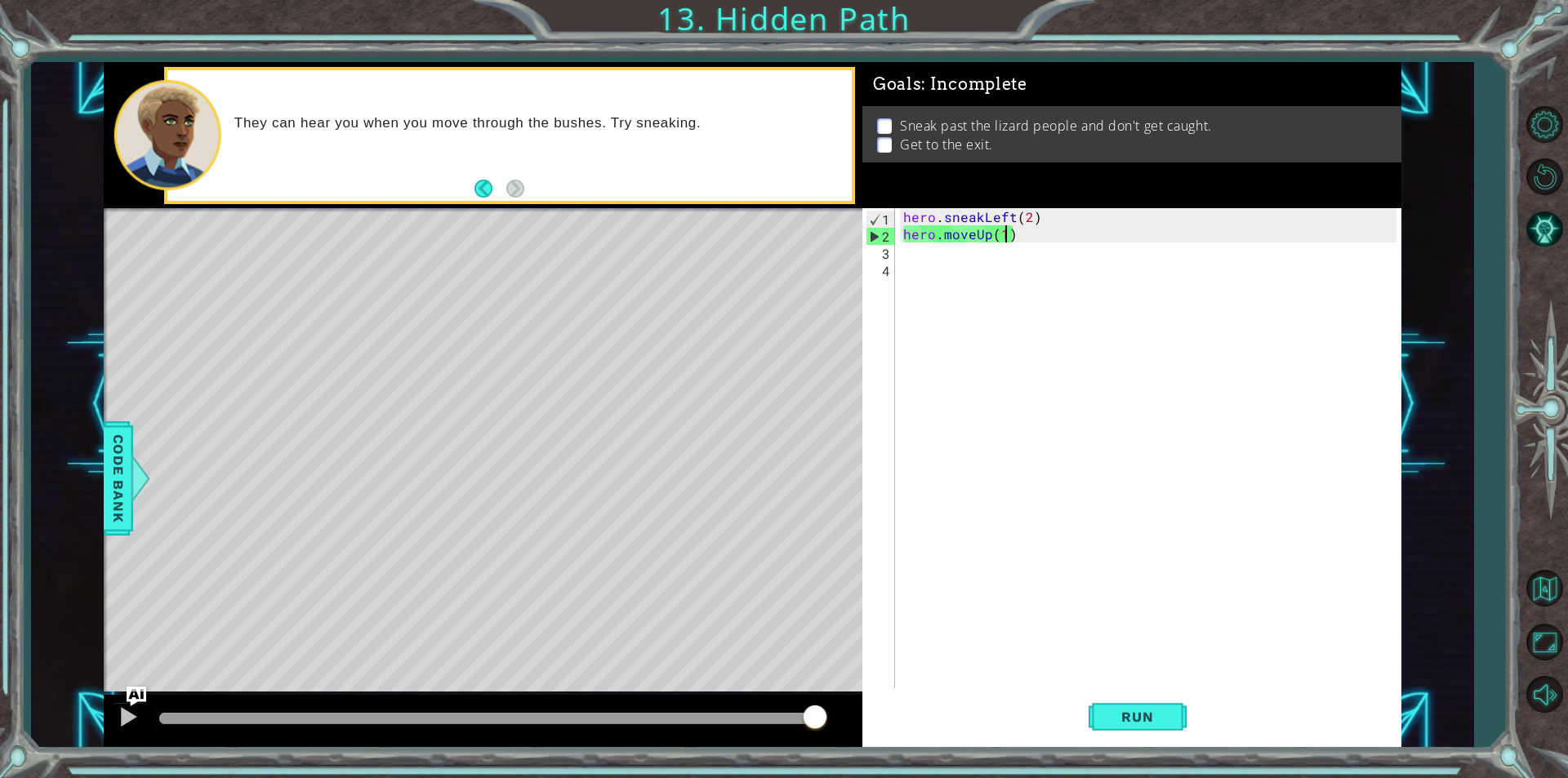
click at [1, 716] on div "1 ההההההההההההההההההההההההההההההההההההההההההההההההההההההההההההההההההההההההההההה…" at bounding box center [784, 389] width 1568 height 778
click at [938, 247] on div "hero . sneakLeft ( 2 ) hero . moveUp ( 1 )" at bounding box center [1152, 465] width 505 height 514
click at [981, 237] on div "hero . sneakLeft ( 2 ) hero . moveUp ( 1 )" at bounding box center [1152, 465] width 505 height 514
drag, startPoint x: 968, startPoint y: 234, endPoint x: 953, endPoint y: 237, distance: 15.3
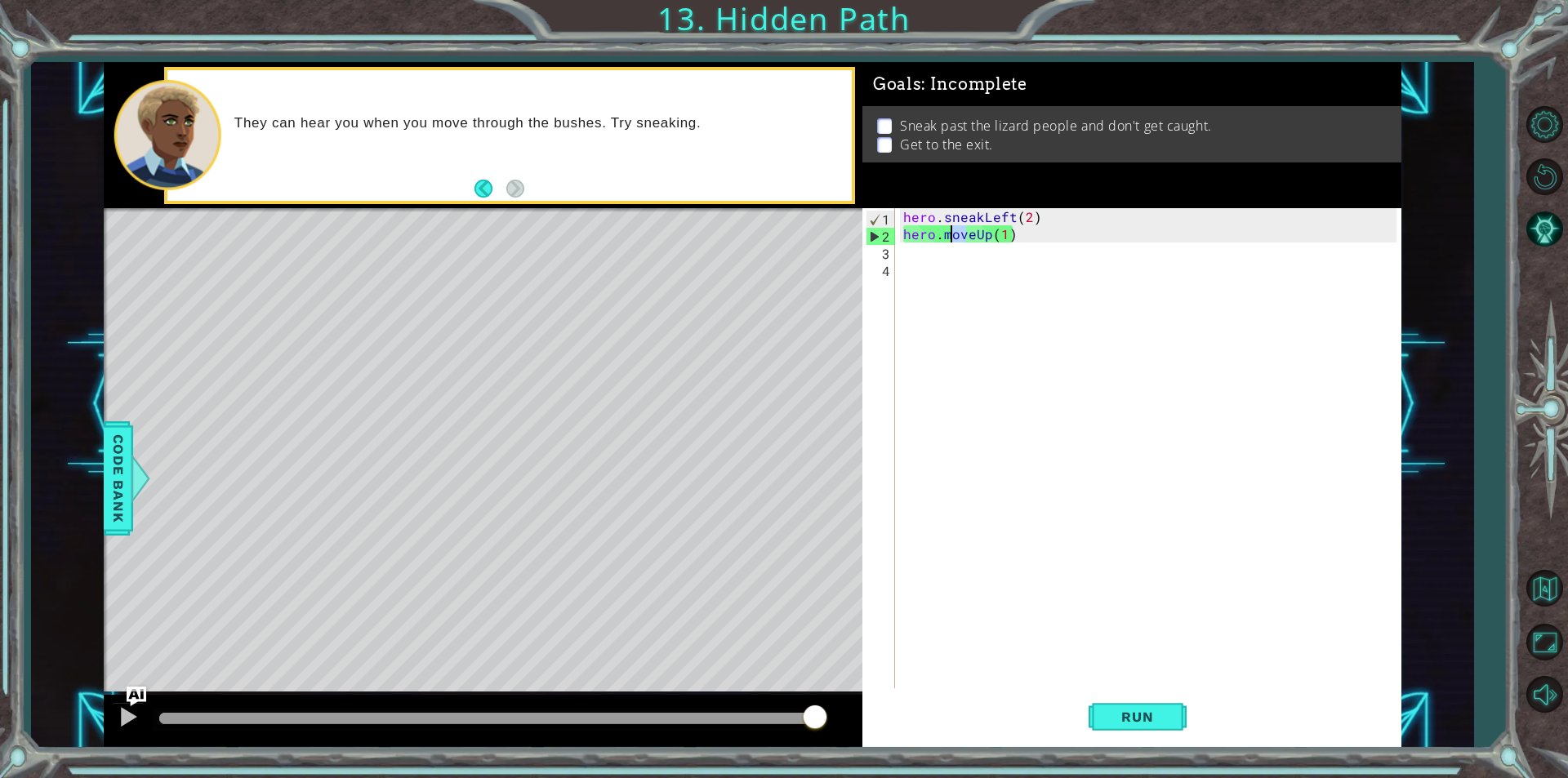
click at [953, 237] on div "hero . sneakLeft ( 2 ) hero . moveUp ( 1 )" at bounding box center [1152, 465] width 505 height 514
drag, startPoint x: 976, startPoint y: 237, endPoint x: 945, endPoint y: 240, distance: 31.1
click at [945, 240] on div "hero . sneakLeft ( 2 ) hero . moveUp ( 1 )" at bounding box center [1152, 465] width 505 height 514
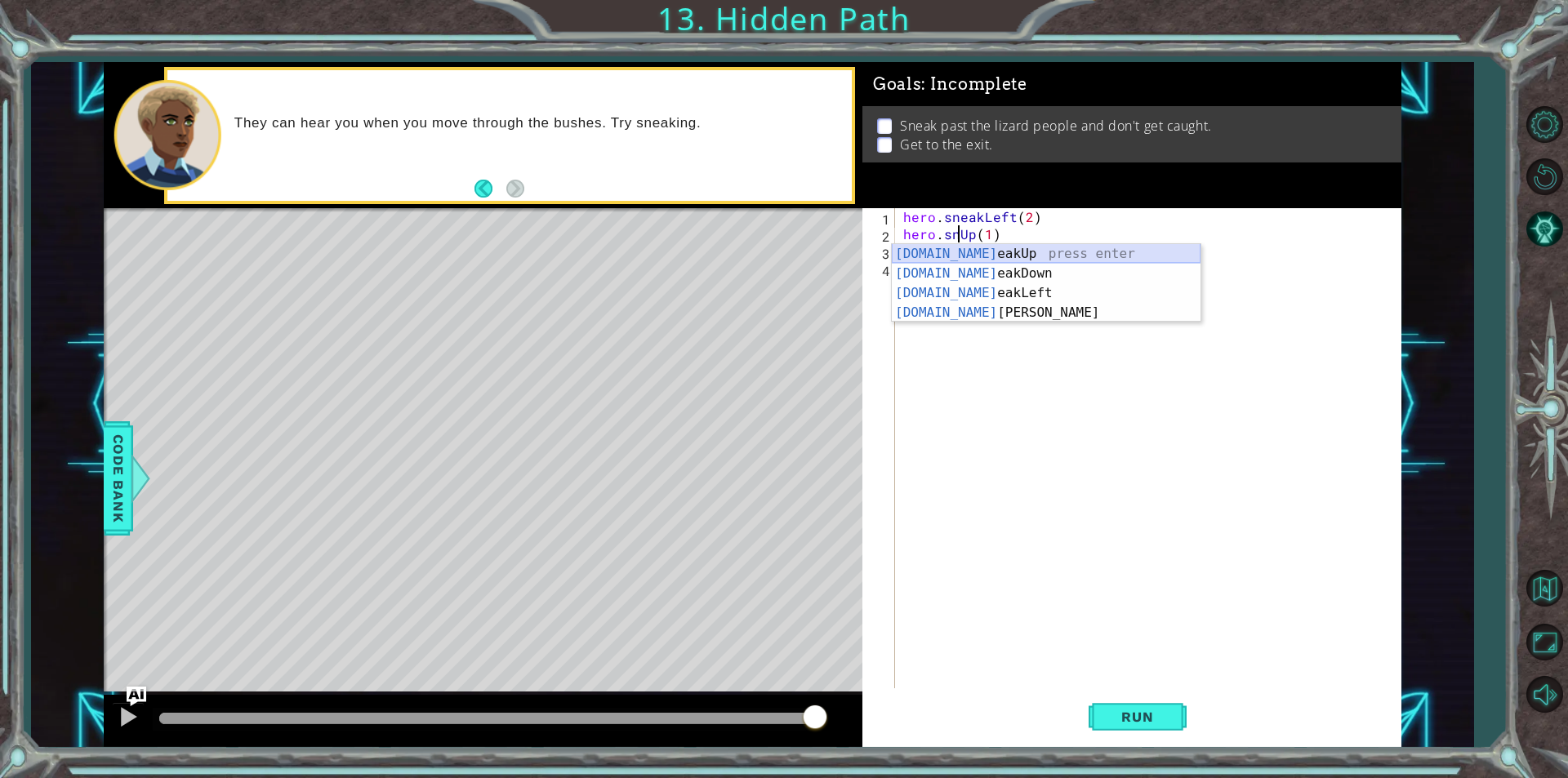
click at [954, 251] on div "[DOMAIN_NAME] eakUp press enter [DOMAIN_NAME] eakDown press enter [DOMAIN_NAME]…" at bounding box center [1046, 303] width 309 height 118
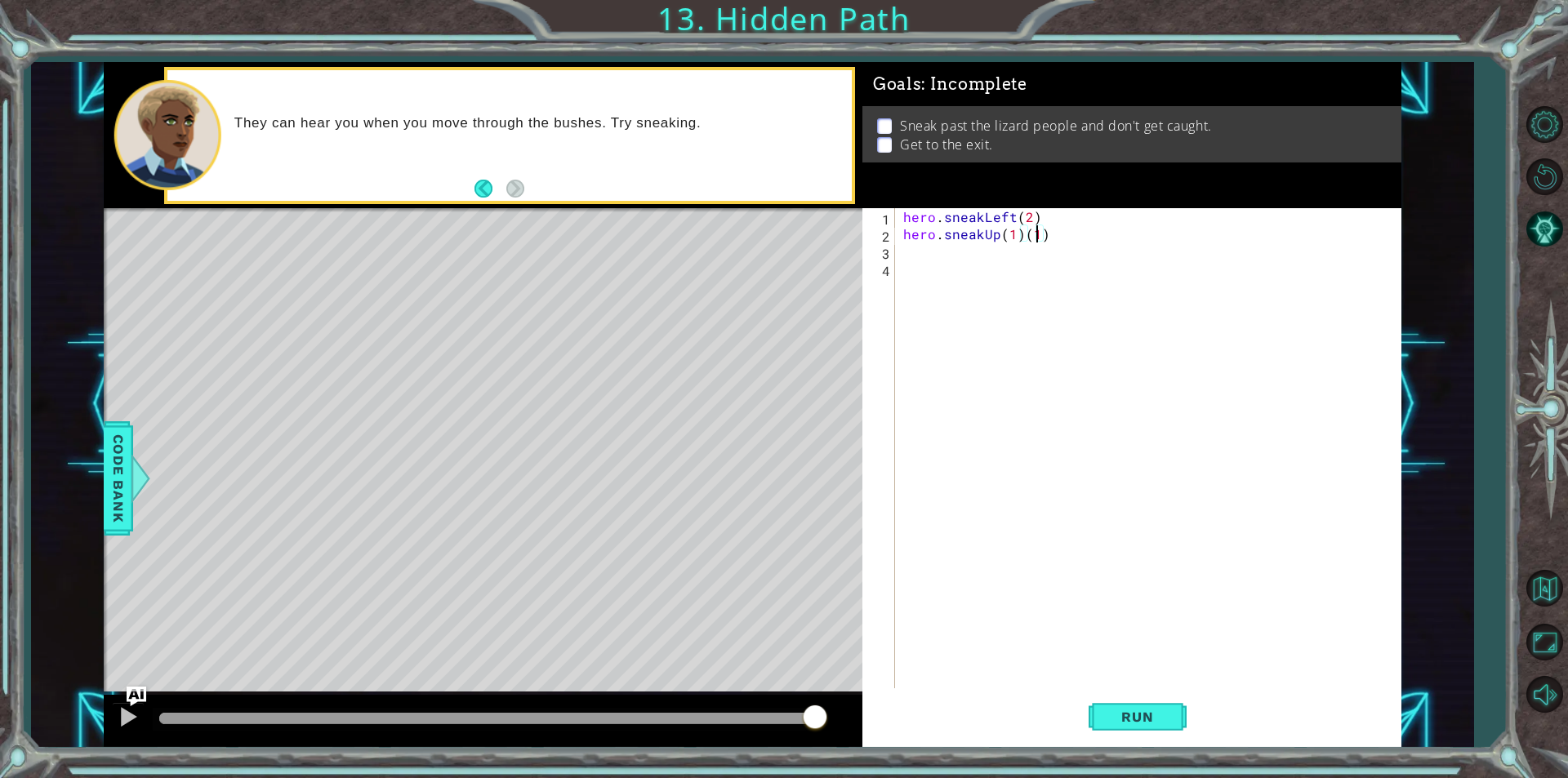
click at [1036, 230] on div "hero . sneakLeft ( 2 ) hero . sneakUp ( 1 ) ( 1 )" at bounding box center [1152, 465] width 505 height 514
drag, startPoint x: 1051, startPoint y: 234, endPoint x: 1008, endPoint y: 234, distance: 43.0
click at [1008, 234] on div "hero . sneakLeft ( 2 ) hero . sneakUp ( 1 ) ( 1 )" at bounding box center [1152, 465] width 505 height 514
type textarea "hero.sneakUp(2)"
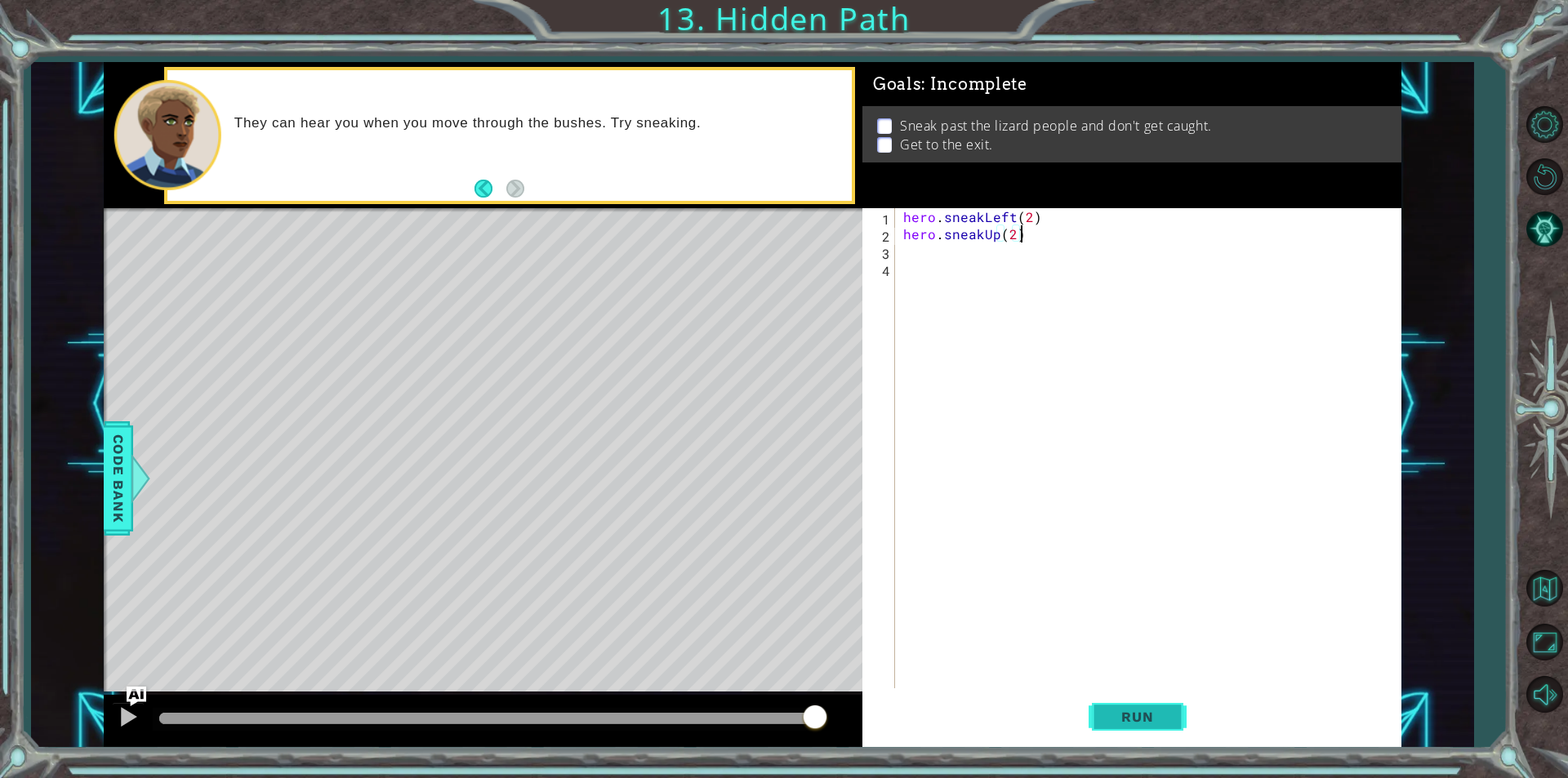
click at [1144, 712] on span "Run" at bounding box center [1138, 716] width 65 height 16
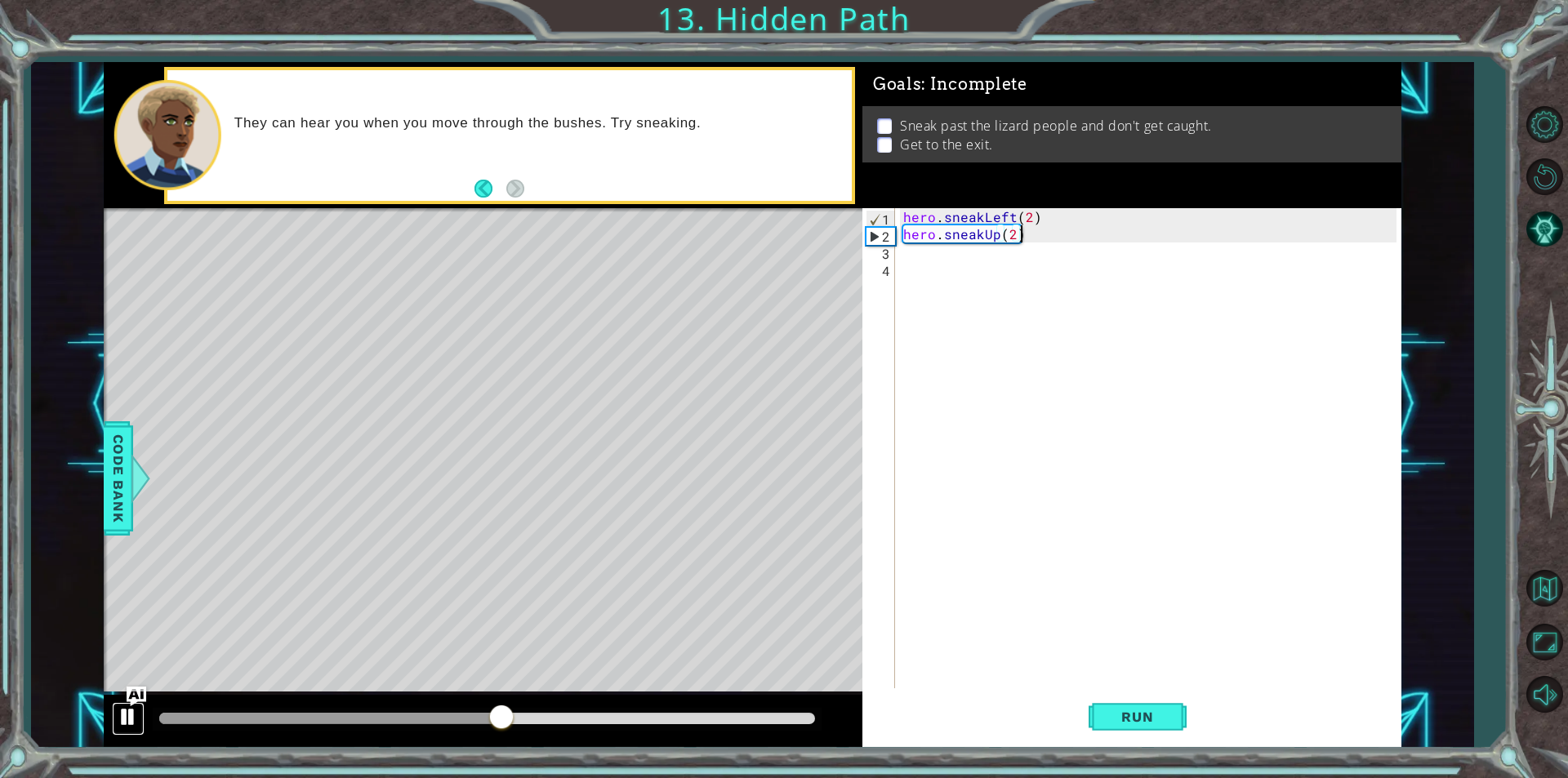
click at [130, 723] on div at bounding box center [128, 716] width 21 height 21
click at [1019, 254] on div "hero . sneakLeft ( 2 ) hero . sneakUp ( 2 )" at bounding box center [1152, 465] width 505 height 514
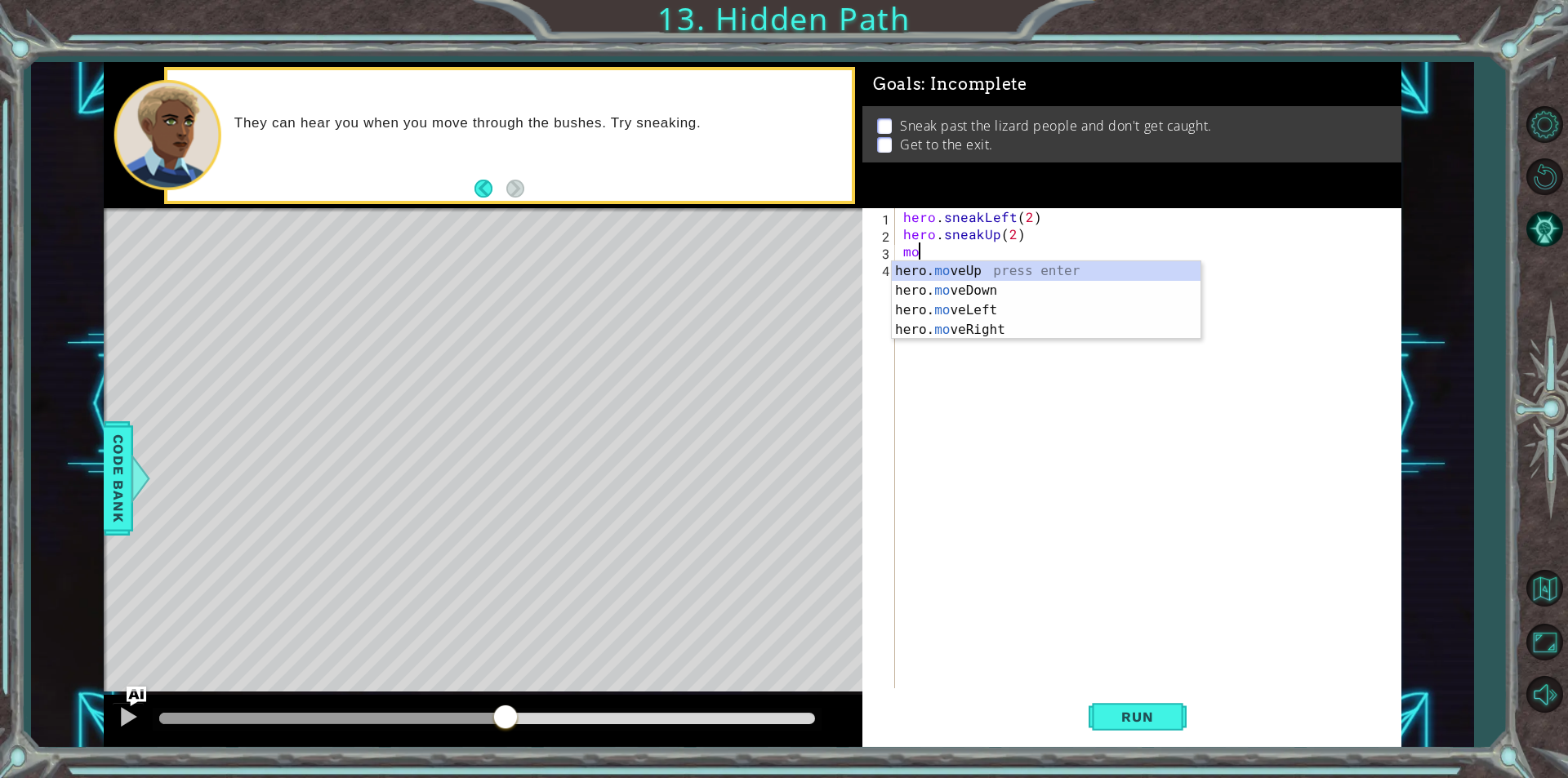
click at [1014, 328] on div "hero. mo veUp press enter hero. mo veDown press enter hero. mo veLeft press ent…" at bounding box center [1046, 320] width 309 height 118
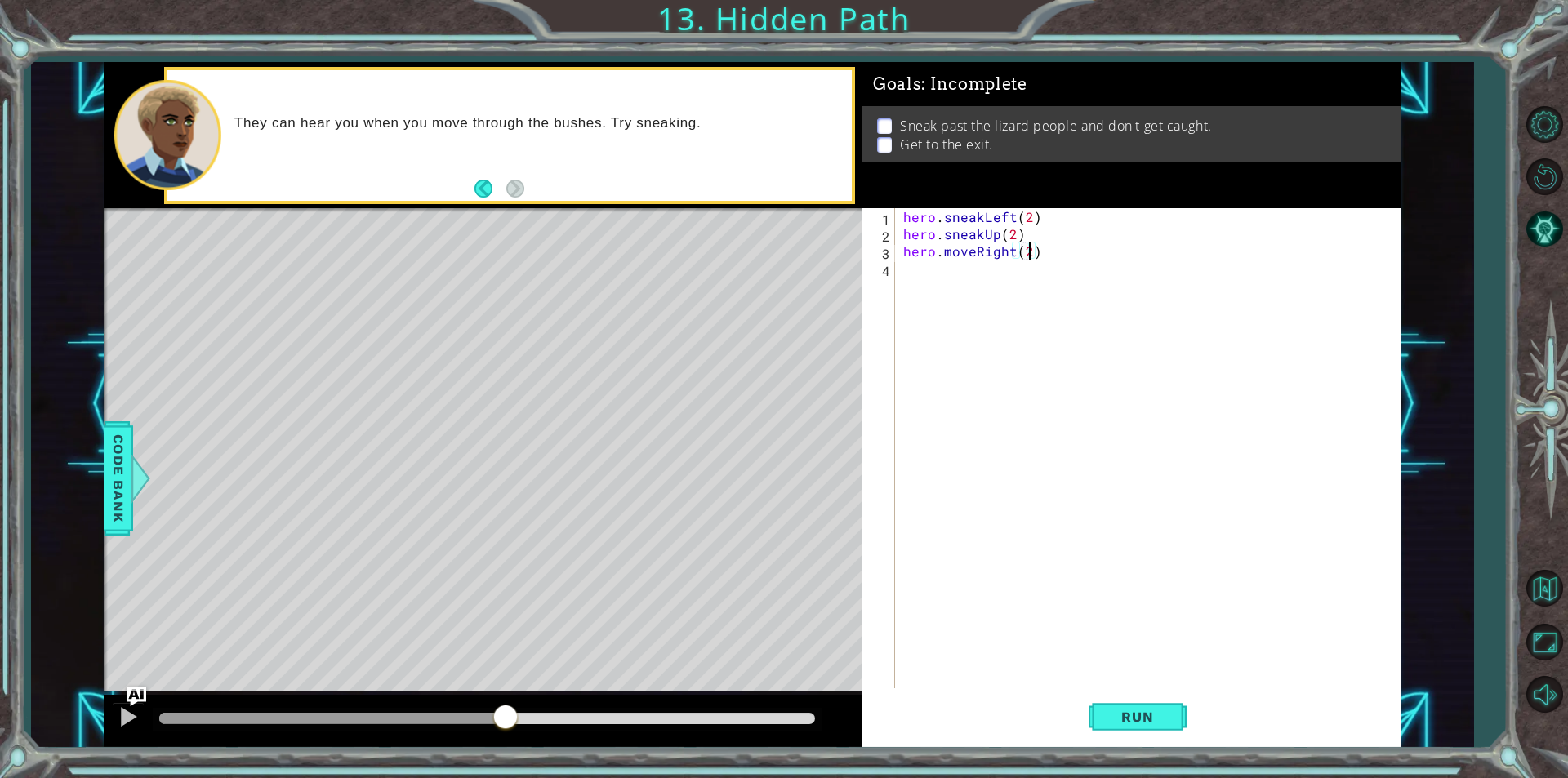
scroll to position [0, 8]
click at [1119, 724] on button "Run" at bounding box center [1138, 716] width 98 height 54
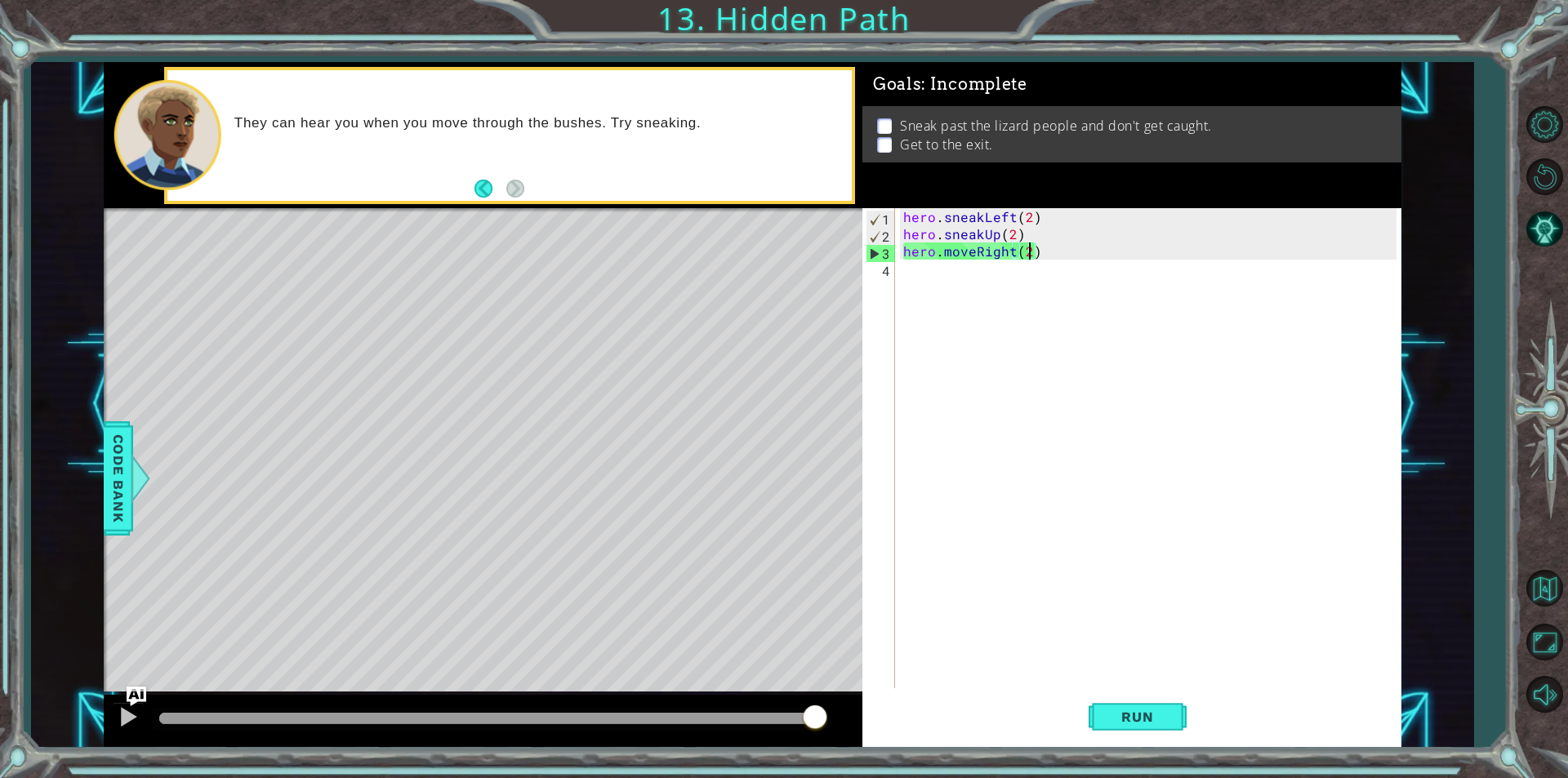
click at [1063, 254] on div "hero . sneakLeft ( 2 ) hero . sneakUp ( 2 ) hero . moveRight ( 2 )" at bounding box center [1152, 465] width 505 height 514
drag, startPoint x: 1015, startPoint y: 231, endPoint x: 966, endPoint y: 252, distance: 53.3
click at [1013, 233] on div "hero . sneakLeft ( 2 ) hero . sneakUp ( 2 ) hero . moveRight ( 2 )" at bounding box center [1152, 465] width 505 height 514
click at [955, 255] on div "hero . sneakLeft ( 2 ) hero . sneakUp ( 2 ) hero . moveRight ( 2 )" at bounding box center [1152, 465] width 505 height 514
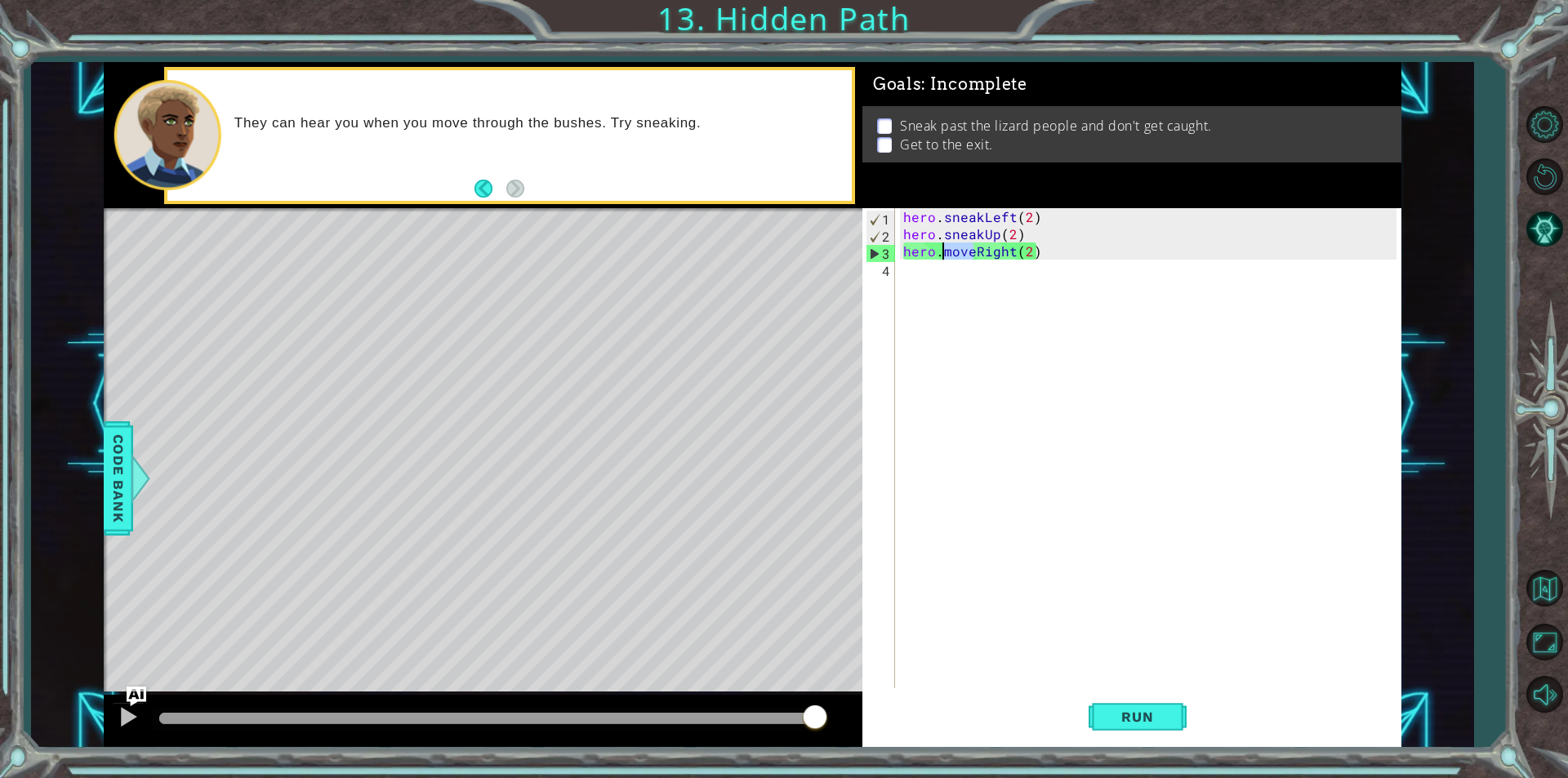
drag, startPoint x: 972, startPoint y: 253, endPoint x: 943, endPoint y: 253, distance: 29.0
click at [943, 253] on div "hero . sneakLeft ( 2 ) hero . sneakUp ( 2 ) hero . moveRight ( 2 )" at bounding box center [1152, 465] width 505 height 514
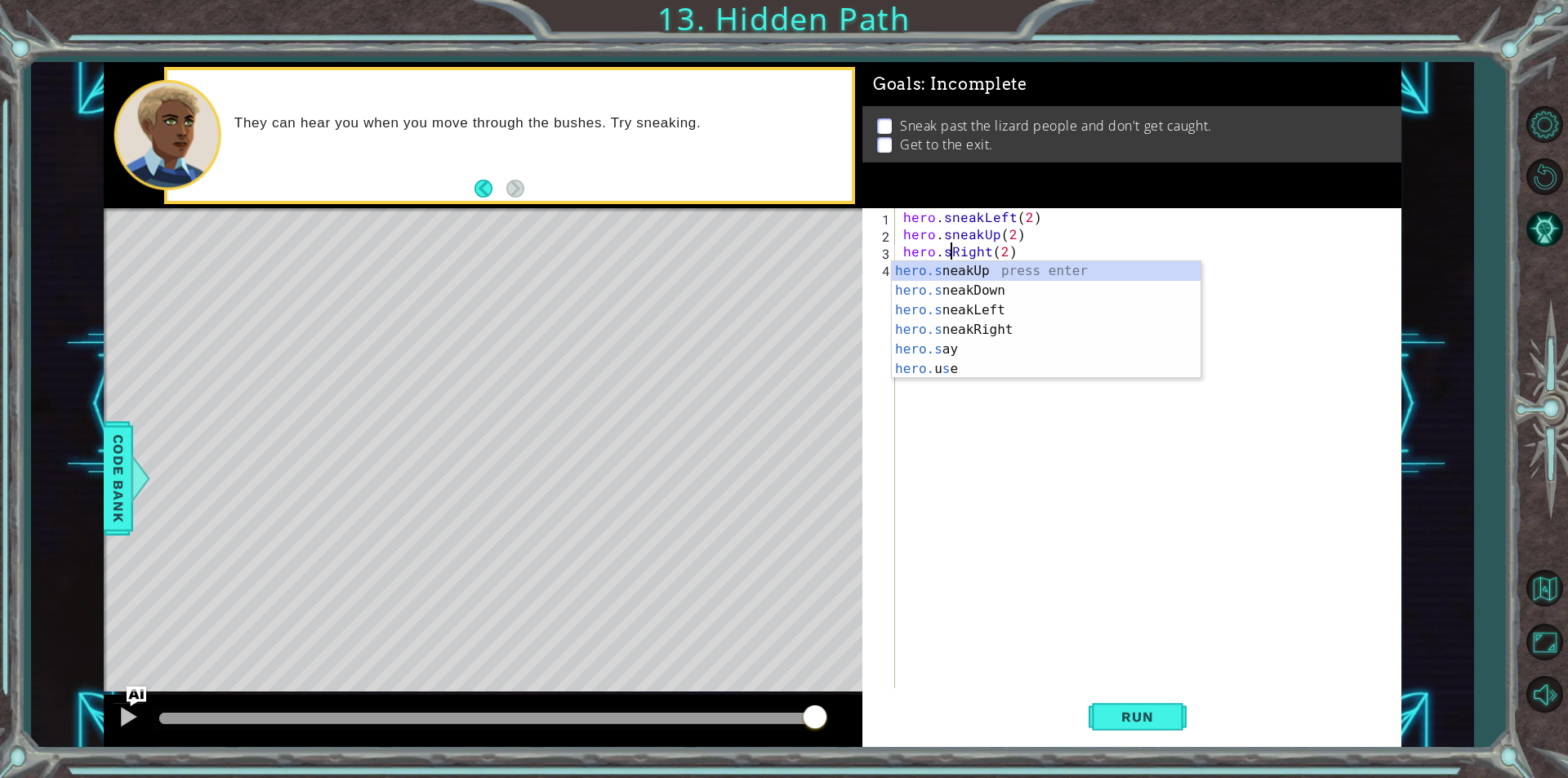
scroll to position [0, 3]
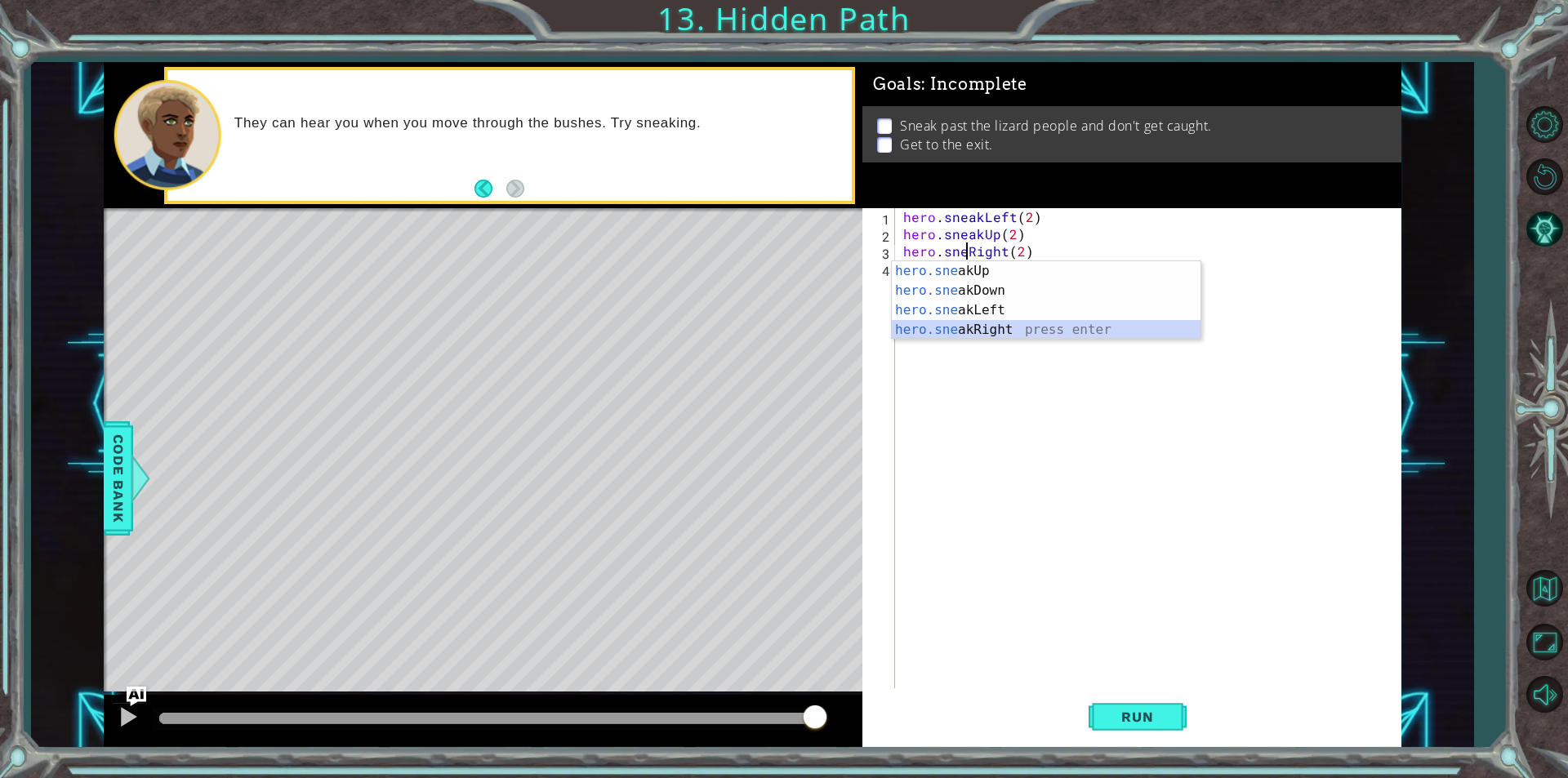
click at [1008, 332] on div "hero.sne akUp press enter hero.sne akDown press enter hero.sne akLeft press ent…" at bounding box center [1046, 320] width 309 height 118
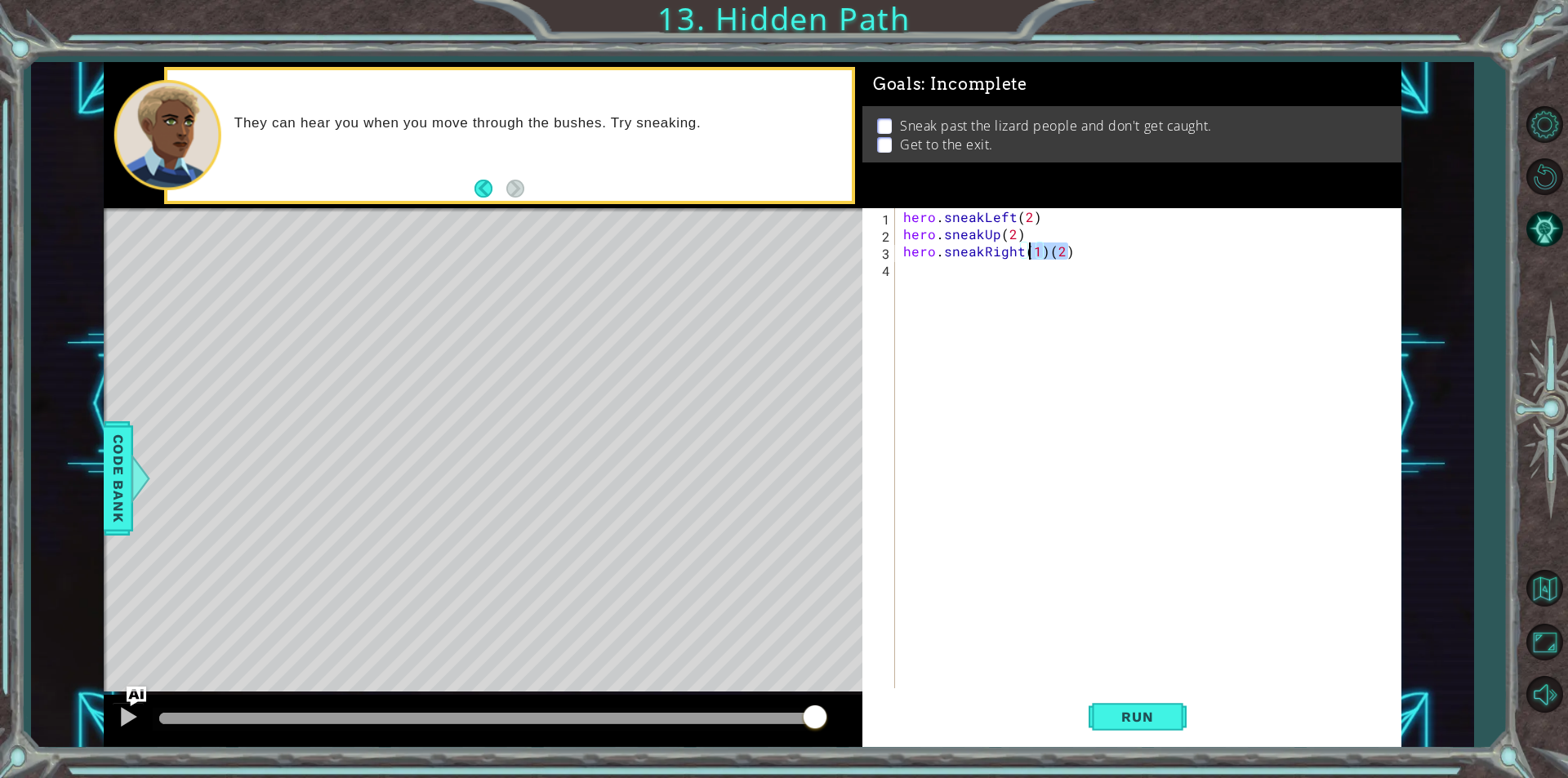
drag, startPoint x: 1095, startPoint y: 248, endPoint x: 1027, endPoint y: 256, distance: 68.5
click at [1027, 256] on div "hero . sneakLeft ( 2 ) hero . sneakUp ( 2 ) hero . sneakRight ( 1 ) ( 2 )" at bounding box center [1152, 465] width 505 height 514
type textarea "hero.sneakRight(2)"
click at [1000, 274] on div "hero . sneakLeft ( 2 ) hero . sneakUp ( 2 ) hero . sneakRight ( 2 )" at bounding box center [1152, 465] width 505 height 514
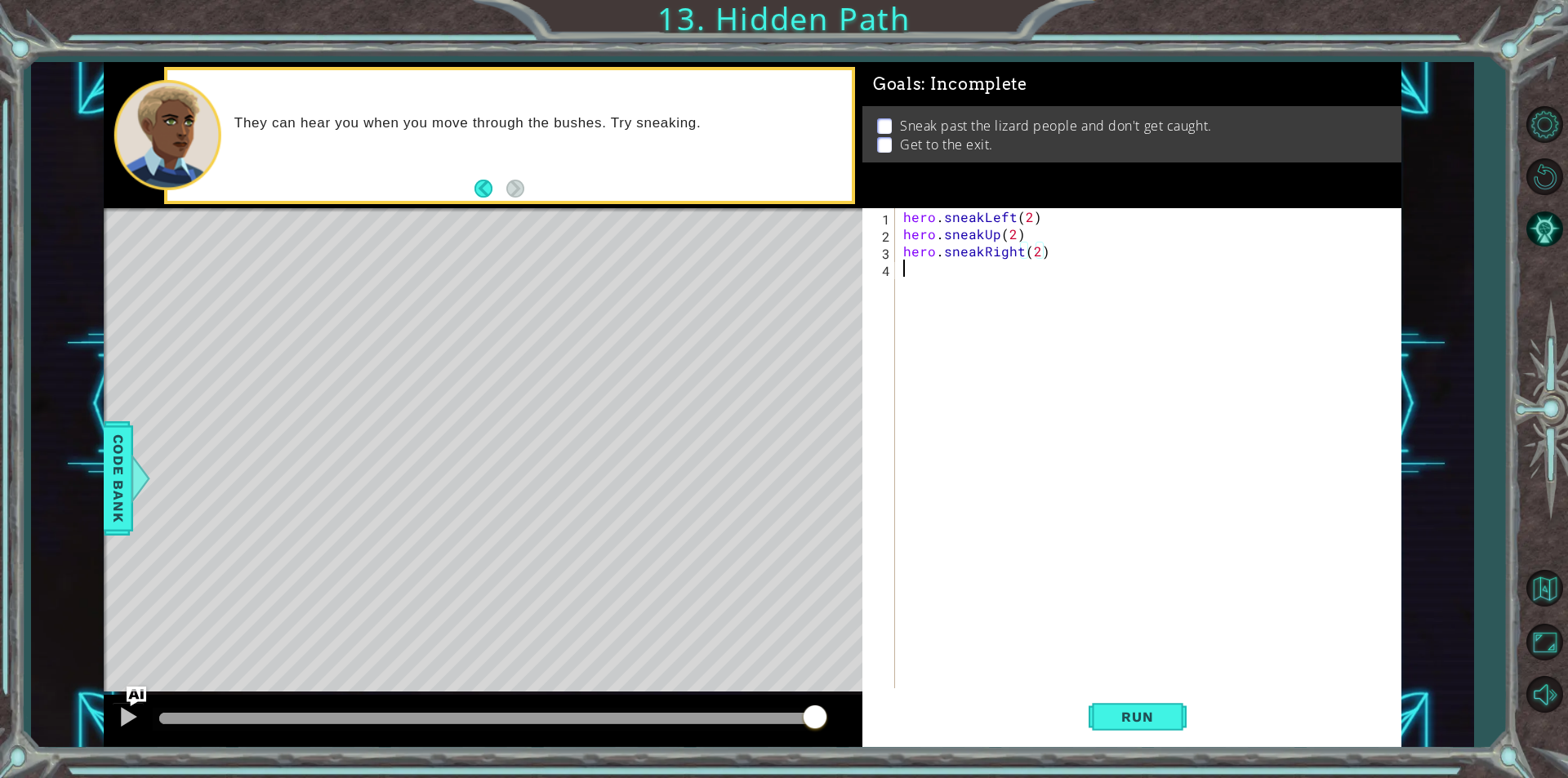
scroll to position [0, 0]
click at [1001, 290] on div "hero.move L eft press enter hero.sneak L eft press enter" at bounding box center [1046, 317] width 309 height 79
type textarea "hero.moveLeft(1)"
click at [971, 298] on div "hero . sneakLeft ( 2 ) hero . sneakUp ( 2 ) hero . sneakRight ( 2 ) hero . move…" at bounding box center [1152, 465] width 505 height 514
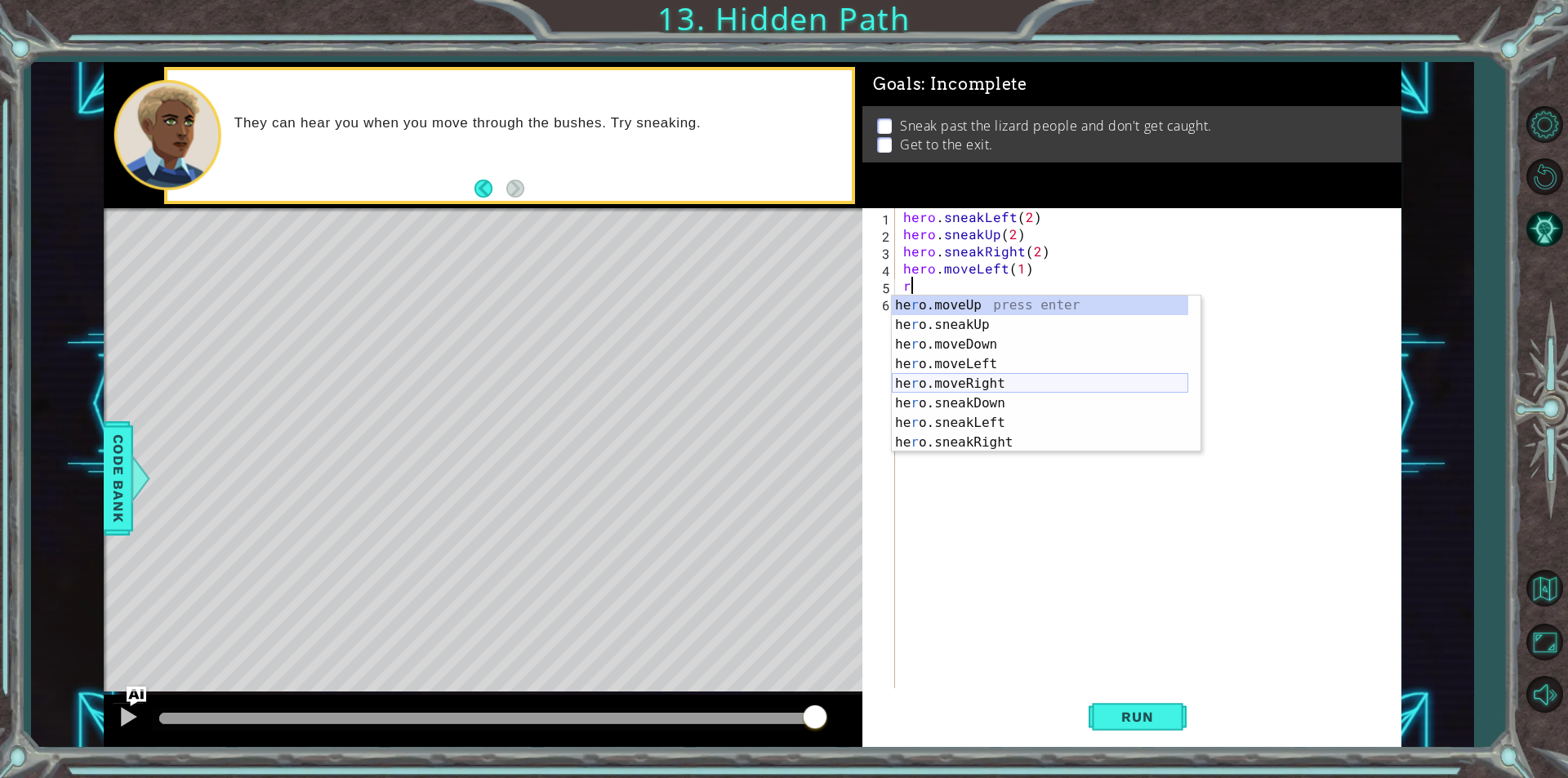
click at [1008, 380] on div "he r o.moveUp press enter he r o.sneakUp press enter he r o.moveDown press ente…" at bounding box center [1041, 393] width 296 height 196
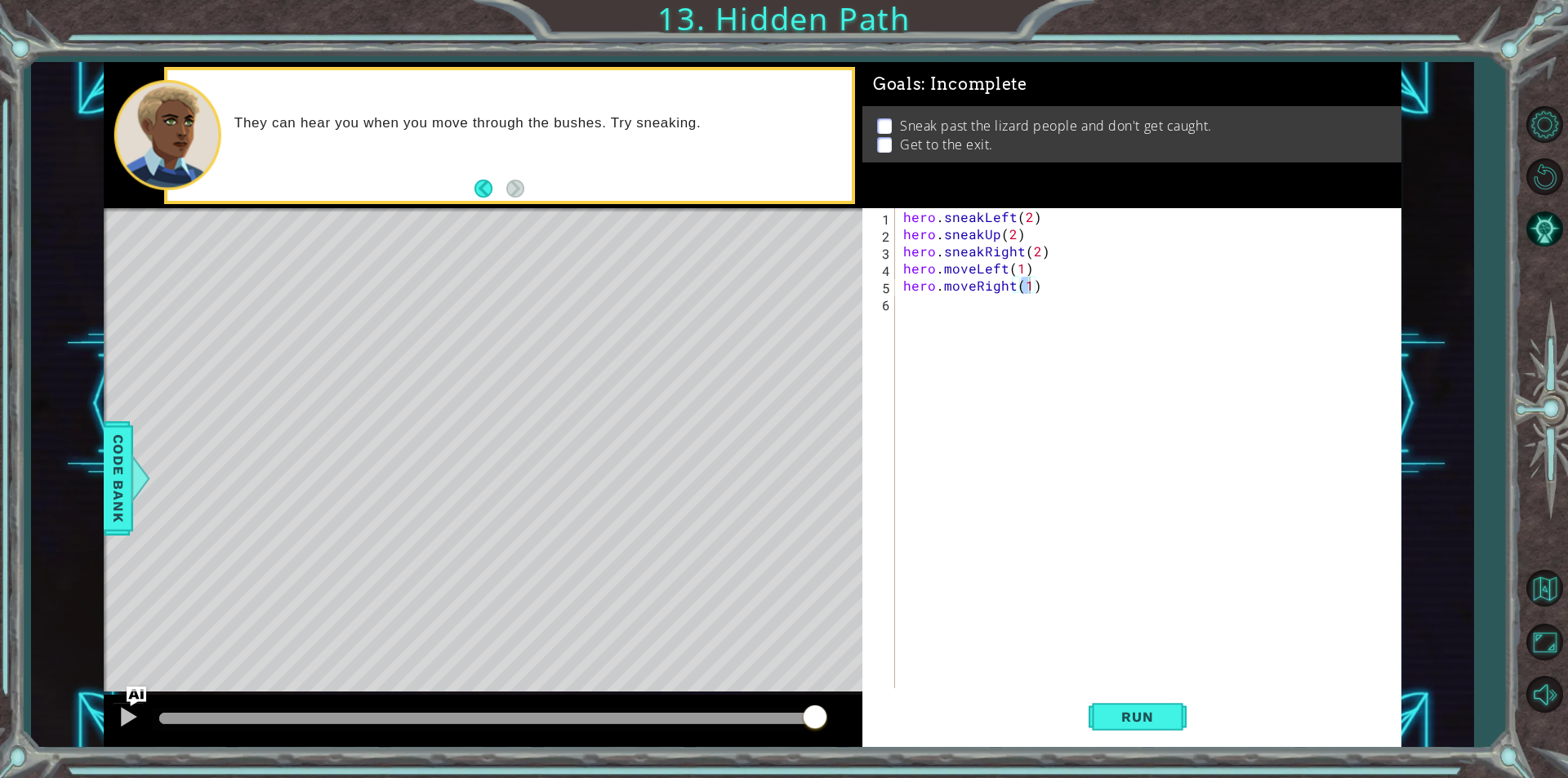
click at [107, 719] on div at bounding box center [483, 720] width 758 height 52
click at [118, 719] on div at bounding box center [128, 716] width 21 height 21
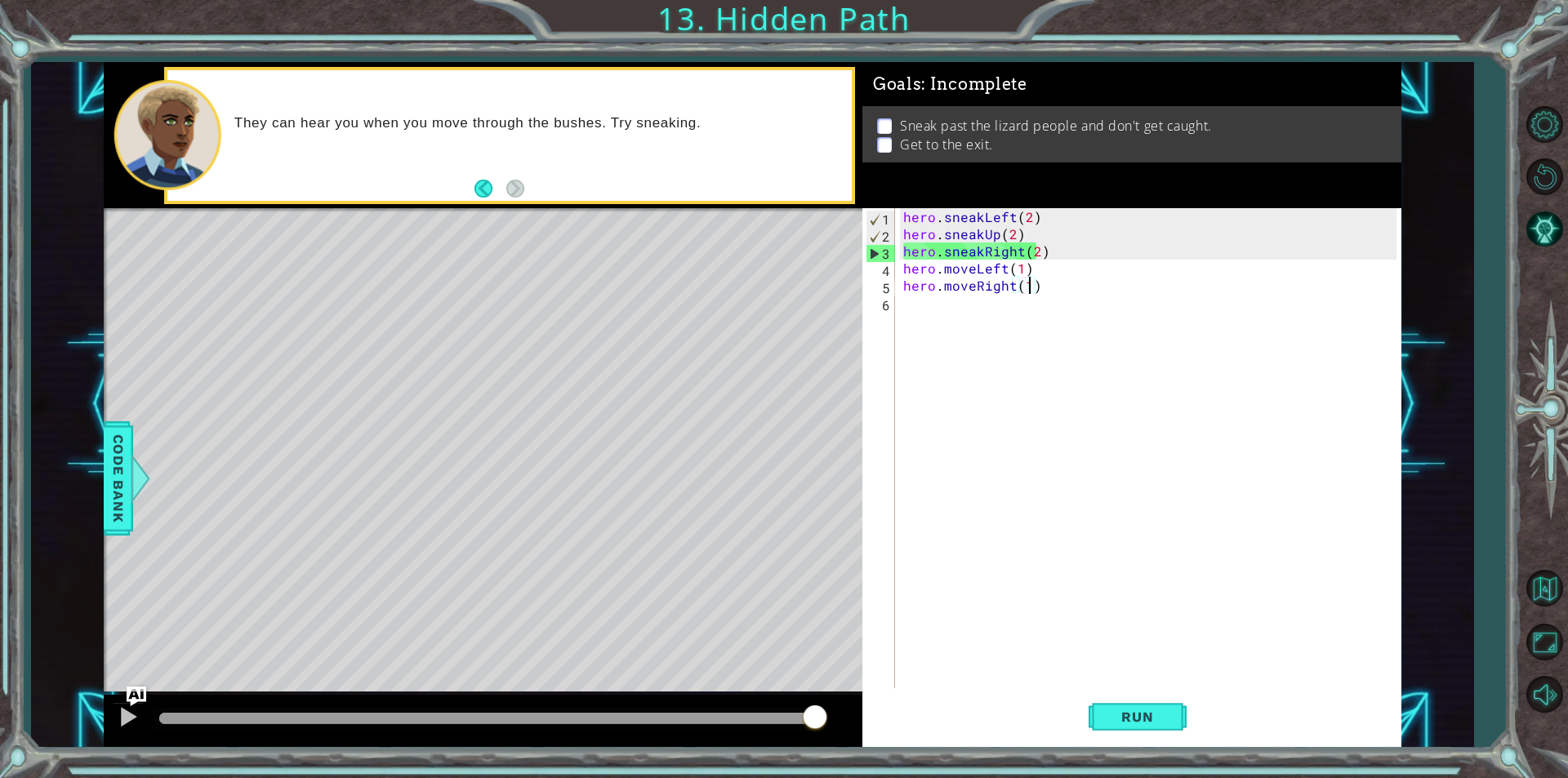
click at [1023, 245] on div "hero . sneakLeft ( 2 ) hero . sneakUp ( 2 ) hero . sneakRight ( 2 ) hero . move…" at bounding box center [1152, 465] width 505 height 514
click at [105, 712] on div at bounding box center [483, 720] width 758 height 52
click at [125, 716] on div at bounding box center [128, 716] width 21 height 21
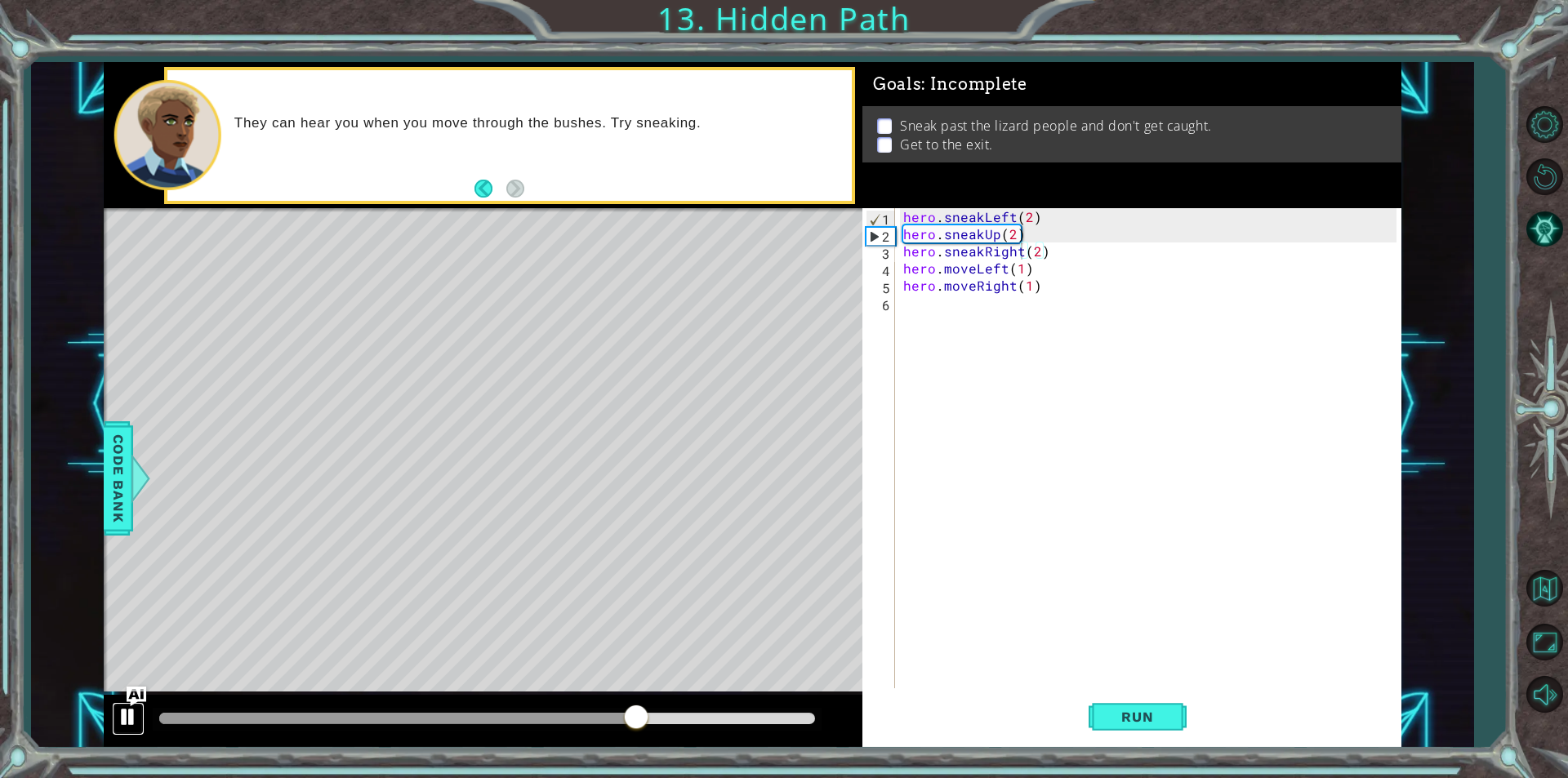
click at [124, 710] on div at bounding box center [128, 716] width 21 height 21
click at [121, 710] on div at bounding box center [128, 716] width 21 height 21
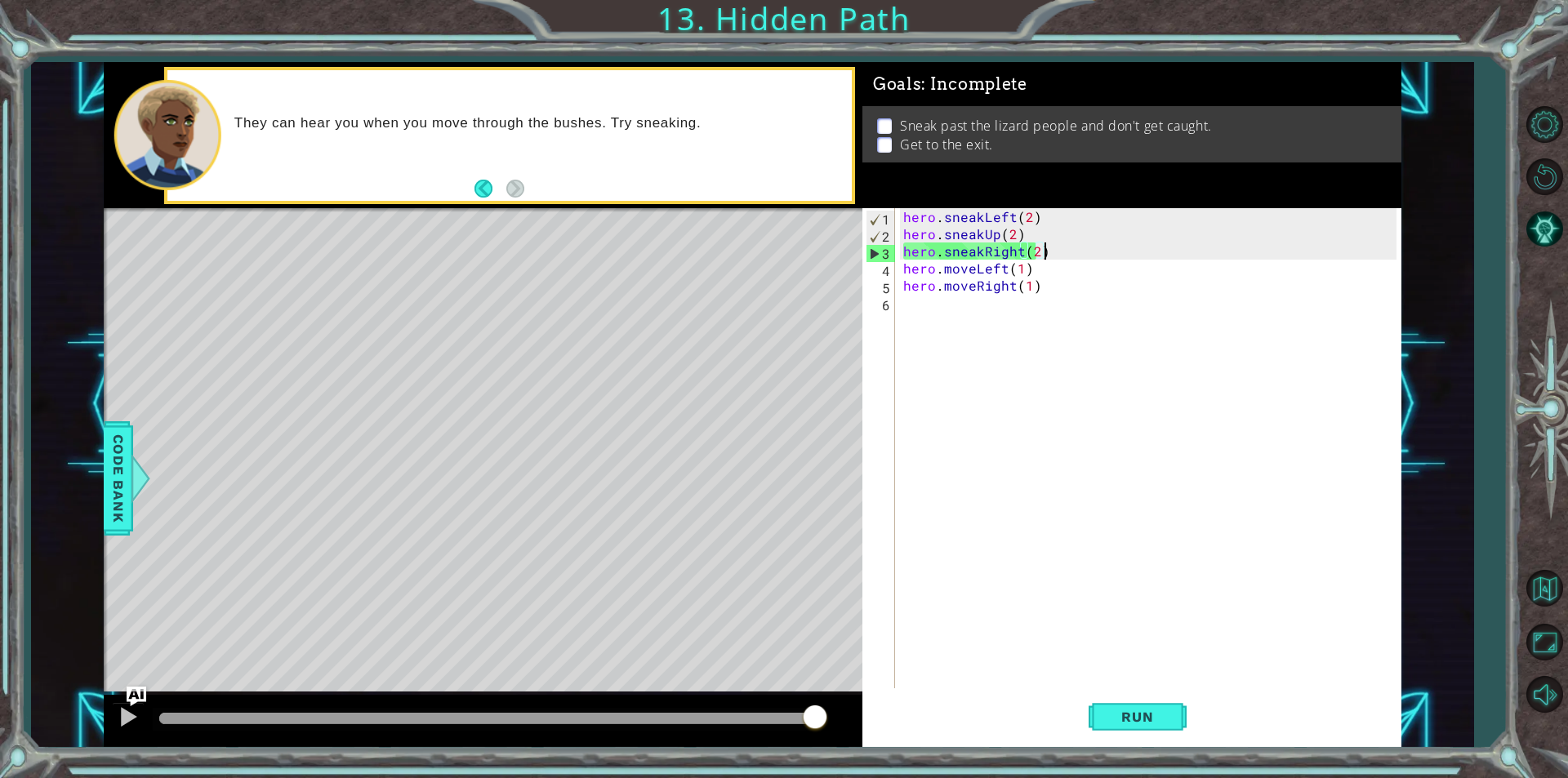
click at [1044, 254] on div "hero . sneakLeft ( 2 ) hero . sneakUp ( 2 ) hero . sneakRight ( 2 ) hero . move…" at bounding box center [1152, 465] width 505 height 514
click at [1038, 251] on div "hero . sneakLeft ( 2 ) hero . sneakUp ( 2 ) hero . sneakRight ( 2 ) hero . move…" at bounding box center [1152, 465] width 505 height 514
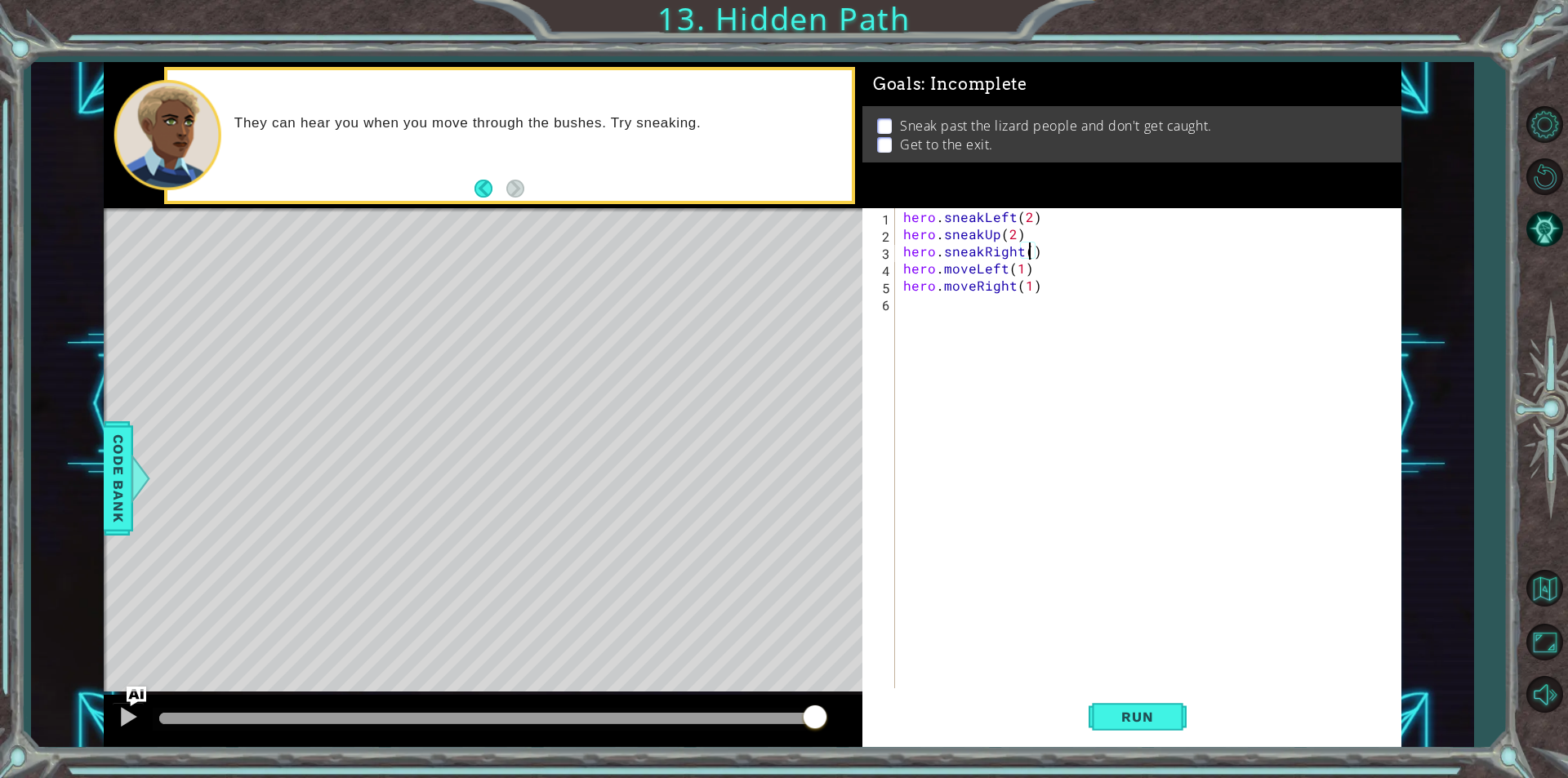
scroll to position [0, 8]
drag, startPoint x: 1061, startPoint y: 240, endPoint x: 924, endPoint y: 258, distance: 138.2
click at [924, 258] on div "hero . sneakLeft ( 2 ) hero . sneakUp ( 2 ) hero . sneakRight ( 1 ) hero . move…" at bounding box center [1152, 465] width 505 height 514
click at [1067, 256] on div "hero . sneakLeft ( 2 ) hero . sneakUp ( 2 ) hero . sneakRight ( 1 ) hero . move…" at bounding box center [1152, 465] width 505 height 514
drag, startPoint x: 1025, startPoint y: 258, endPoint x: 889, endPoint y: 256, distance: 136.0
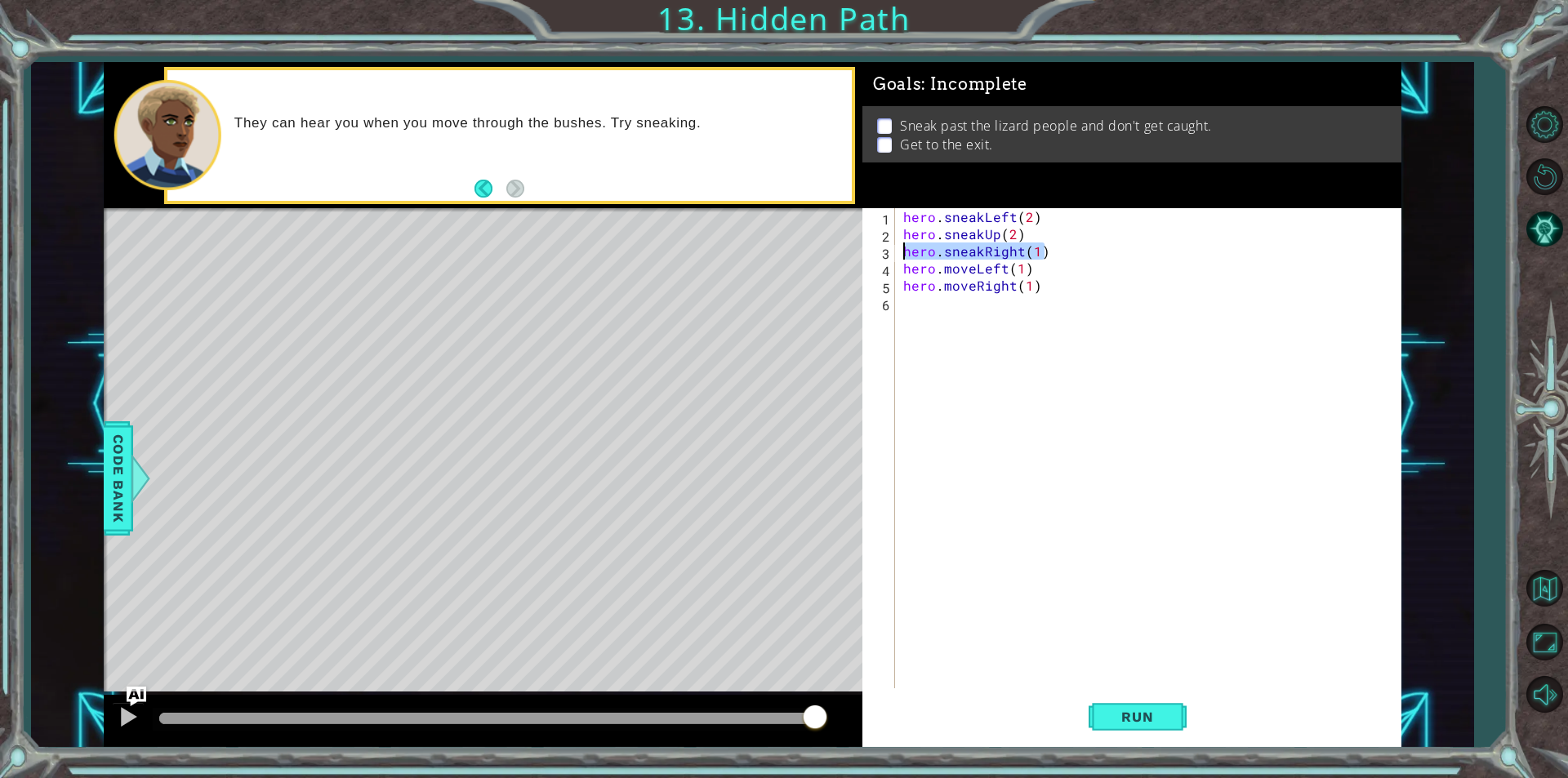
click at [889, 256] on div "hero.sneakRight(1) 1 2 3 4 5 6 hero . sneakLeft ( 2 ) hero . sneakUp ( 2 ) hero…" at bounding box center [1130, 447] width 534 height 480
type textarea "hero.sneakRight(1)"
click at [1091, 247] on div "hero . sneakLeft ( 2 ) hero . sneakUp ( 2 ) hero . sneakRight ( 1 ) hero . move…" at bounding box center [1148, 447] width 497 height 480
paste textarea "hero.sneakRight(1)"
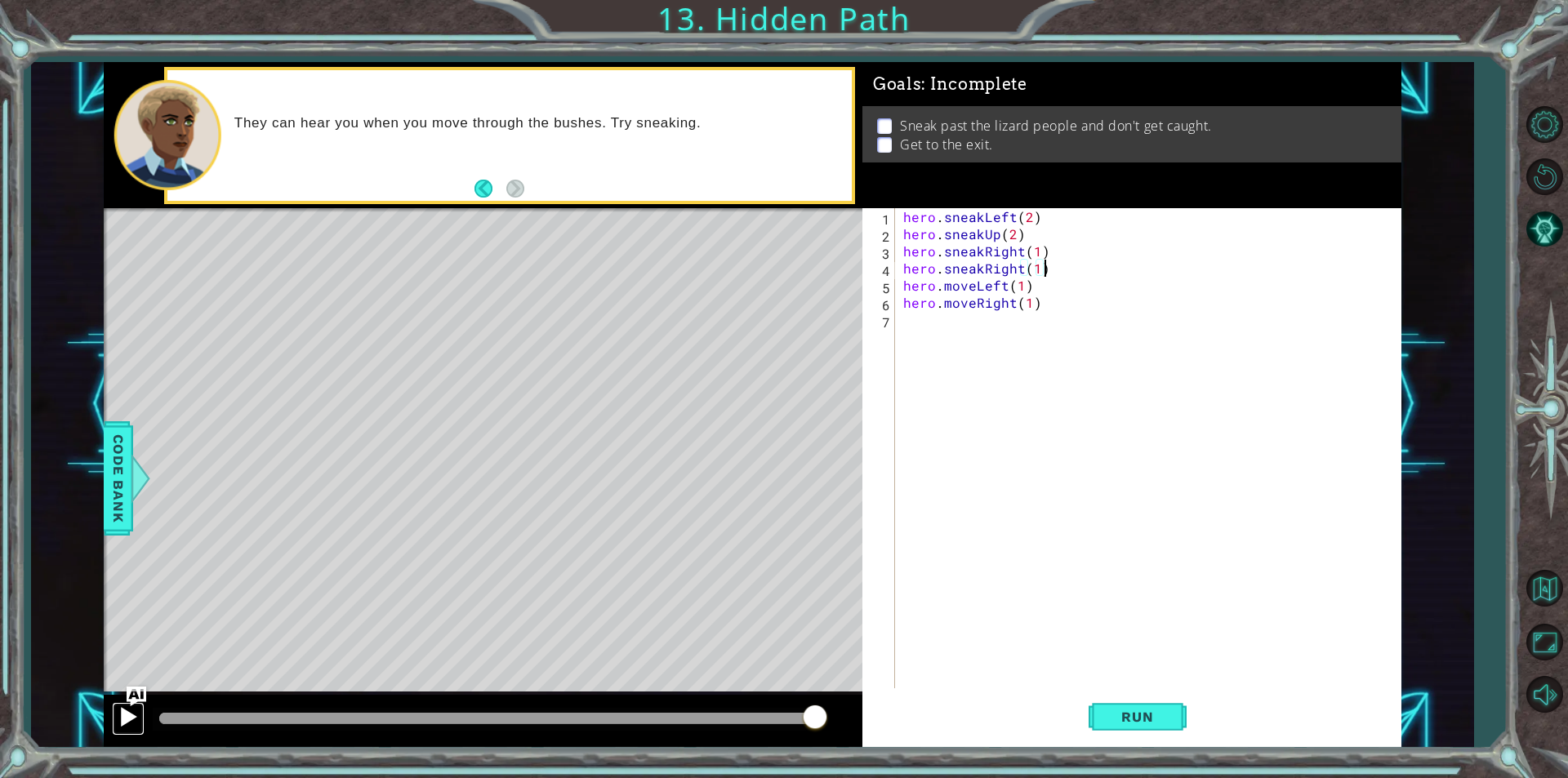
click at [119, 718] on div at bounding box center [128, 716] width 21 height 21
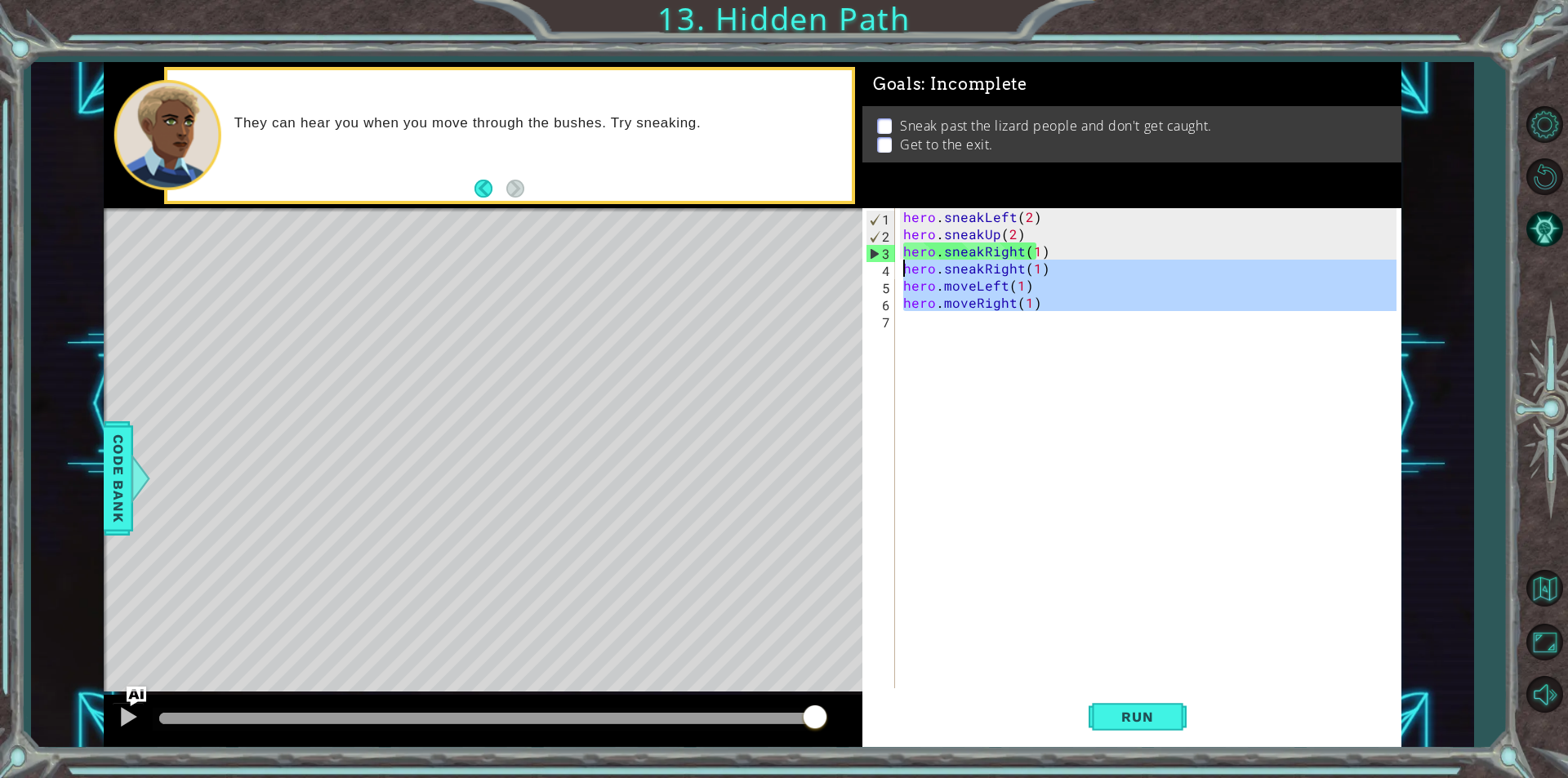
drag, startPoint x: 1113, startPoint y: 328, endPoint x: 878, endPoint y: 275, distance: 240.9
click at [878, 275] on div "hero.sneakRight(1) 1 2 3 4 5 6 7 hero . sneakLeft ( 2 ) hero . sneakUp ( 2 ) he…" at bounding box center [1130, 447] width 534 height 480
type textarea "hero.sneakRight(1) hero.moveLeft(1)"
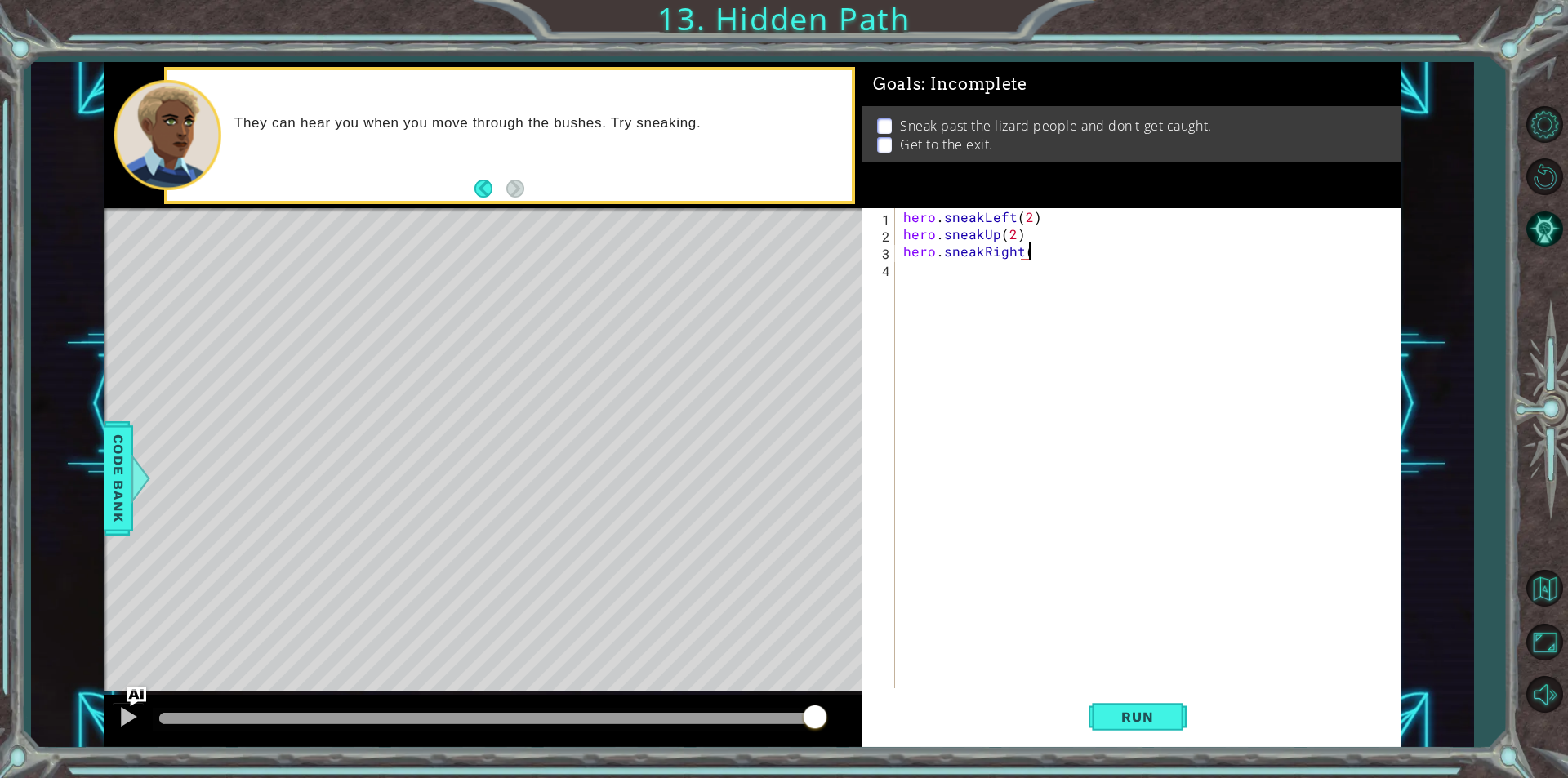
scroll to position [0, 8]
type textarea "hero.sneakRight(2)"
click at [120, 712] on div at bounding box center [128, 716] width 21 height 21
click at [139, 728] on button at bounding box center [128, 718] width 32 height 33
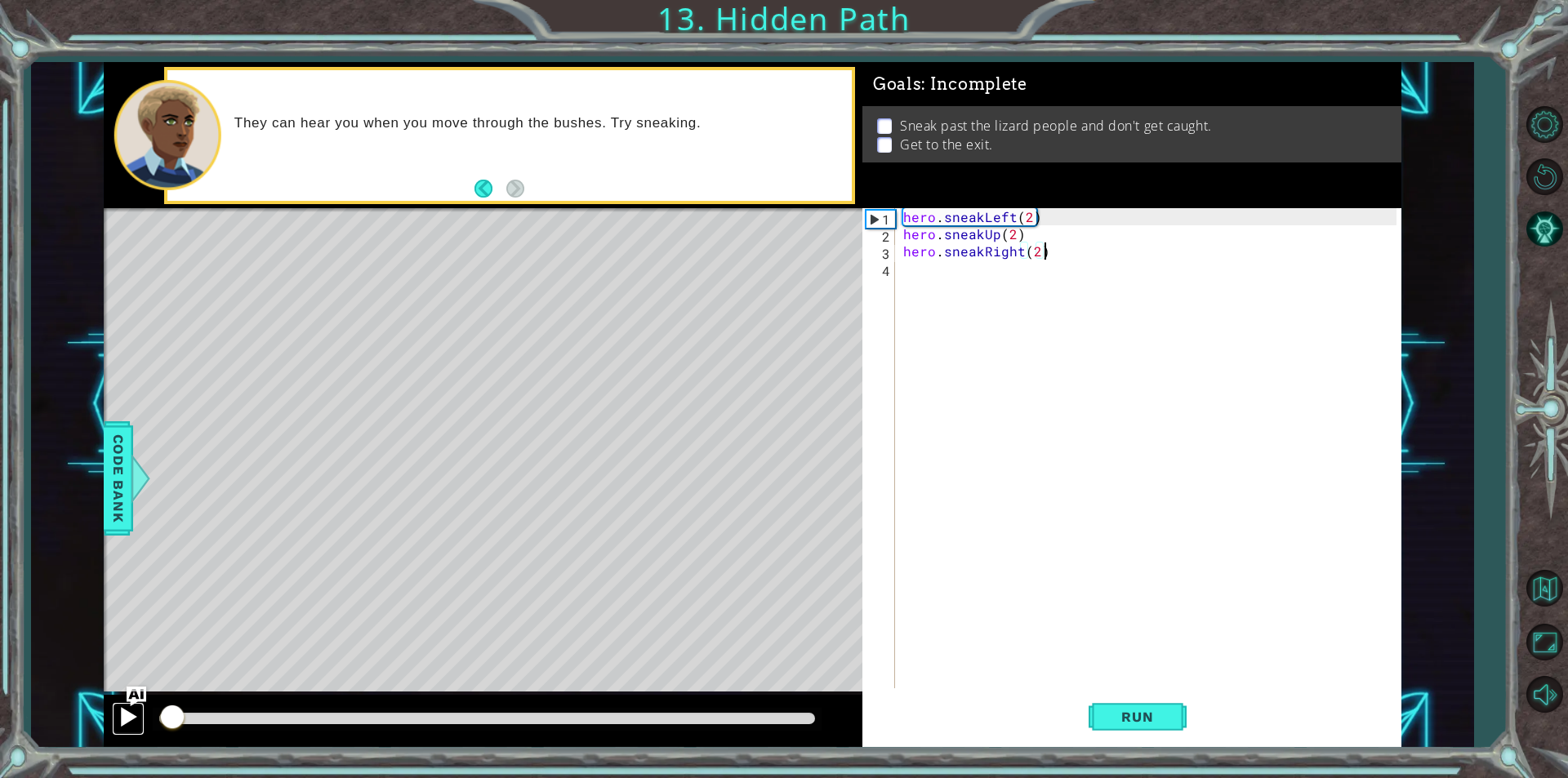
click at [134, 726] on div at bounding box center [128, 716] width 21 height 21
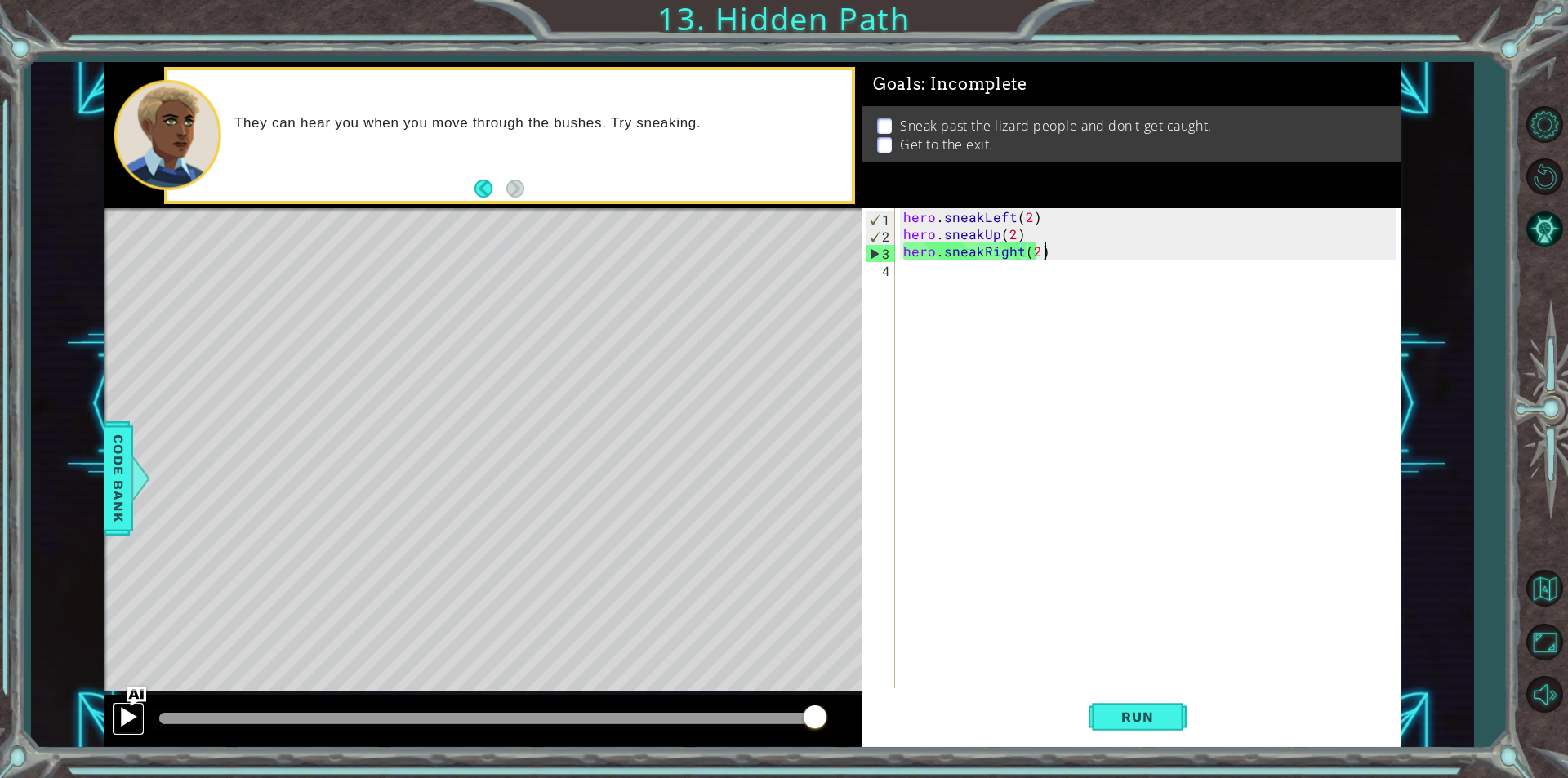
click at [135, 709] on div at bounding box center [128, 716] width 21 height 21
click at [1555, 588] on button "Back to Map" at bounding box center [1544, 589] width 48 height 47
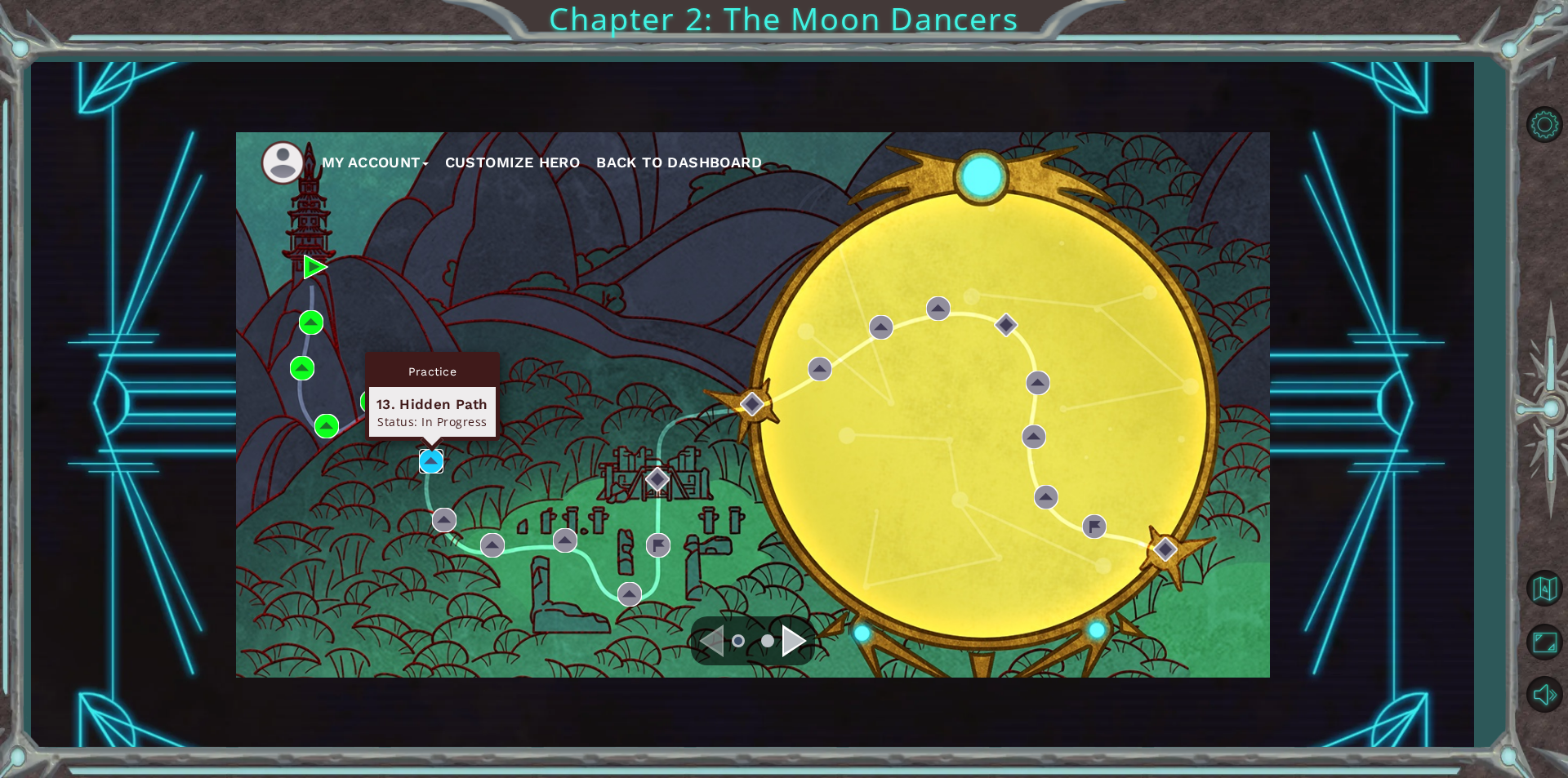
click at [419, 458] on img at bounding box center [431, 462] width 25 height 25
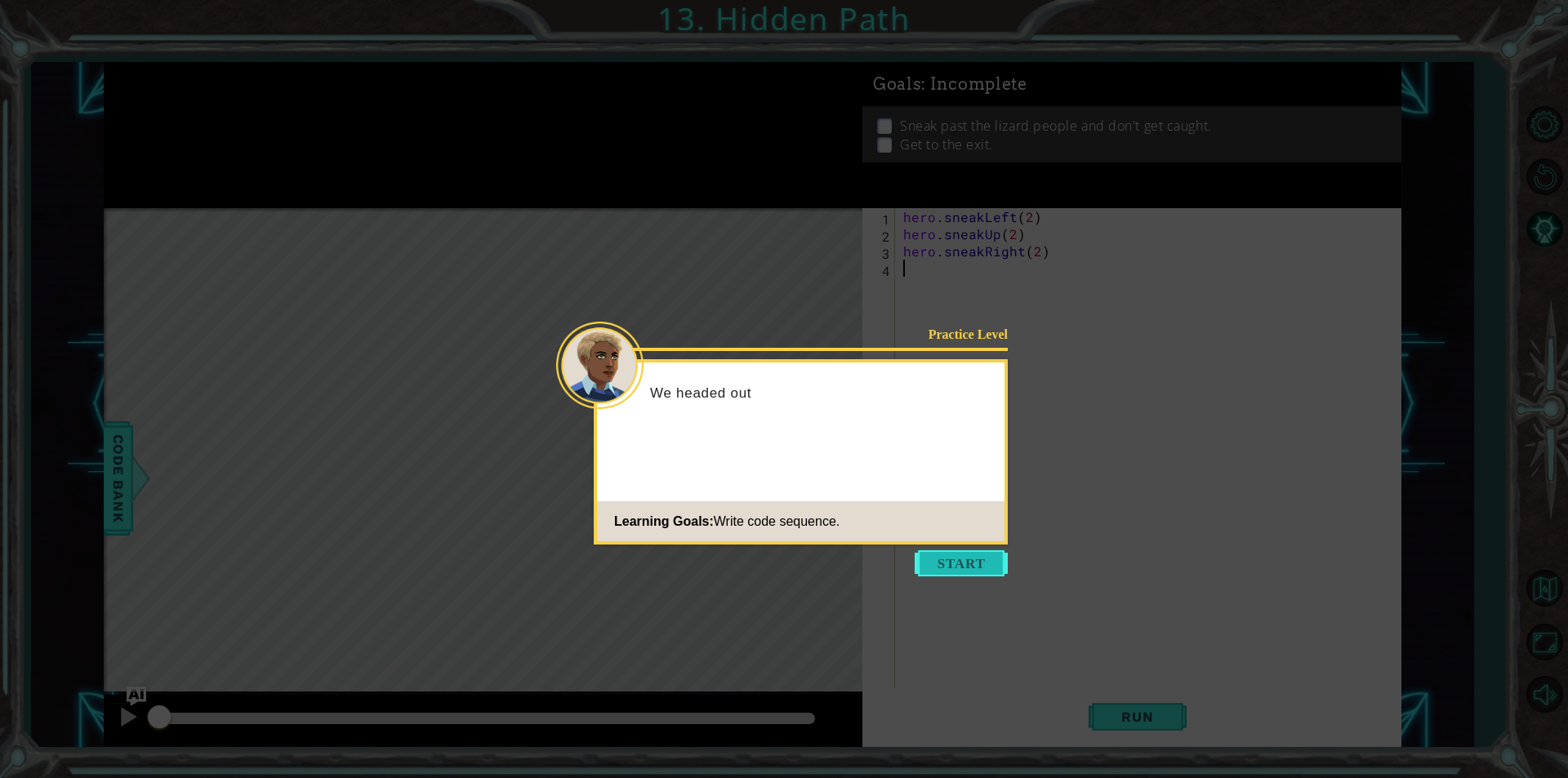
click at [997, 558] on button "Start" at bounding box center [962, 563] width 93 height 27
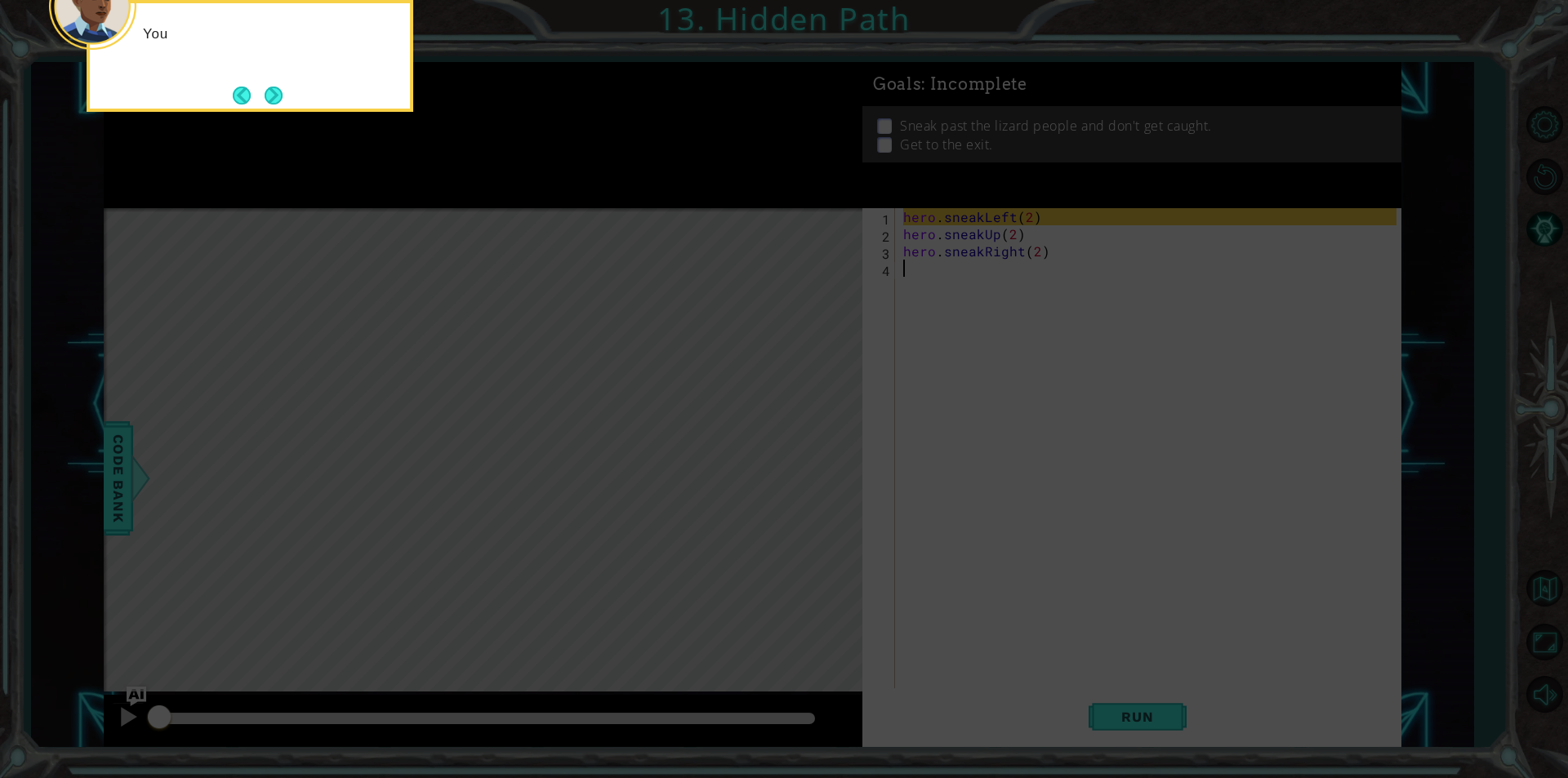
click at [902, 360] on icon at bounding box center [784, 116] width 1568 height 1323
click at [282, 85] on button "Next" at bounding box center [274, 95] width 21 height 21
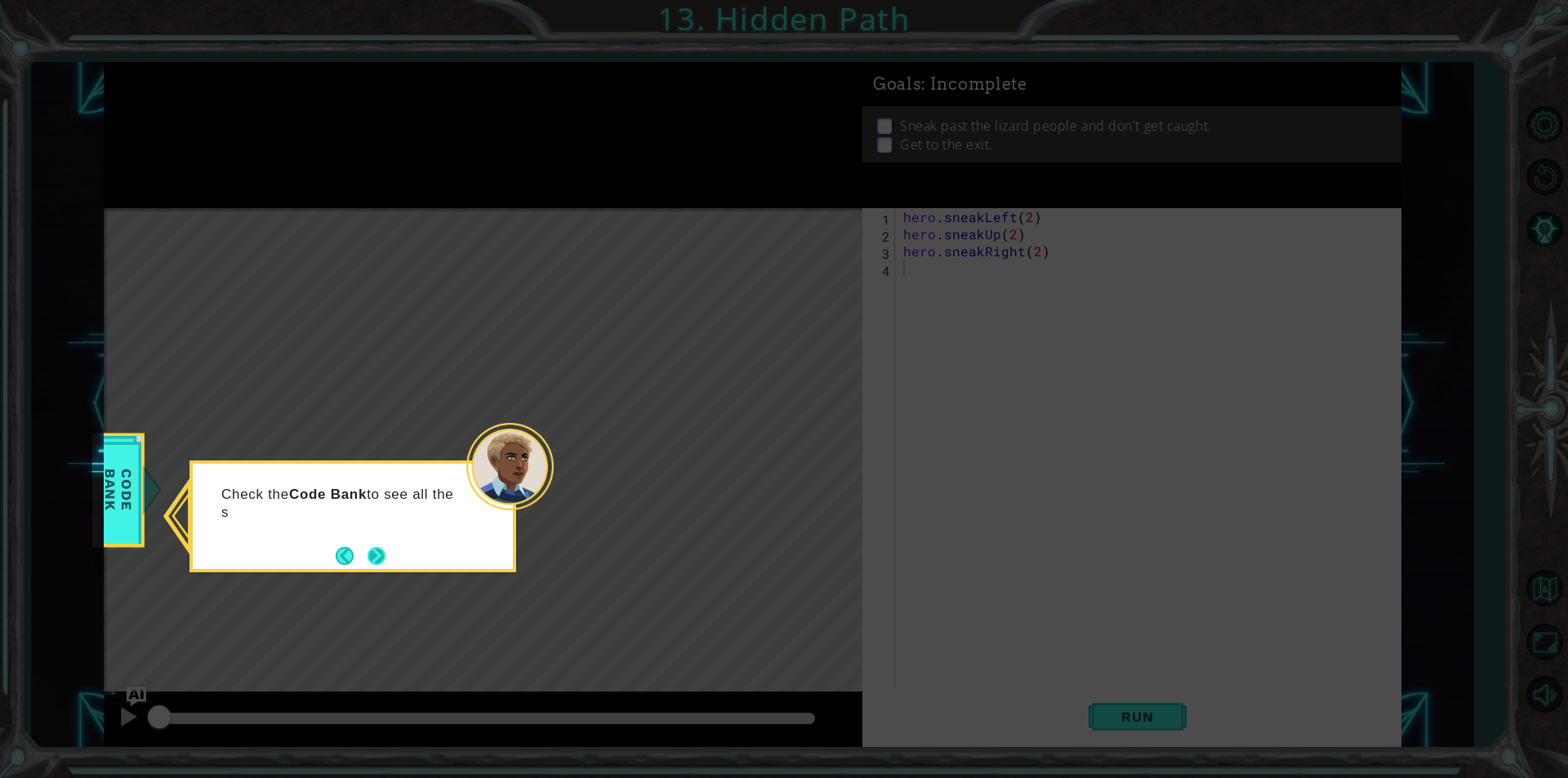
click at [368, 547] on button "Next" at bounding box center [376, 556] width 18 height 18
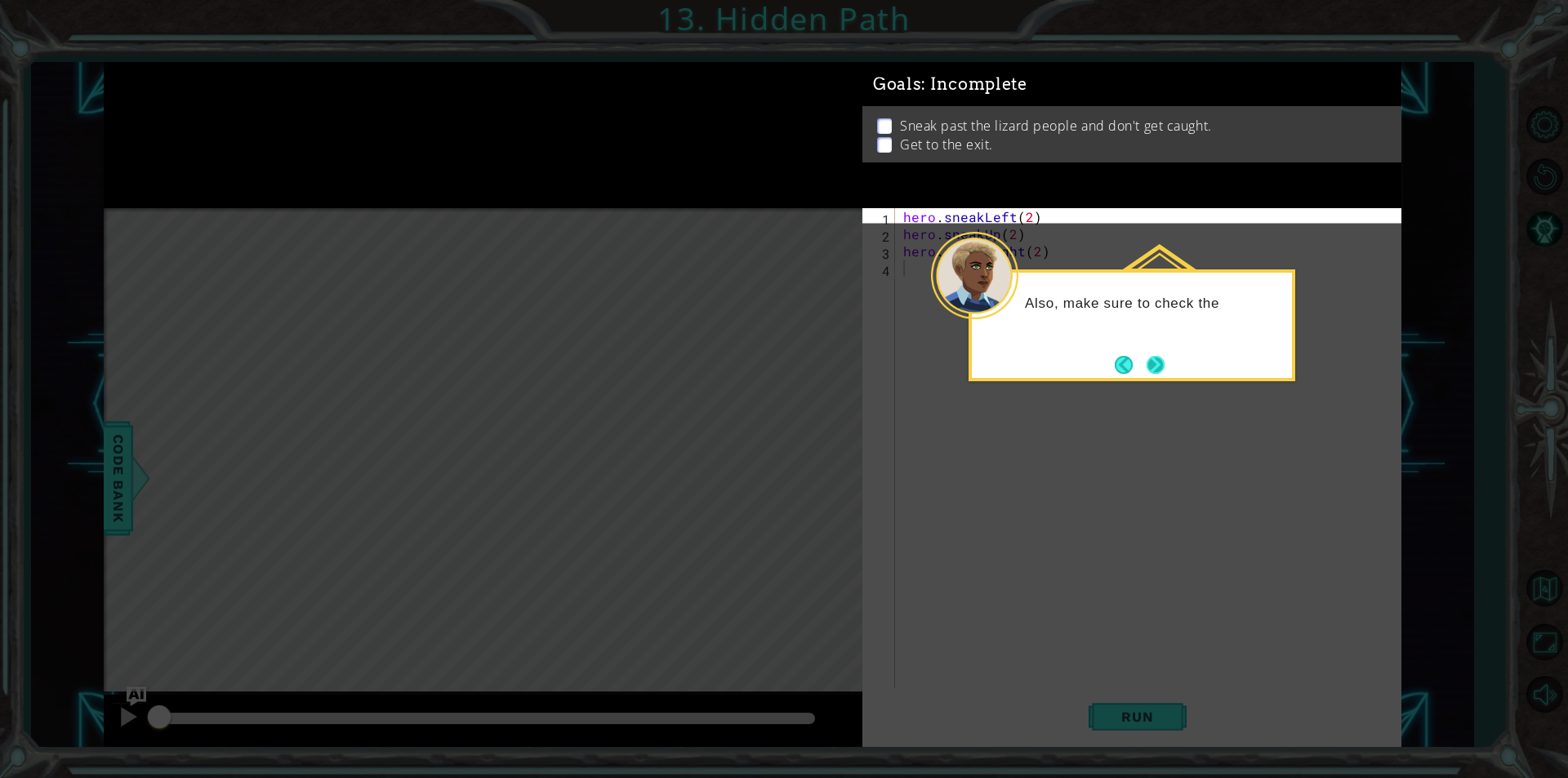
click at [1162, 365] on button "Next" at bounding box center [1156, 365] width 18 height 18
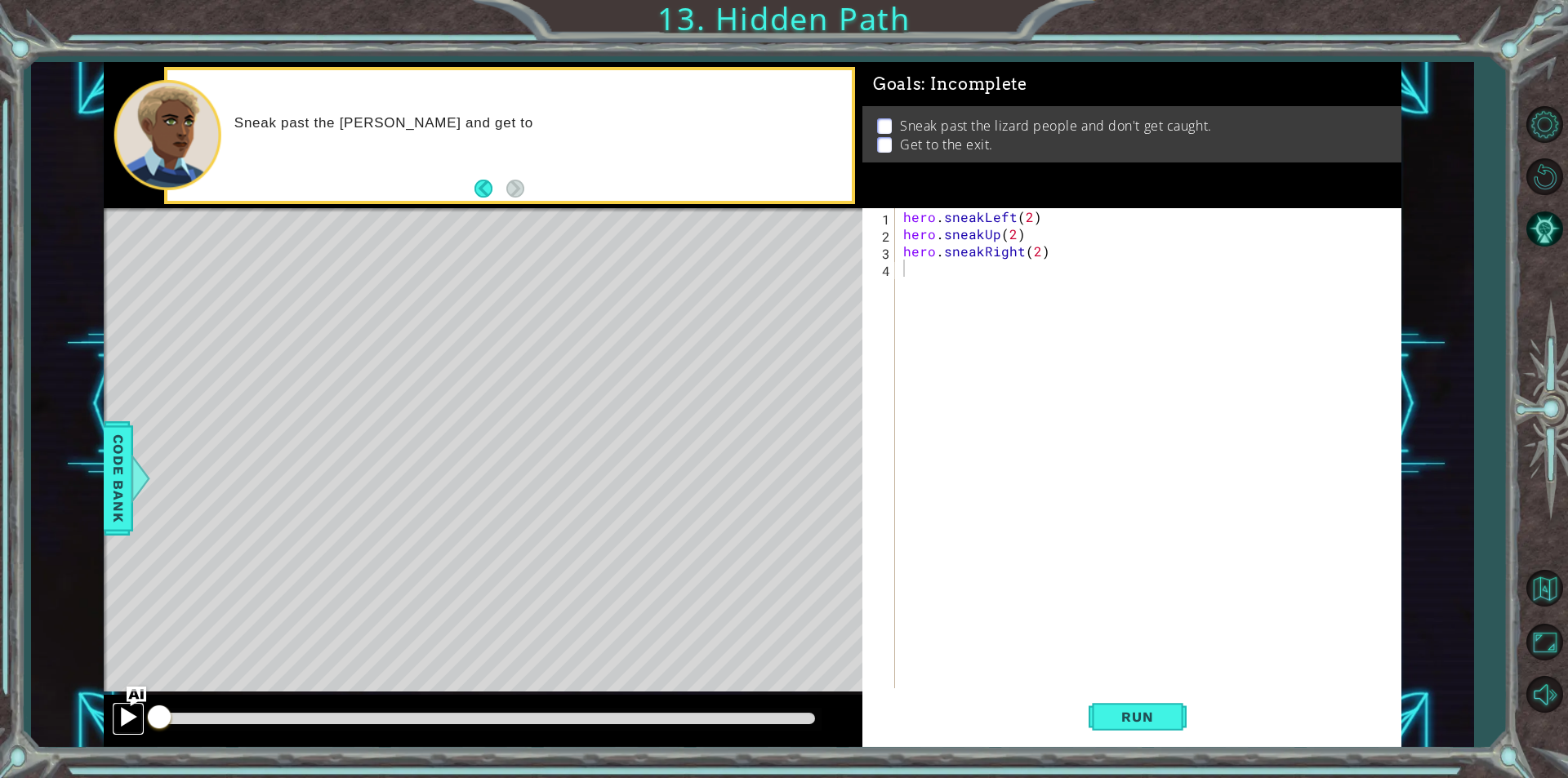
click at [124, 727] on div at bounding box center [128, 716] width 21 height 21
click at [123, 723] on div at bounding box center [128, 716] width 21 height 21
click at [119, 712] on div at bounding box center [128, 716] width 21 height 21
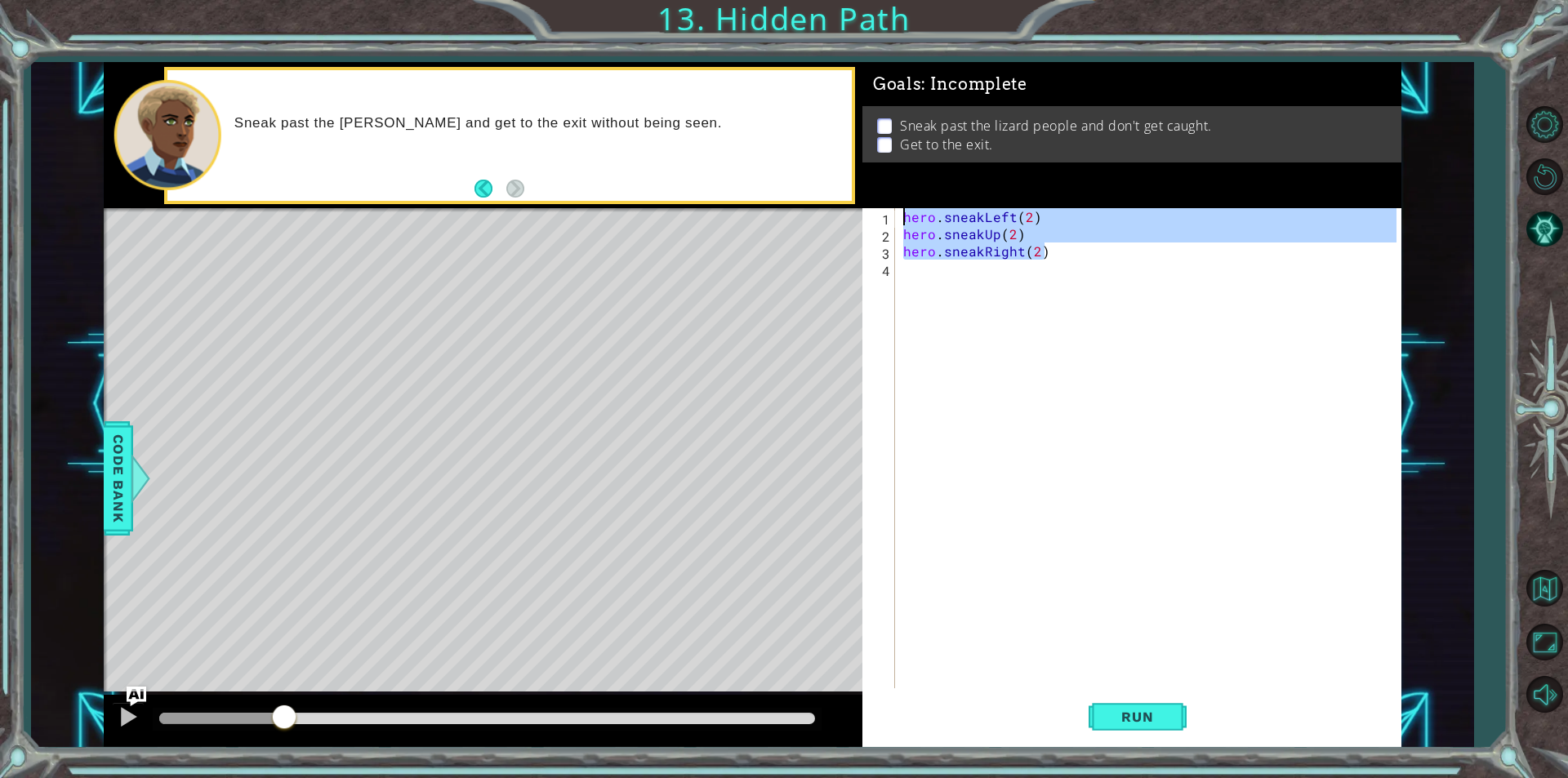
drag, startPoint x: 1051, startPoint y: 242, endPoint x: 700, endPoint y: 177, distance: 357.0
click at [700, 177] on div "1 ההההההההההההההההההההההההההההההההההההההההההההההההההההההההההההההההההההההההההההה…" at bounding box center [753, 404] width 1298 height 685
type textarea "hero.sneakLeft(2) hero.sneakUp(2)"
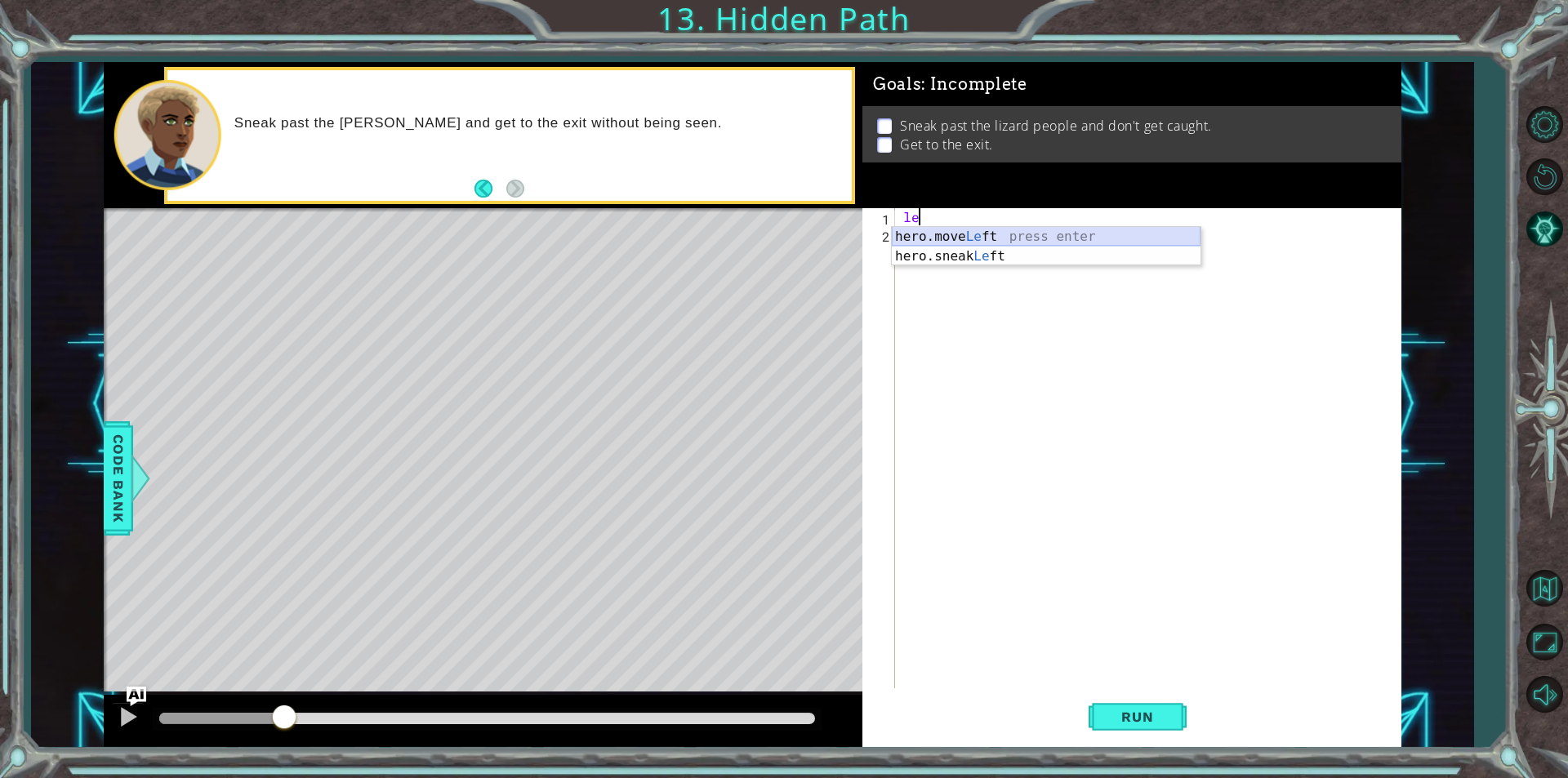
click at [1093, 239] on div "hero.move Le ft press enter hero.sneak Le ft press enter" at bounding box center [1046, 266] width 309 height 79
type textarea "hero.moveLeft(2)"
click at [1007, 241] on div "hero . moveLeft ( 2 )" at bounding box center [1152, 465] width 505 height 514
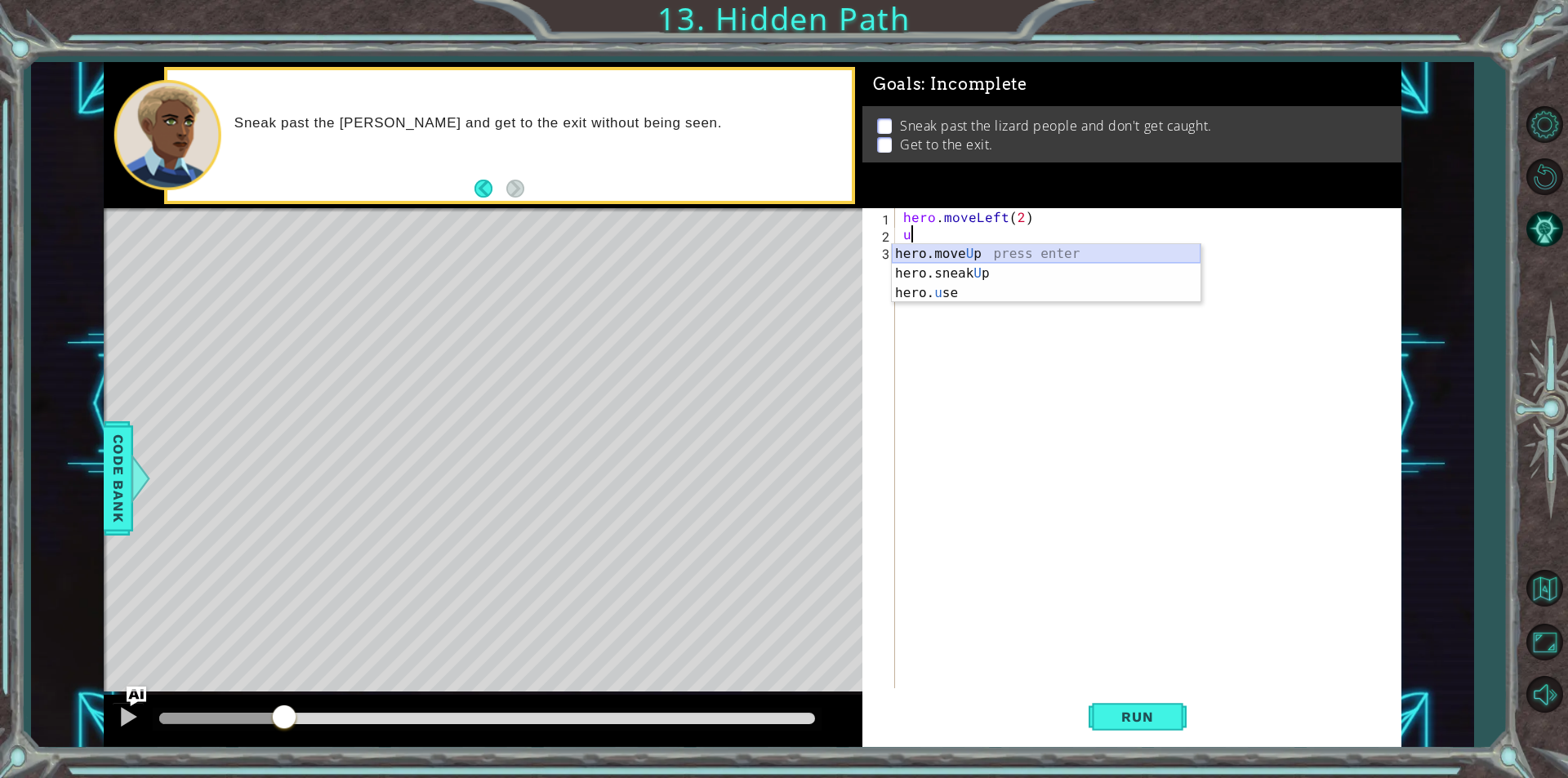
click at [942, 252] on div "hero.move U p press enter hero.sneak U p press enter hero. u se press enter" at bounding box center [1046, 293] width 309 height 98
type textarea "hero.moveUp(2)"
click at [977, 258] on div "hero . moveLeft ( 2 ) hero . moveUp ( 2 )" at bounding box center [1152, 465] width 505 height 514
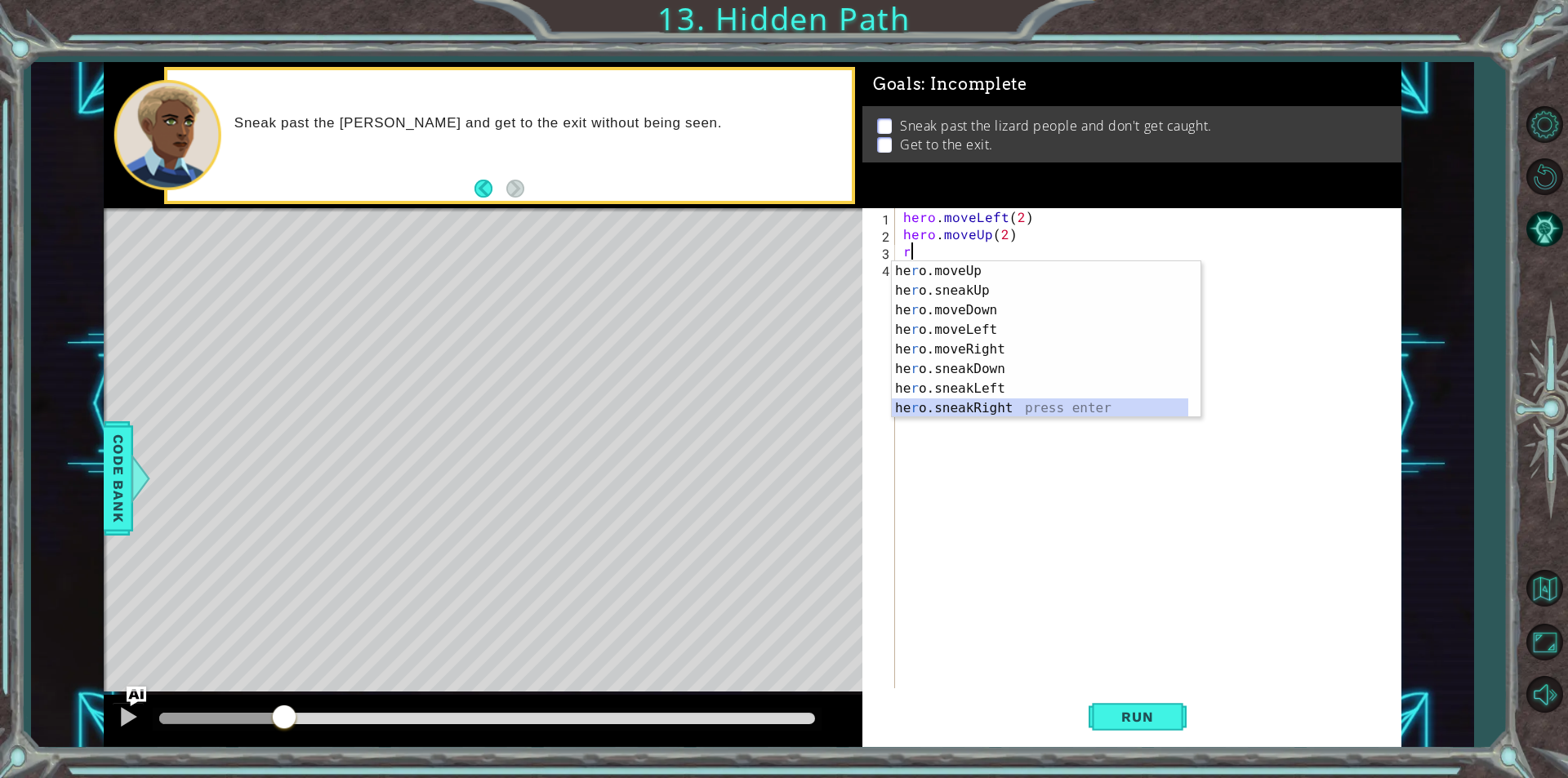
click at [1004, 408] on div "he r o.moveUp press enter he r o.sneakUp press enter he r o.moveDown press ente…" at bounding box center [1041, 359] width 296 height 196
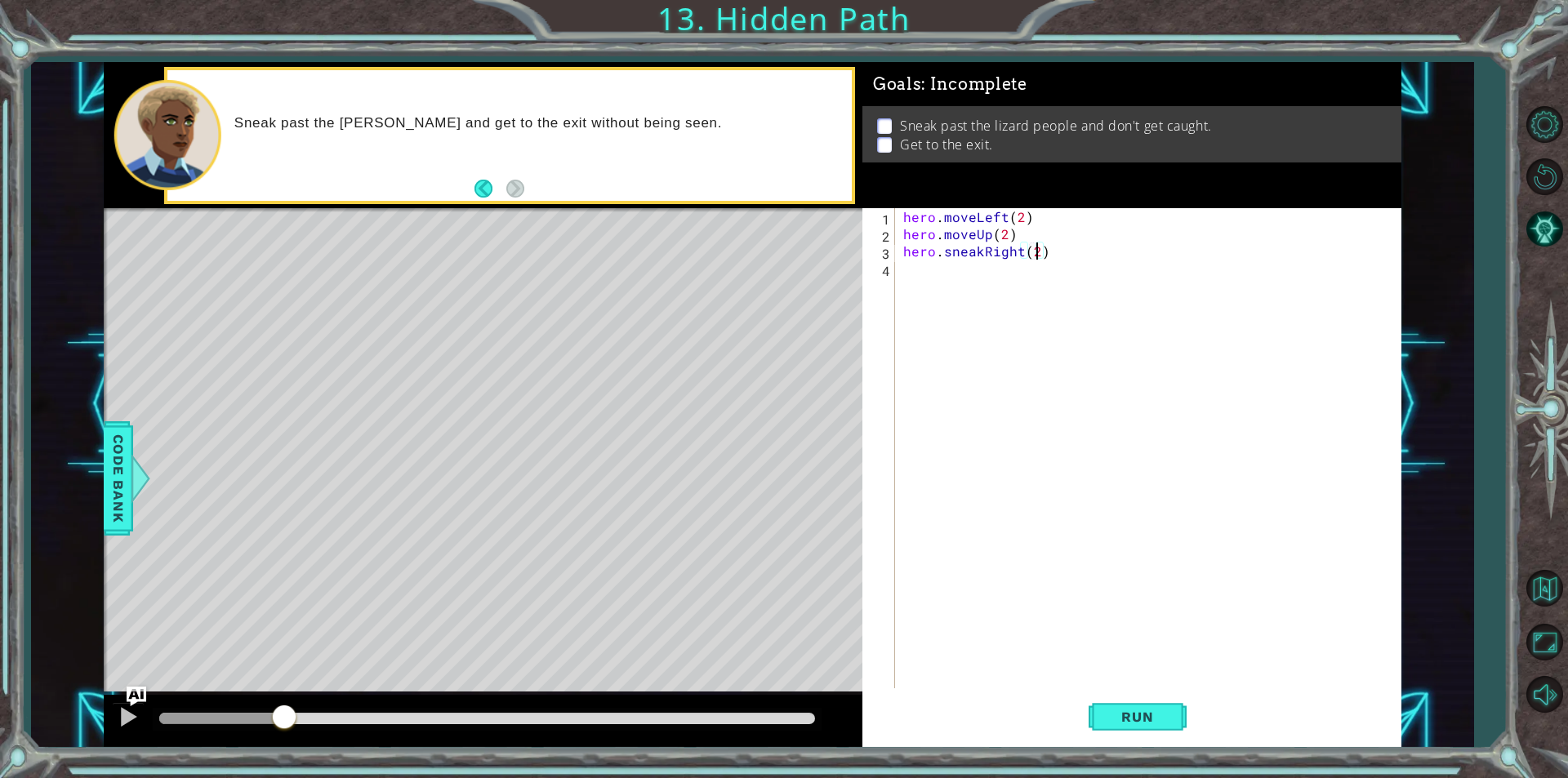
scroll to position [0, 8]
click at [108, 722] on div at bounding box center [483, 720] width 758 height 52
click at [118, 719] on div at bounding box center [128, 716] width 21 height 21
drag, startPoint x: 199, startPoint y: 725, endPoint x: 171, endPoint y: 721, distance: 28.3
click at [159, 721] on div at bounding box center [488, 719] width 669 height 23
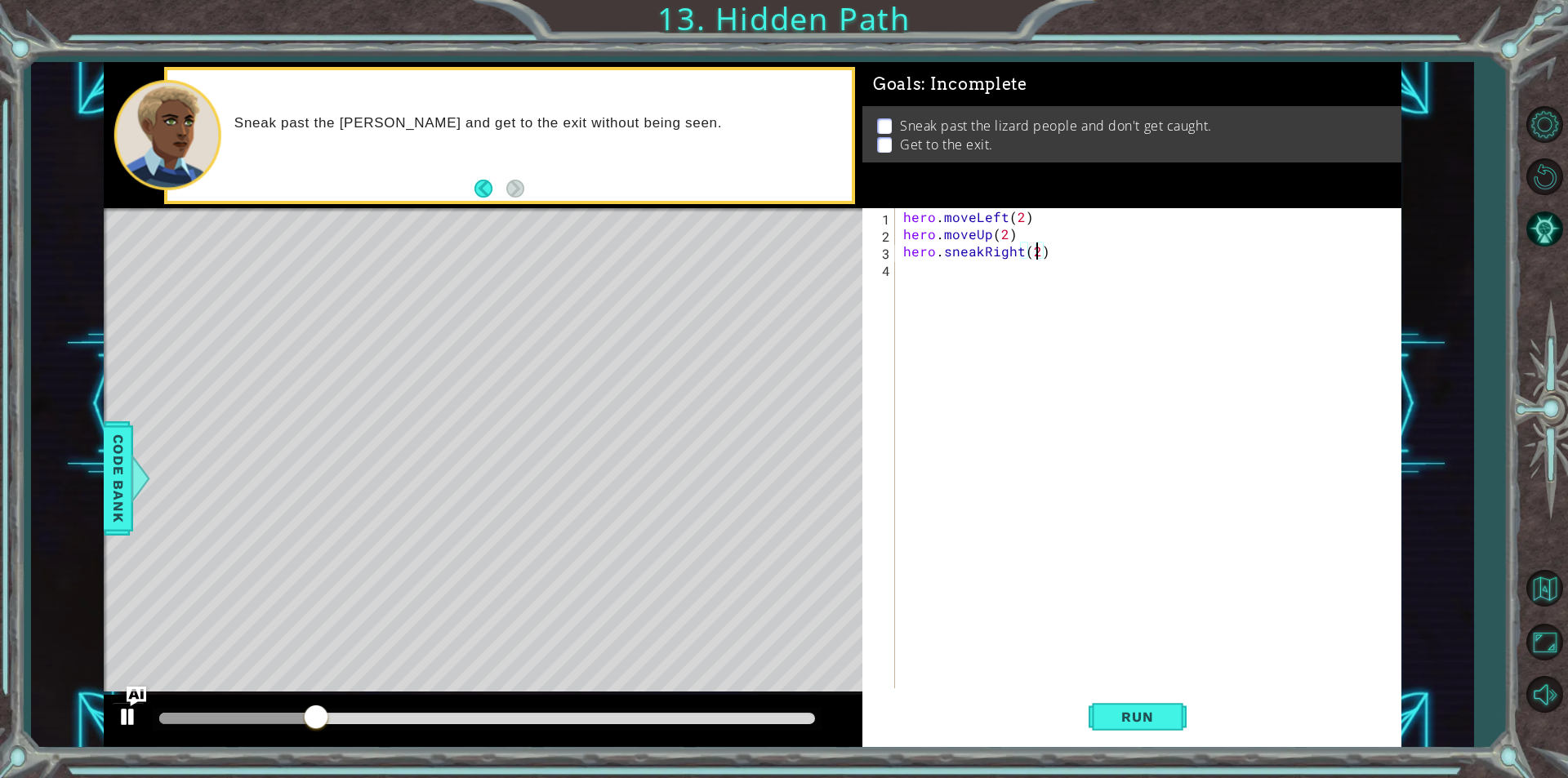
drag, startPoint x: 157, startPoint y: 717, endPoint x: 126, endPoint y: 717, distance: 31.0
click at [126, 717] on div at bounding box center [483, 720] width 758 height 52
click at [1181, 717] on button "Run" at bounding box center [1138, 716] width 98 height 54
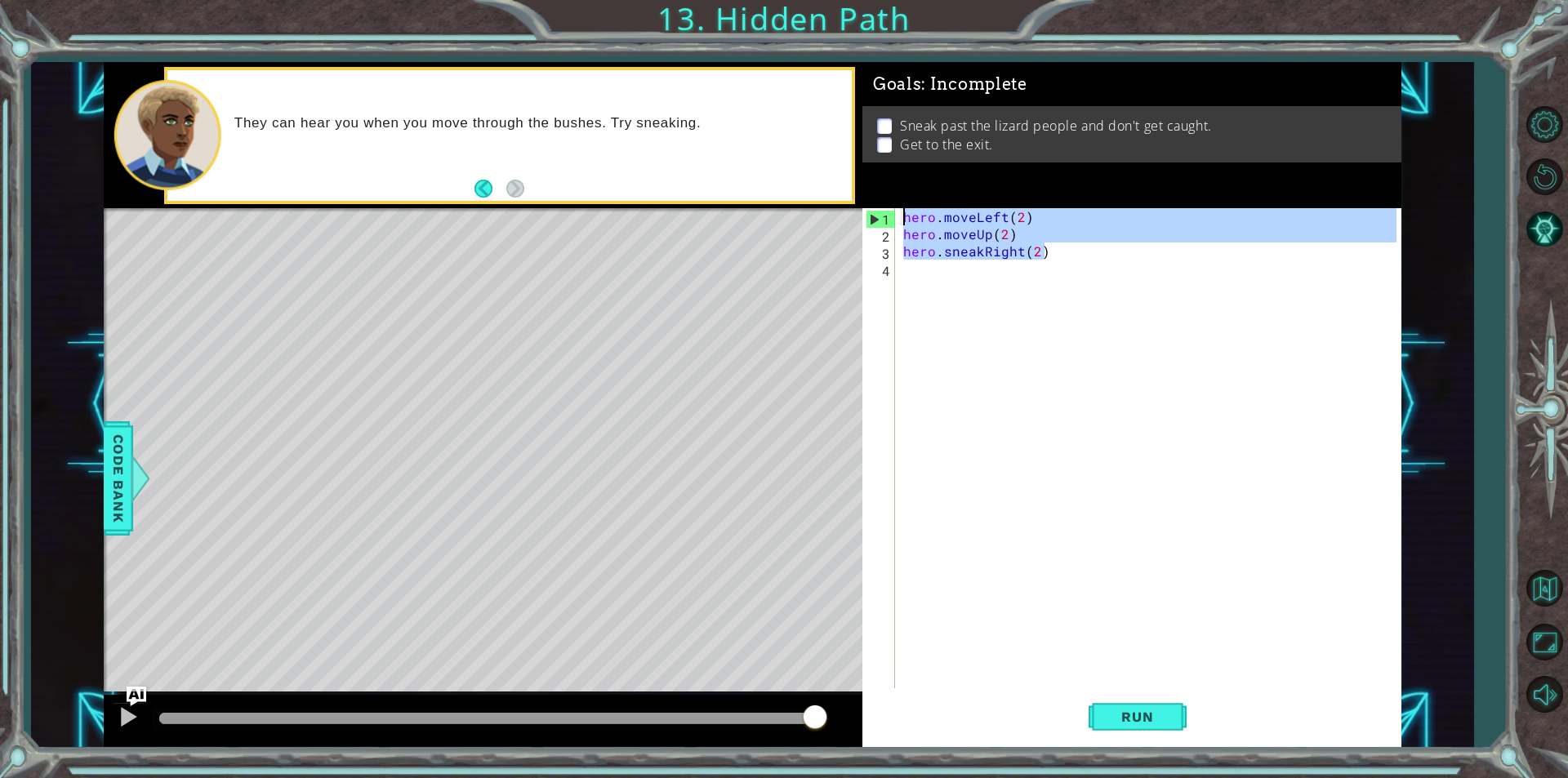
click at [775, 216] on div "1 ההההההההההההההההההההההההההההההההההההההההההההההההההההההההההההההההההההההההההההה…" at bounding box center [753, 404] width 1298 height 685
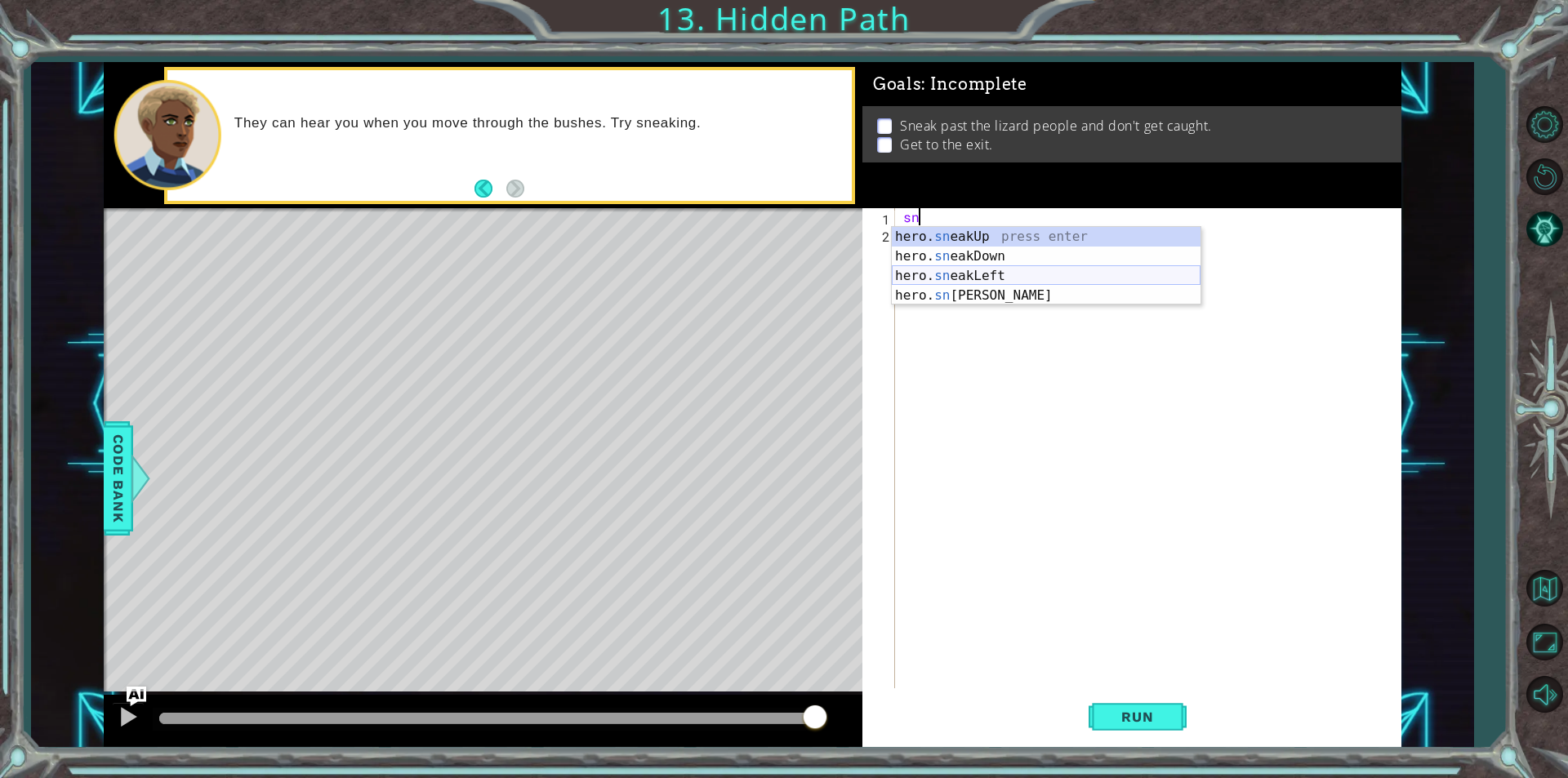
click at [1011, 267] on div "hero. sn eakUp press enter hero. sn eakDown press enter hero. sn eakLeft press …" at bounding box center [1046, 286] width 309 height 118
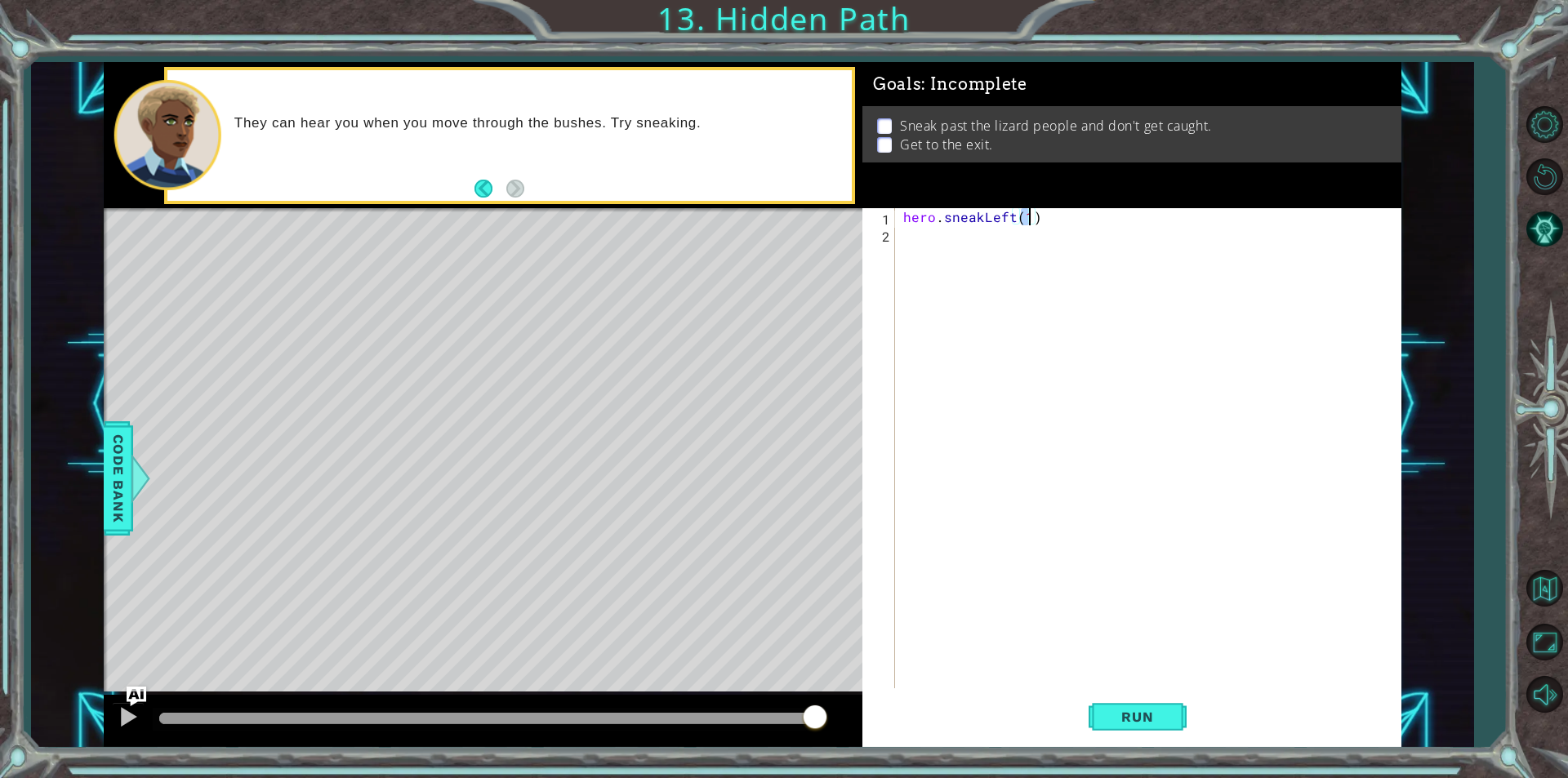
type textarea "hero.sneakLeft(2)"
click at [930, 237] on div "hero . sneakLeft ( 2 )" at bounding box center [1152, 465] width 505 height 514
click at [990, 270] on div "hero.move U p press enter hero.sneak U p press enter hero. u se press enter" at bounding box center [1046, 293] width 309 height 98
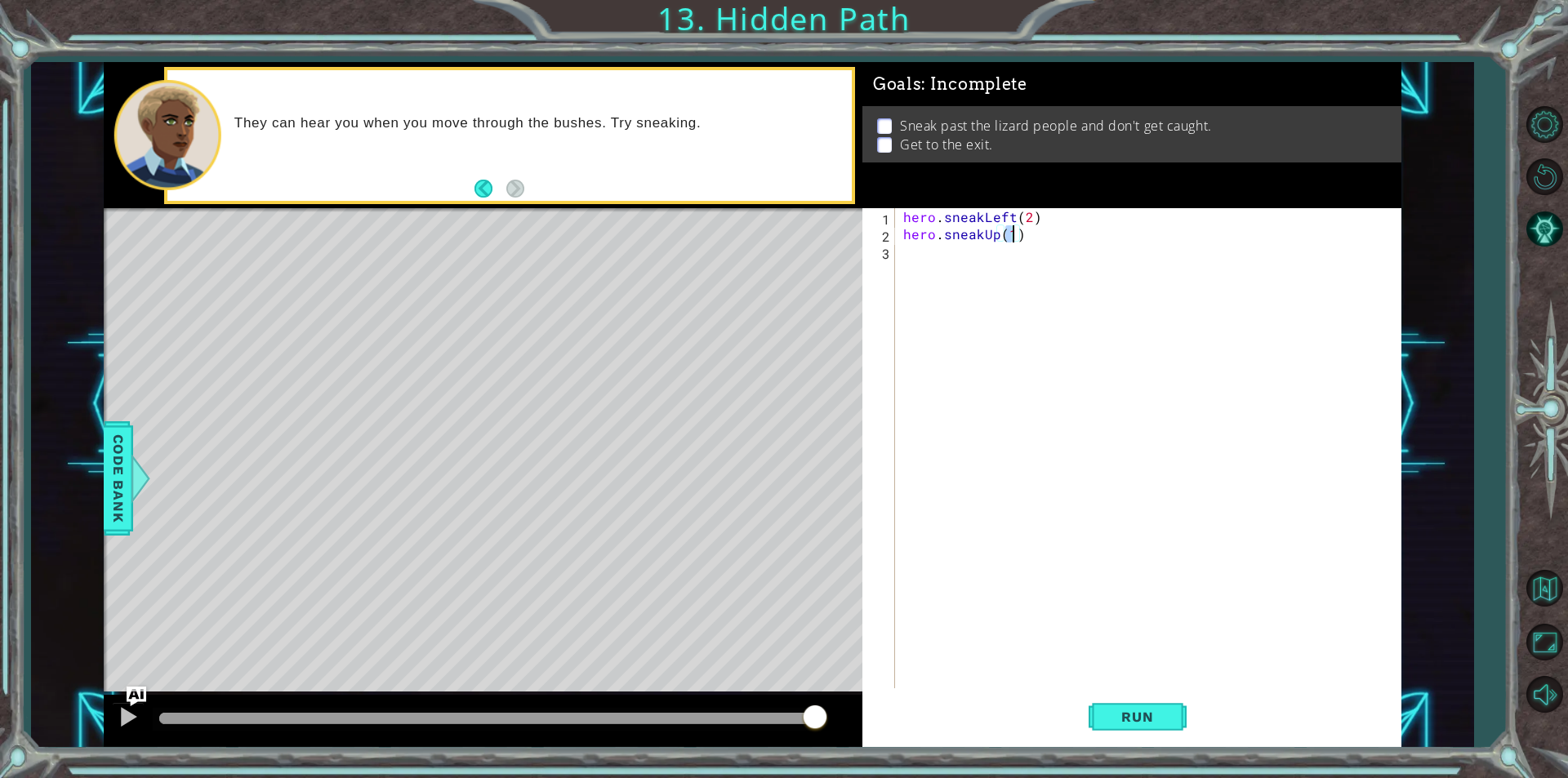
type textarea "hero.sneakUp(2)"
click at [972, 264] on div "hero . sneakLeft ( 2 ) hero . sneakUp ( 2 )" at bounding box center [1152, 465] width 505 height 514
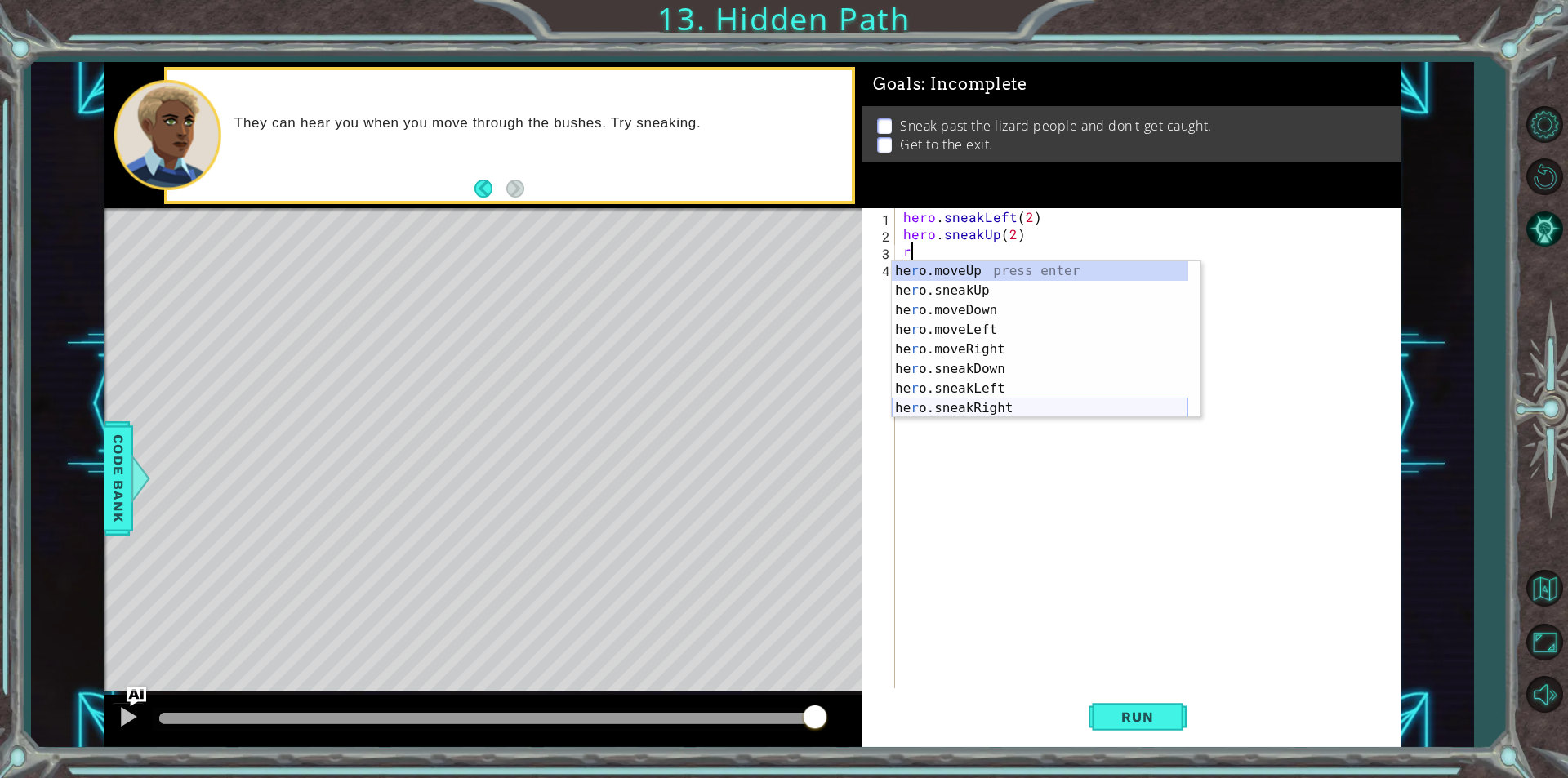
click at [1008, 402] on div "he r o.moveUp press enter he r o.sneakUp press enter he r o.moveDown press ente…" at bounding box center [1041, 359] width 296 height 196
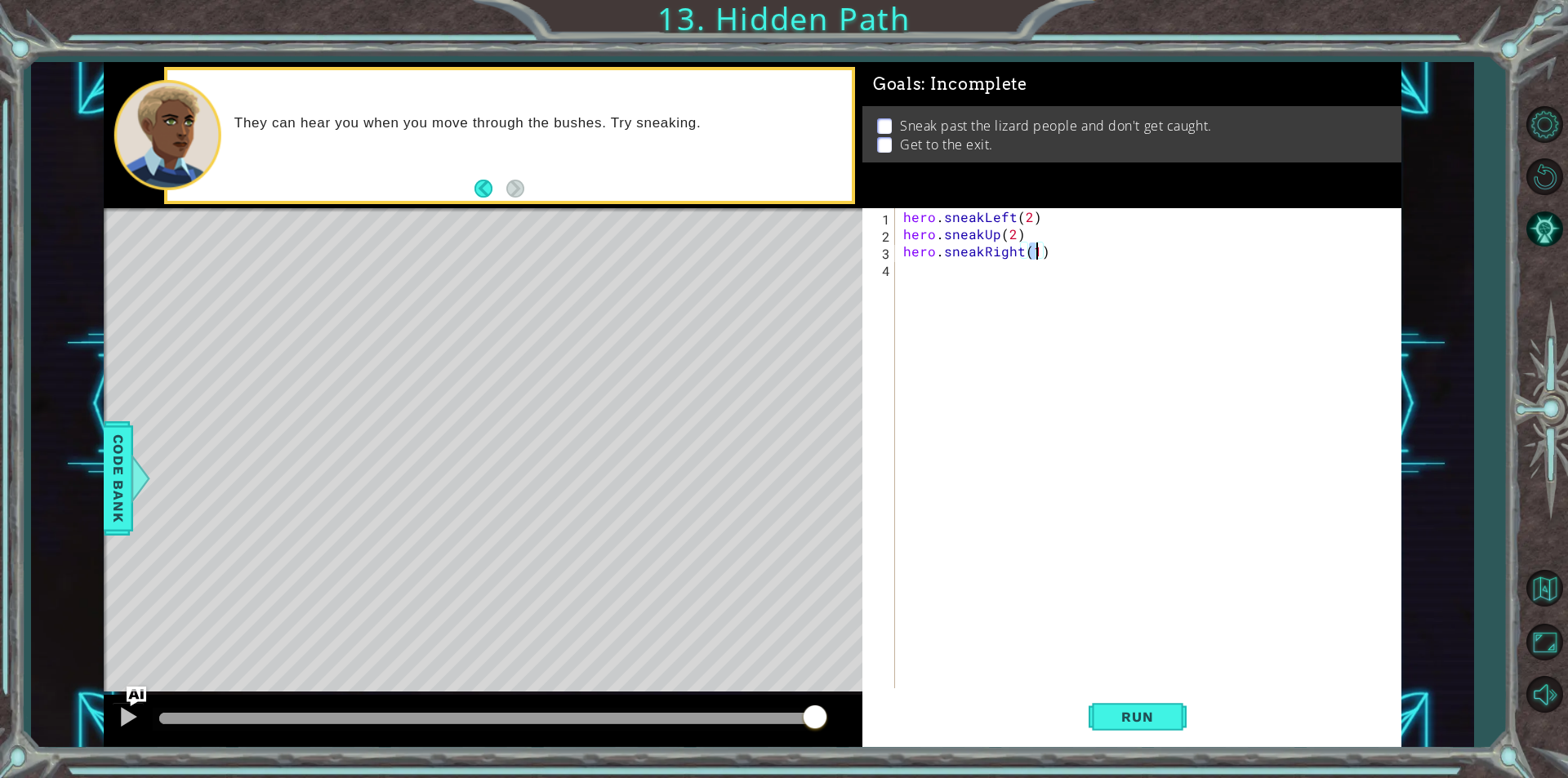
type textarea "hero.sneakRight(2)"
click at [995, 275] on div "hero . sneakLeft ( 2 ) hero . sneakUp ( 2 ) hero . sneakRight ( 2 )" at bounding box center [1152, 465] width 505 height 514
type textarea "o"
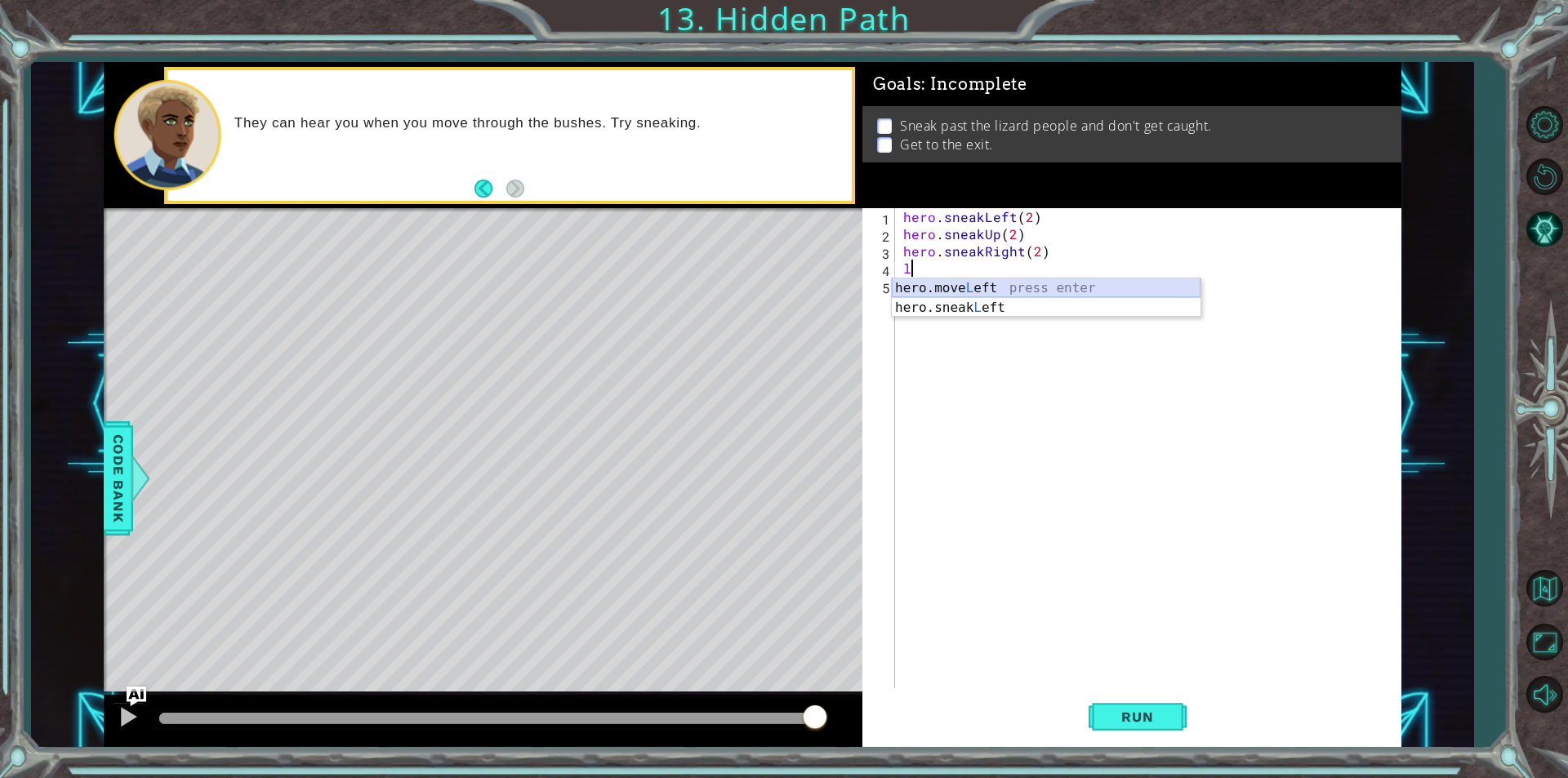
click at [1003, 299] on div "hero.move L eft press enter hero.sneak L eft press enter" at bounding box center [1046, 317] width 309 height 79
type textarea "hero.sneakLeft(1)"
click at [1003, 298] on div "hero . sneakLeft ( 2 ) hero . sneakUp ( 2 ) hero . sneakRight ( 2 ) hero . snea…" at bounding box center [1152, 465] width 505 height 514
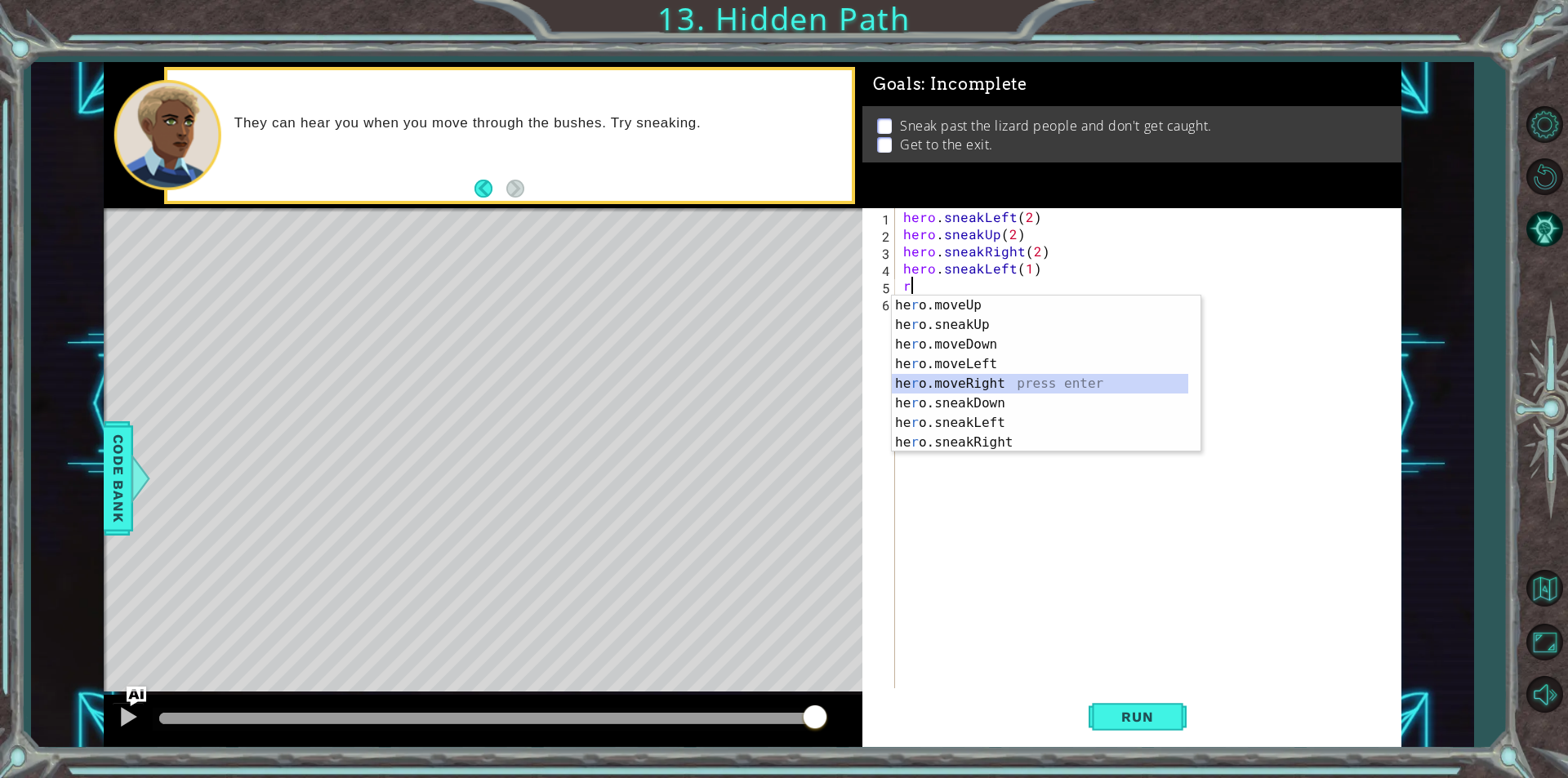
click at [1023, 384] on div "he r o.moveUp press enter he r o.sneakUp press enter he r o.moveDown press ente…" at bounding box center [1041, 393] width 296 height 196
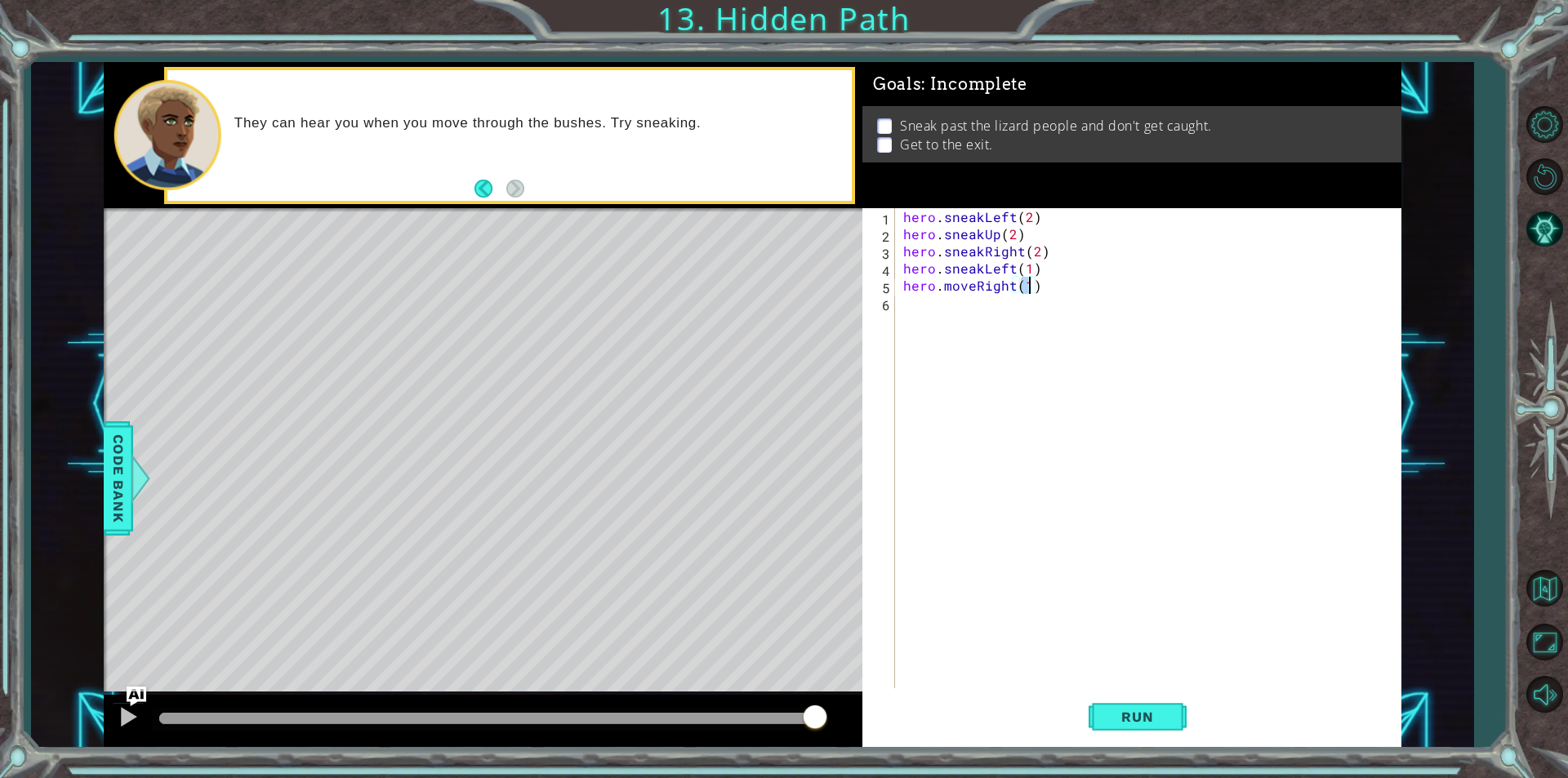
scroll to position [0, 8]
type textarea "hero.moveRight(1)"
click at [1154, 465] on div "hero . sneakLeft ( 2 ) hero . sneakUp ( 2 ) hero . sneakRight ( 2 ) hero . snea…" at bounding box center [1152, 465] width 505 height 514
click at [1153, 726] on button "Run" at bounding box center [1138, 716] width 98 height 54
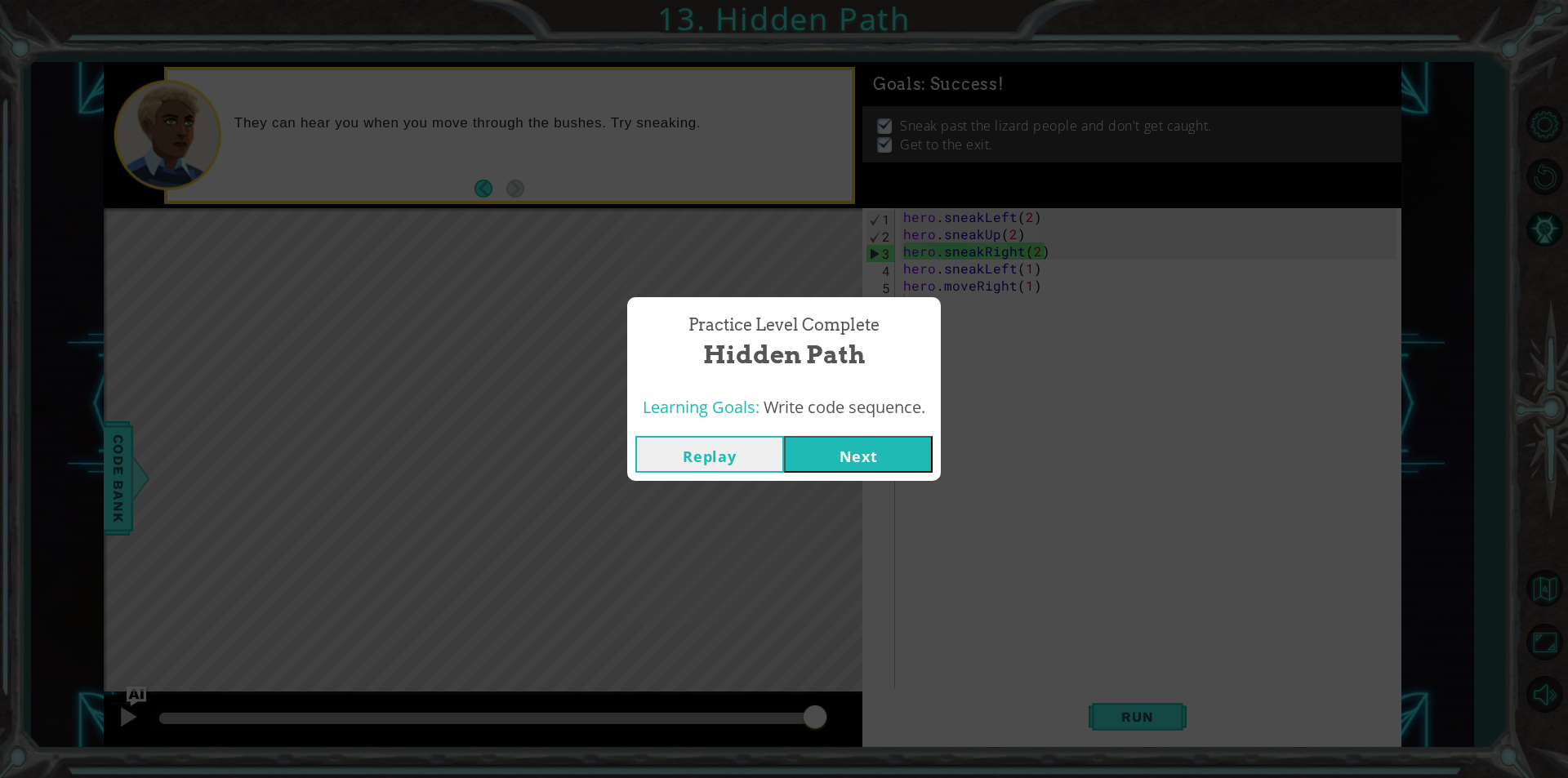
click at [742, 450] on button "Replay" at bounding box center [710, 454] width 148 height 37
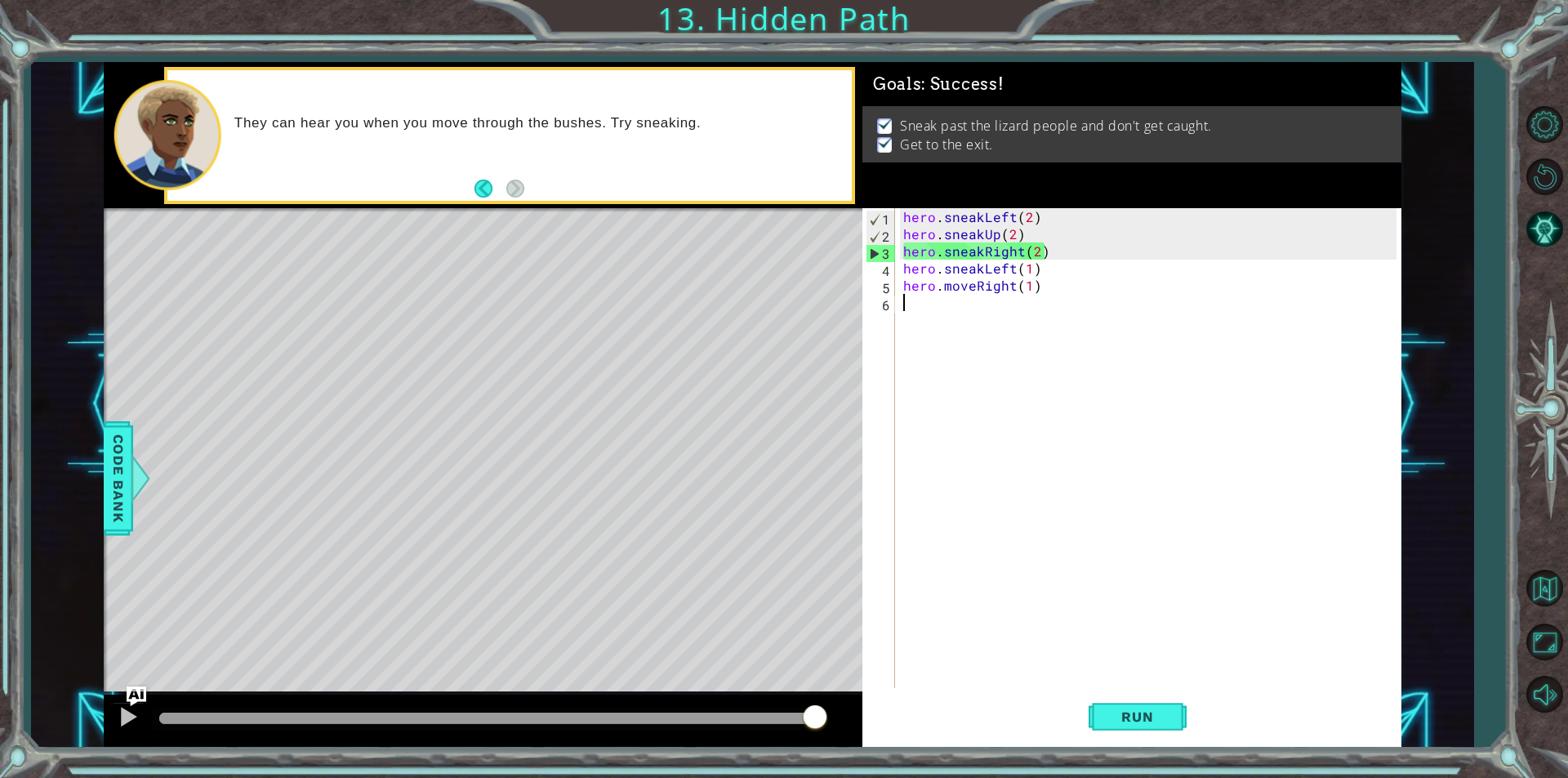
click at [1027, 249] on div "hero . sneakLeft ( 2 ) hero . sneakUp ( 2 ) hero . sneakRight ( 2 ) hero . snea…" at bounding box center [1152, 465] width 505 height 514
click at [1038, 250] on div "hero . sneakLeft ( 2 ) hero . sneakUp ( 2 ) hero . sneakRight ( 2 ) hero . snea…" at bounding box center [1152, 465] width 505 height 514
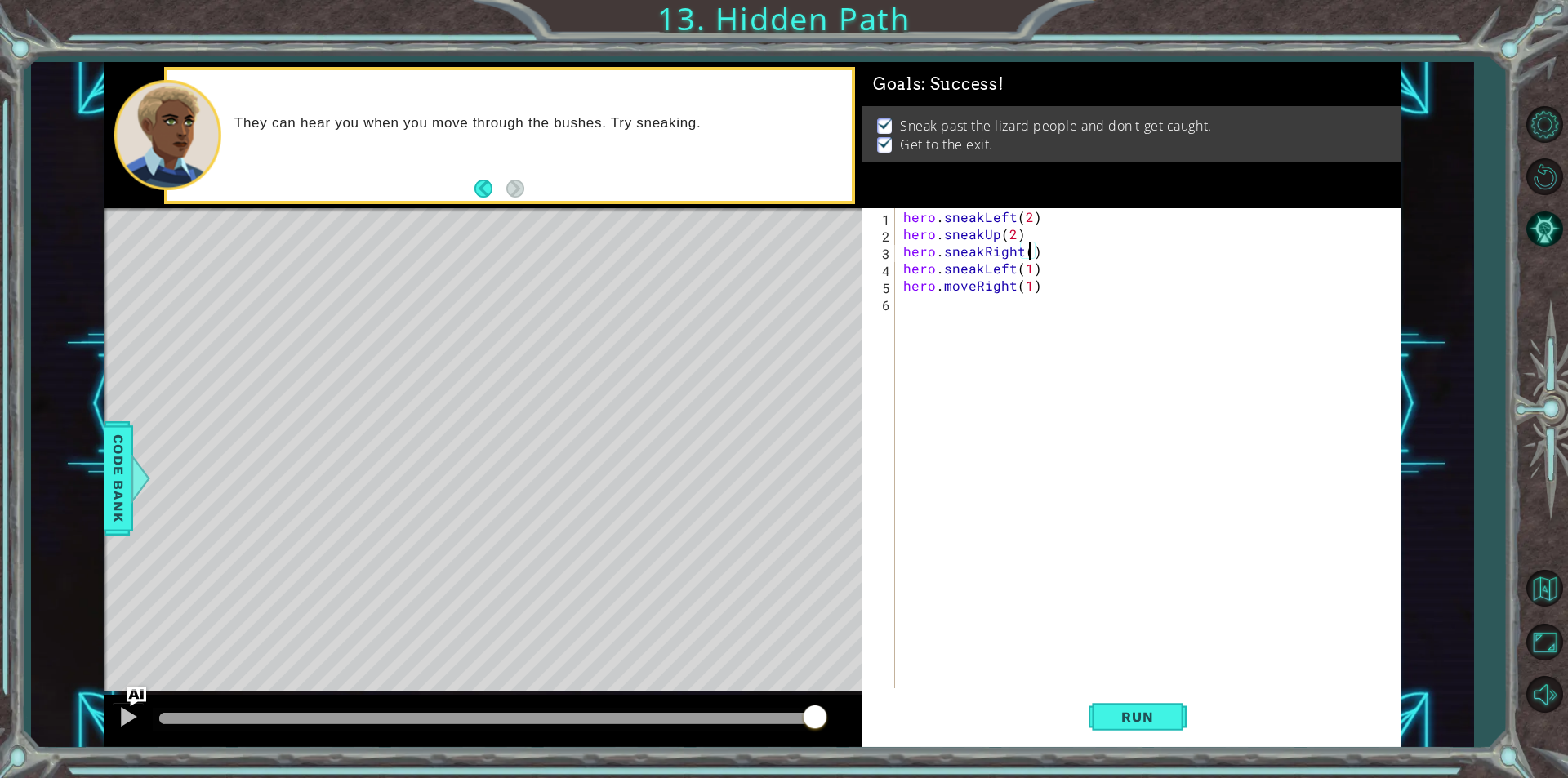
scroll to position [0, 8]
drag, startPoint x: 1038, startPoint y: 266, endPoint x: 883, endPoint y: 275, distance: 155.3
click at [883, 275] on div "hero.sneakRight(1) 1 2 3 4 5 6 hero . sneakLeft ( 2 ) hero . sneakUp ( 2 ) hero…" at bounding box center [1130, 447] width 534 height 480
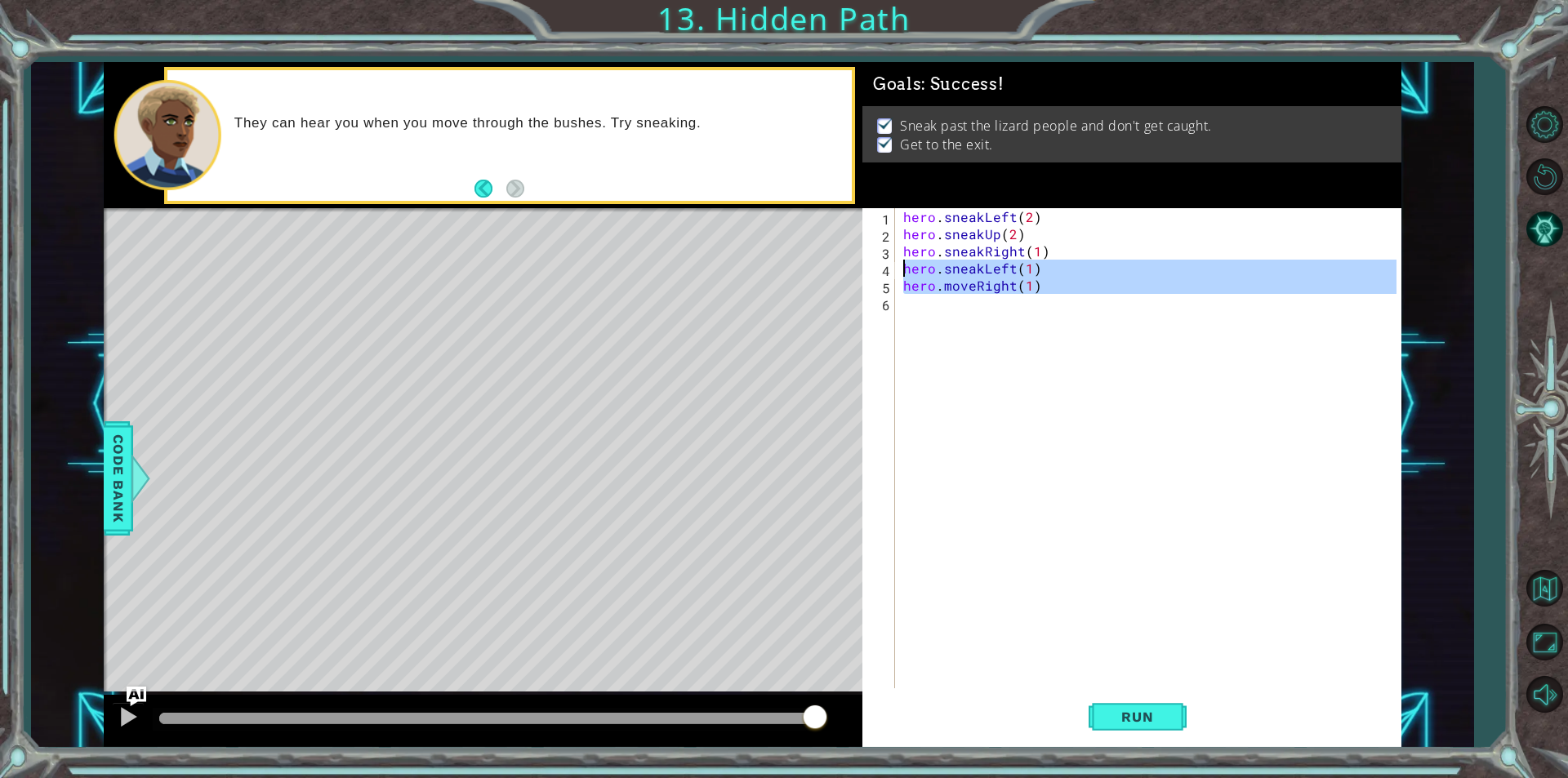
click at [790, 273] on div "1 ההההההההההההההההההההההההההההההההההההההההההההההההההההההההההההההההההההההההההההה…" at bounding box center [753, 404] width 1298 height 685
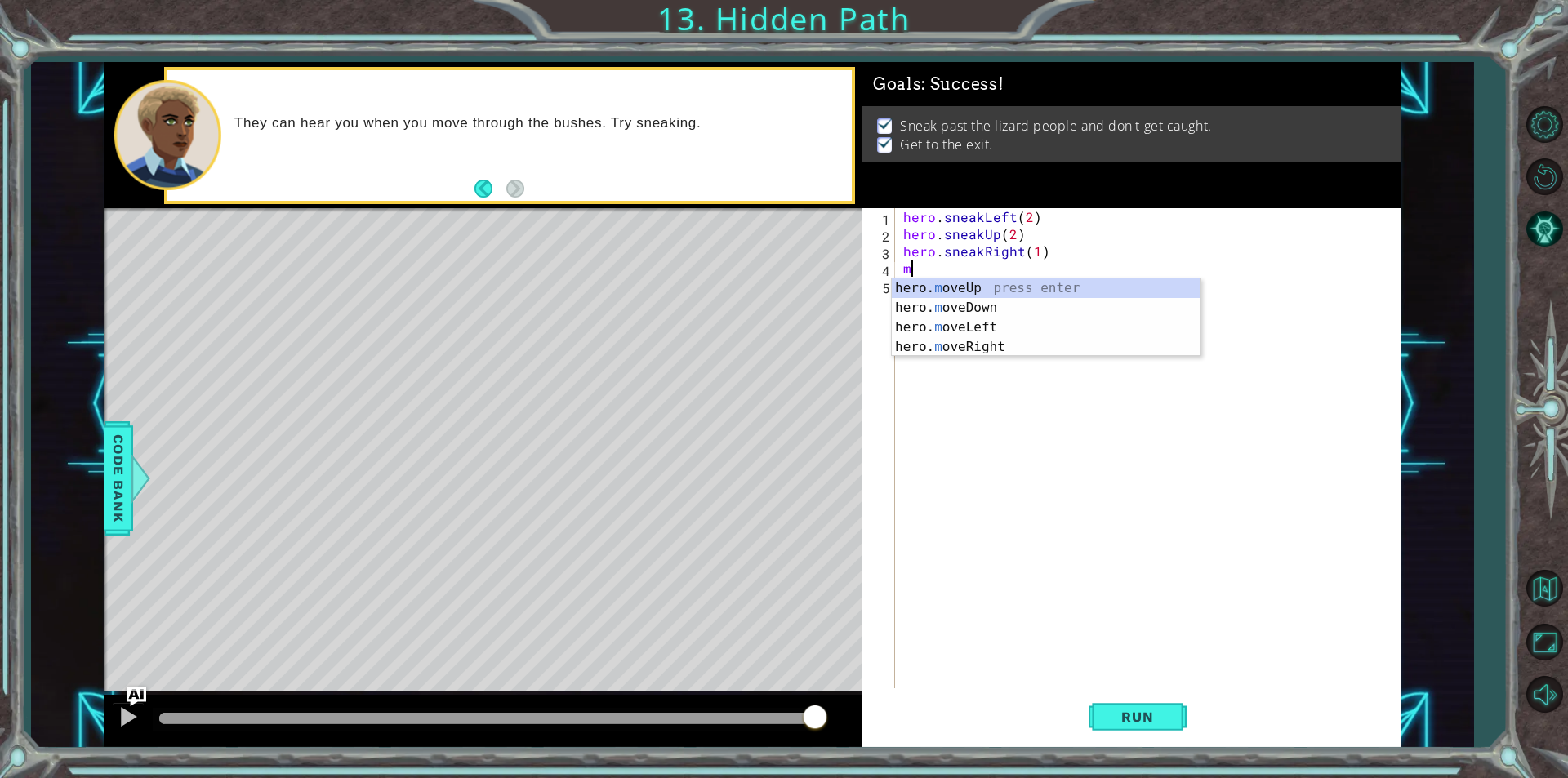
scroll to position [0, 0]
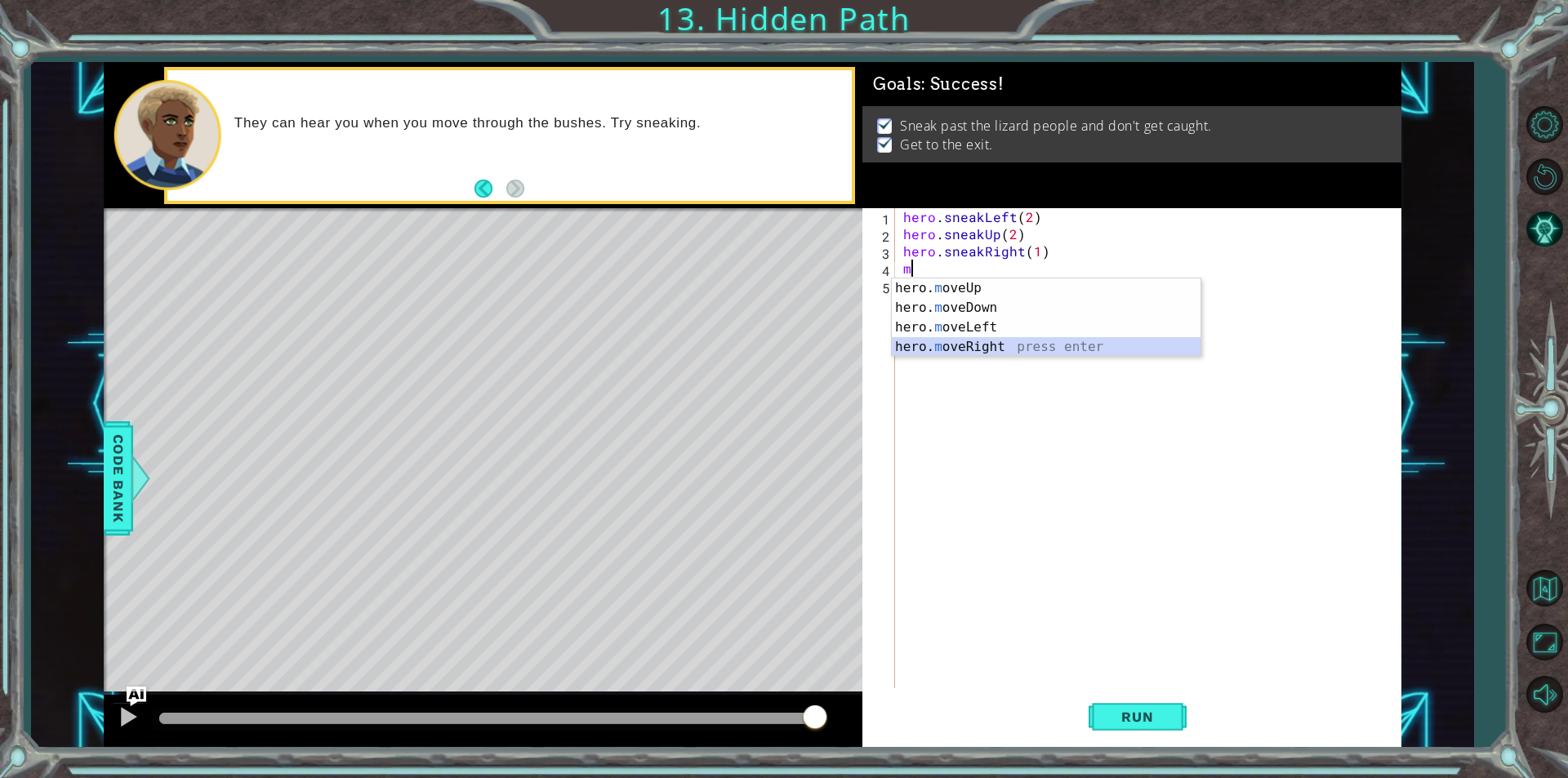
click at [1012, 345] on div "hero. m oveUp press enter hero. m oveDown press enter hero. m oveLeft press ent…" at bounding box center [1046, 337] width 309 height 118
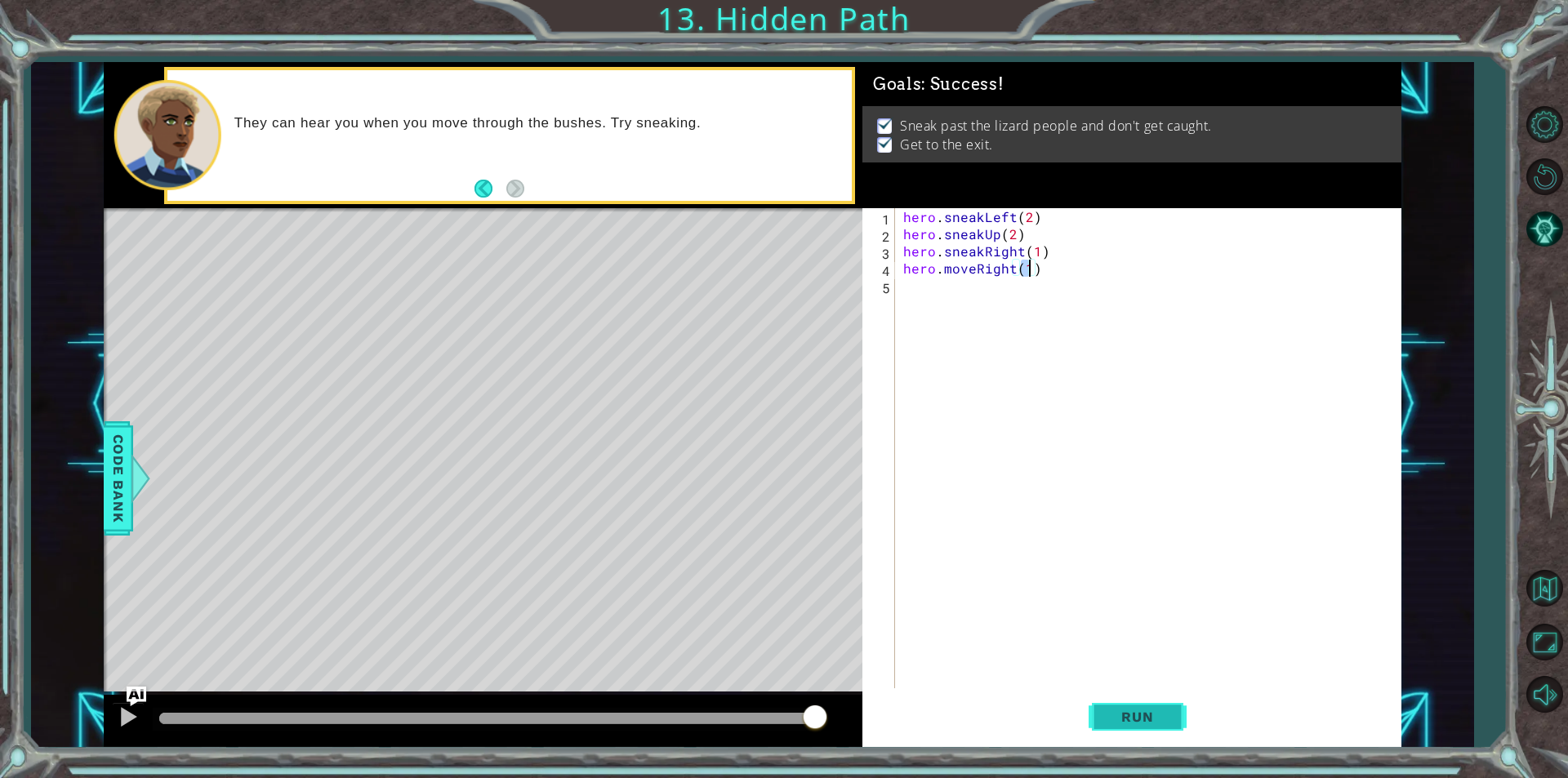
type textarea "hero.moveRight(1)"
click at [1127, 724] on span "Run" at bounding box center [1138, 716] width 65 height 16
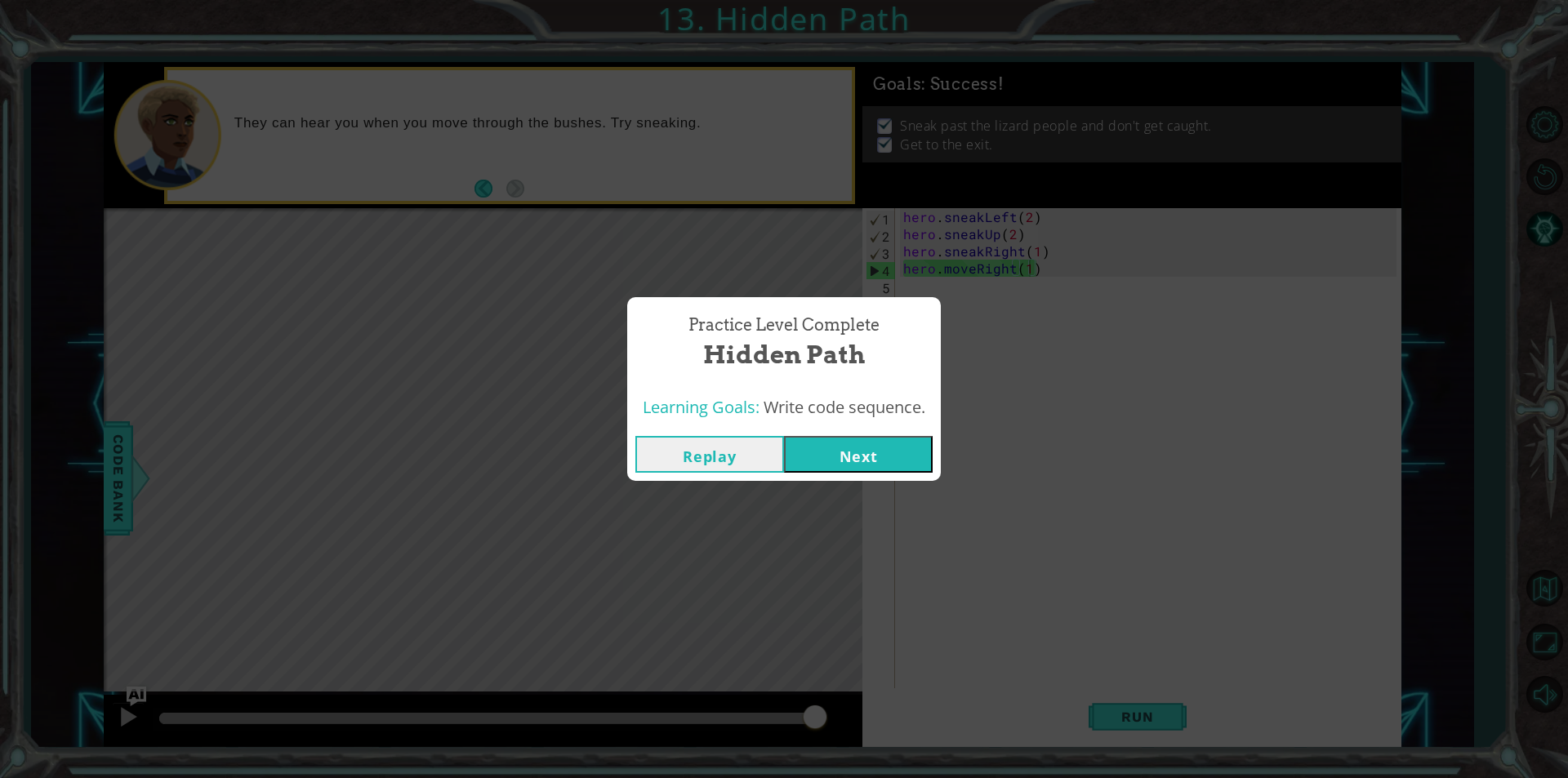
click at [904, 471] on button "Next" at bounding box center [858, 454] width 148 height 37
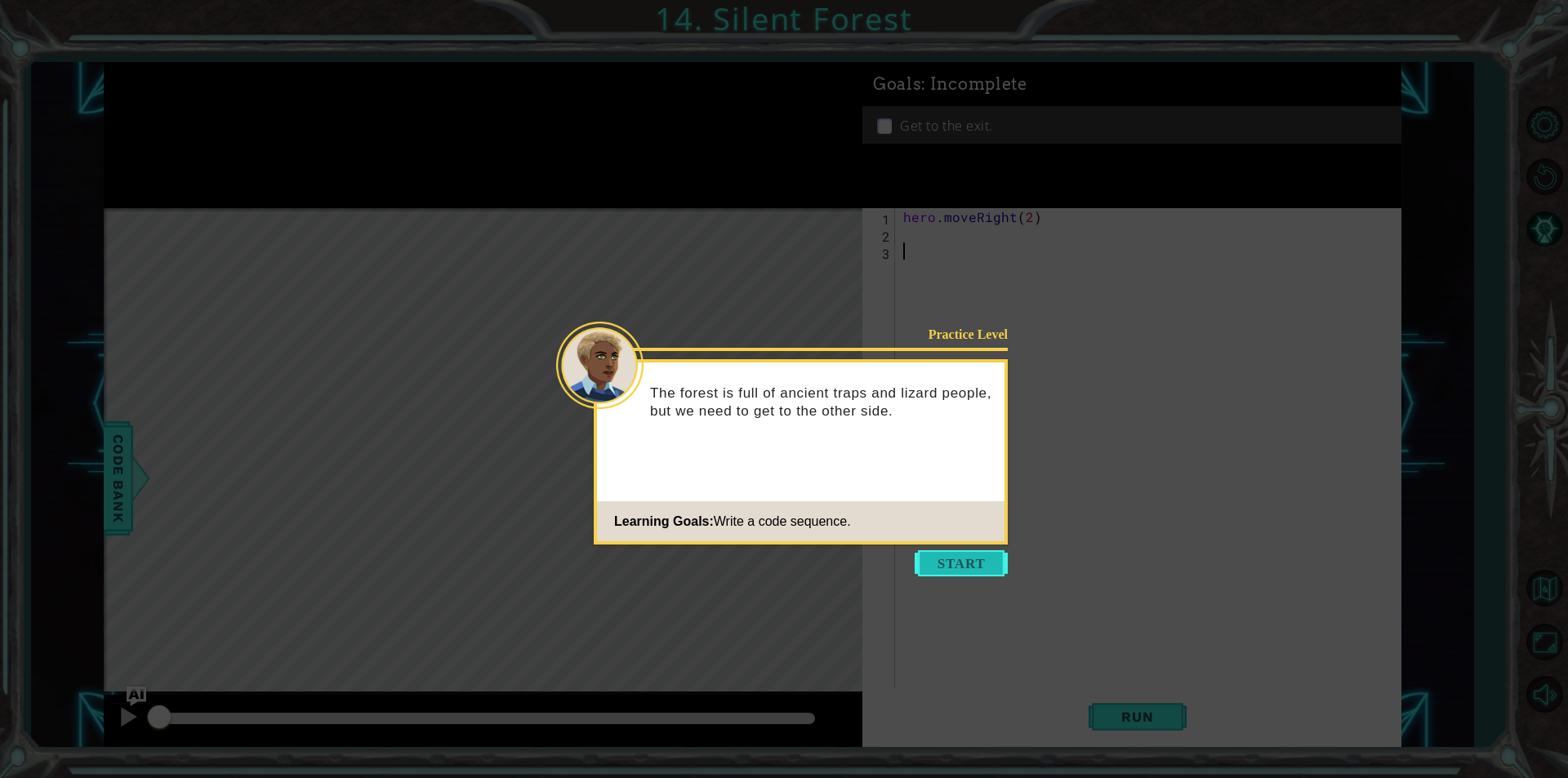
click at [951, 552] on button "Start" at bounding box center [962, 563] width 93 height 27
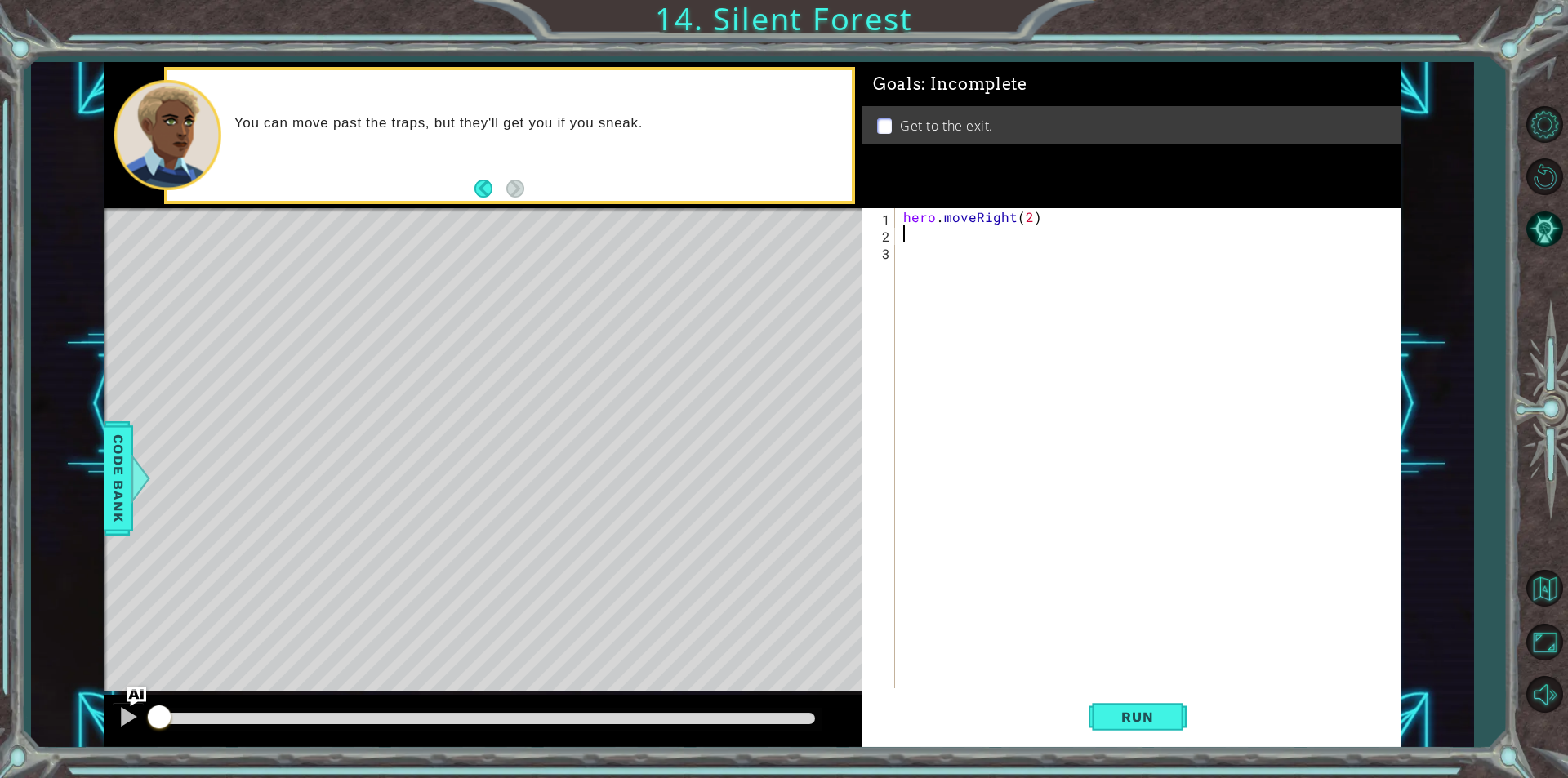
click at [958, 234] on div "hero . moveRight ( 2 )" at bounding box center [1152, 465] width 505 height 514
click at [1042, 270] on div "hero.[PERSON_NAME] own press enter hero.sneak D own press enter" at bounding box center [1046, 283] width 309 height 79
type textarea "hero.sneakDown(1)"
click at [1001, 271] on div "hero . moveRight ( 2 ) hero . sneakDown ( 1 )" at bounding box center [1152, 465] width 505 height 514
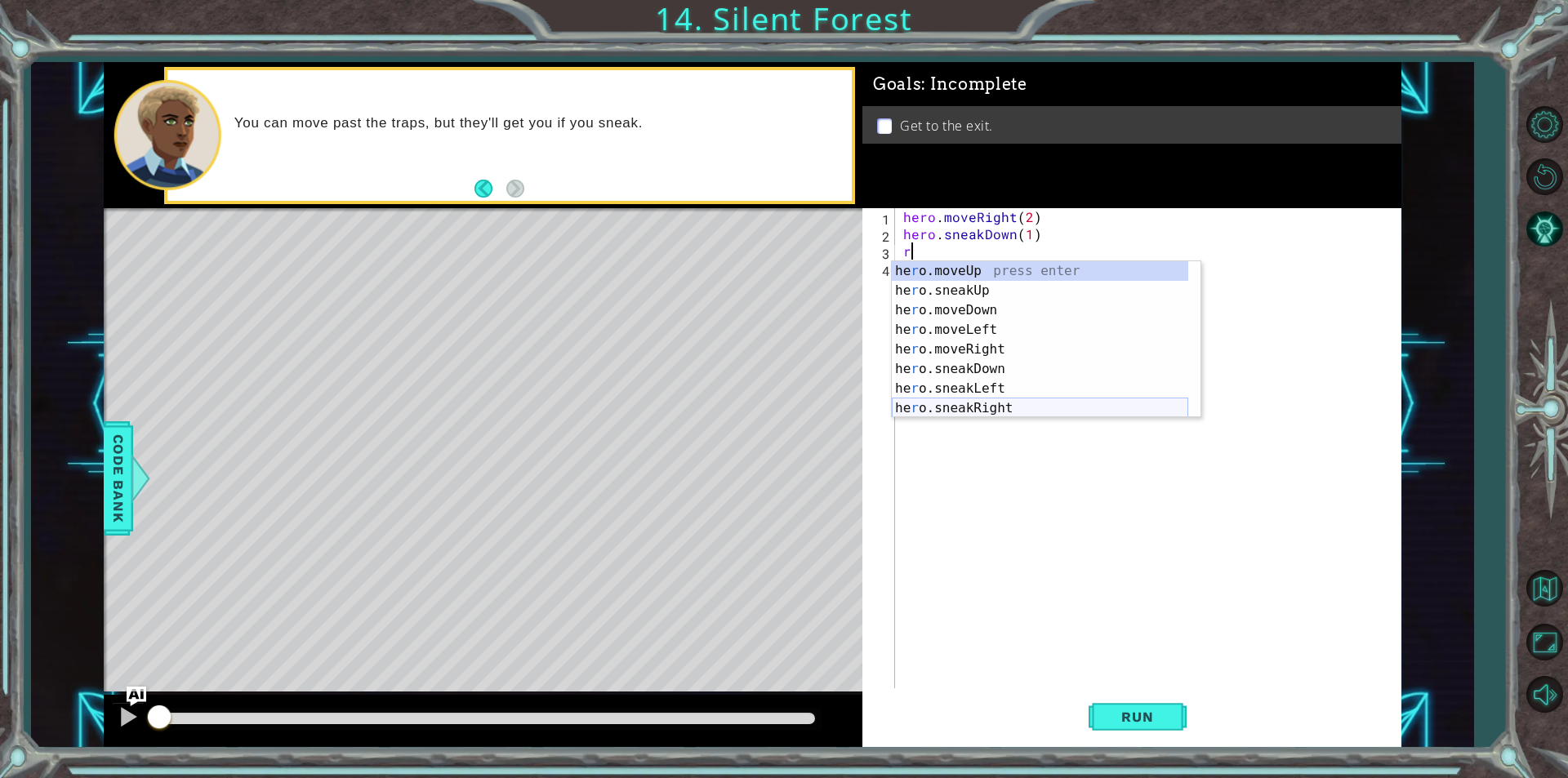
click at [1004, 404] on div "he r o.moveUp press enter he r o.sneakUp press enter he r o.moveDown press ente…" at bounding box center [1041, 359] width 296 height 196
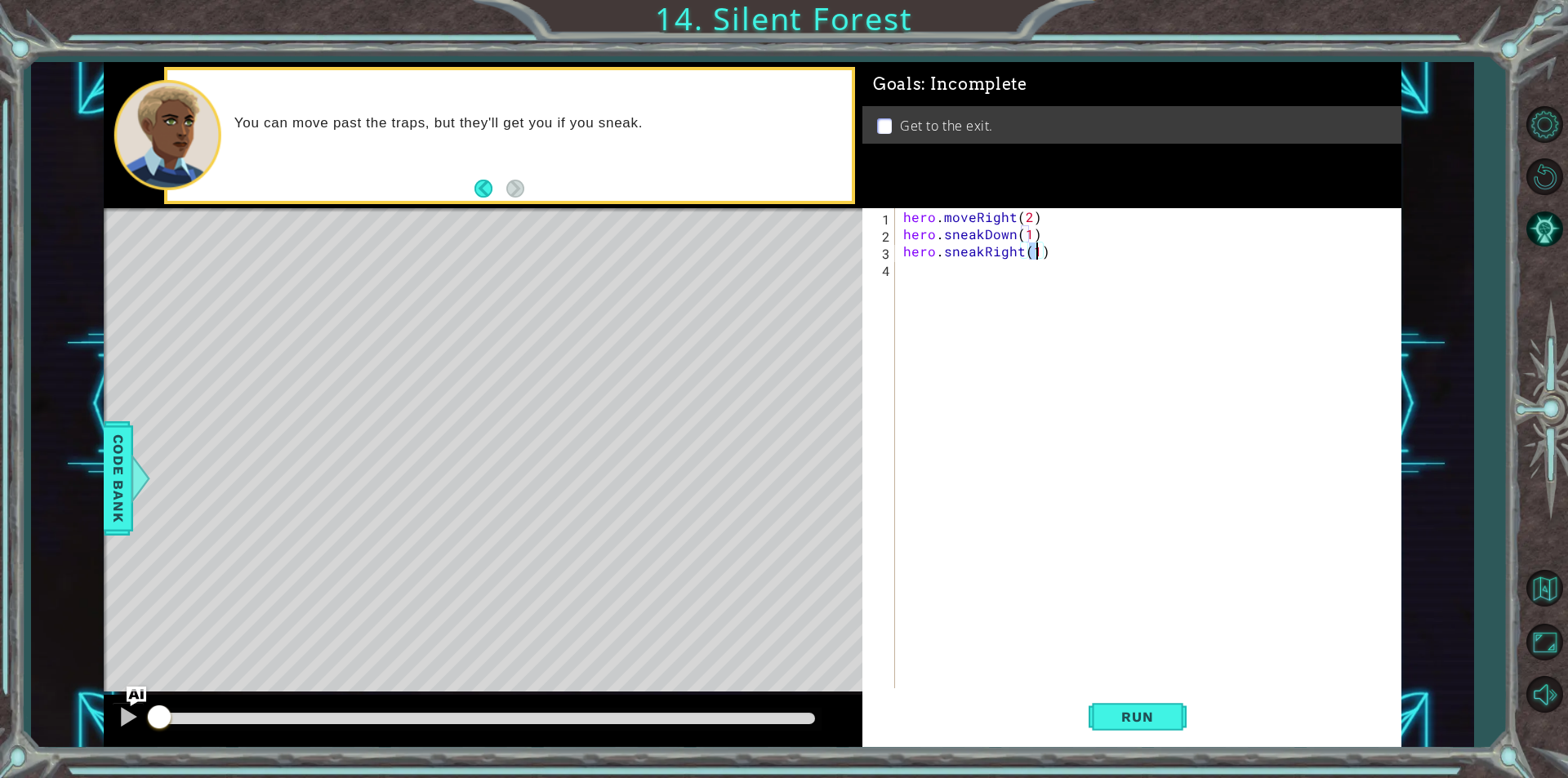
type textarea "hero.sneakRight(2)"
click at [977, 275] on div "hero . moveRight ( 2 ) hero . sneakDown ( 1 ) hero . sneakRight ( 2 )" at bounding box center [1152, 465] width 505 height 514
click at [984, 291] on div "hero.move U p press enter hero.sneak U p press enter hero. u se press enter" at bounding box center [1046, 327] width 309 height 98
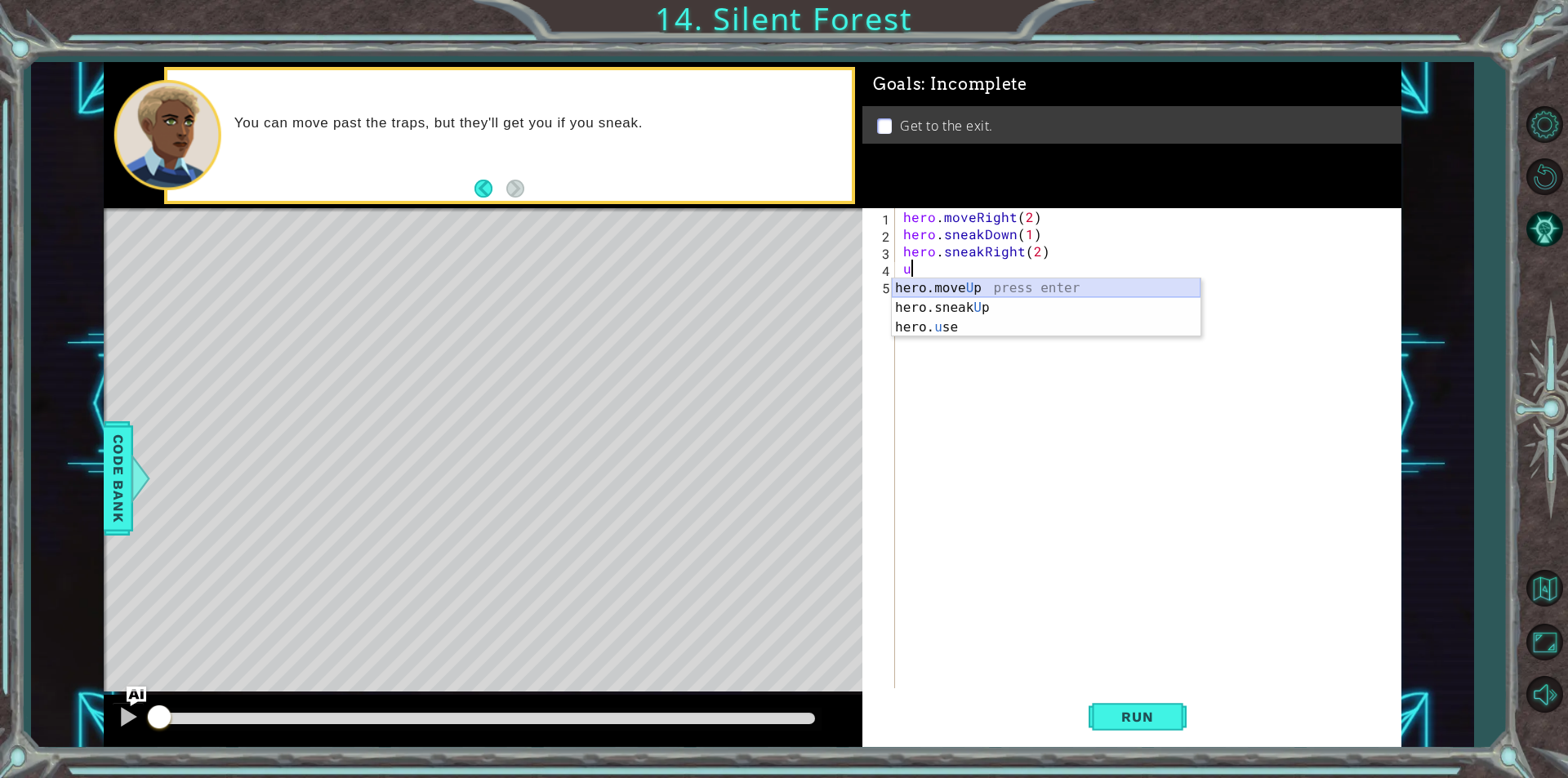
type textarea "hero.moveUp(1)"
click at [948, 289] on div "hero . moveRight ( 2 ) hero . sneakDown ( 1 ) hero . sneakRight ( 2 ) hero . mo…" at bounding box center [1152, 465] width 505 height 514
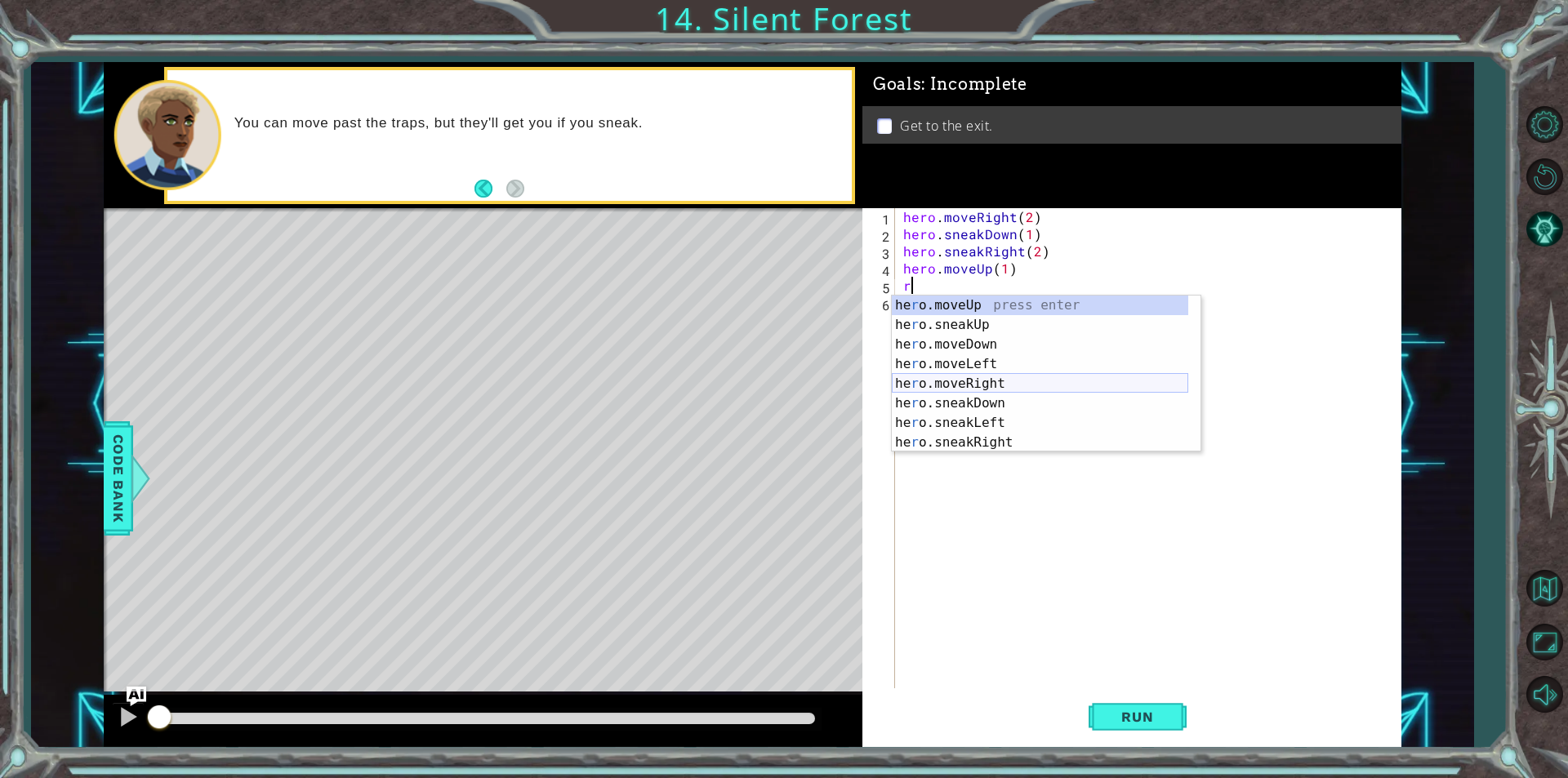
click at [976, 383] on div "he r o.moveUp press enter he r o.sneakUp press enter he r o.moveDown press ente…" at bounding box center [1041, 393] width 296 height 196
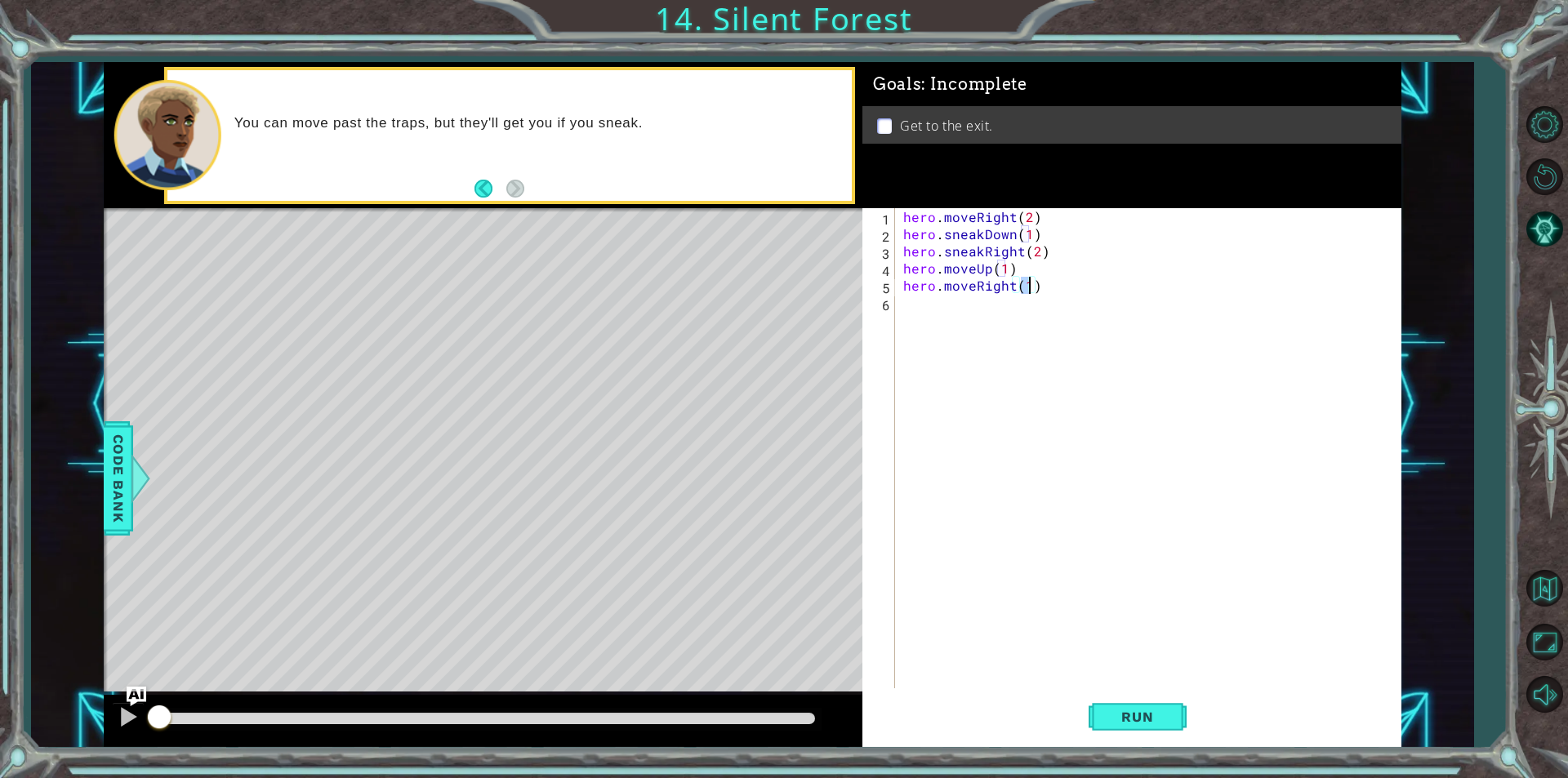
click at [1189, 723] on div "Run" at bounding box center [1138, 716] width 539 height 54
click at [1159, 711] on span "Run" at bounding box center [1138, 716] width 65 height 16
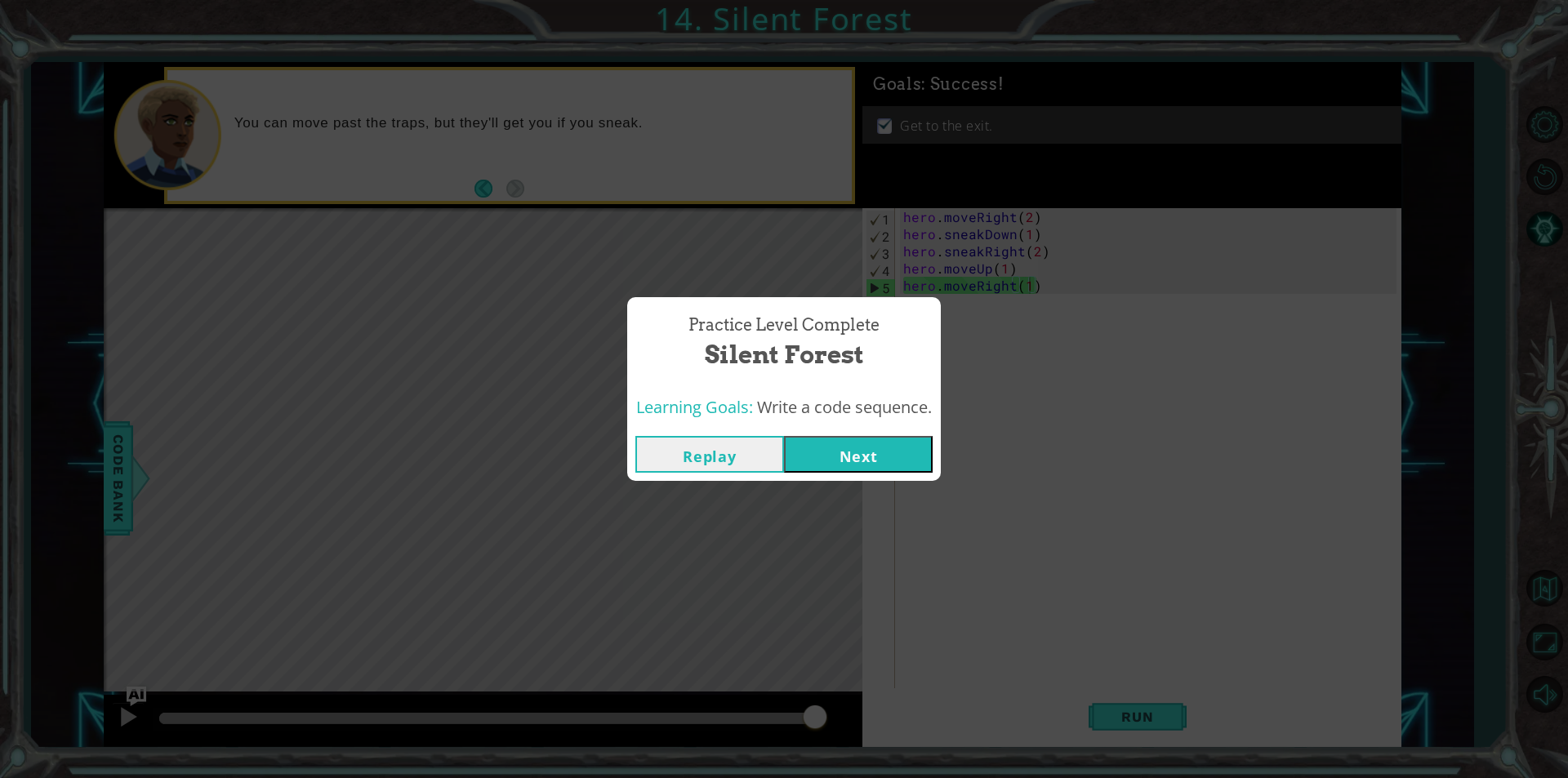
click at [706, 448] on button "Replay" at bounding box center [710, 454] width 148 height 37
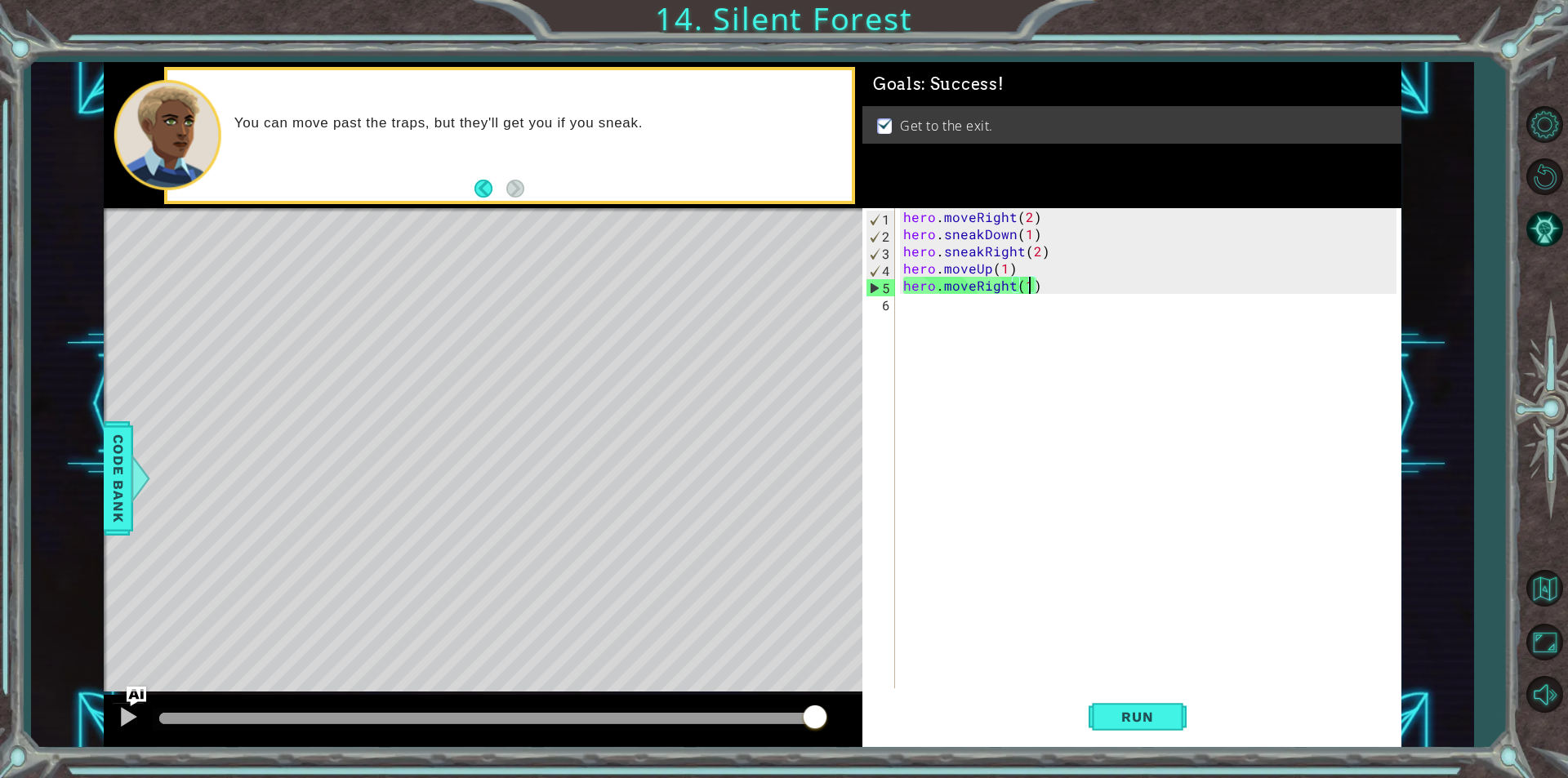
click at [1058, 259] on div "hero . moveRight ( 2 ) hero . sneakDown ( 1 ) hero . sneakRight ( 2 ) hero . mo…" at bounding box center [1152, 465] width 505 height 514
click at [1032, 253] on div "hero . moveRight ( 2 ) hero . sneakDown ( 1 ) hero . sneakRight ( 2 ) hero . mo…" at bounding box center [1152, 465] width 505 height 514
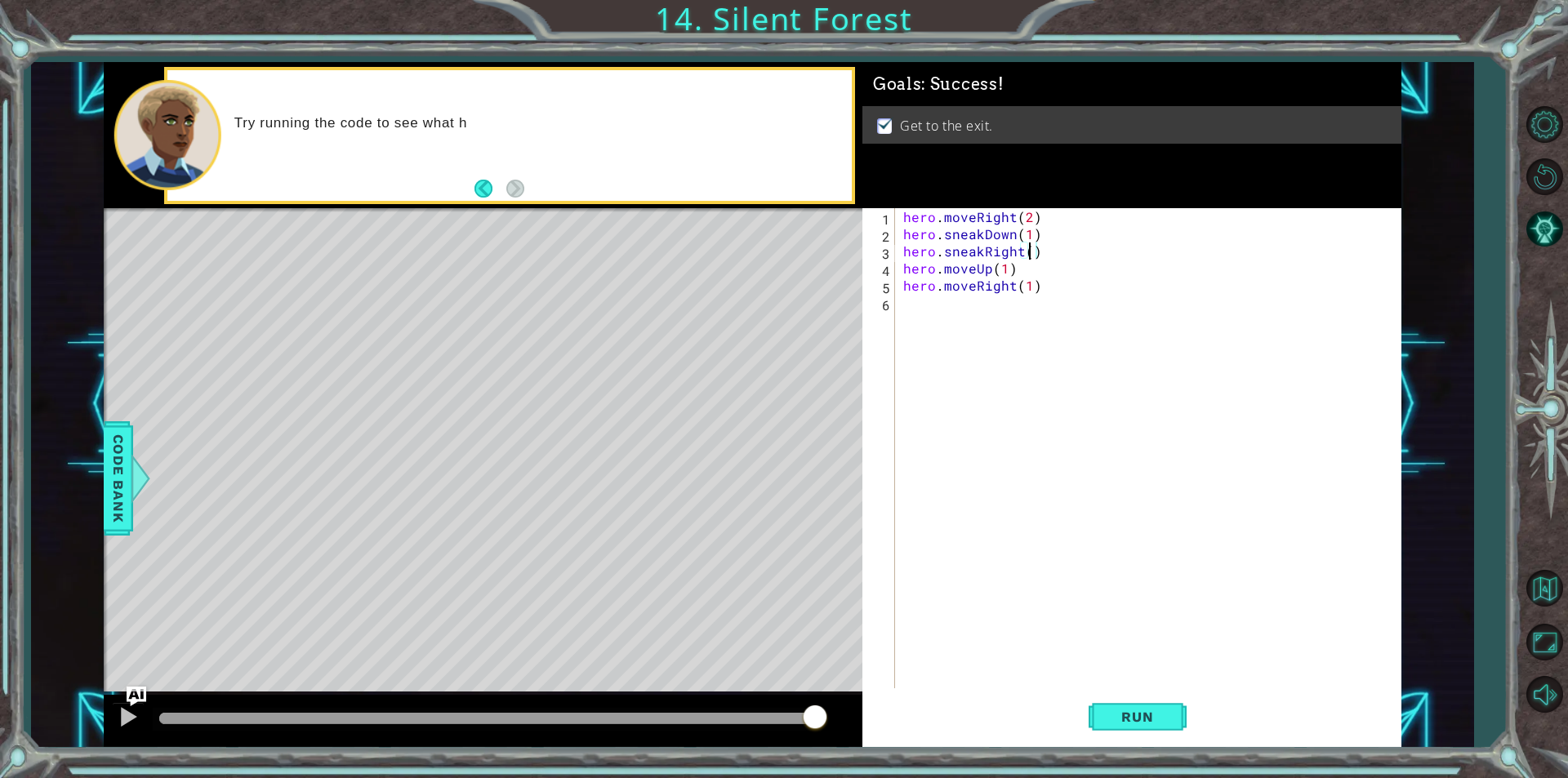
scroll to position [0, 8]
type textarea "hero.sneakRight(1)"
click at [1070, 253] on div "hero . moveRight ( 2 ) hero . sneakDown ( 1 ) hero . sneakRight ( 1 ) hero . mo…" at bounding box center [1152, 465] width 505 height 514
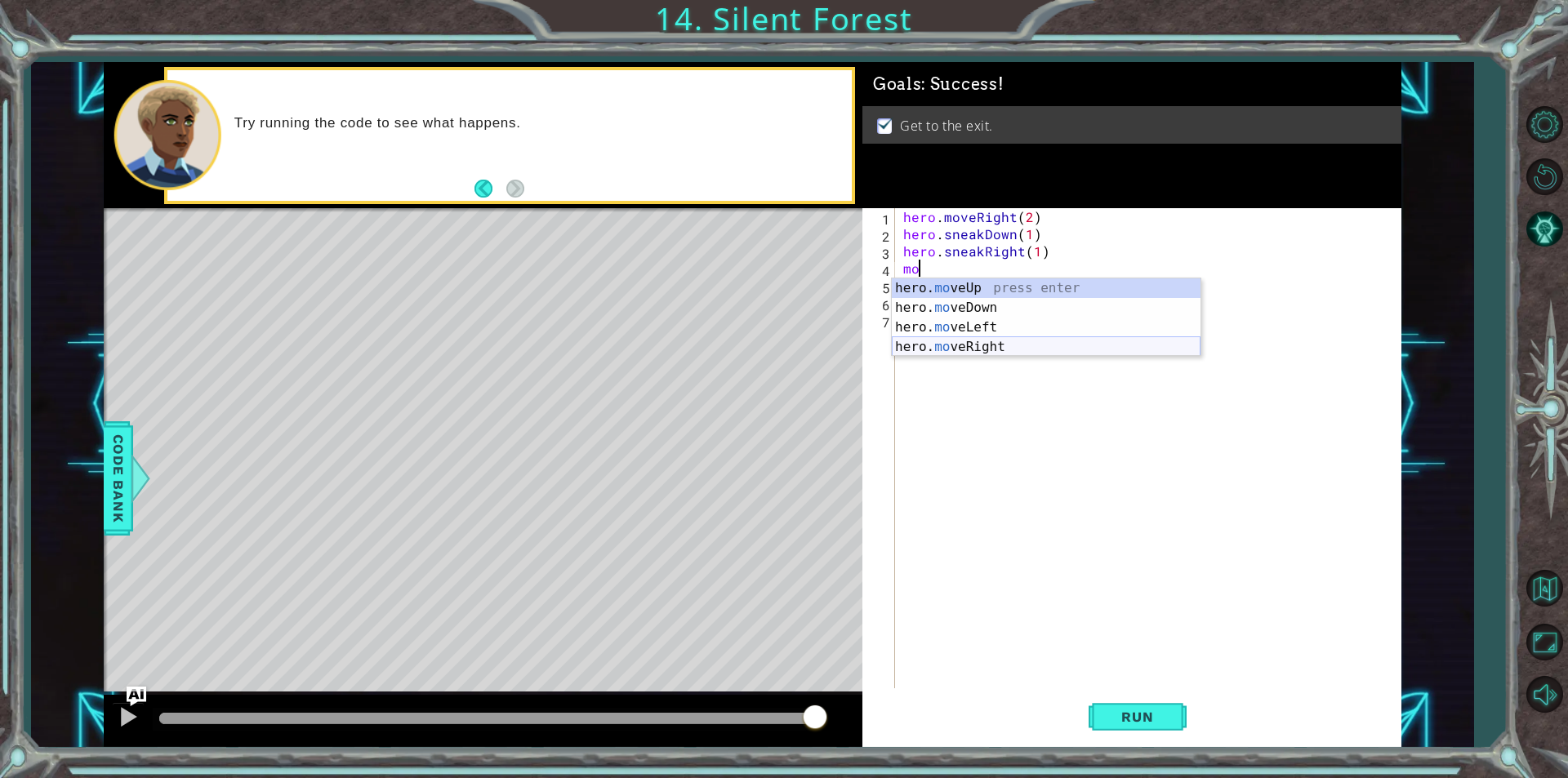
click at [1006, 340] on div "hero. mo veUp press enter hero. mo veDown press enter hero. mo veLeft press ent…" at bounding box center [1046, 337] width 309 height 118
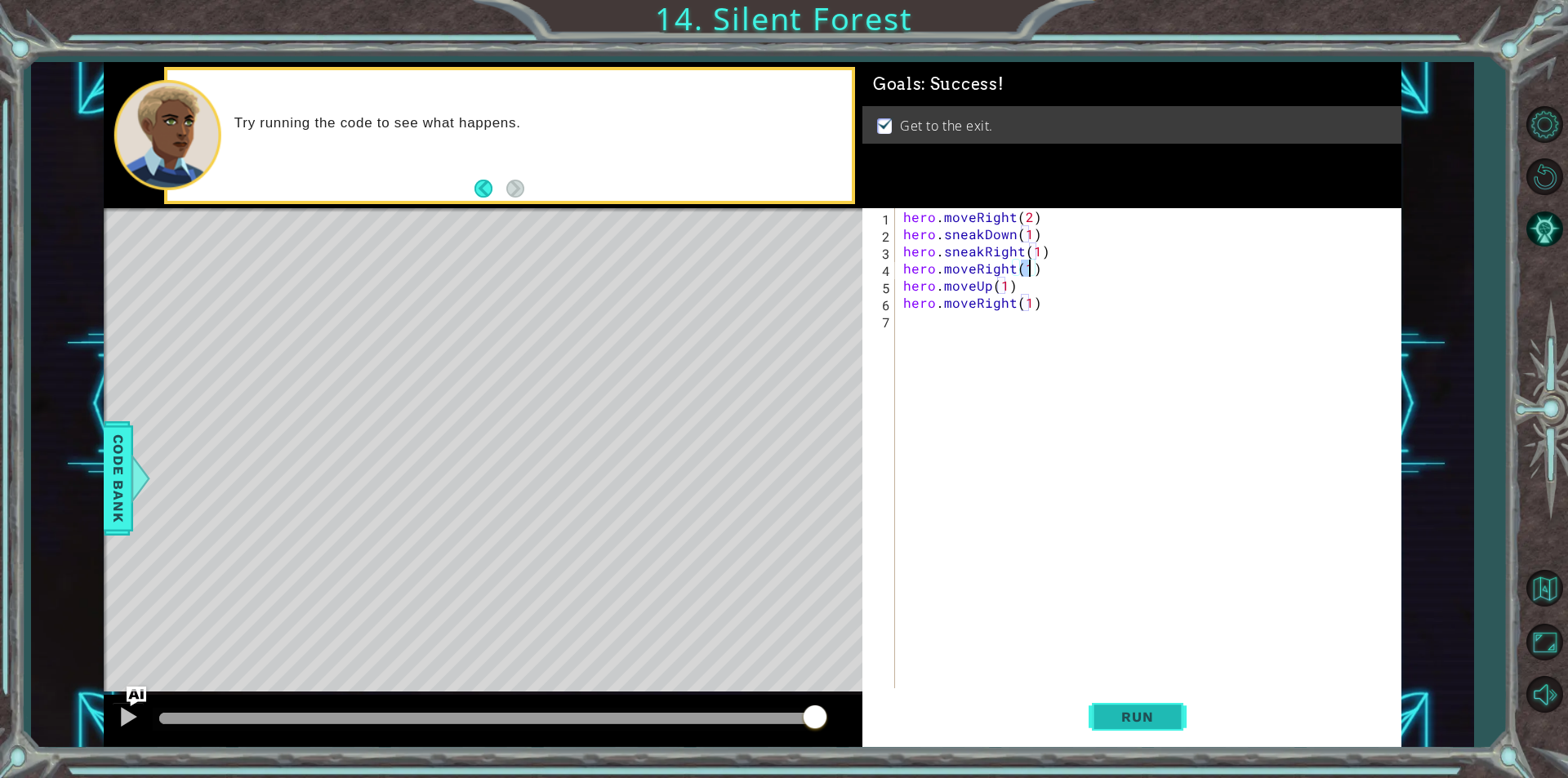
click at [1141, 721] on span "Run" at bounding box center [1138, 716] width 65 height 16
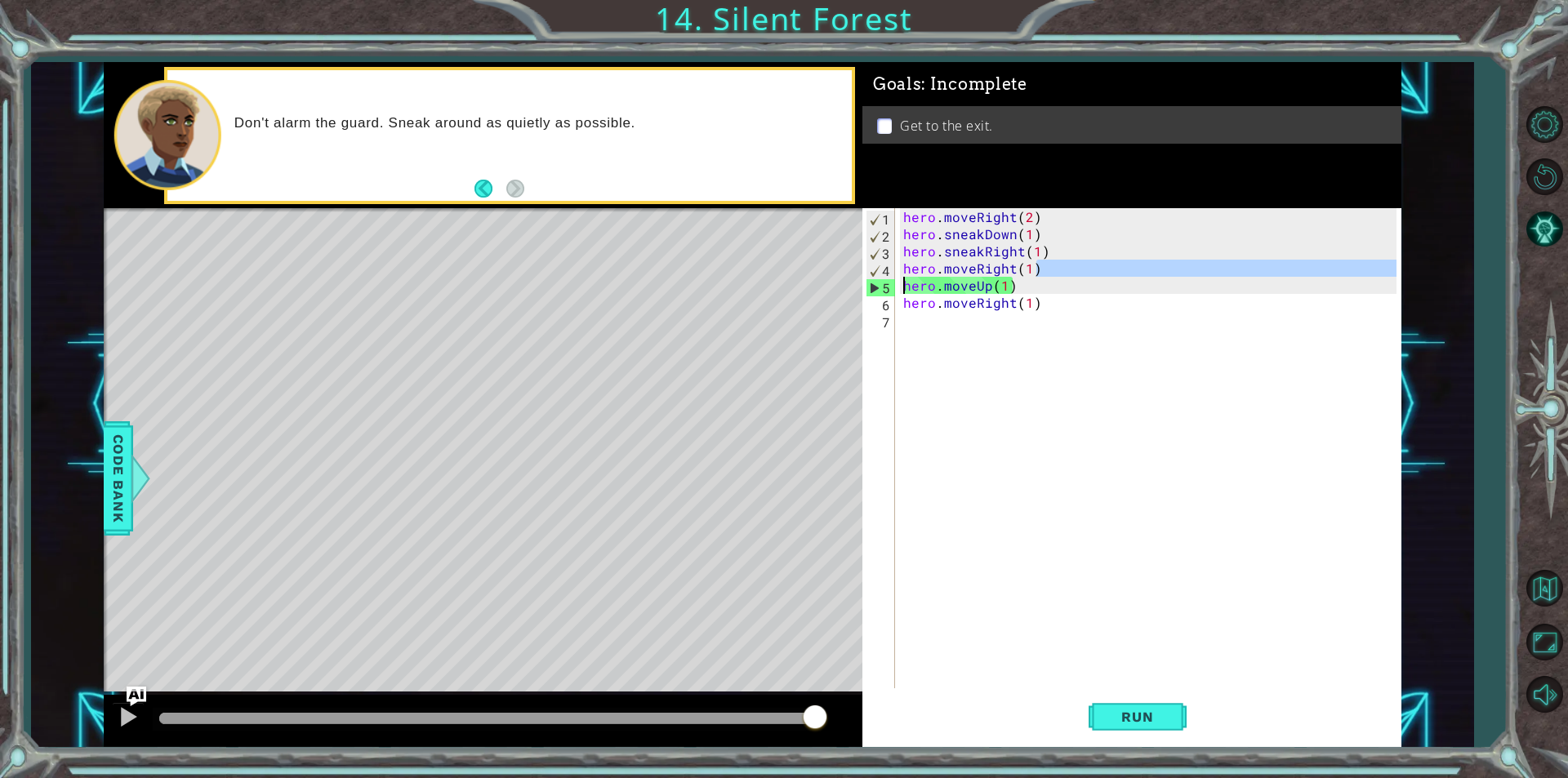
drag, startPoint x: 1041, startPoint y: 263, endPoint x: 756, endPoint y: 284, distance: 285.8
click at [756, 284] on div "1 ההההההההההההההההההההההההההההההההההההההההההההההההההההההההההההההההההההההההההההה…" at bounding box center [753, 404] width 1298 height 685
click at [1080, 264] on div "hero . moveRight ( 2 ) hero . sneakDown ( 1 ) hero . sneakRight ( 1 ) hero . mo…" at bounding box center [1148, 447] width 497 height 480
type textarea "hero.moveRight(1)"
drag, startPoint x: 1067, startPoint y: 269, endPoint x: 869, endPoint y: 274, distance: 198.1
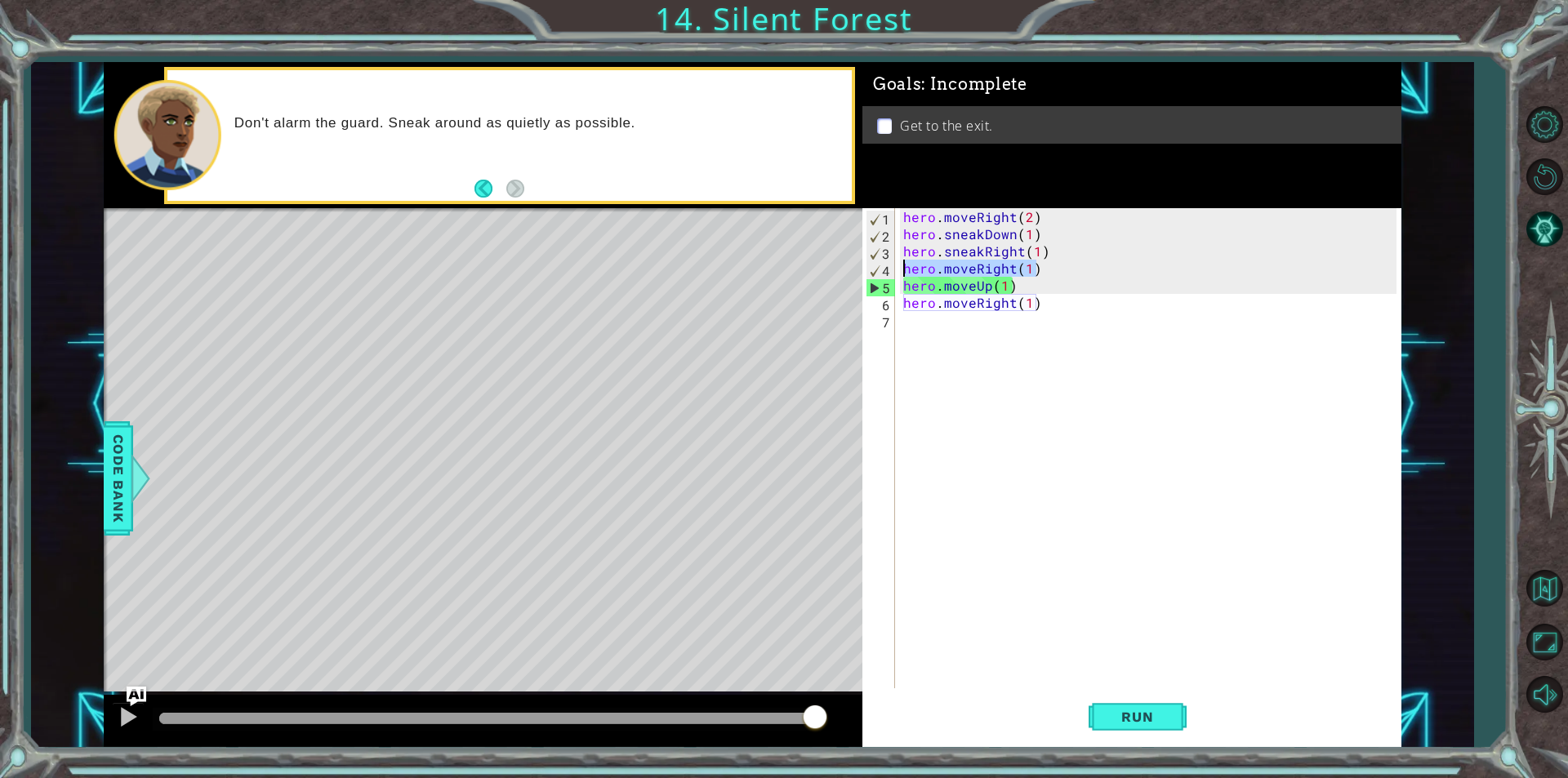
click at [869, 274] on div "hero.moveRight(1) 1 2 3 4 5 6 7 hero . moveRight ( 2 ) hero . sneakDown ( 1 ) h…" at bounding box center [1130, 447] width 534 height 480
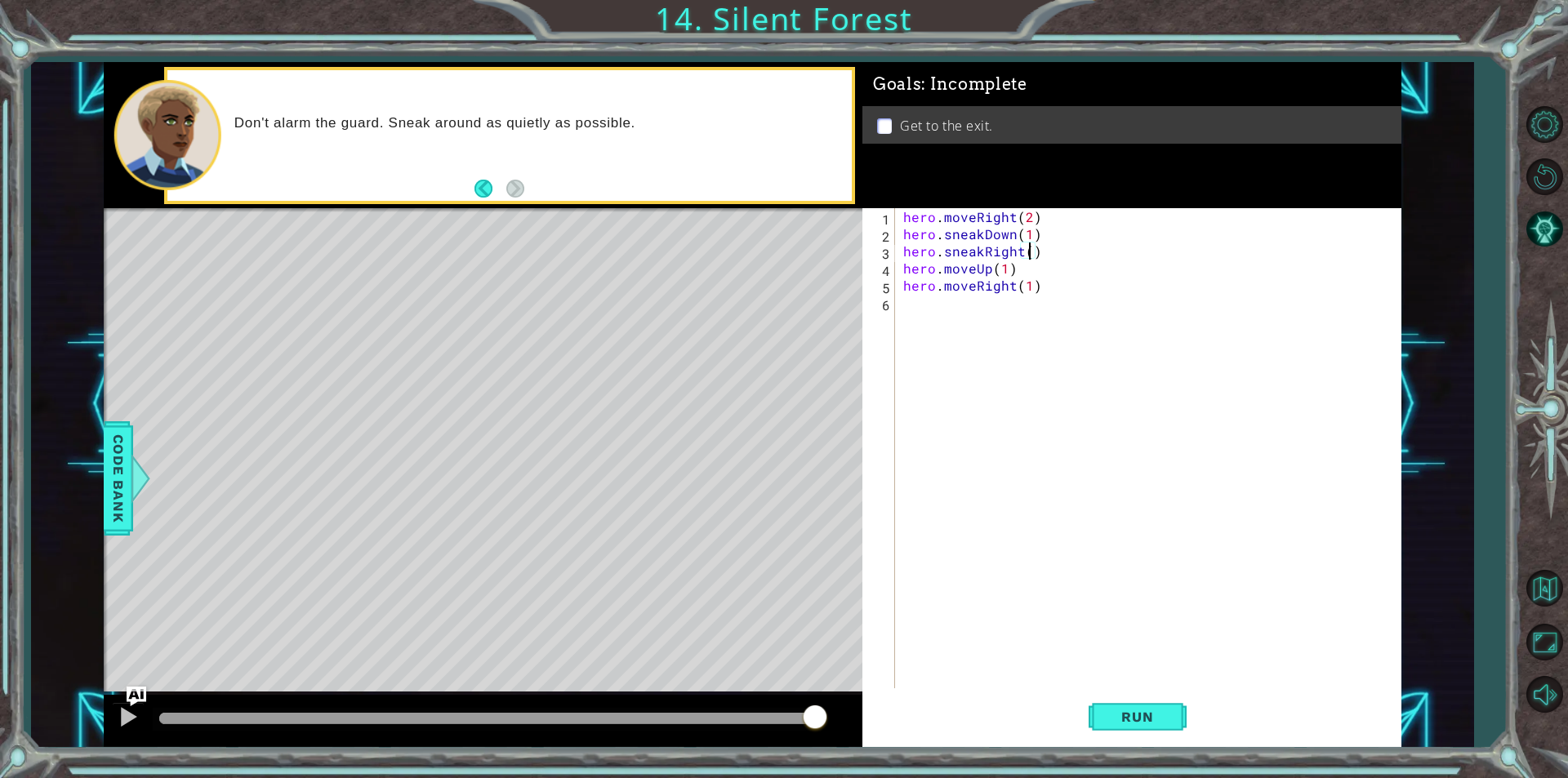
scroll to position [0, 8]
type textarea "hero.sneakRight(2)"
click at [1130, 712] on span "Run" at bounding box center [1138, 716] width 65 height 16
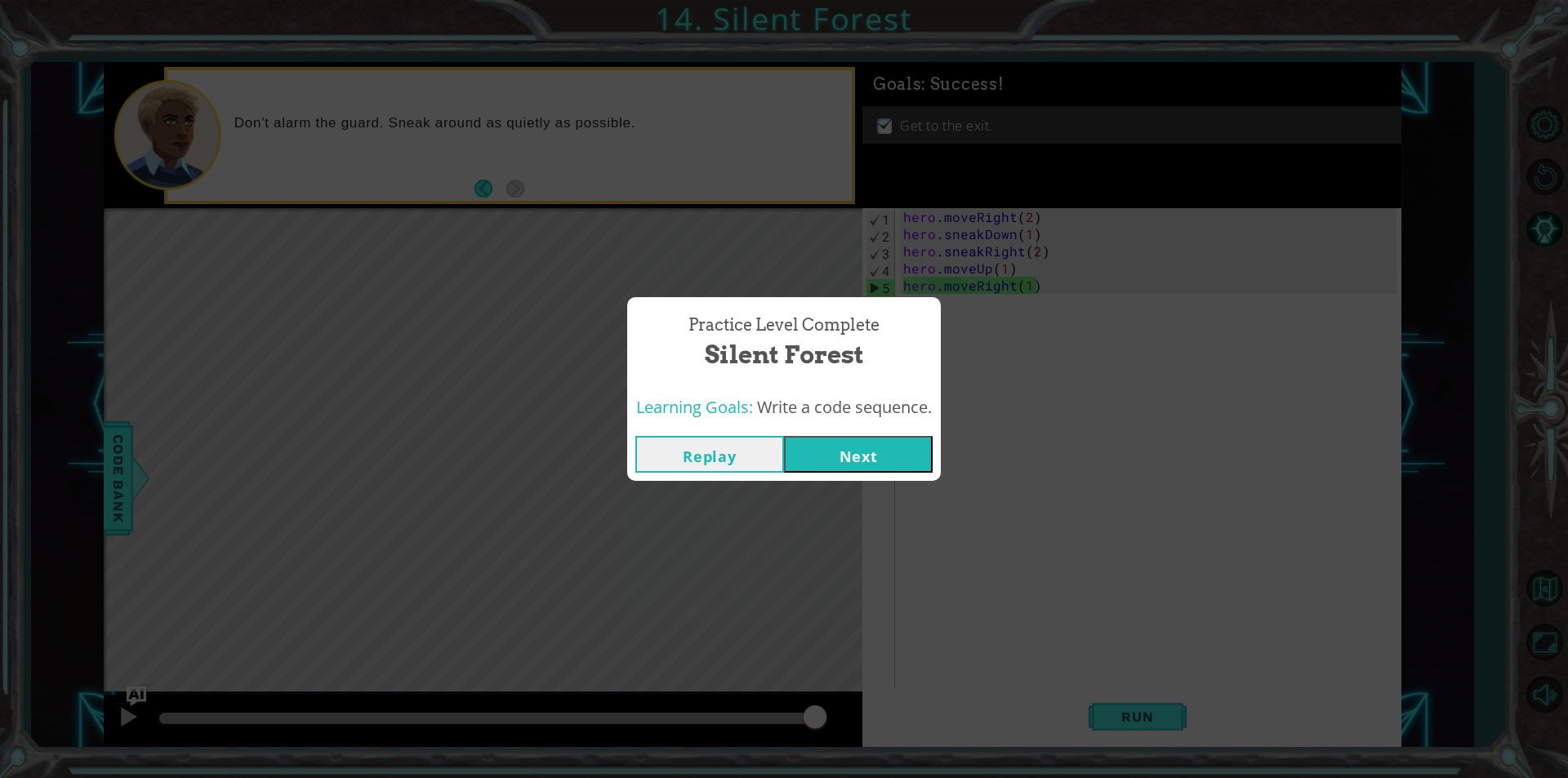
click at [870, 459] on button "Next" at bounding box center [858, 454] width 148 height 37
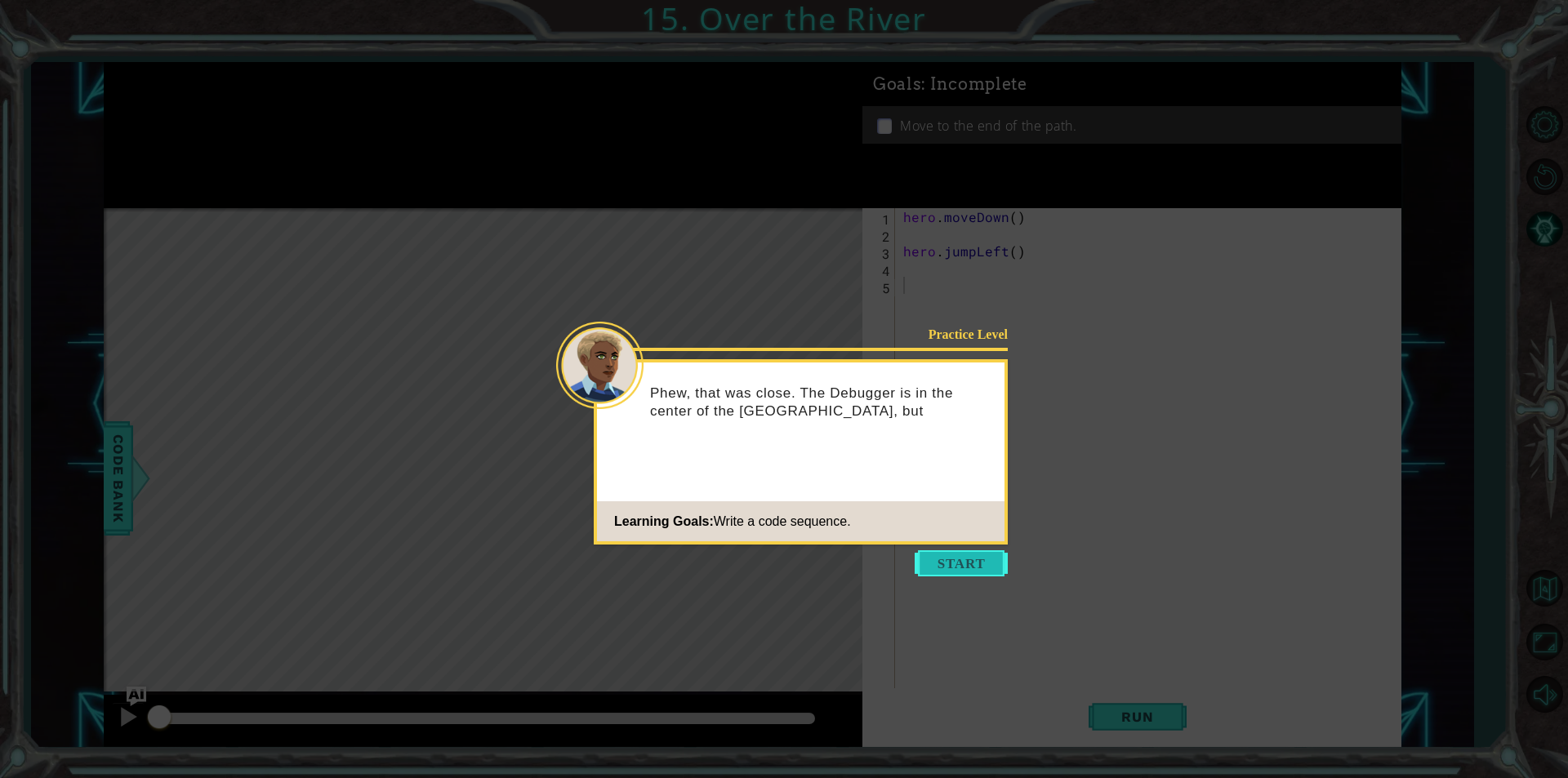
click at [973, 560] on button "Start" at bounding box center [962, 563] width 93 height 27
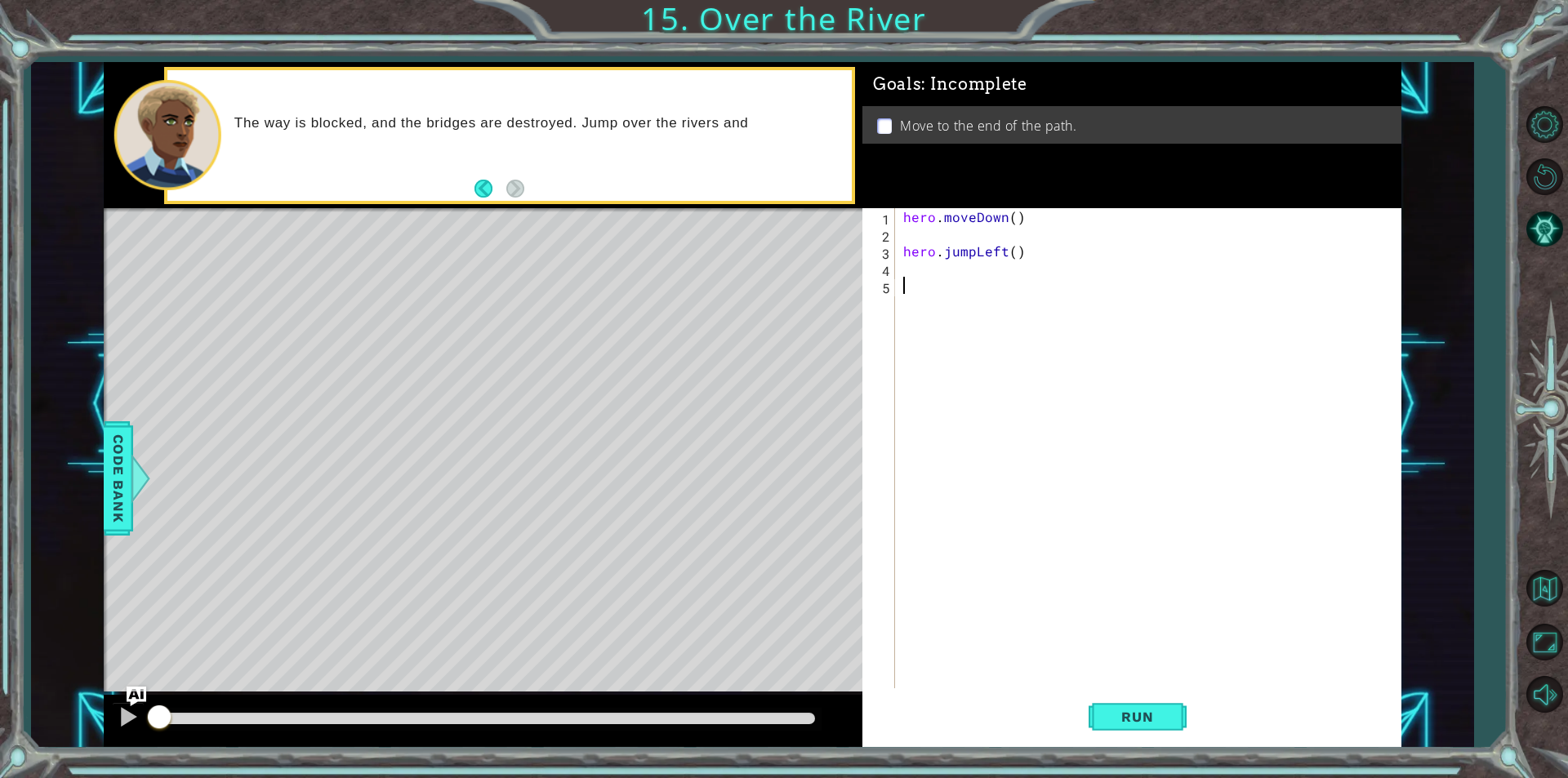
click at [969, 233] on div "hero . moveDown ( ) hero . jumpLeft ( )" at bounding box center [1152, 465] width 505 height 514
type textarea "hero.moveDown()"
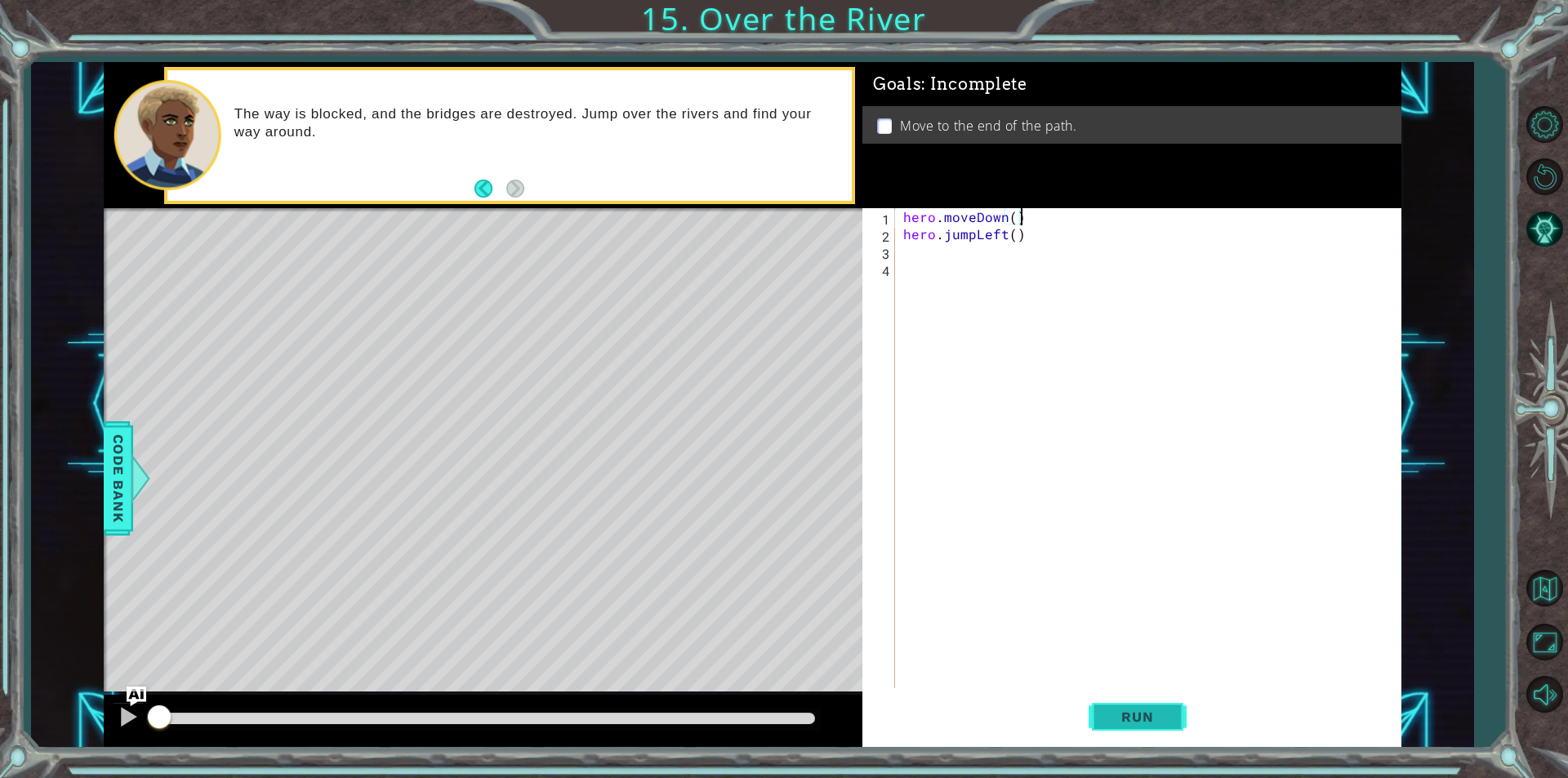
click at [1152, 707] on button "Run" at bounding box center [1138, 716] width 98 height 54
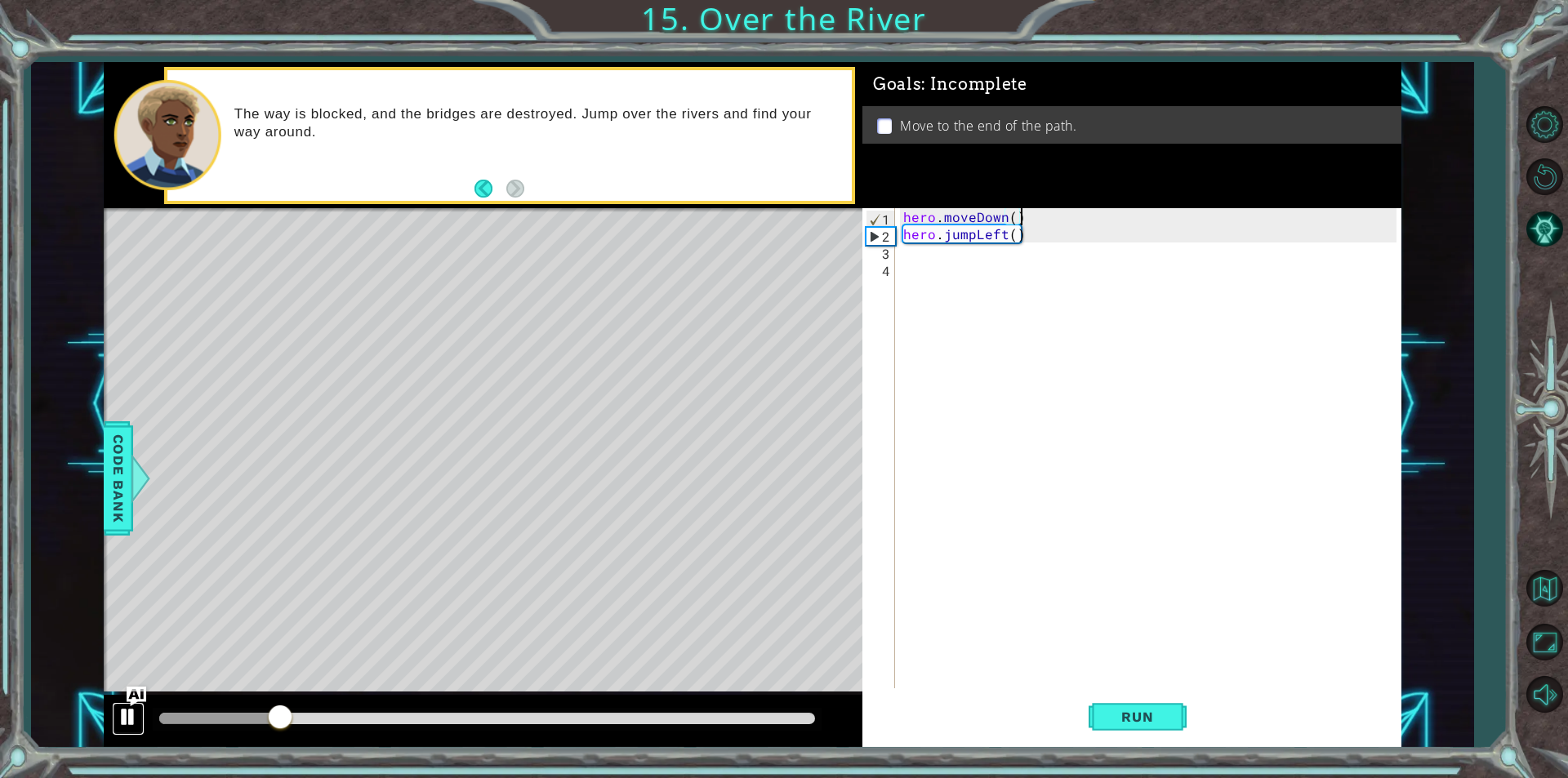
click at [113, 723] on button at bounding box center [128, 718] width 32 height 33
click at [1044, 246] on div "hero . moveDown ( ) hero . jumpLeft ( )" at bounding box center [1152, 465] width 505 height 514
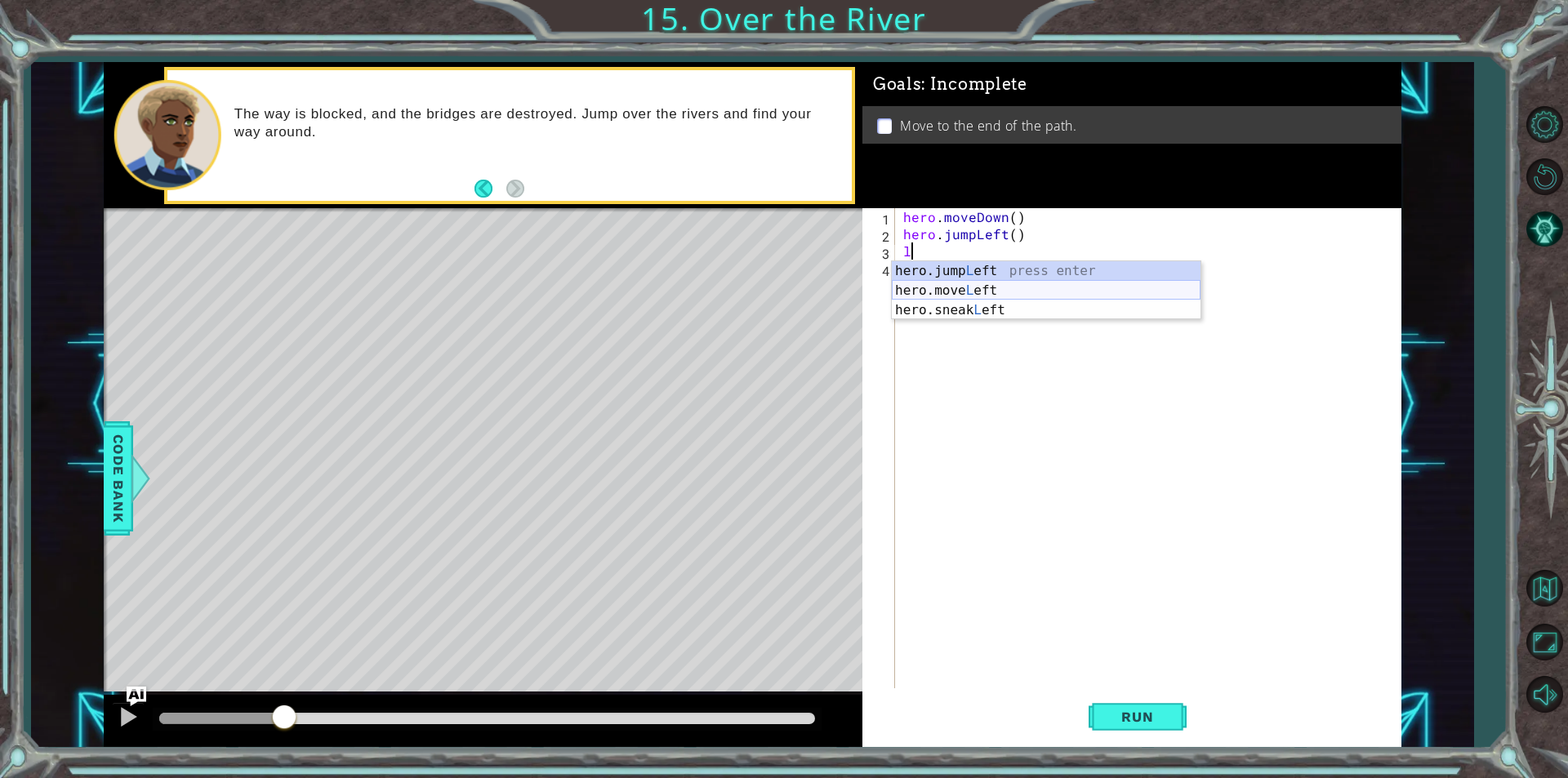
click at [997, 288] on div "hero.jump L eft press enter hero.move L eft press enter hero.sneak L eft press …" at bounding box center [1046, 310] width 309 height 98
click at [967, 264] on div "hero . moveDown ( ) hero . jumpLeft ( ) hero . moveLeft ( 1 )" at bounding box center [1152, 465] width 505 height 514
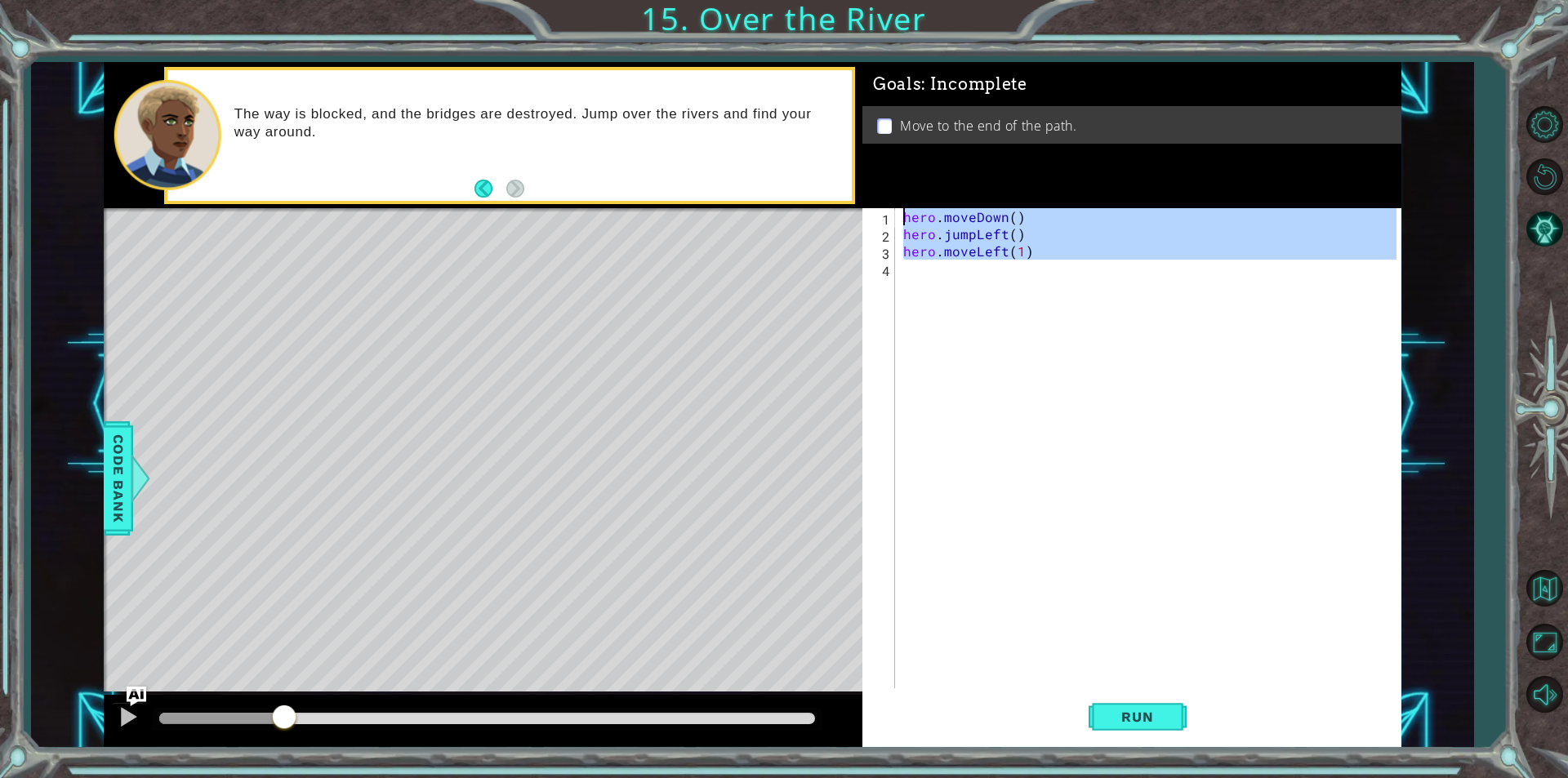
type textarea "hero.moveDown() hero.jumpLeft()"
click at [971, 291] on div "hero . moveDown ( ) hero . jumpLeft ( ) hero . moveLeft ( 1 )" at bounding box center [1148, 447] width 497 height 480
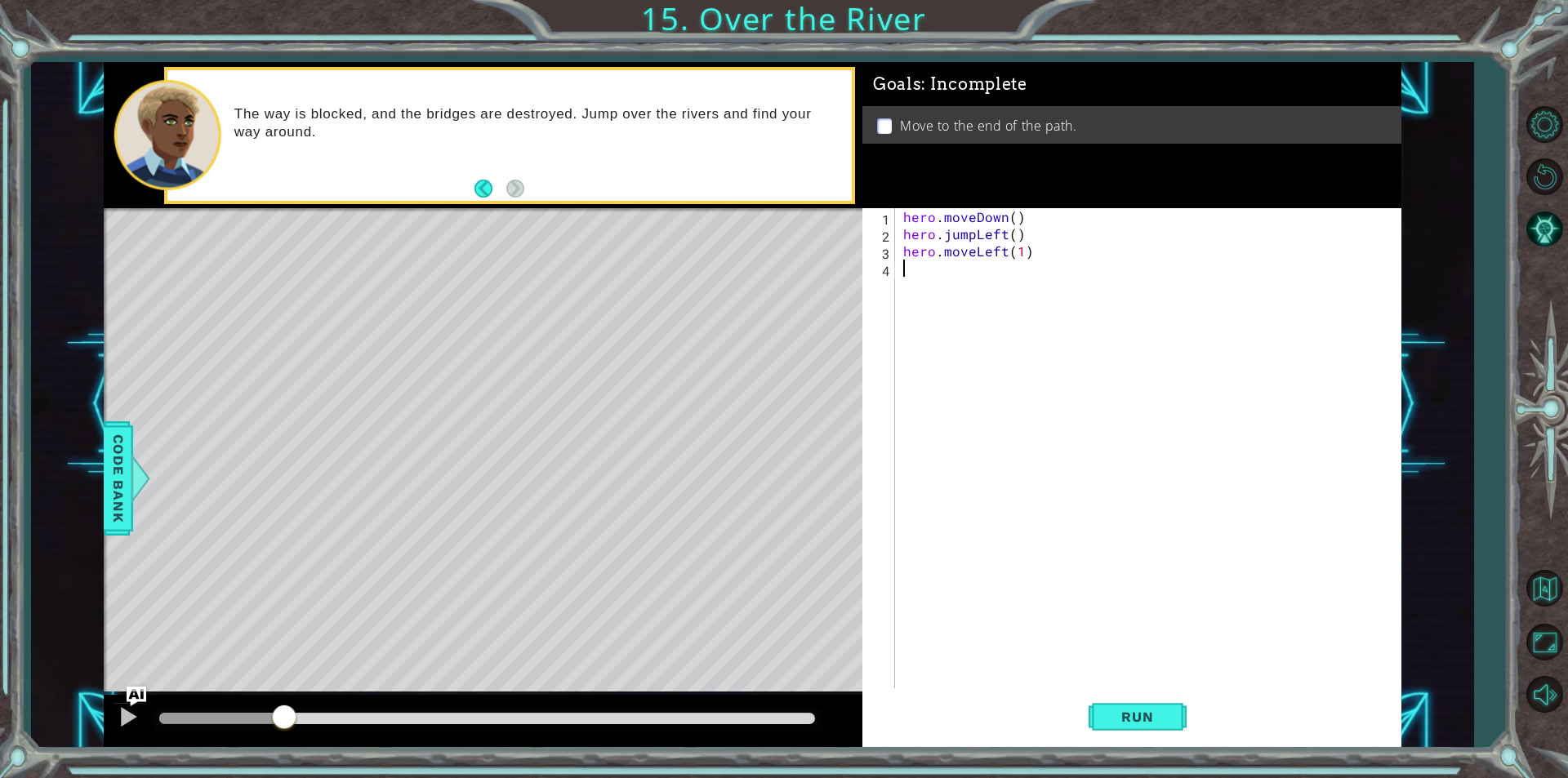
click at [1010, 212] on div "hero . moveDown ( ) hero . jumpLeft ( ) hero . moveLeft ( 1 )" at bounding box center [1152, 465] width 505 height 514
click at [1013, 238] on div "hero . moveDown ( 1 ) hero . jumpLeft ( ) hero . moveLeft ( 1 )" at bounding box center [1152, 465] width 505 height 514
type textarea "hero.jumpLeft(1)"
click at [976, 281] on div "hero . moveDown ( 1 ) hero . jumpLeft ( 1 ) hero . moveLeft ( 1 )" at bounding box center [1152, 465] width 505 height 514
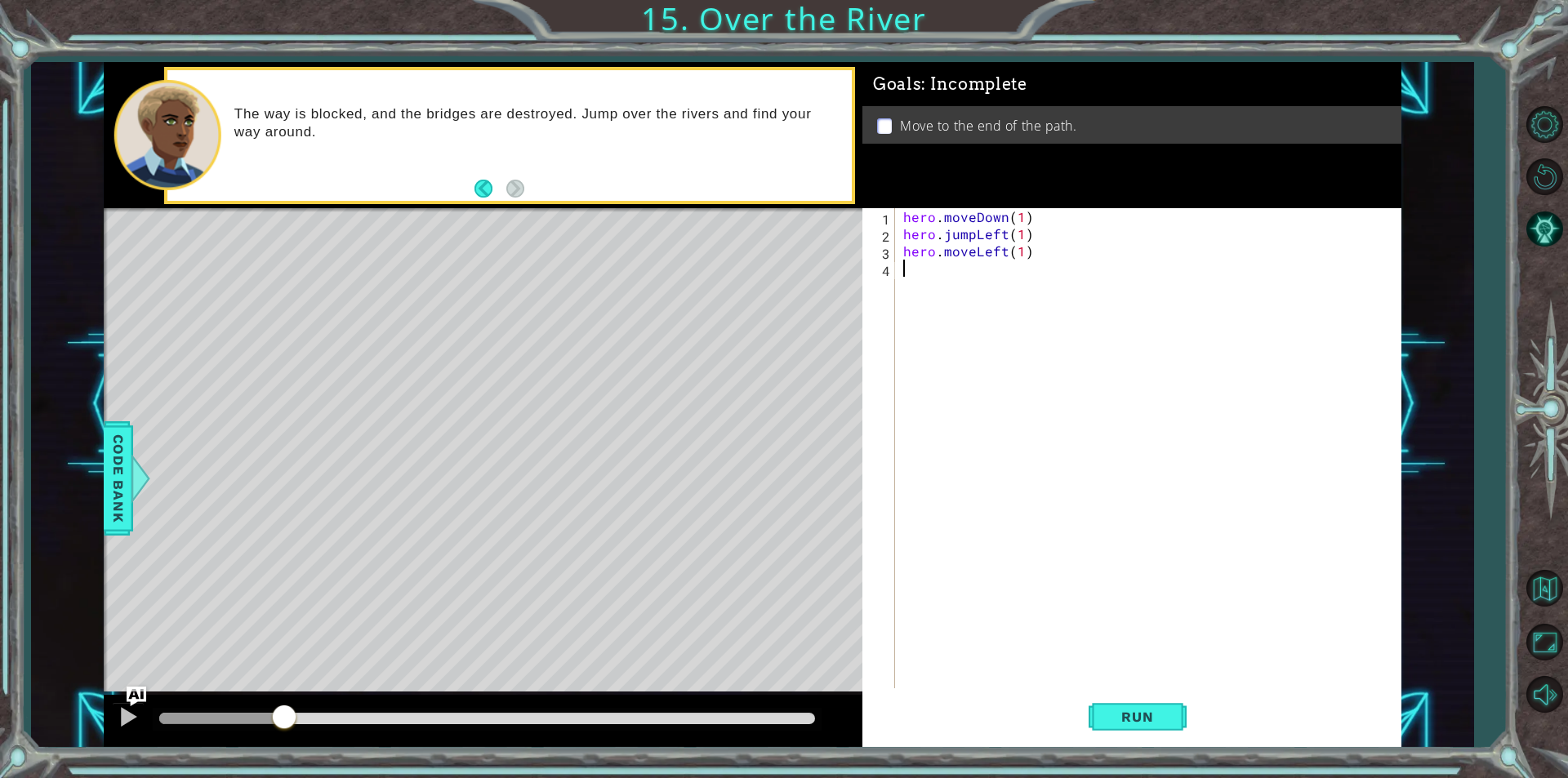
scroll to position [0, 0]
type textarea "ju"
click at [987, 301] on div "hero. ju mpUp press enter hero. ju mpDown press enter hero. [PERSON_NAME] mpLef…" at bounding box center [1046, 337] width 309 height 118
click at [1014, 270] on div "hero . moveDown ( 1 ) hero . jumpLeft ( 1 ) hero . moveLeft ( 1 ) hero . jumpDo…" at bounding box center [1152, 465] width 505 height 514
type textarea "hero.jumpDown(1)"
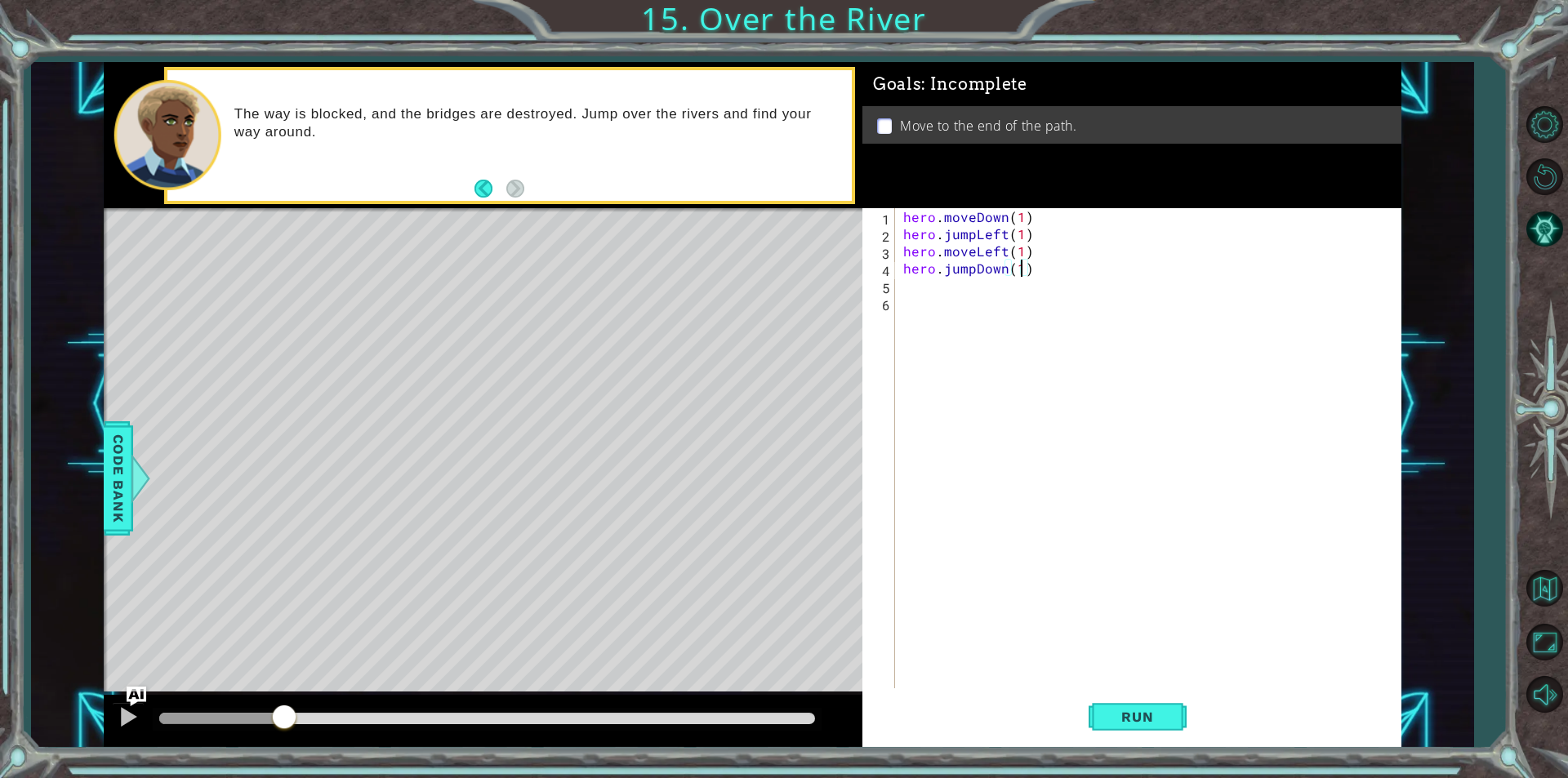
scroll to position [0, 7]
click at [987, 295] on div "hero . moveDown ( 1 ) hero . jumpLeft ( 1 ) hero . moveLeft ( 1 ) hero . jumpDo…" at bounding box center [1152, 465] width 505 height 514
click at [983, 290] on div "hero . moveDown ( 1 ) hero . jumpLeft ( 1 ) hero . moveLeft ( 1 ) hero . jumpDo…" at bounding box center [1152, 465] width 505 height 514
type textarea "r"
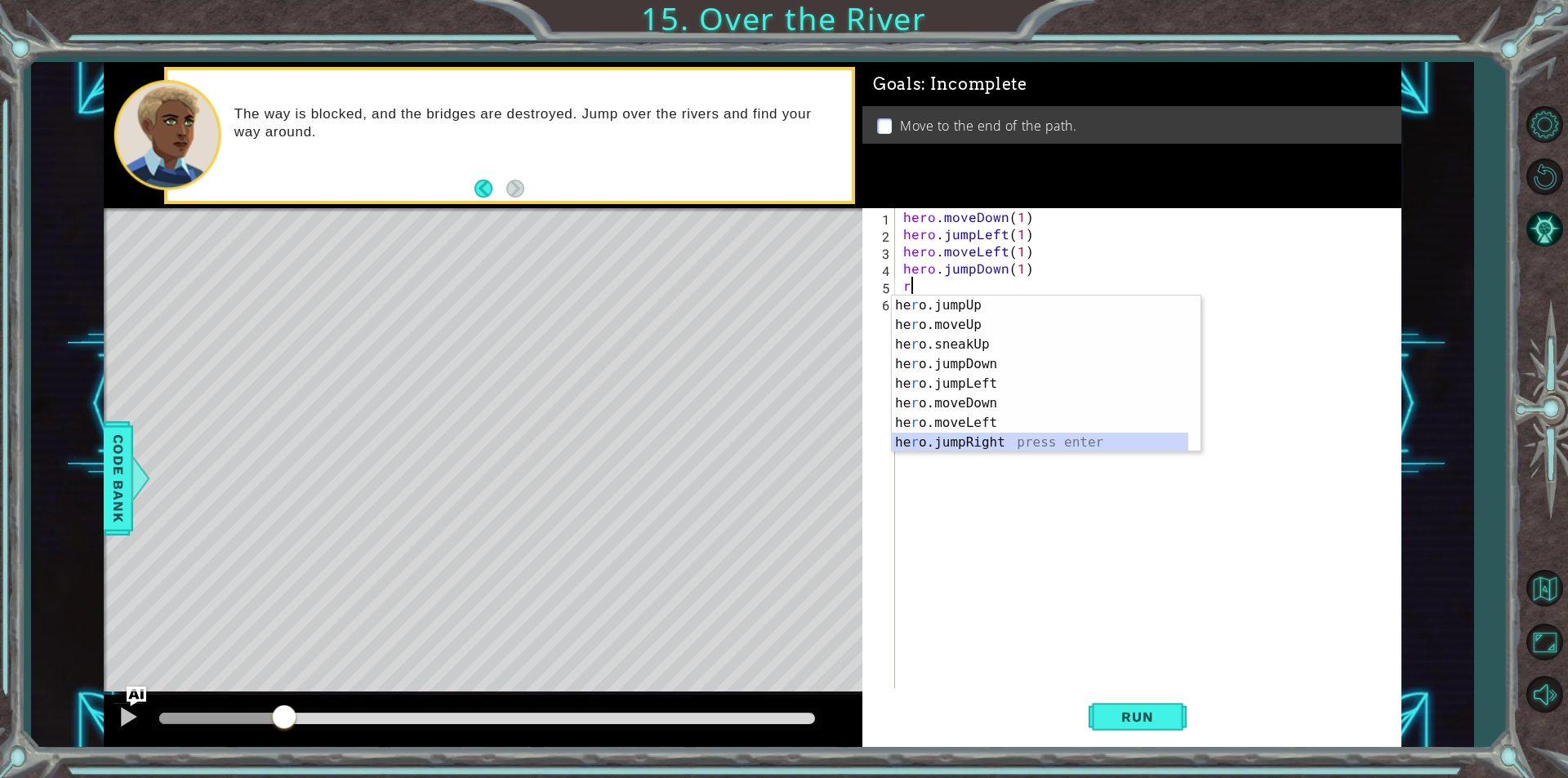
click at [979, 438] on div "he r o.jumpUp press enter he r o.moveUp press enter he r o.sneakUp press enter …" at bounding box center [1041, 393] width 296 height 196
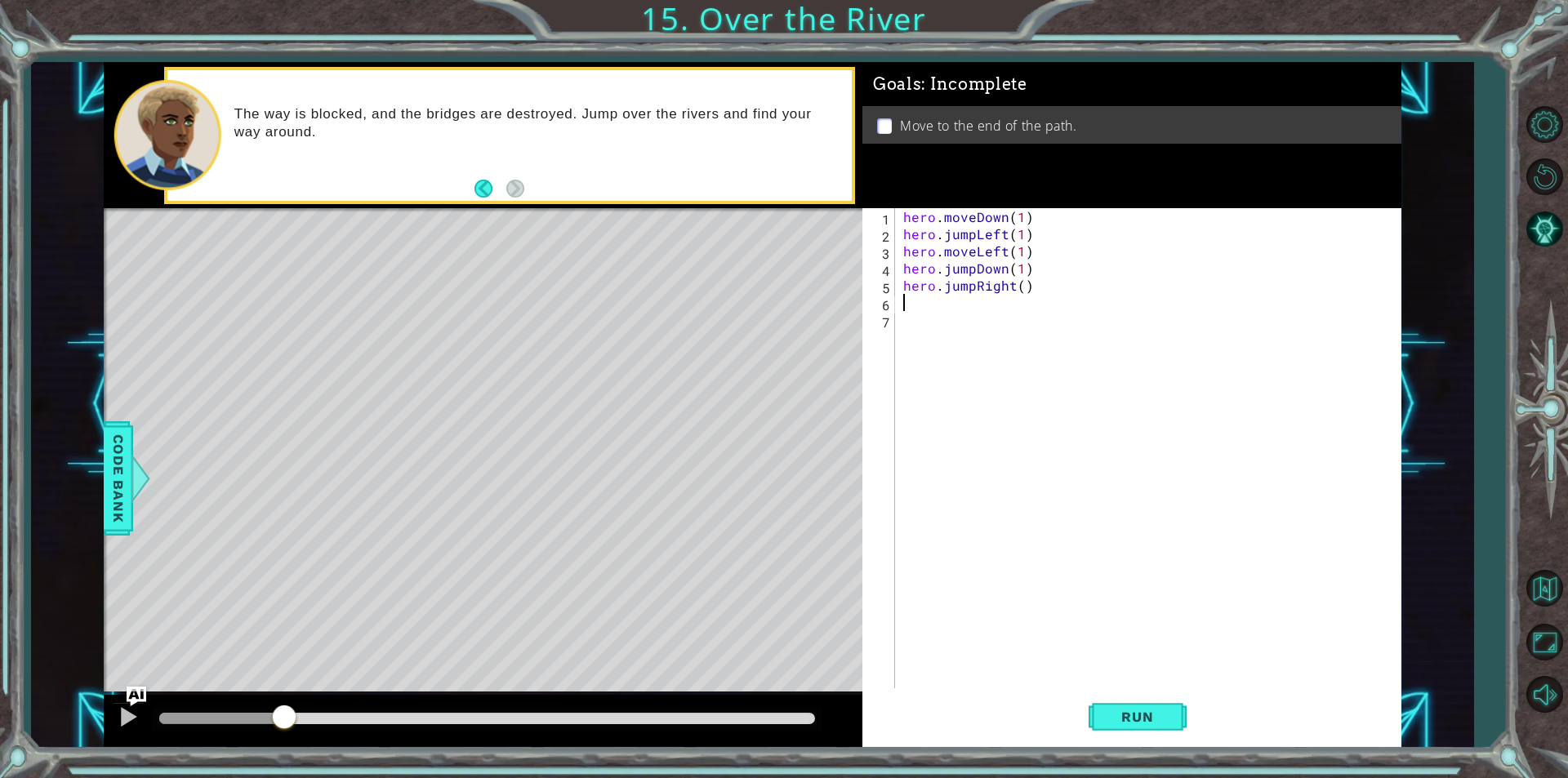
click at [1020, 289] on div "hero . moveDown ( 1 ) hero . jumpLeft ( 1 ) hero . moveLeft ( 1 ) hero . jumpDo…" at bounding box center [1152, 465] width 505 height 514
type textarea "hero.jumpRight(1)"
click at [973, 306] on div "hero . moveDown ( 1 ) hero . jumpLeft ( 1 ) hero . moveLeft ( 1 ) hero . jumpDo…" at bounding box center [1152, 465] width 505 height 514
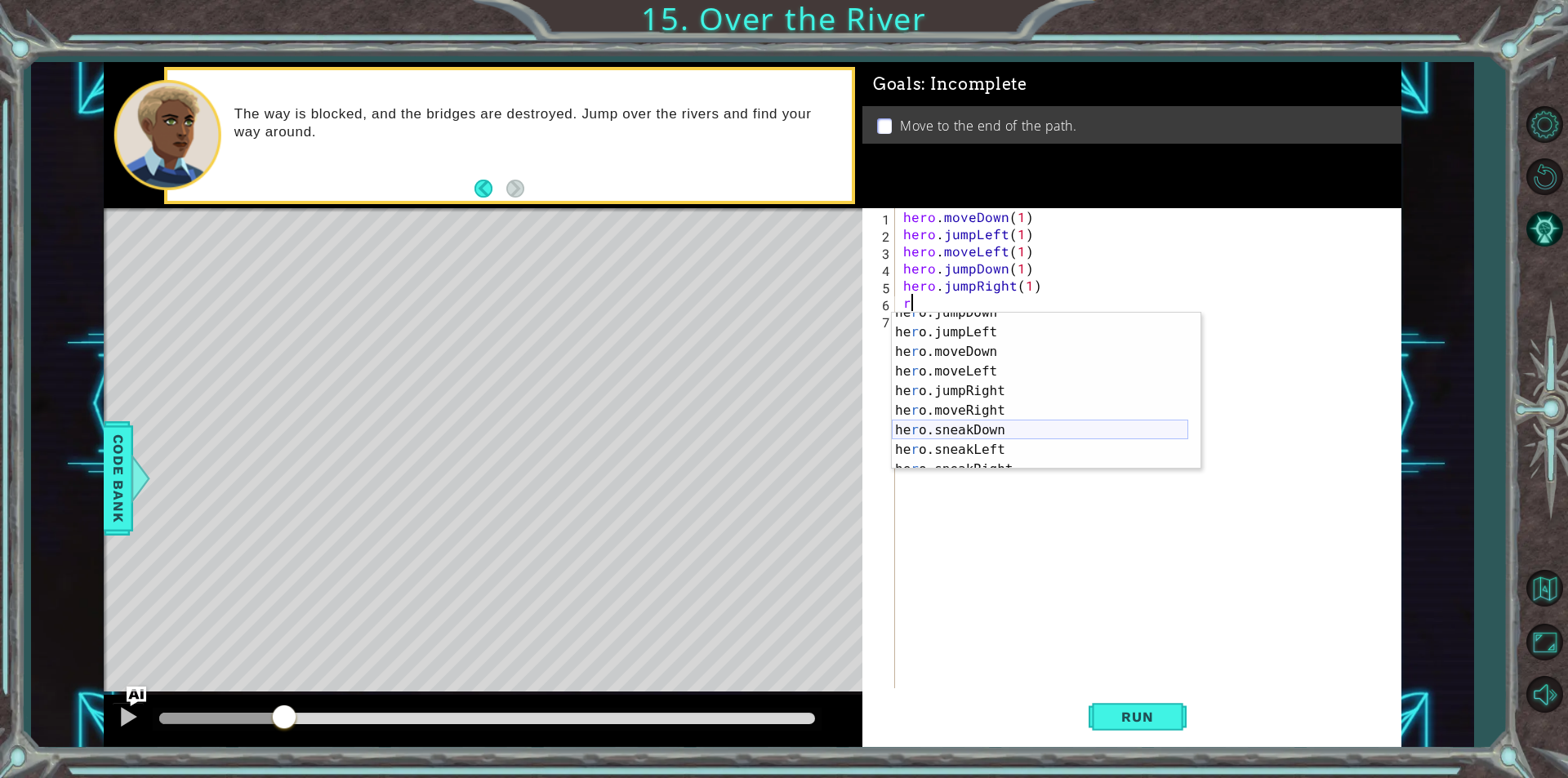
scroll to position [118, 0]
click at [973, 363] on div "he r o.moveLeft press enter he r o.jumpRight press enter he r o.moveRight press…" at bounding box center [1041, 410] width 296 height 196
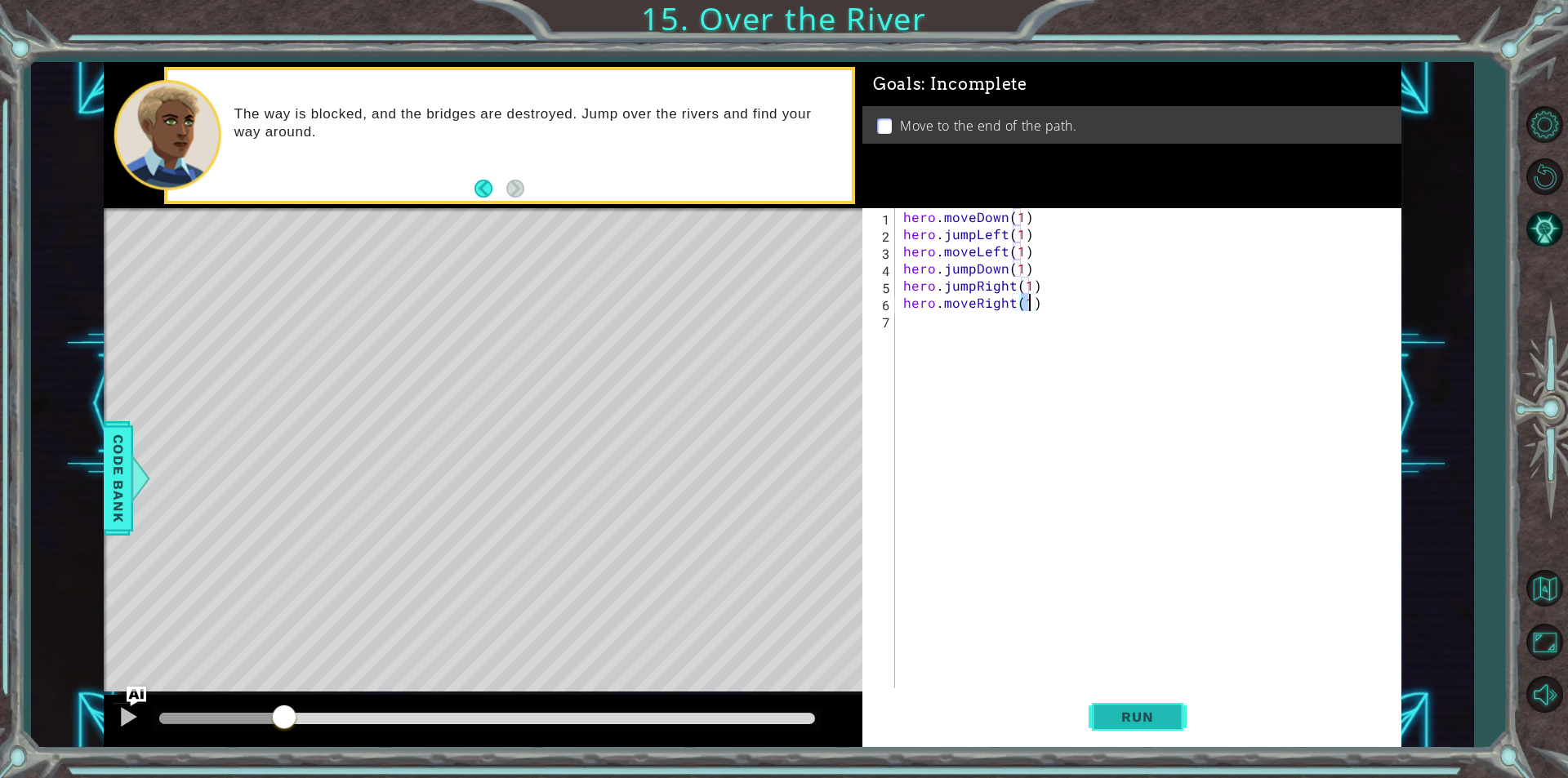
type textarea "hero.moveRight(1)"
click at [1142, 707] on button "Run" at bounding box center [1138, 716] width 98 height 54
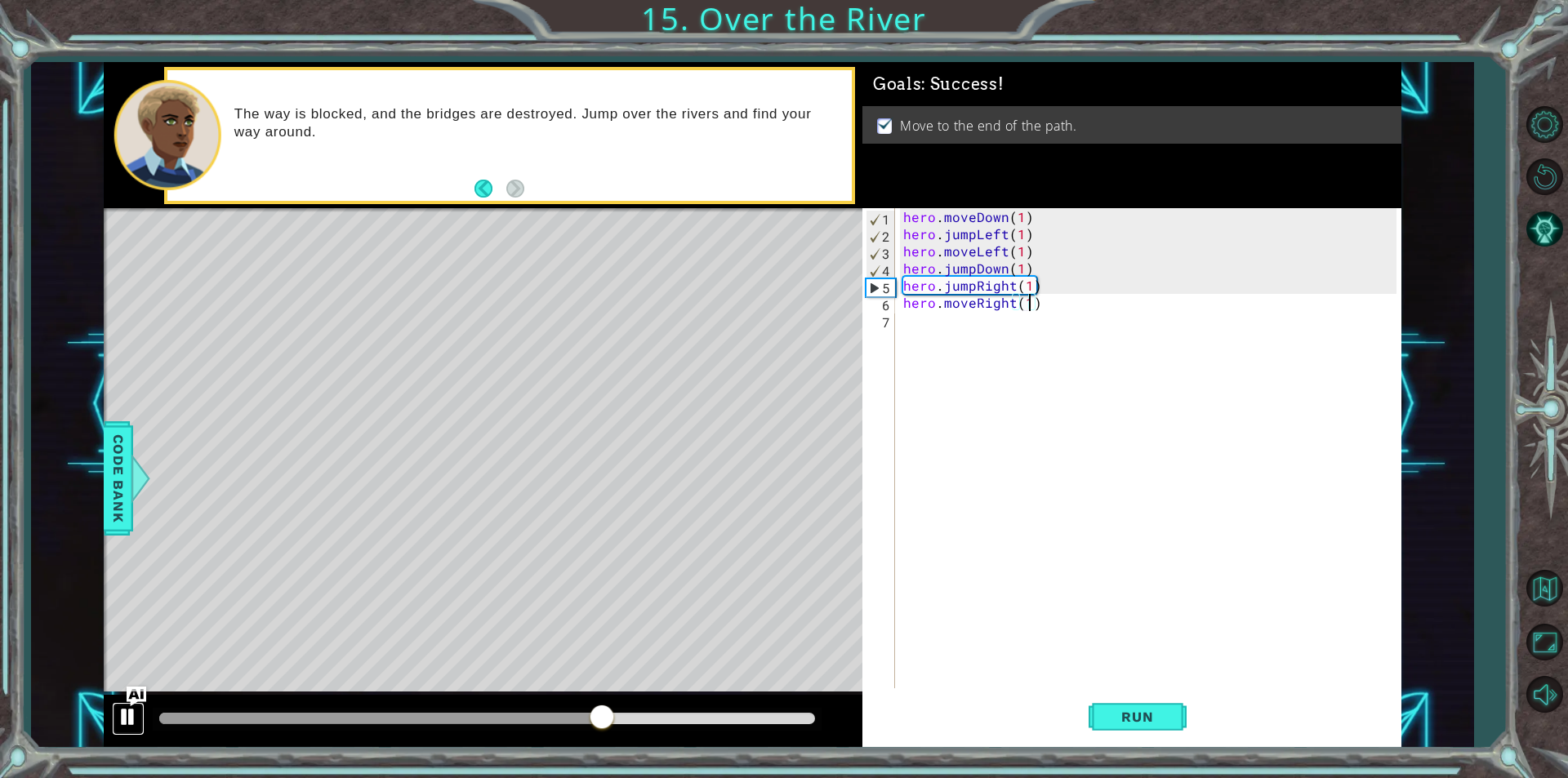
click at [131, 717] on div at bounding box center [128, 716] width 21 height 21
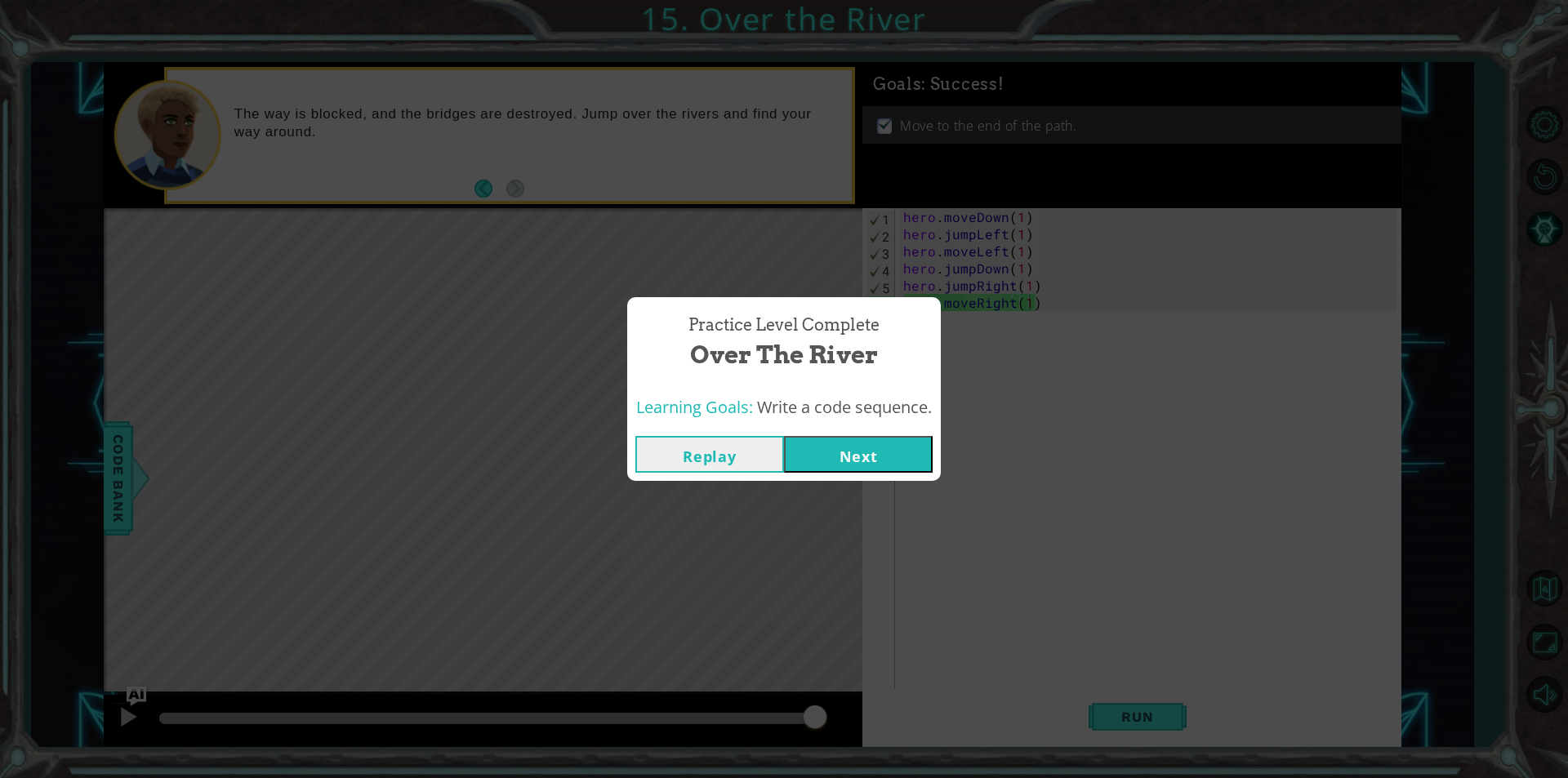
click at [888, 446] on button "Next" at bounding box center [858, 454] width 148 height 37
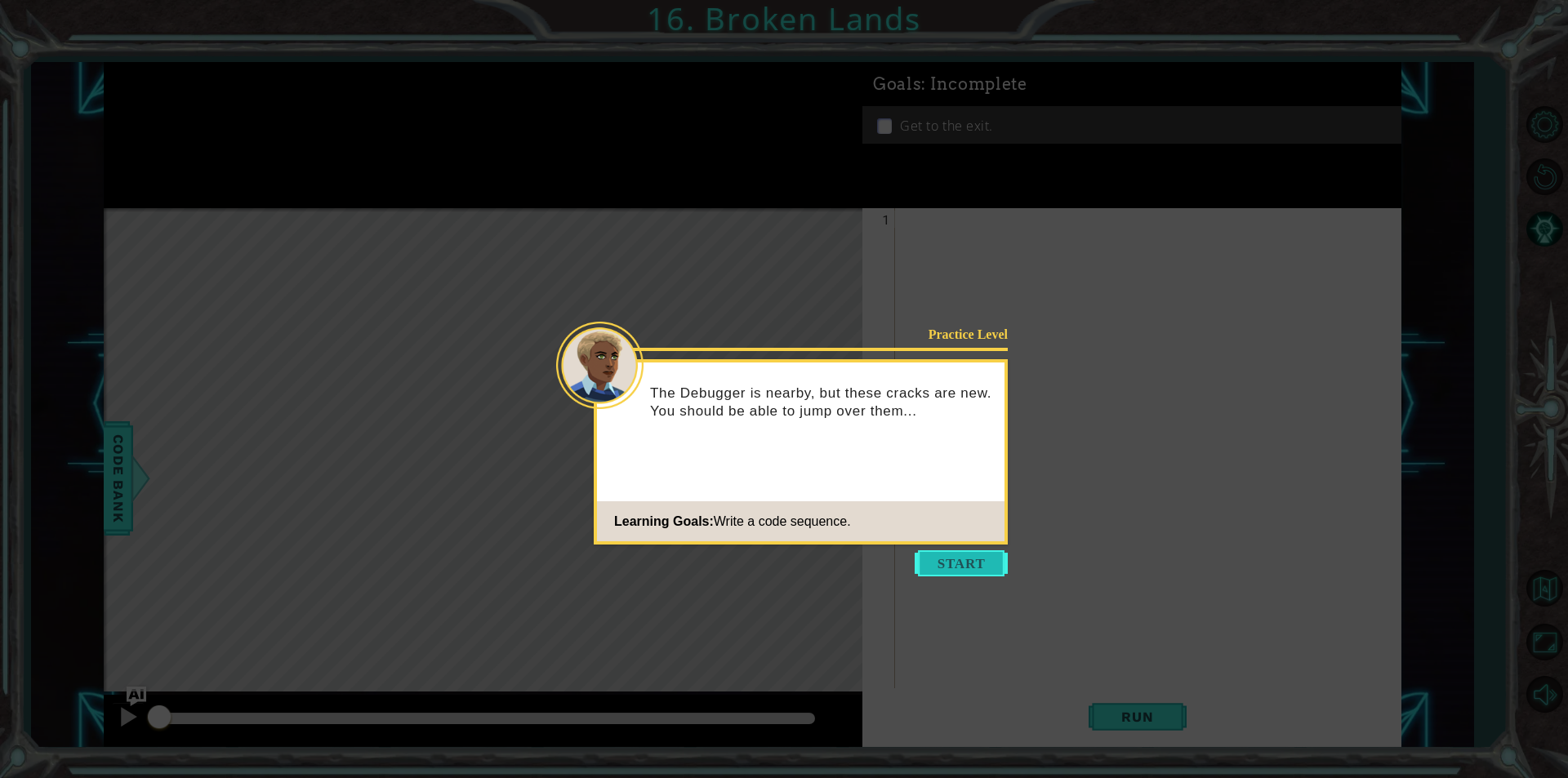
click at [948, 576] on button "Start" at bounding box center [962, 563] width 93 height 27
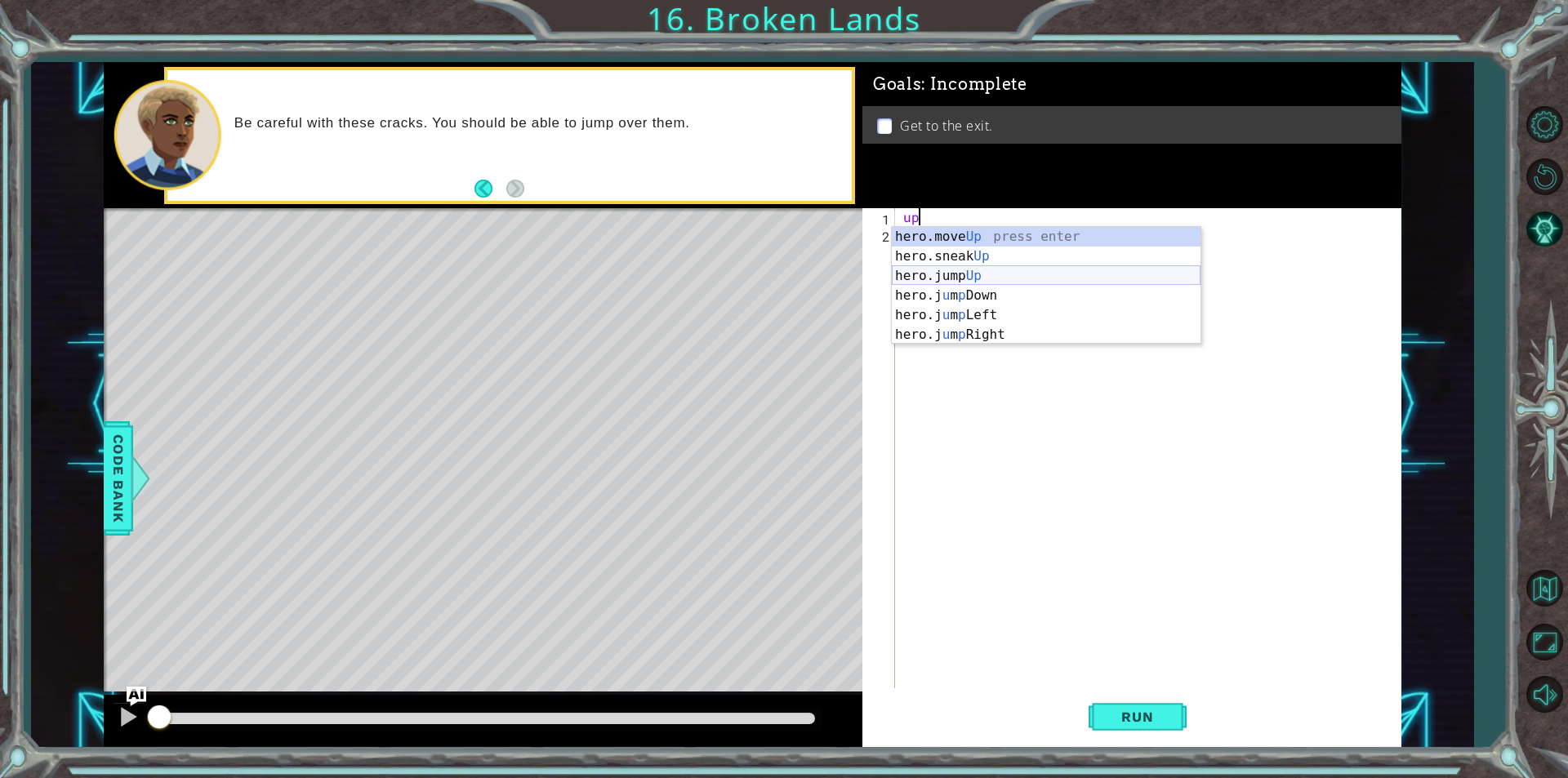
type textarea "u"
type textarea "h"
type textarea "jump"
click at [1022, 228] on div "hero. jump Up press enter hero. jump Down press enter hero. jump Left press ent…" at bounding box center [1046, 286] width 309 height 118
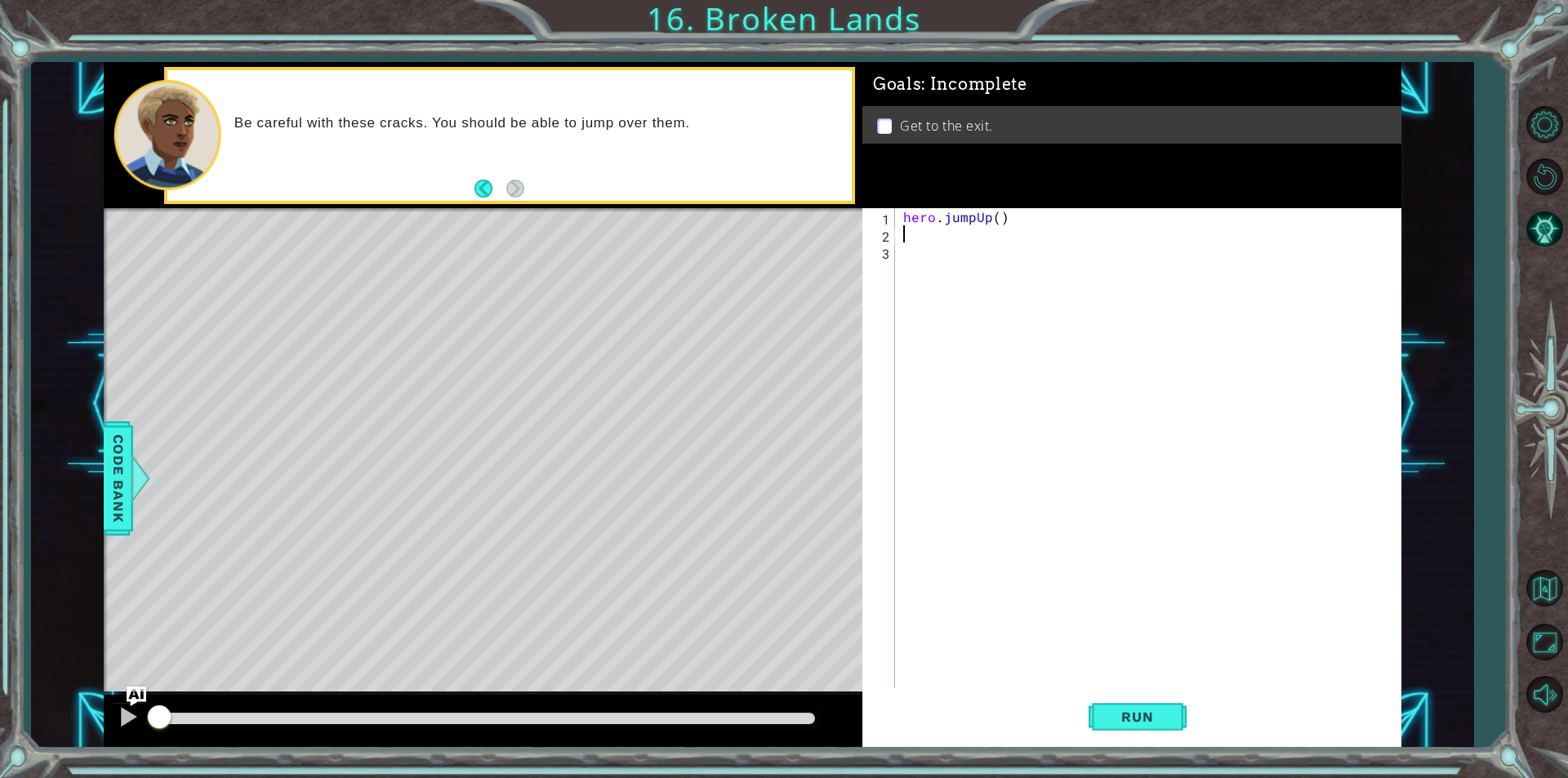
scroll to position [0, 0]
click at [995, 231] on div "hero . jumpUp ( )" at bounding box center [1152, 465] width 505 height 514
type textarea "1"
type textarea "hero.jumpUp(1)"
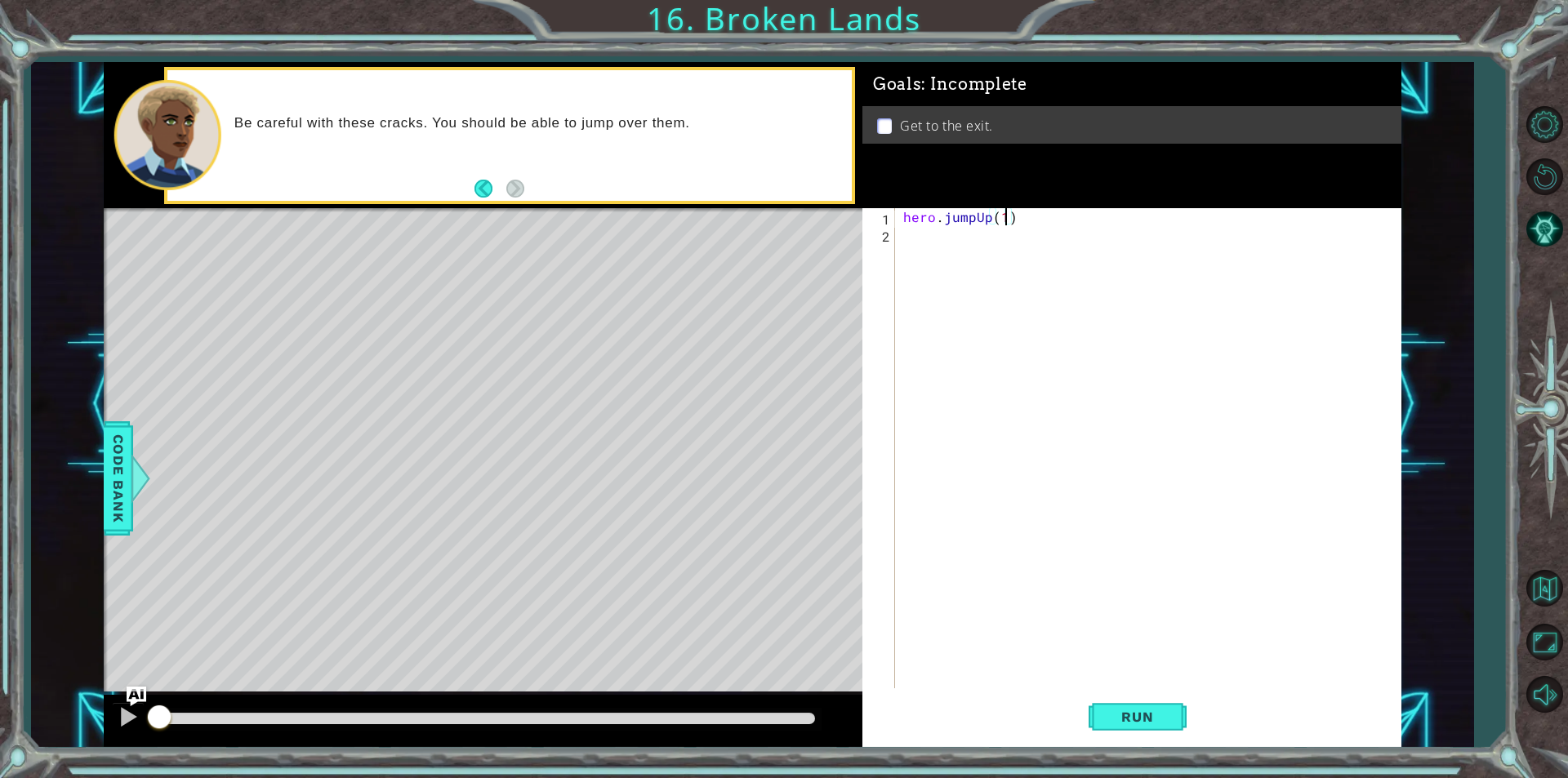
click at [997, 237] on div "hero . jumpUp ( 1 )" at bounding box center [1152, 465] width 505 height 514
type textarea "u"
click at [975, 253] on div "hero. move Up press enter hero. move Down press enter hero. move Left press ent…" at bounding box center [1046, 303] width 309 height 118
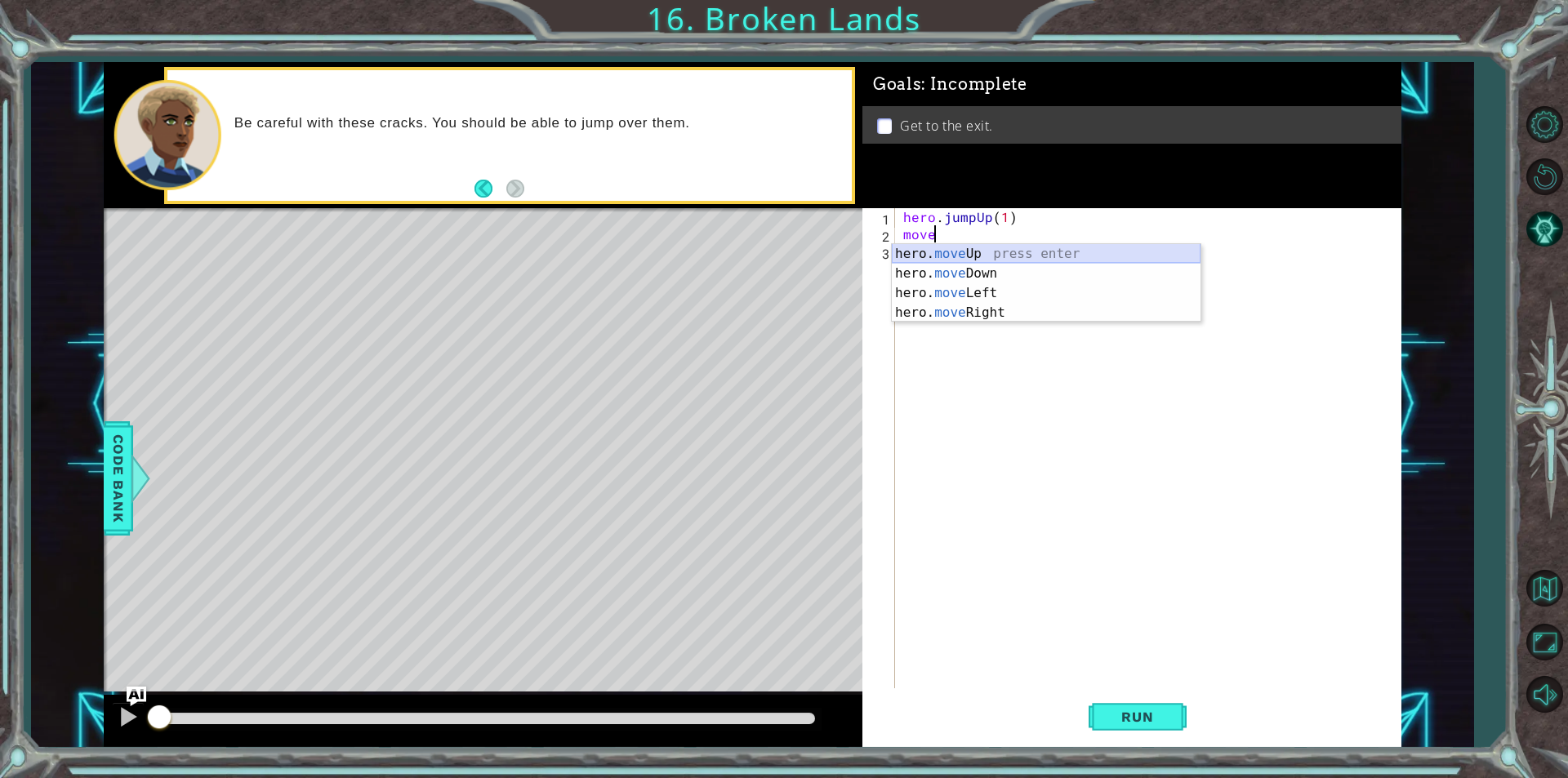
type textarea "hero.moveUp(1)"
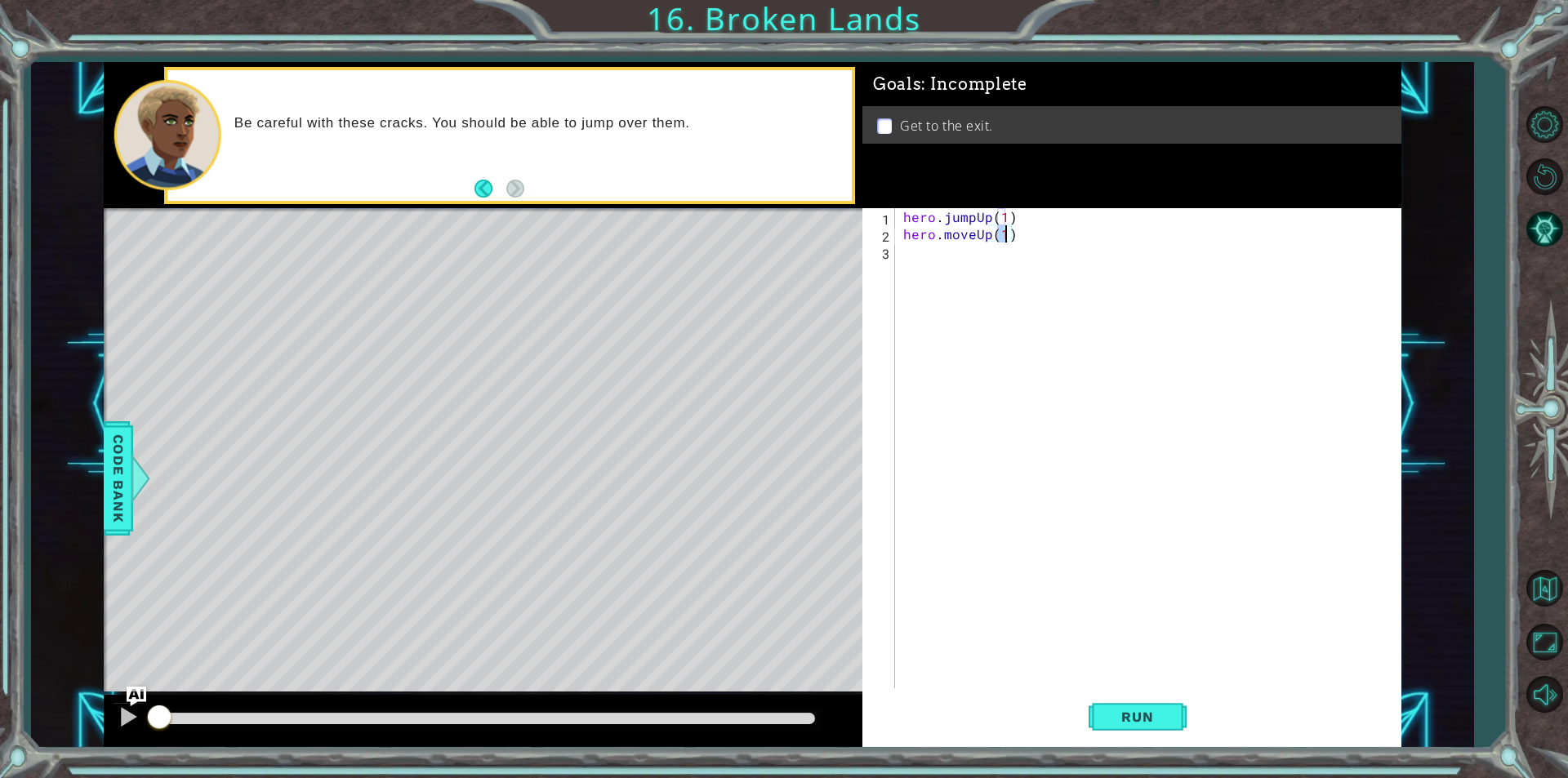
click at [983, 262] on div "hero . jumpUp ( 1 ) hero . moveUp ( 1 )" at bounding box center [1152, 465] width 505 height 514
click at [1014, 294] on div "hero.jump Ri ght press enter hero.move Ri ght press enter hero.sneak Ri ght pre…" at bounding box center [1046, 310] width 309 height 98
click at [926, 261] on div "hero . jumpUp ( 1 ) hero . moveUp ( 1 ) hero . moveRight ( 1 )" at bounding box center [1152, 465] width 505 height 514
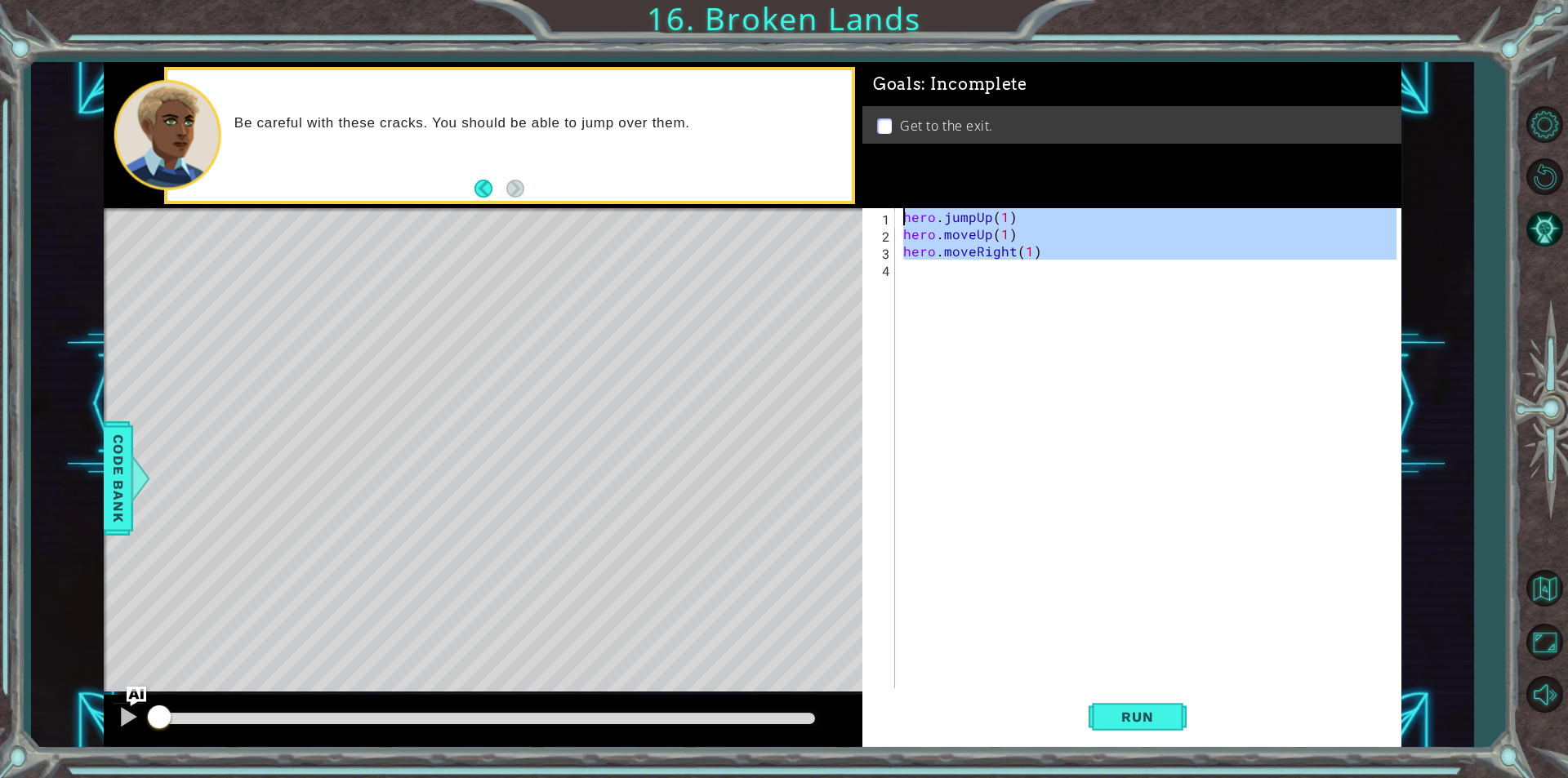
type textarea "hero.jumpUp(1) hero.moveUp(1)"
click at [927, 268] on div "hero . jumpUp ( 1 ) hero . moveUp ( 1 ) hero . moveRight ( 1 )" at bounding box center [1148, 447] width 497 height 480
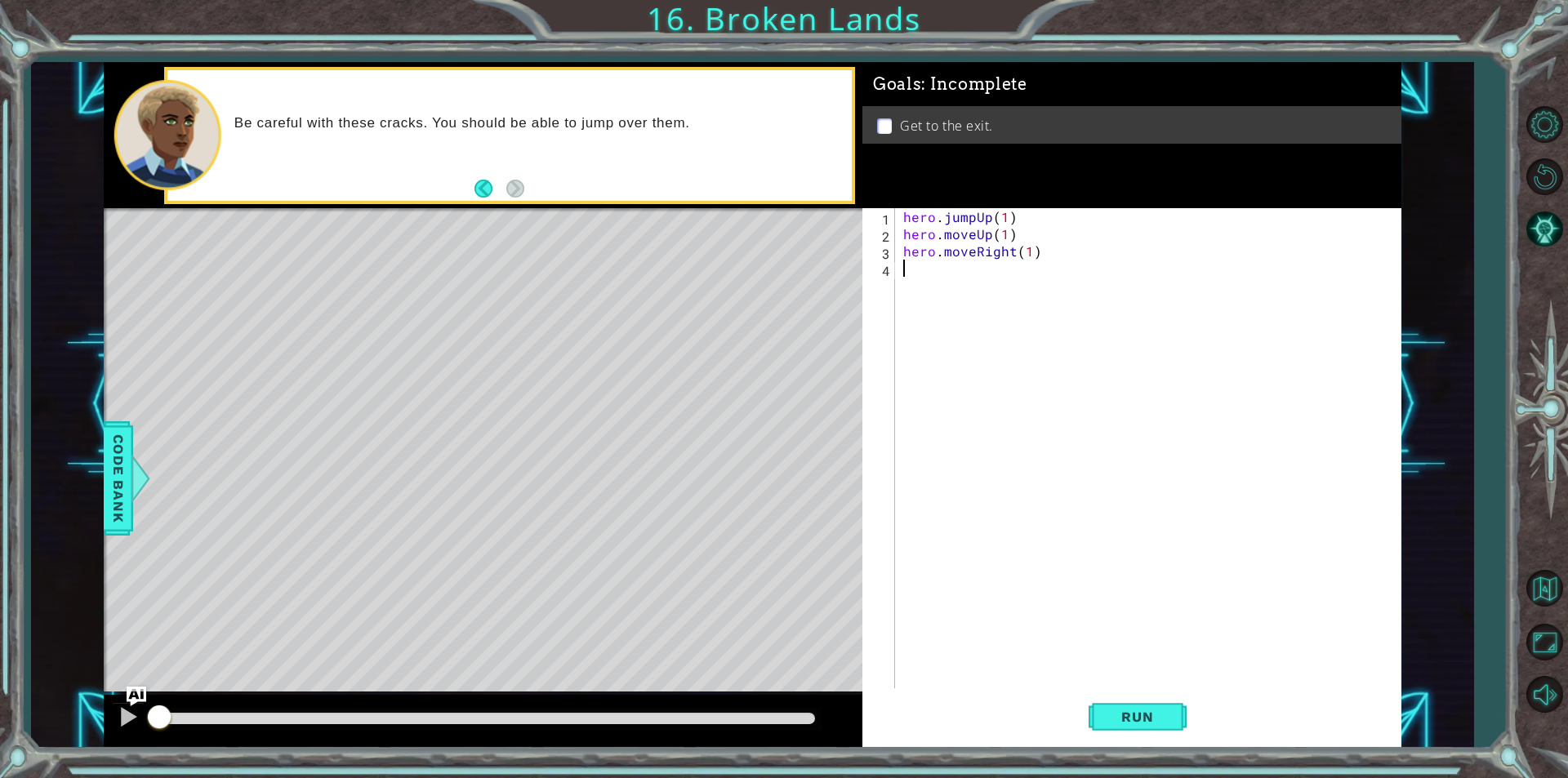
type textarea "ju"
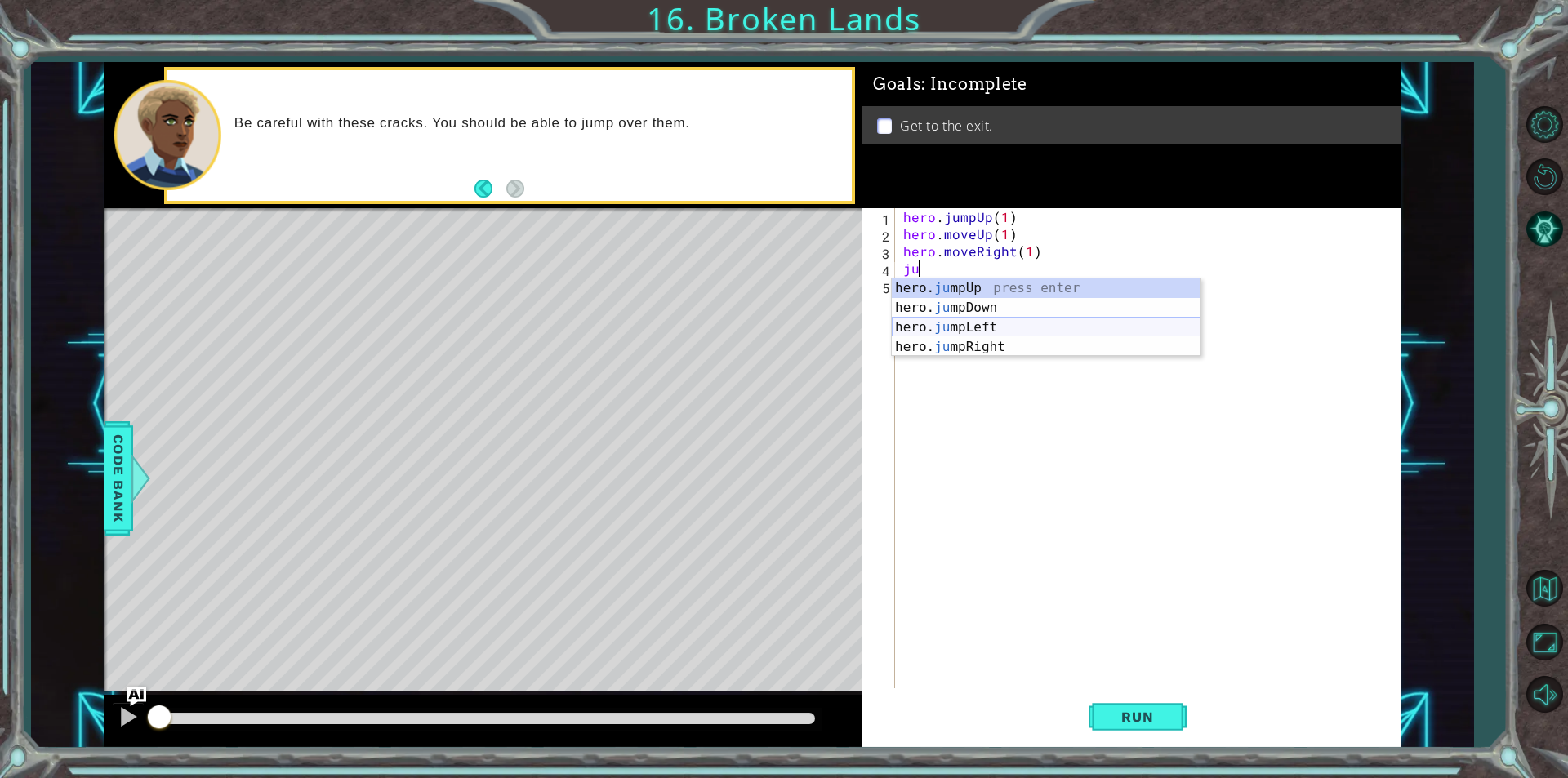
click at [1017, 337] on div "hero. ju mpUp press enter hero. ju mpDown press enter hero. [PERSON_NAME] mpLef…" at bounding box center [1046, 337] width 309 height 118
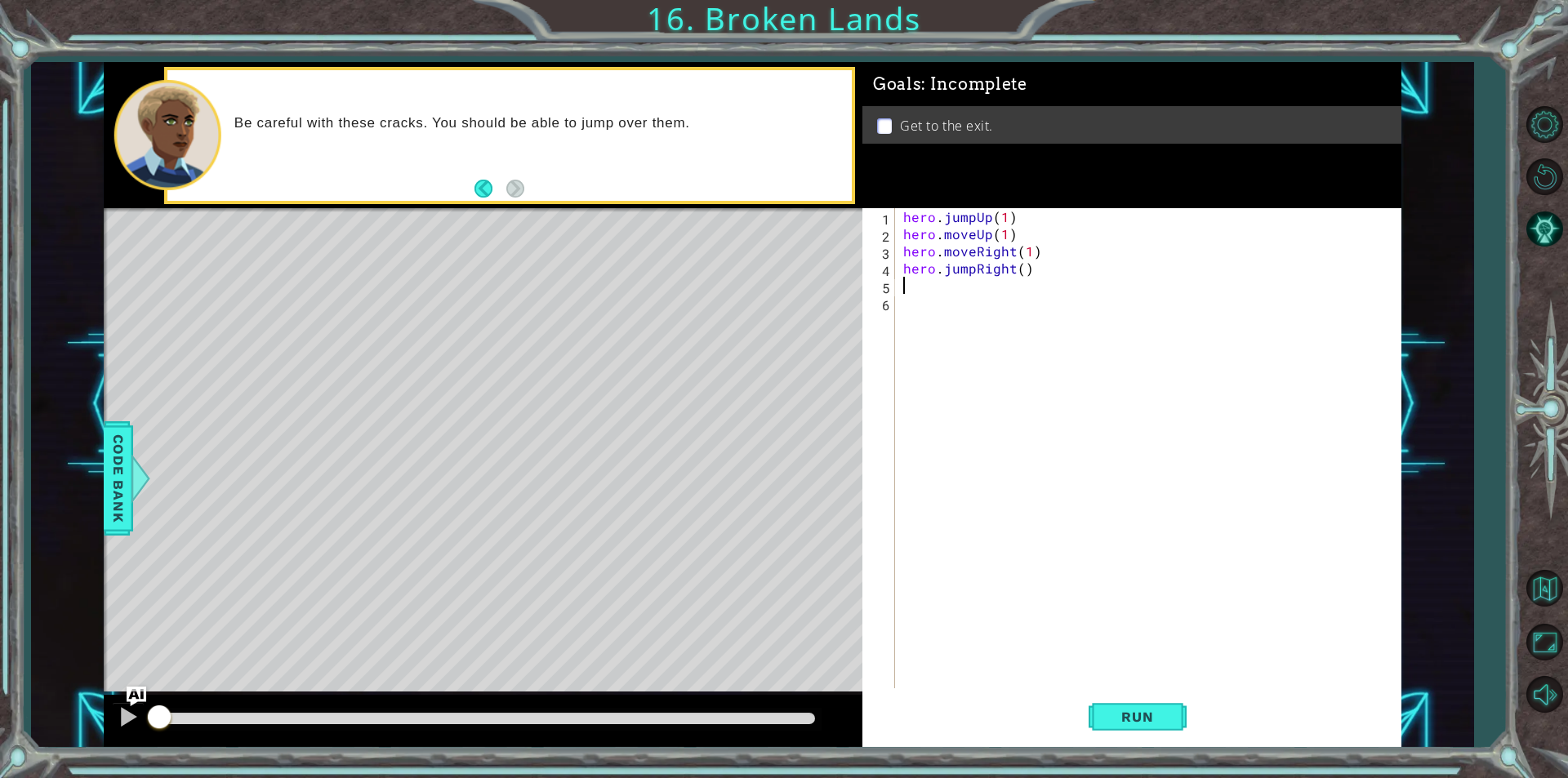
click at [1021, 273] on div "hero . jumpUp ( 1 ) hero . moveUp ( 1 ) hero . moveRight ( 1 ) hero . jumpRight…" at bounding box center [1152, 465] width 505 height 514
type textarea "hero.jumpRight(1)"
click at [987, 287] on div "hero . jumpUp ( 1 ) hero . moveUp ( 1 ) hero . moveRight ( 1 ) hero . jumpRight…" at bounding box center [1152, 465] width 505 height 514
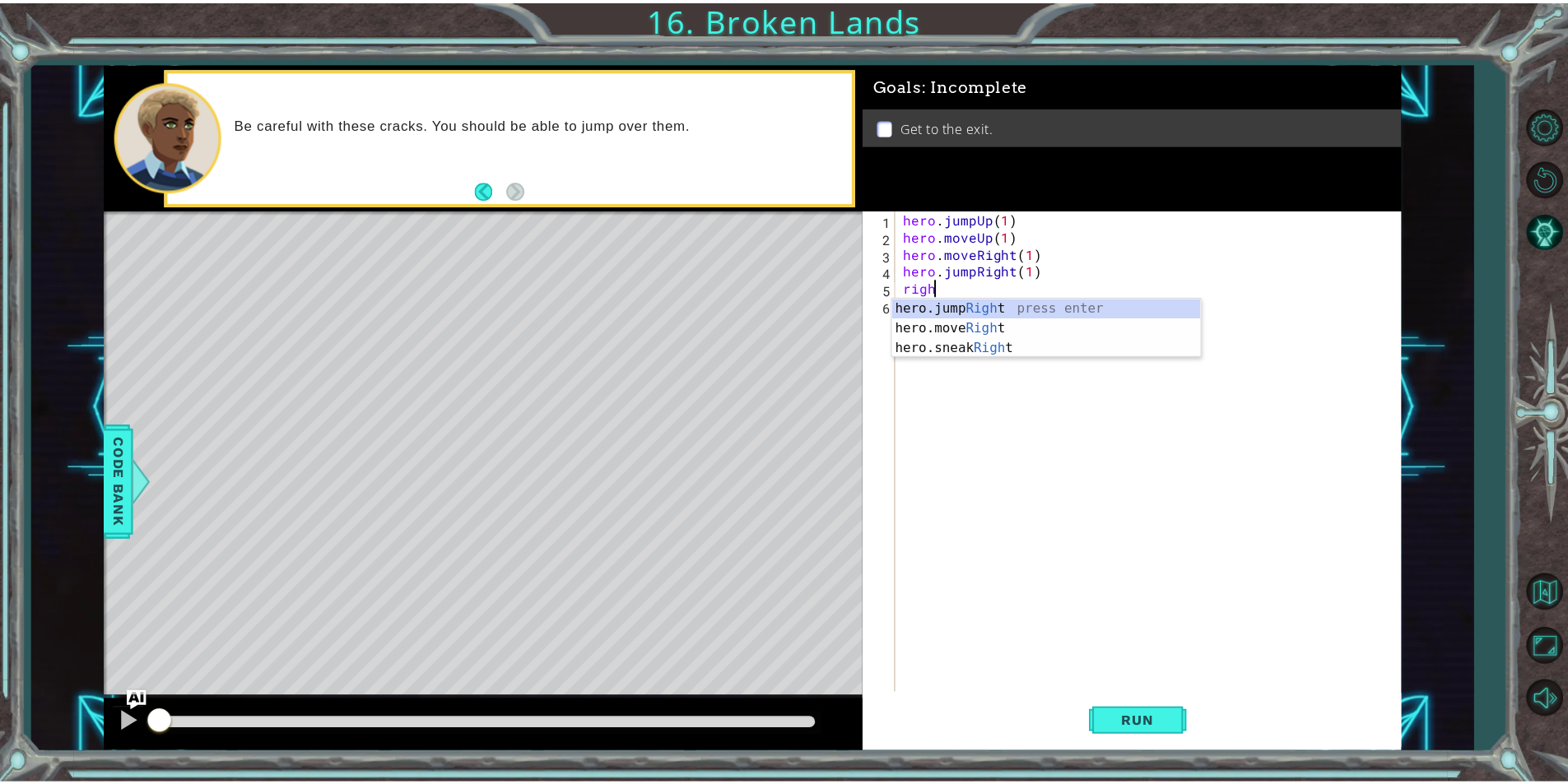
scroll to position [0, 1]
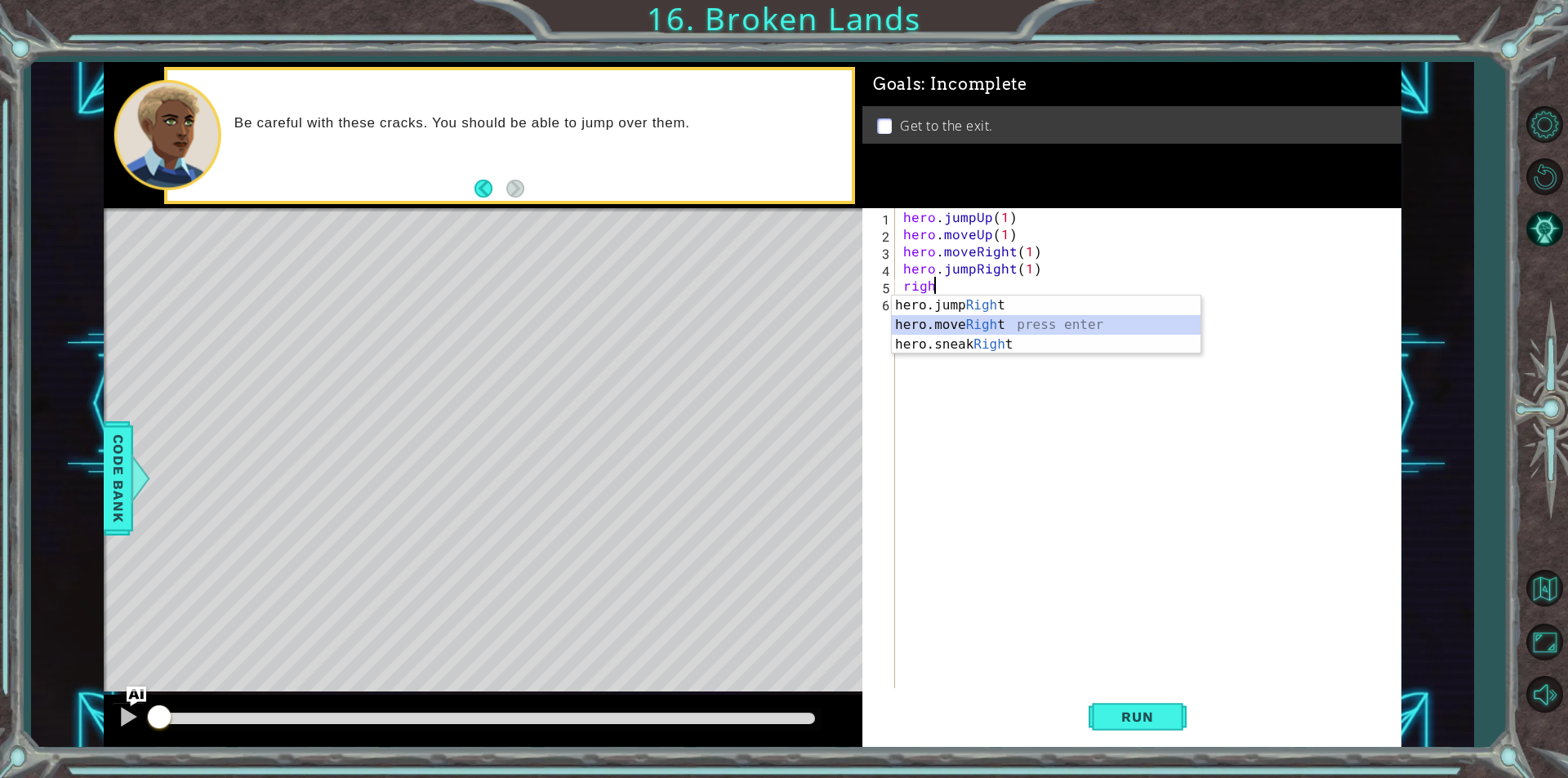
click at [979, 332] on div "hero.jump Righ t press enter hero.move Righ t press enter hero.sneak Righ t pre…" at bounding box center [1046, 344] width 309 height 98
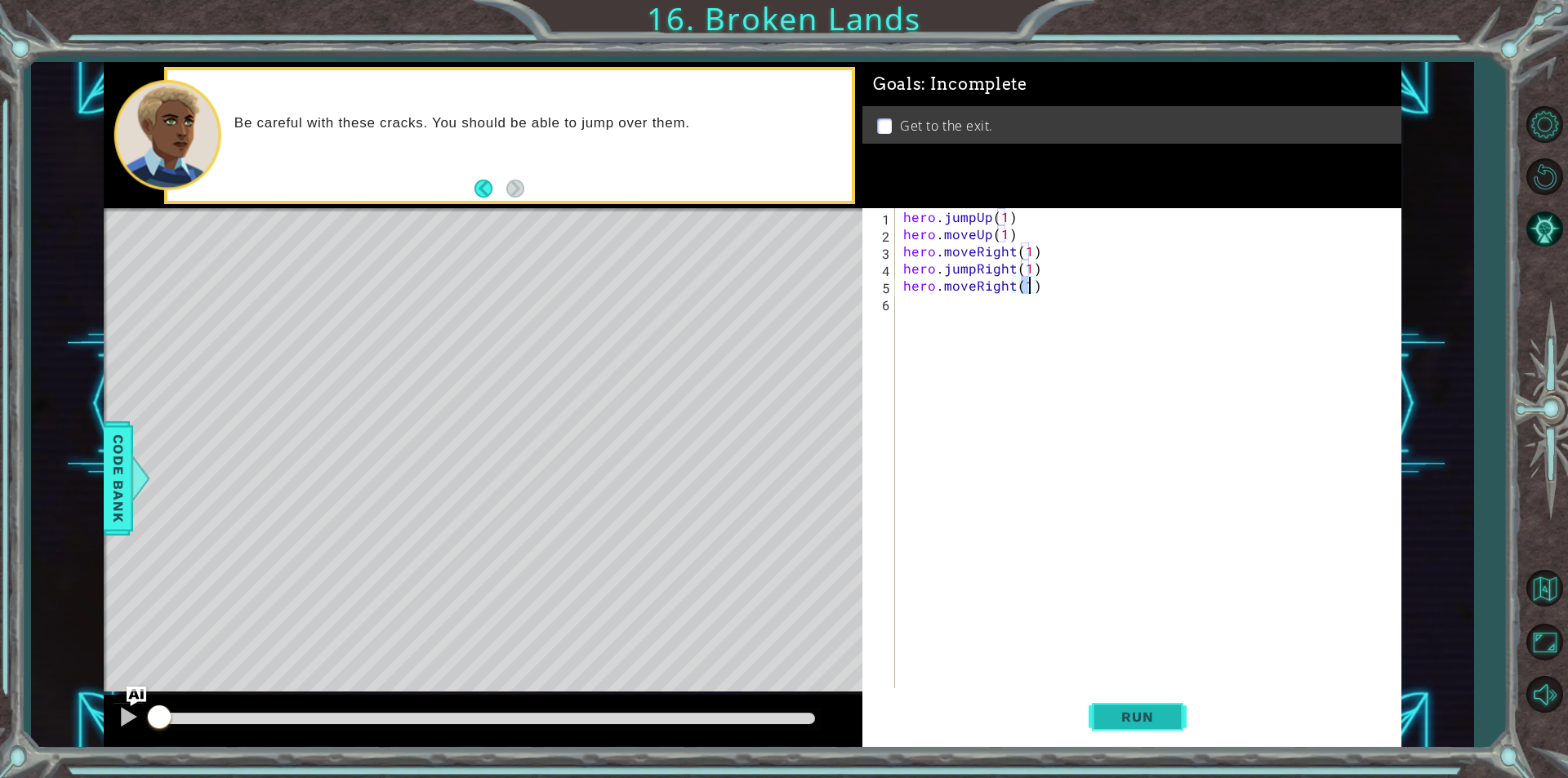
type textarea "hero.moveRight(1)"
click at [1113, 712] on span "Run" at bounding box center [1138, 716] width 65 height 16
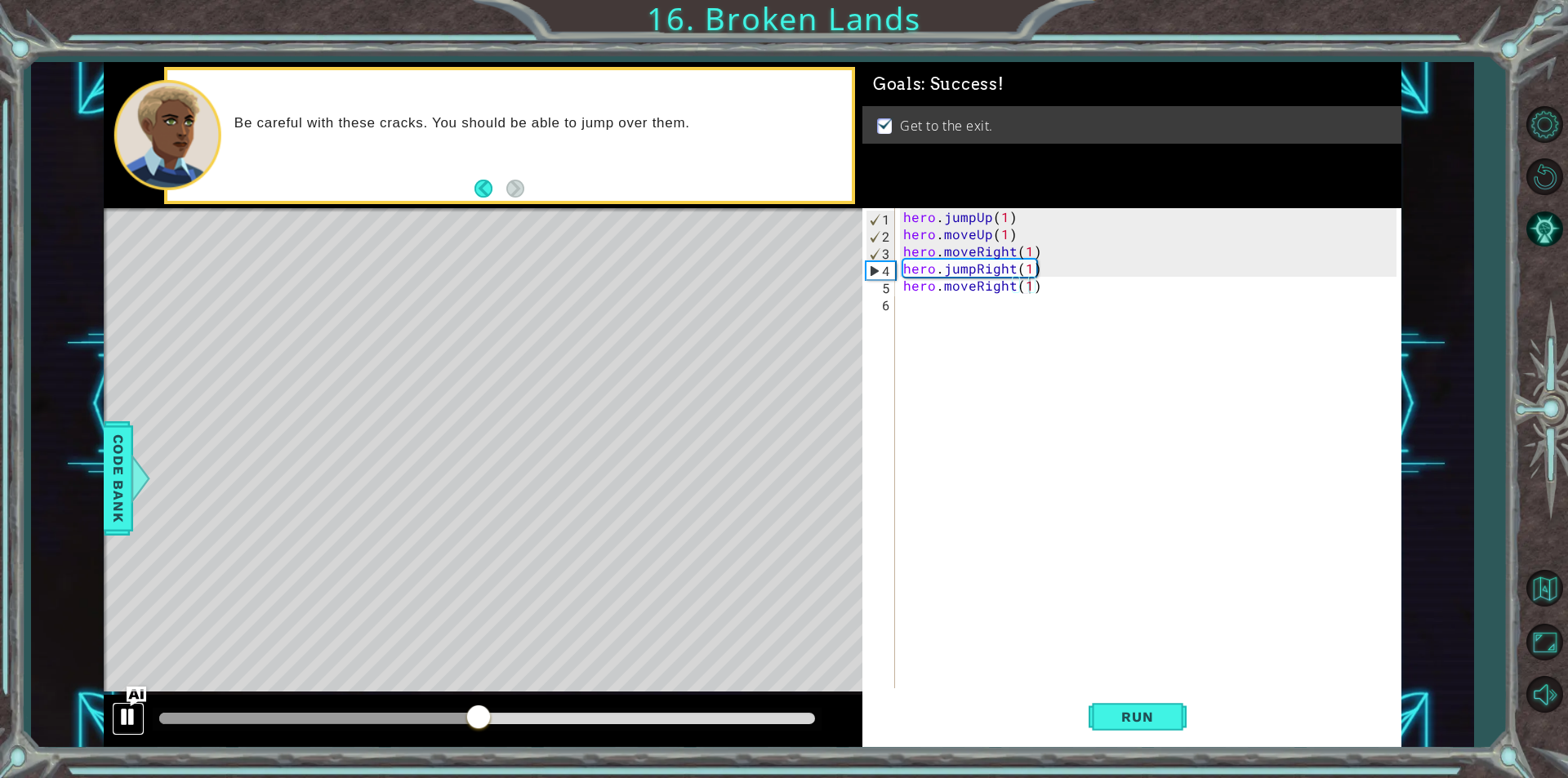
click at [114, 713] on button at bounding box center [128, 718] width 32 height 33
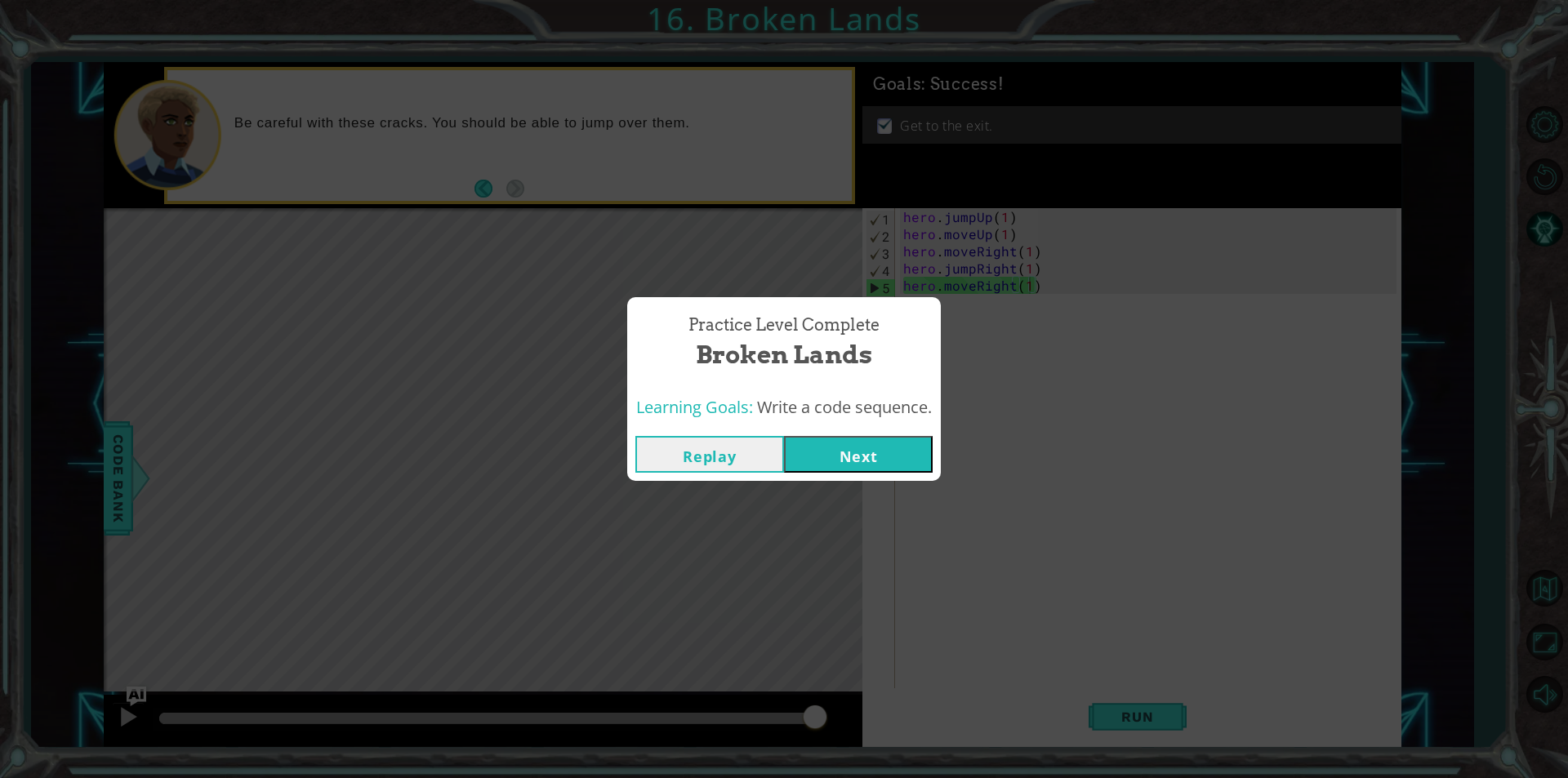
click at [873, 440] on button "Next" at bounding box center [858, 454] width 148 height 37
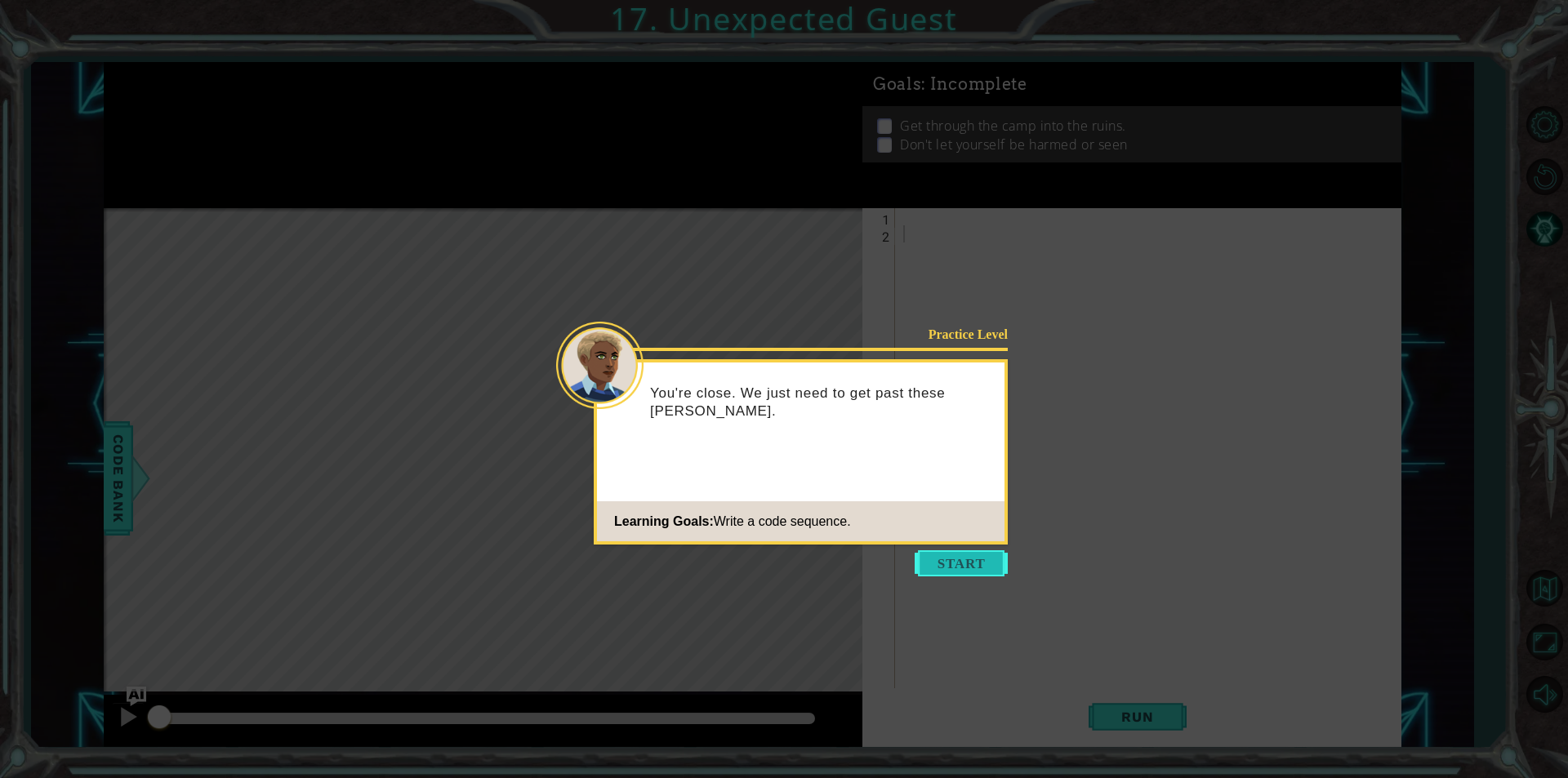
click at [948, 562] on button "Start" at bounding box center [962, 563] width 93 height 27
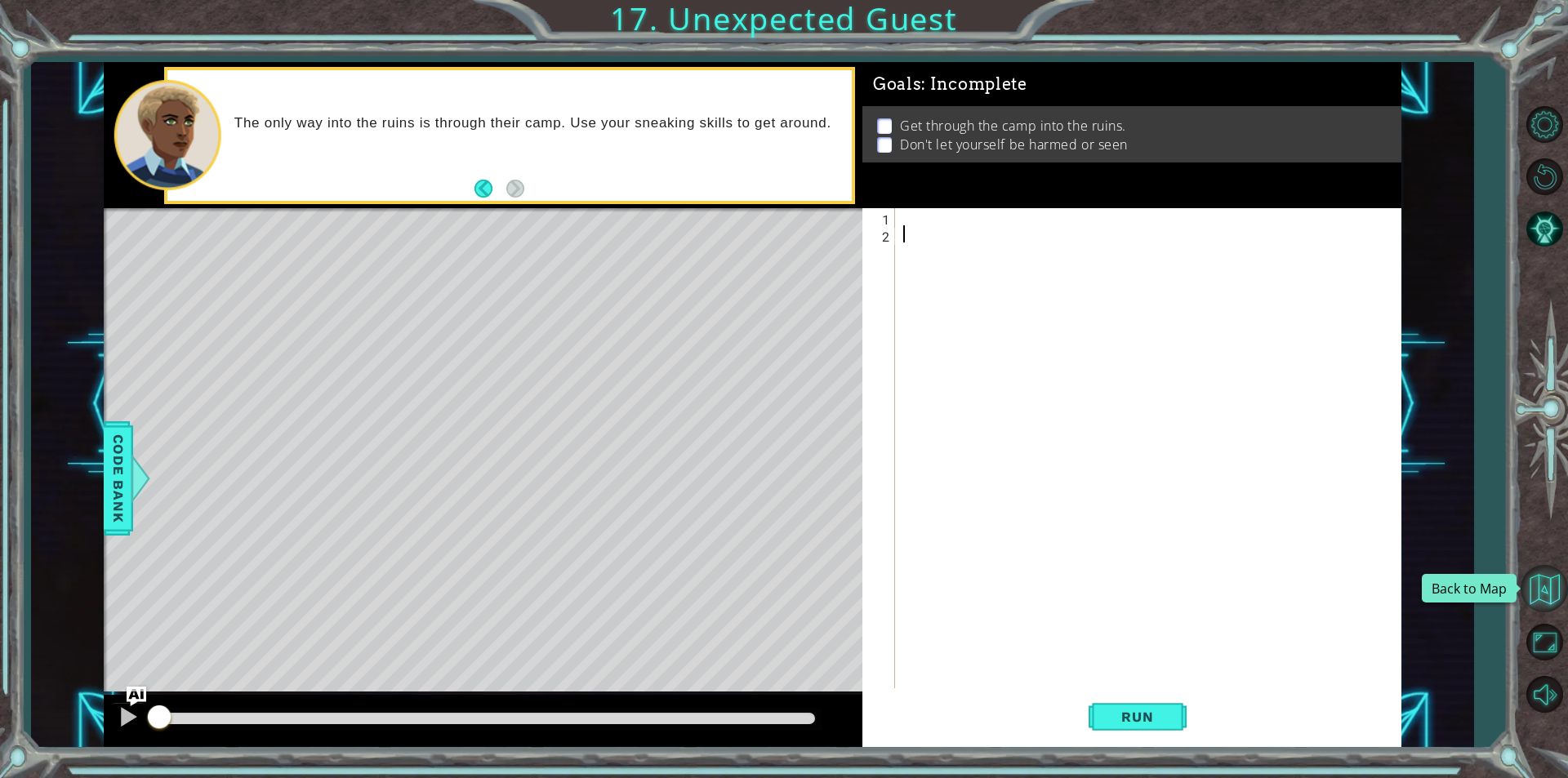
click at [1525, 606] on button "Back to Map" at bounding box center [1544, 589] width 48 height 47
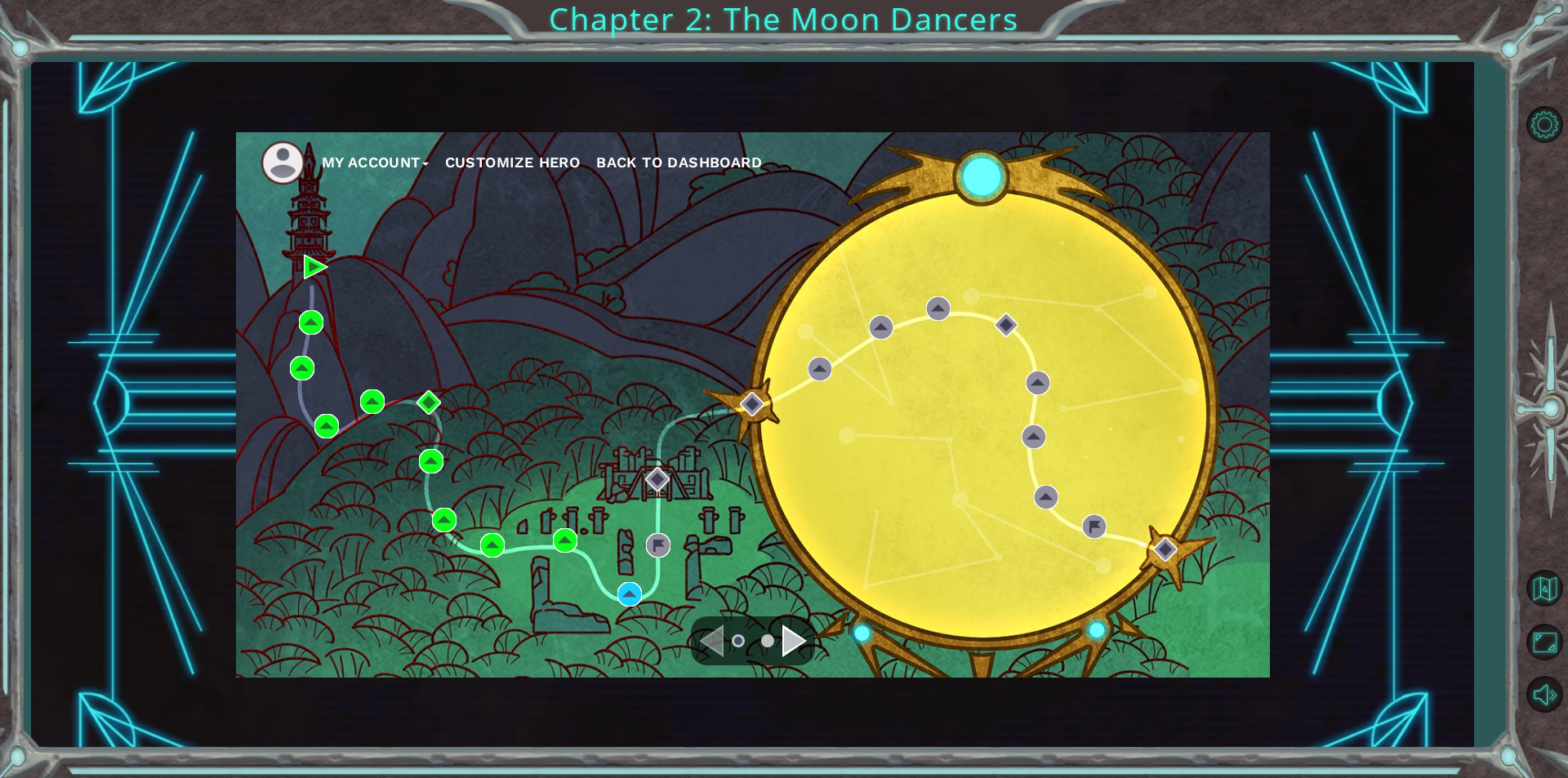
click at [723, 578] on div "My Account Customize Hero Back to Dashboard" at bounding box center [753, 405] width 1034 height 545
click at [801, 624] on div "Navigate to the next page" at bounding box center [794, 640] width 25 height 32
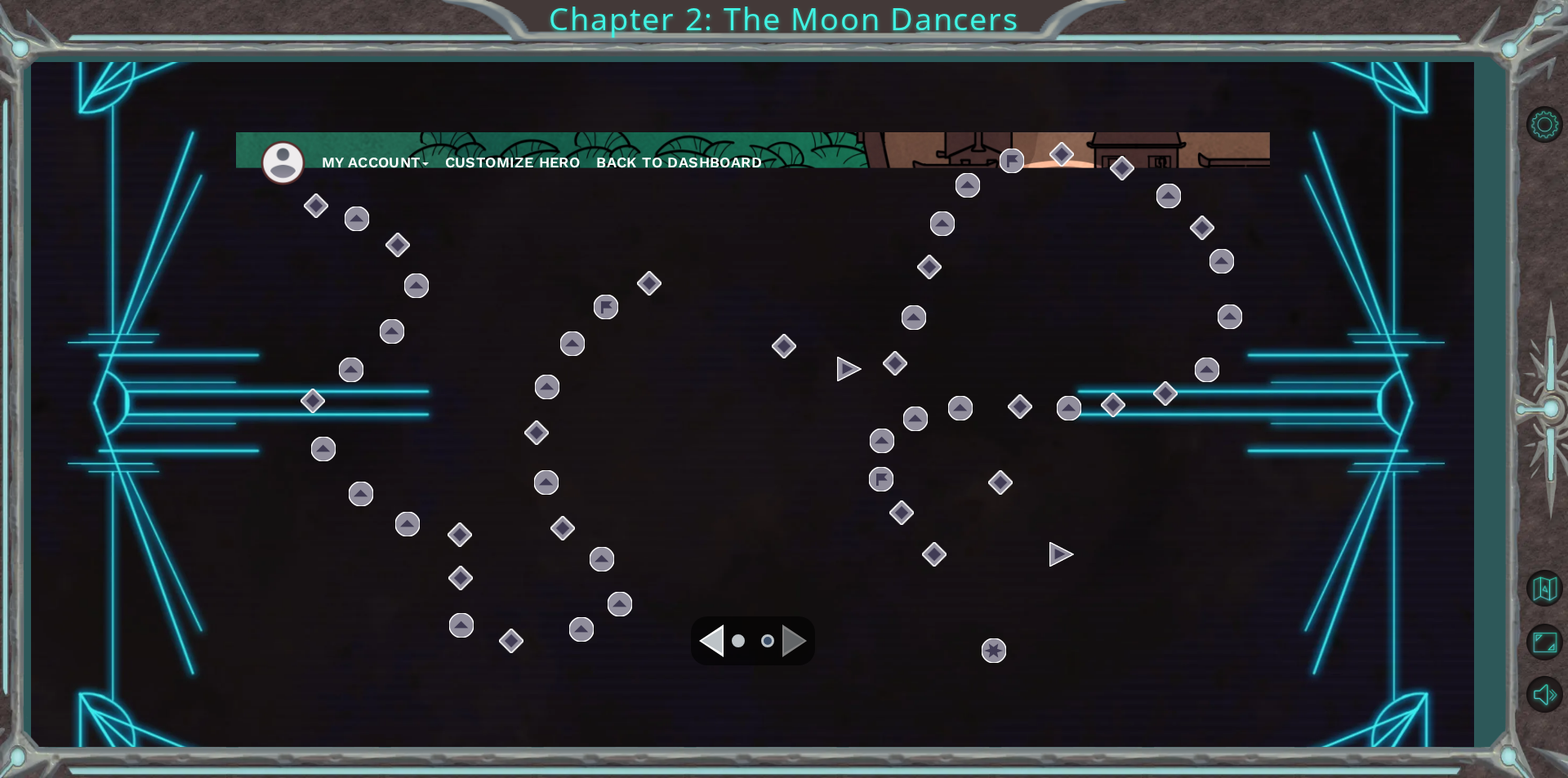
click at [711, 647] on div "Navigate to the previous page" at bounding box center [712, 640] width 25 height 32
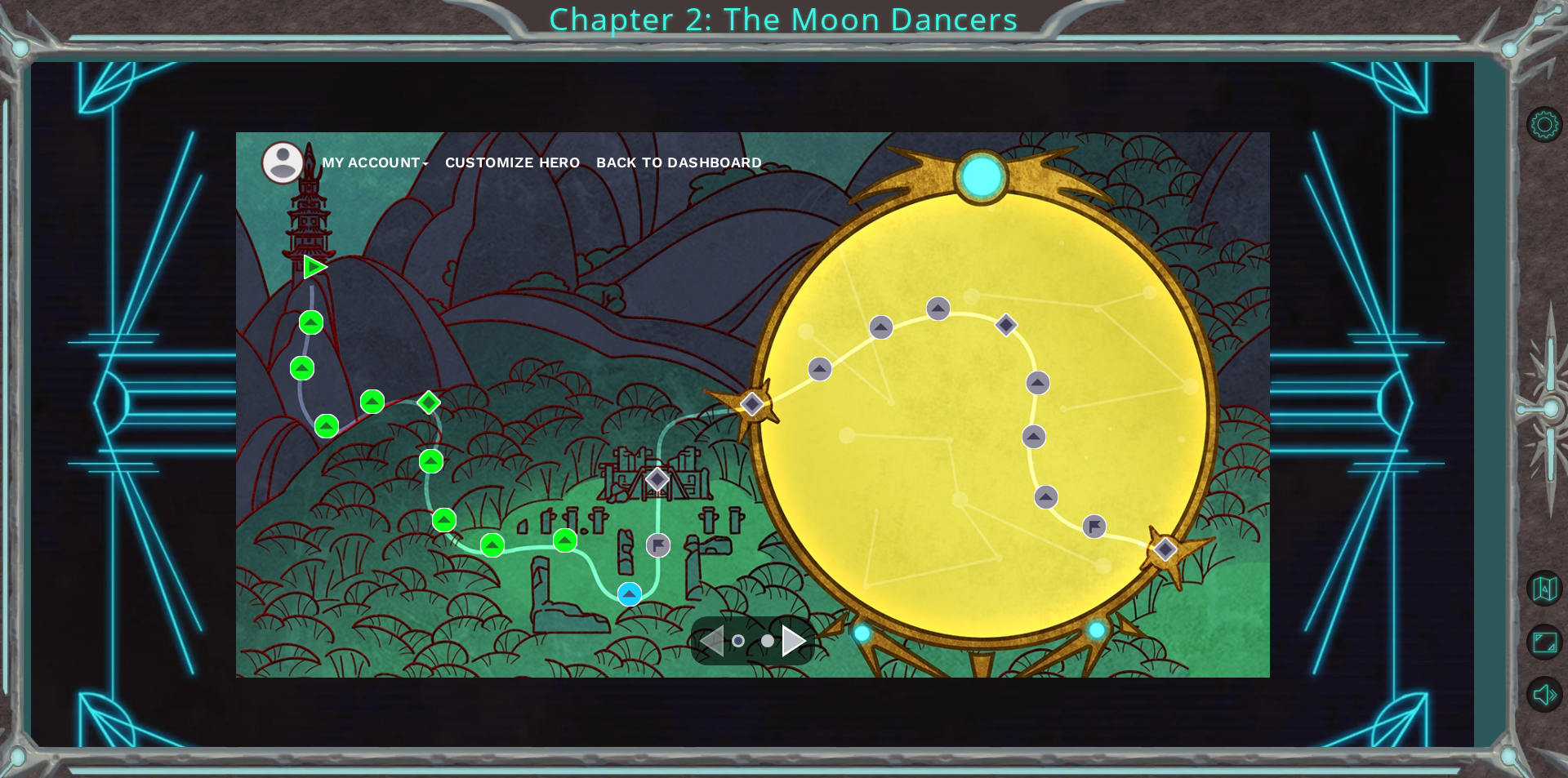
click at [800, 632] on div "Navigate to the next page" at bounding box center [794, 640] width 25 height 32
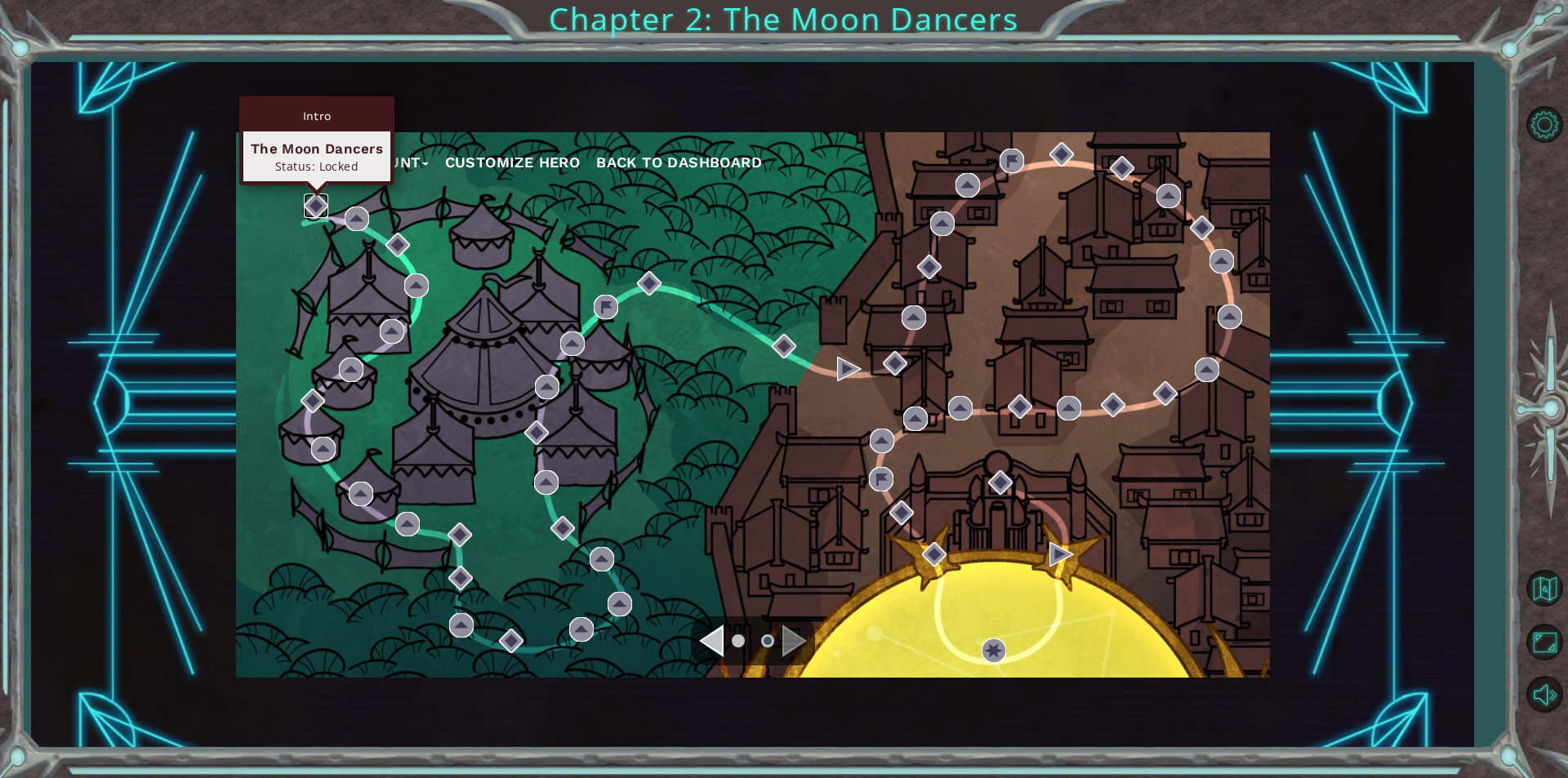
click at [315, 199] on img at bounding box center [316, 206] width 25 height 25
drag, startPoint x: 716, startPoint y: 632, endPoint x: 717, endPoint y: 642, distance: 10.0
click at [717, 642] on div "Navigate to the previous page" at bounding box center [712, 640] width 25 height 32
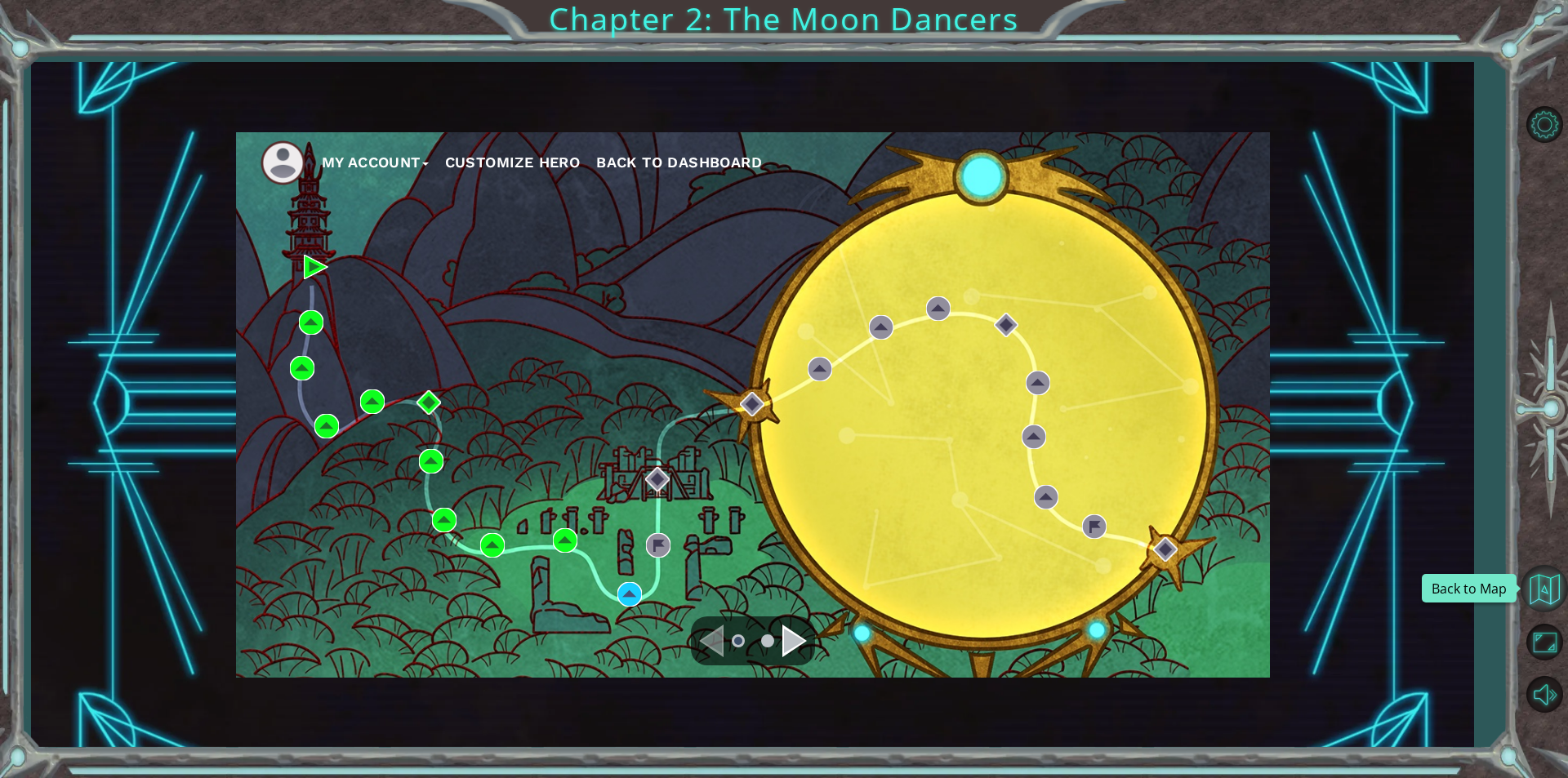
click at [1550, 579] on button "Back to Map" at bounding box center [1544, 589] width 48 height 47
click at [385, 165] on button "My Account" at bounding box center [375, 162] width 107 height 25
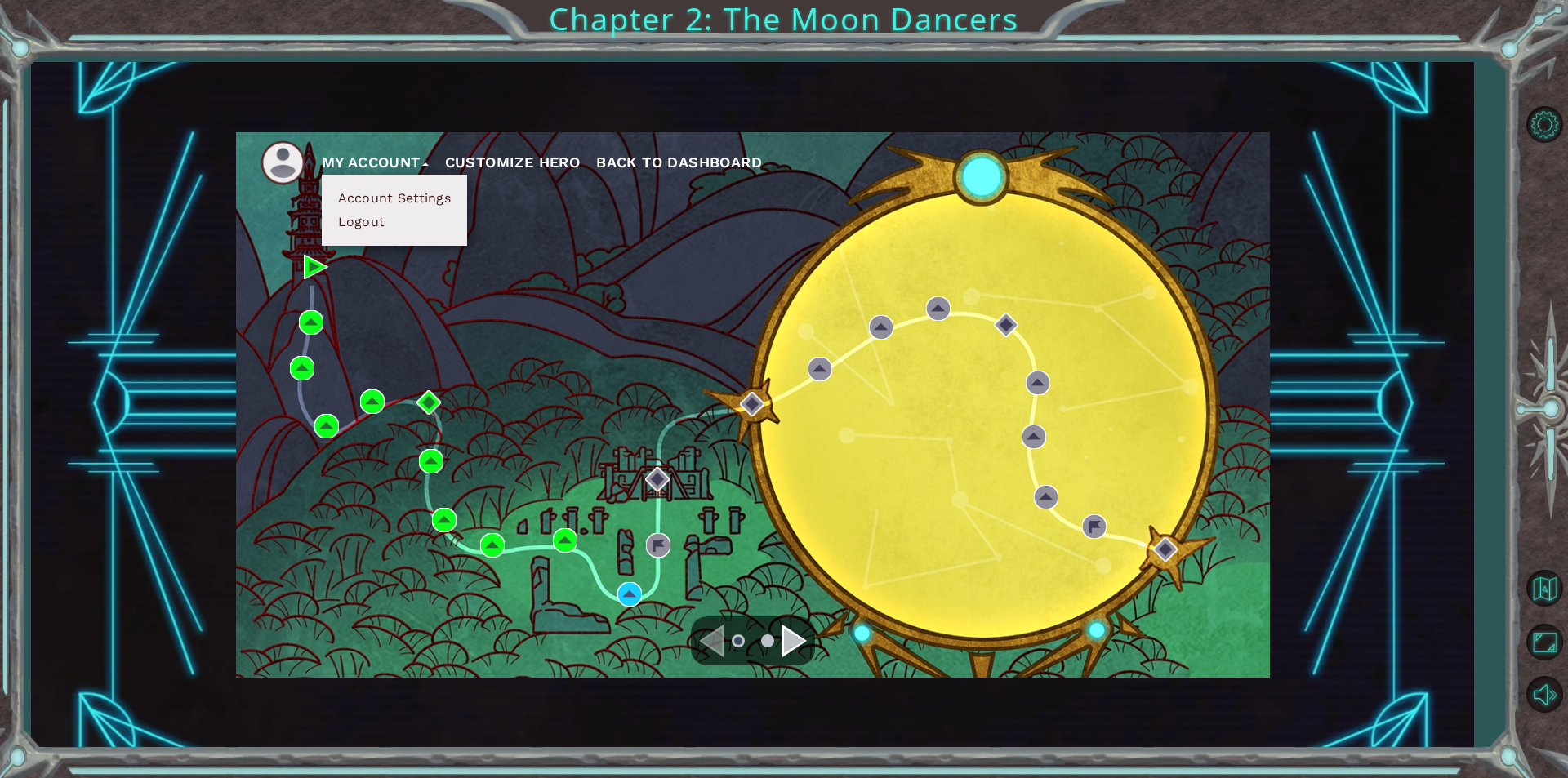
click at [512, 165] on button "Customize Hero" at bounding box center [512, 162] width 136 height 25
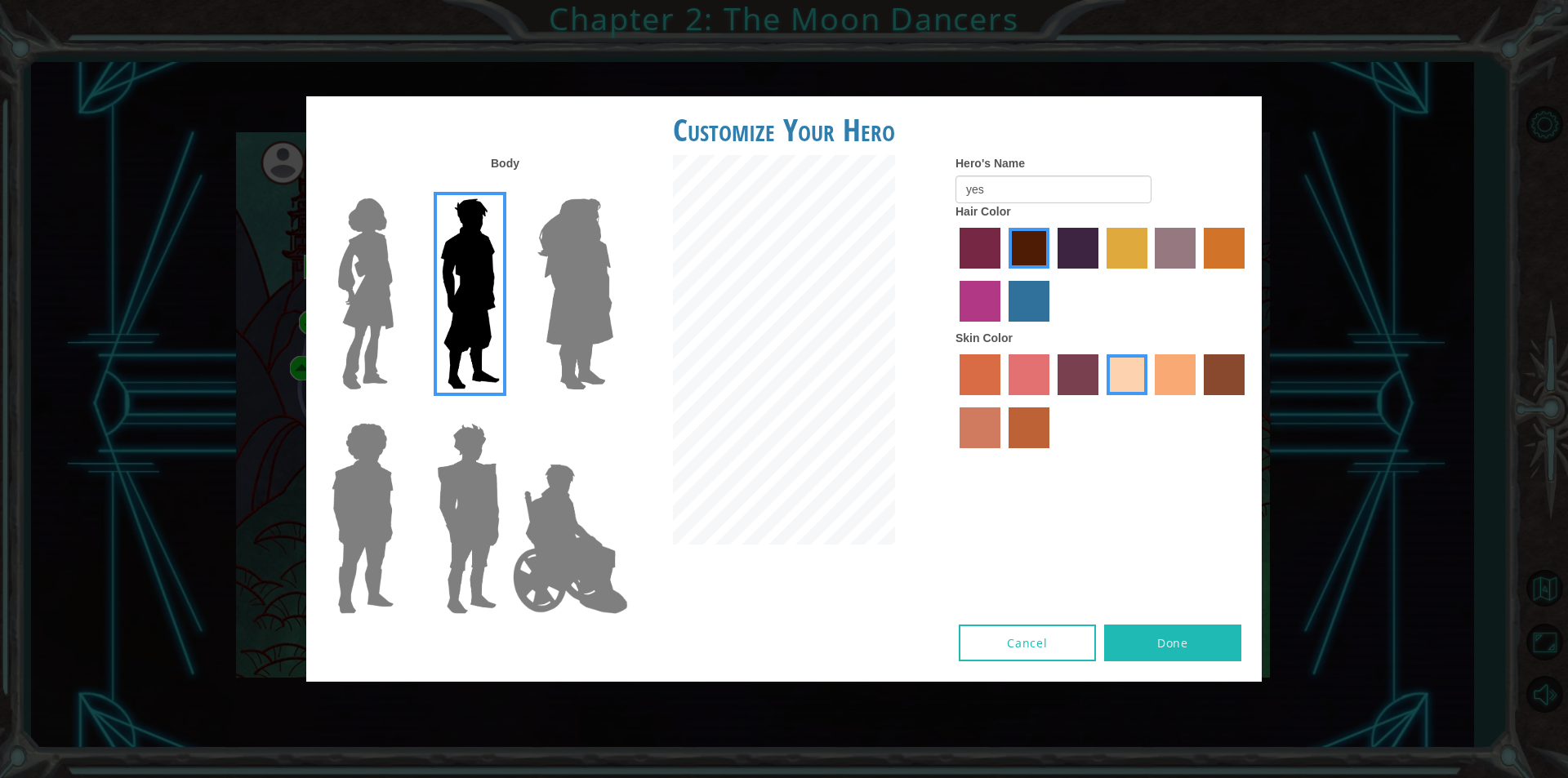
click at [1055, 643] on button "Cancel" at bounding box center [1027, 642] width 137 height 37
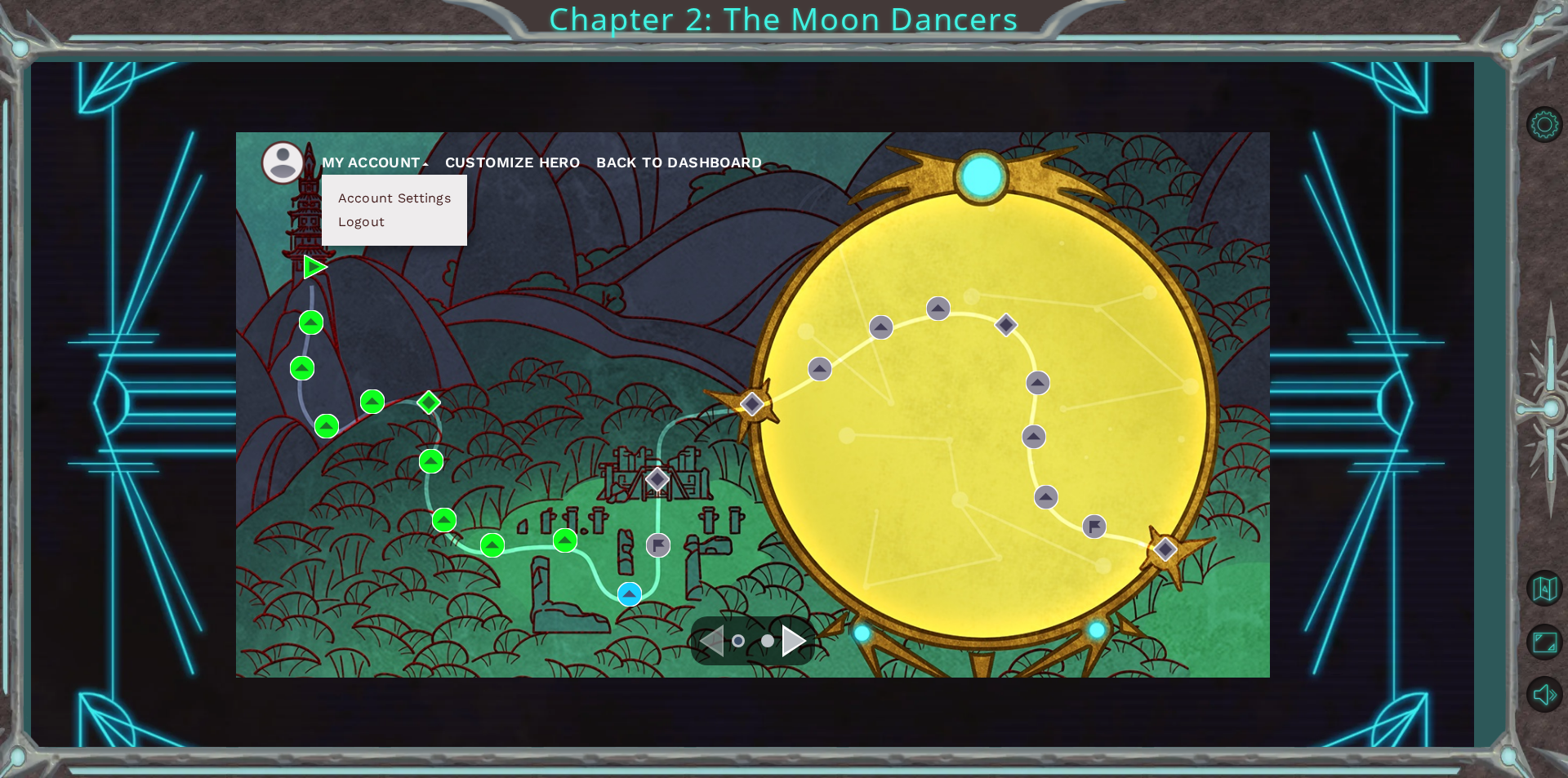
click at [659, 160] on span "Back to Dashboard" at bounding box center [679, 162] width 165 height 17
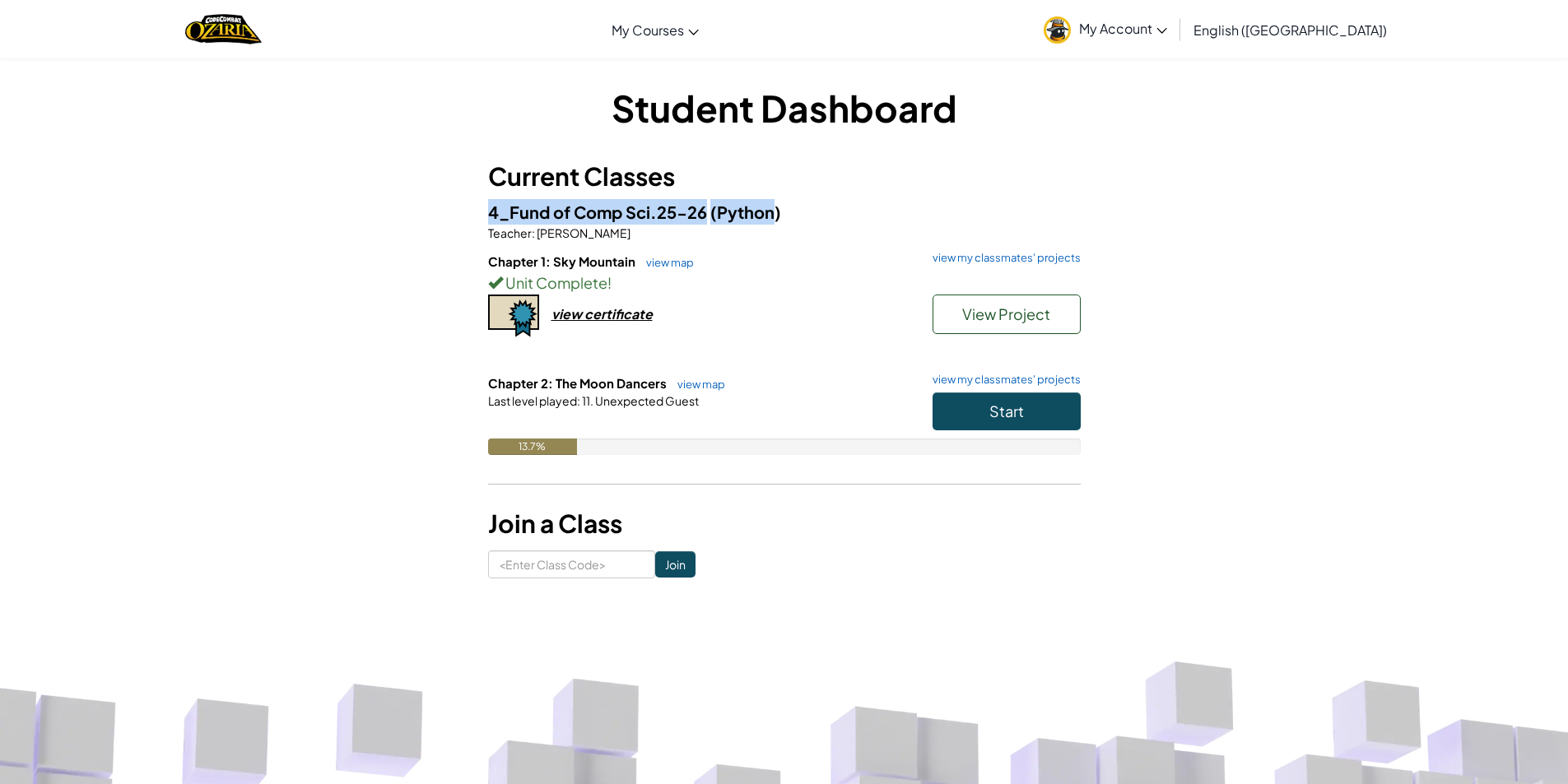
drag, startPoint x: 776, startPoint y: 213, endPoint x: 337, endPoint y: 213, distance: 439.0
click at [337, 213] on div "Student Dashboard Current Classes 4_Fund of Comp Sci.25-26 (Python) Teacher : […" at bounding box center [784, 330] width 964 height 496
click at [875, 152] on div "Student Dashboard Current Classes 4_Fund of Comp Sci.25-26 (Python) Teacher : […" at bounding box center [784, 330] width 593 height 496
click at [629, 204] on span "4_Fund of Comp Sci.25-26" at bounding box center [600, 212] width 222 height 20
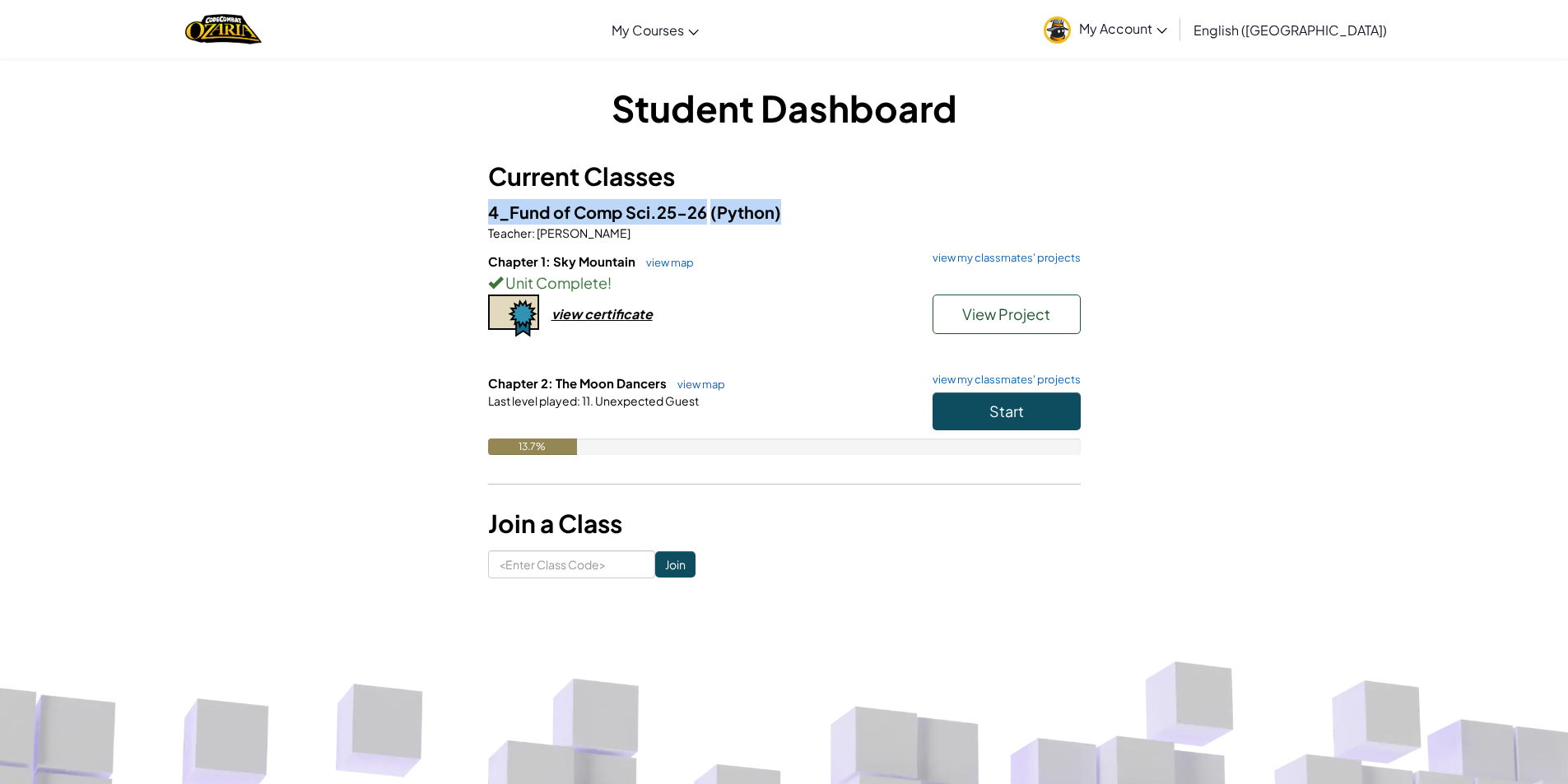
click at [629, 204] on span "4_Fund of Comp Sci.25-26" at bounding box center [600, 212] width 222 height 20
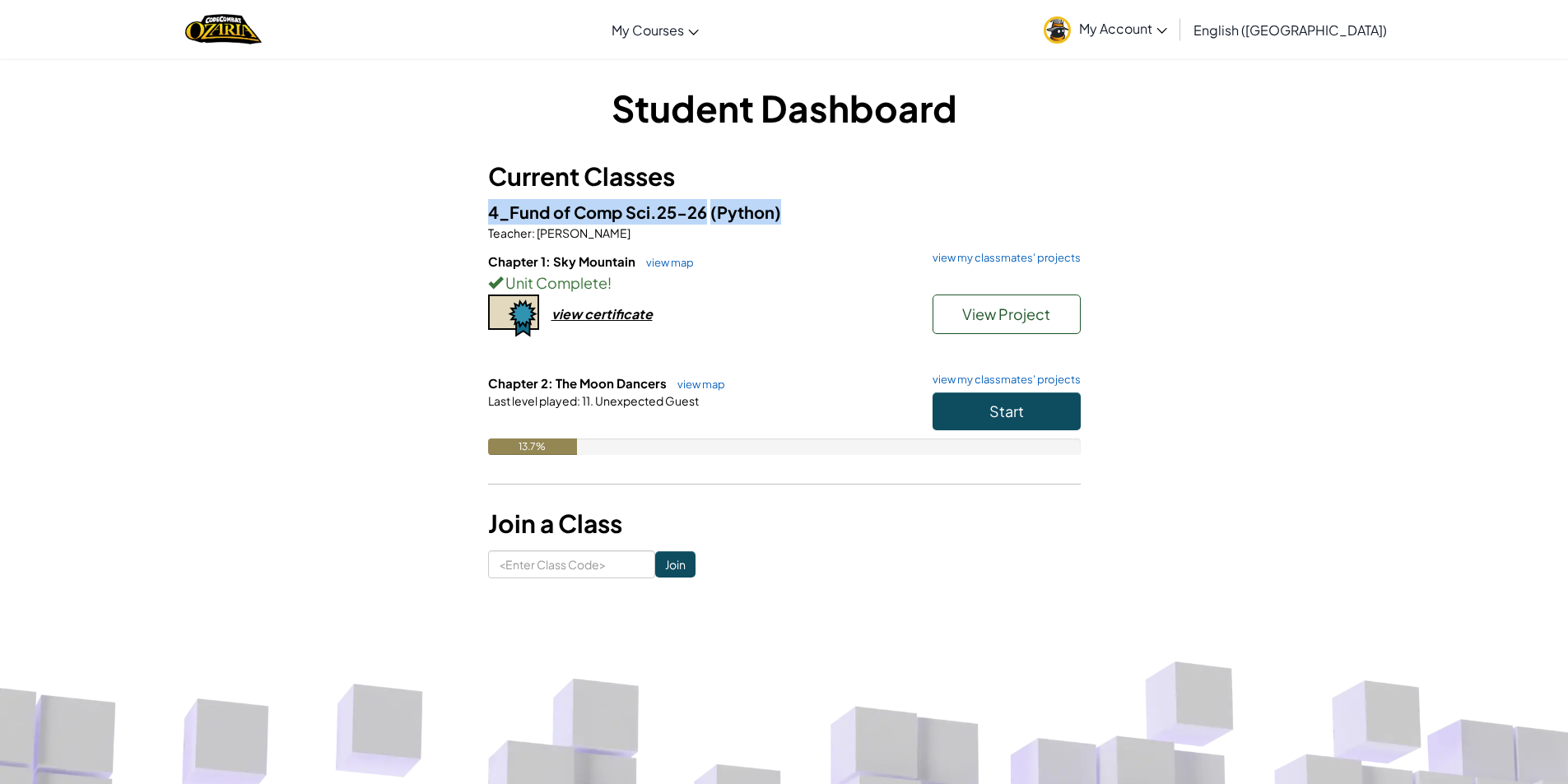
click at [629, 204] on span "4_Fund of Comp Sci.25-26" at bounding box center [600, 212] width 222 height 20
